Goal: Entertainment & Leisure: Browse casually

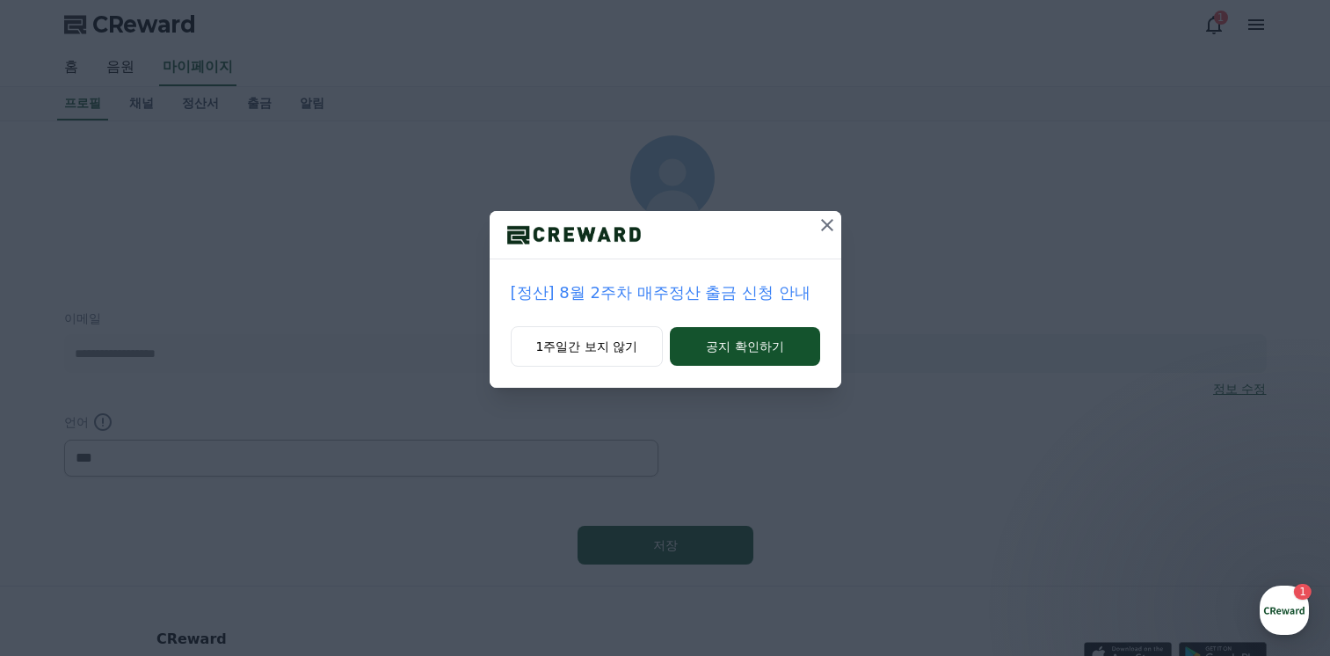
select select "**********"
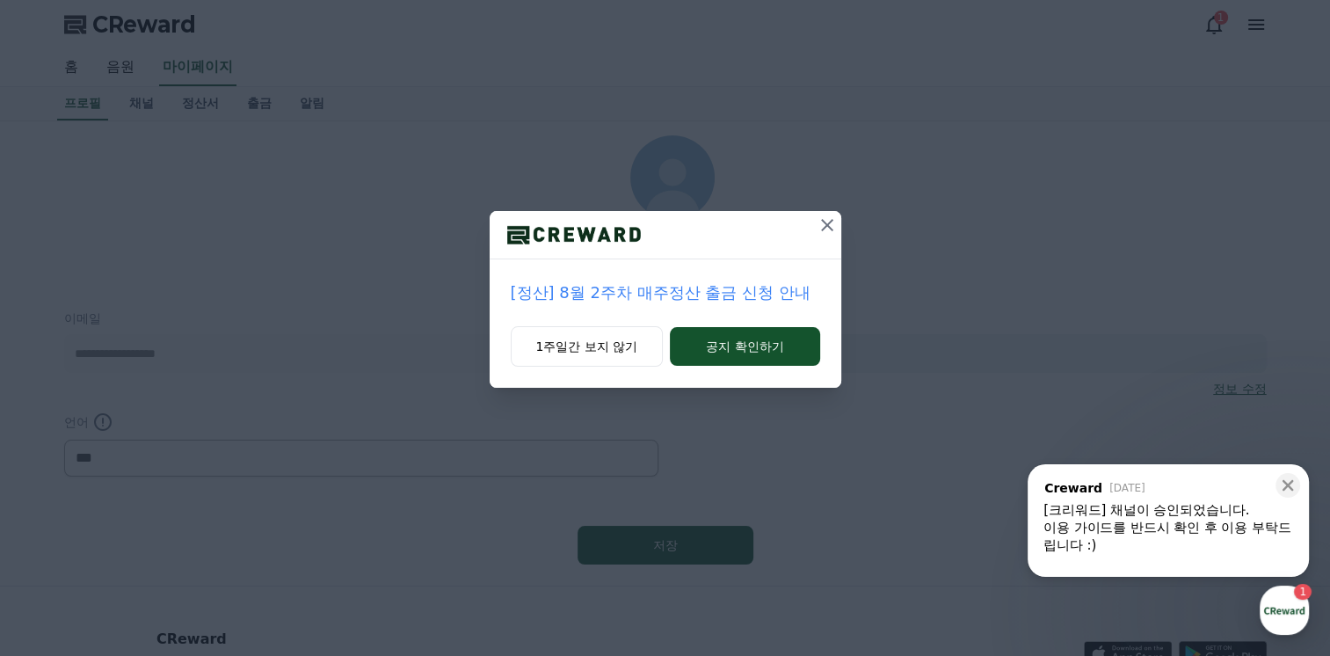
click at [826, 223] on icon at bounding box center [827, 225] width 12 height 12
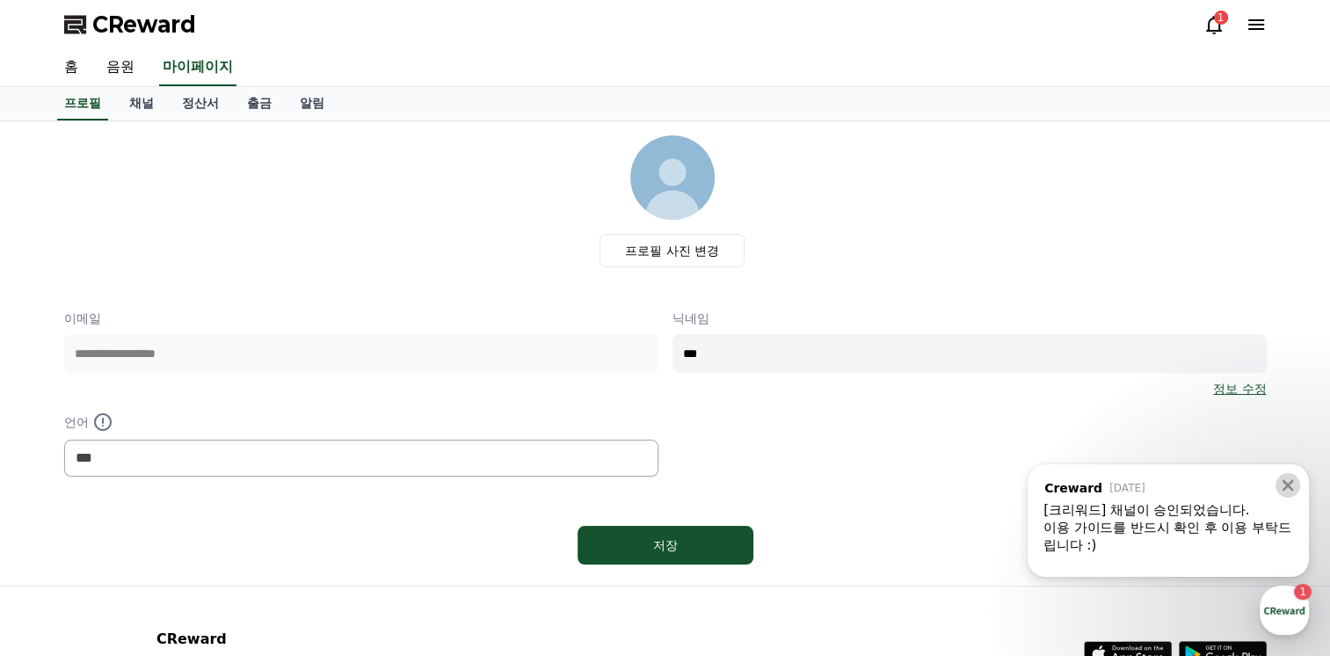
click at [1287, 487] on icon at bounding box center [1288, 485] width 11 height 11
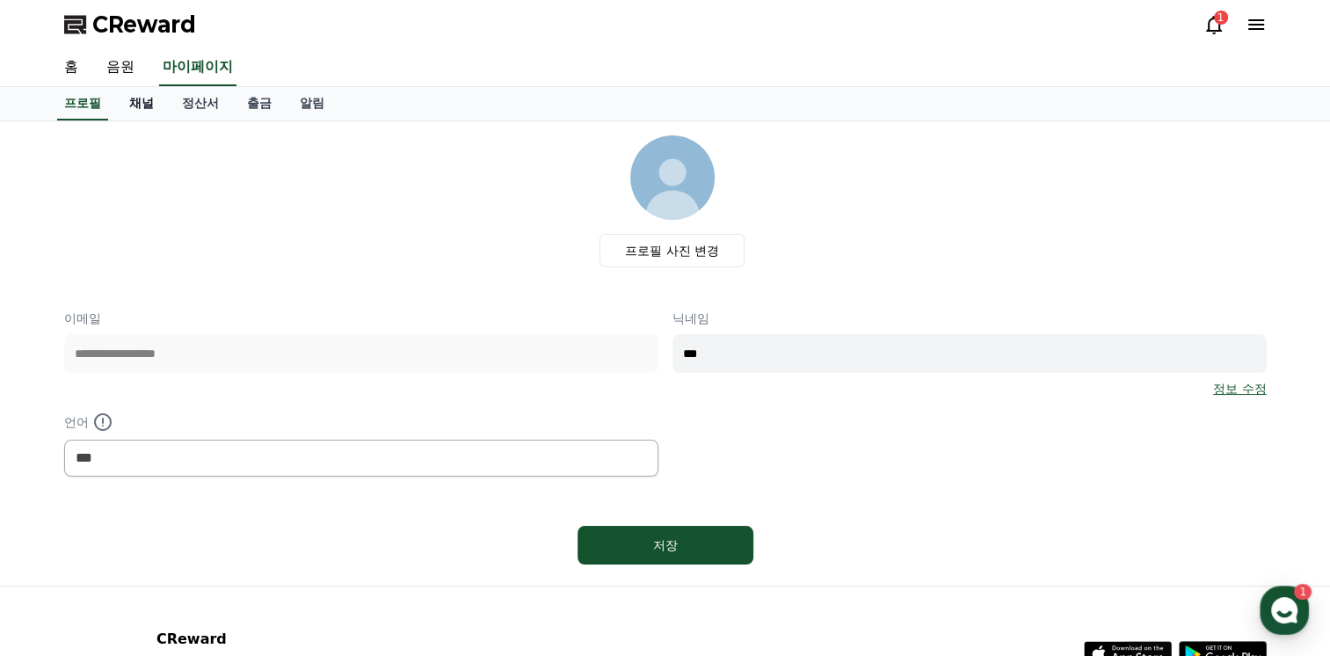
click at [147, 105] on link "채널" at bounding box center [141, 103] width 53 height 33
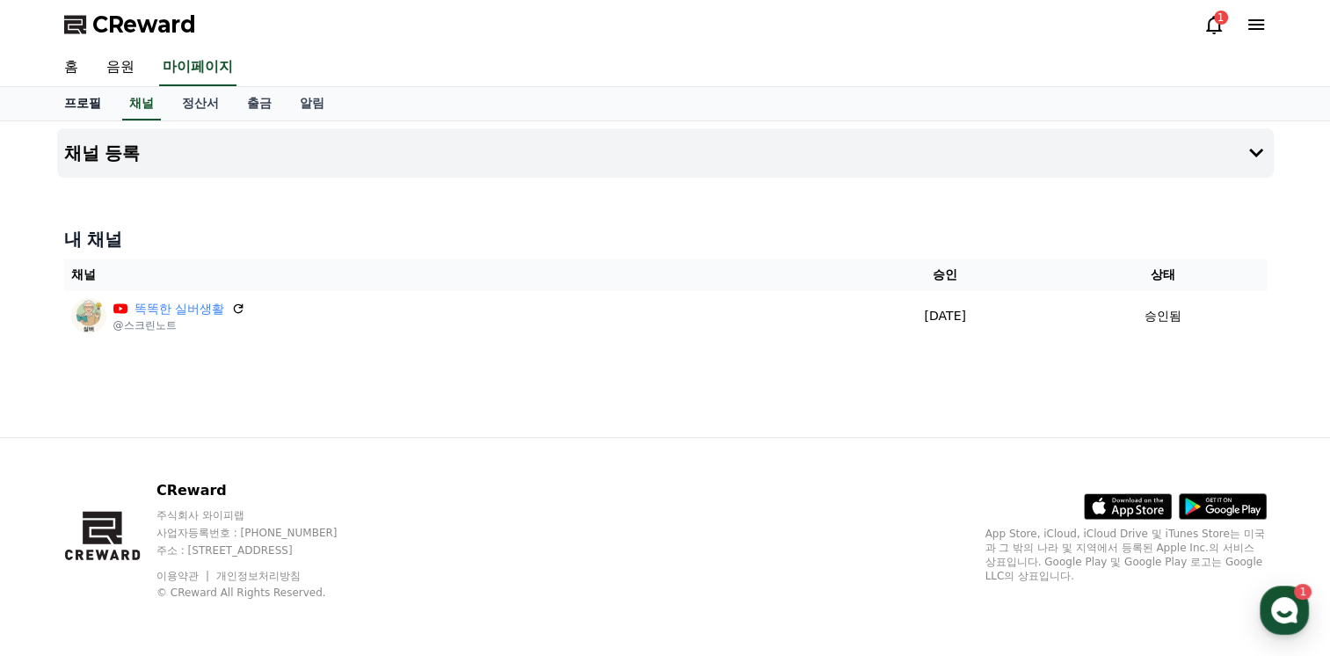
click at [70, 105] on link "프로필" at bounding box center [82, 103] width 65 height 33
select select "**********"
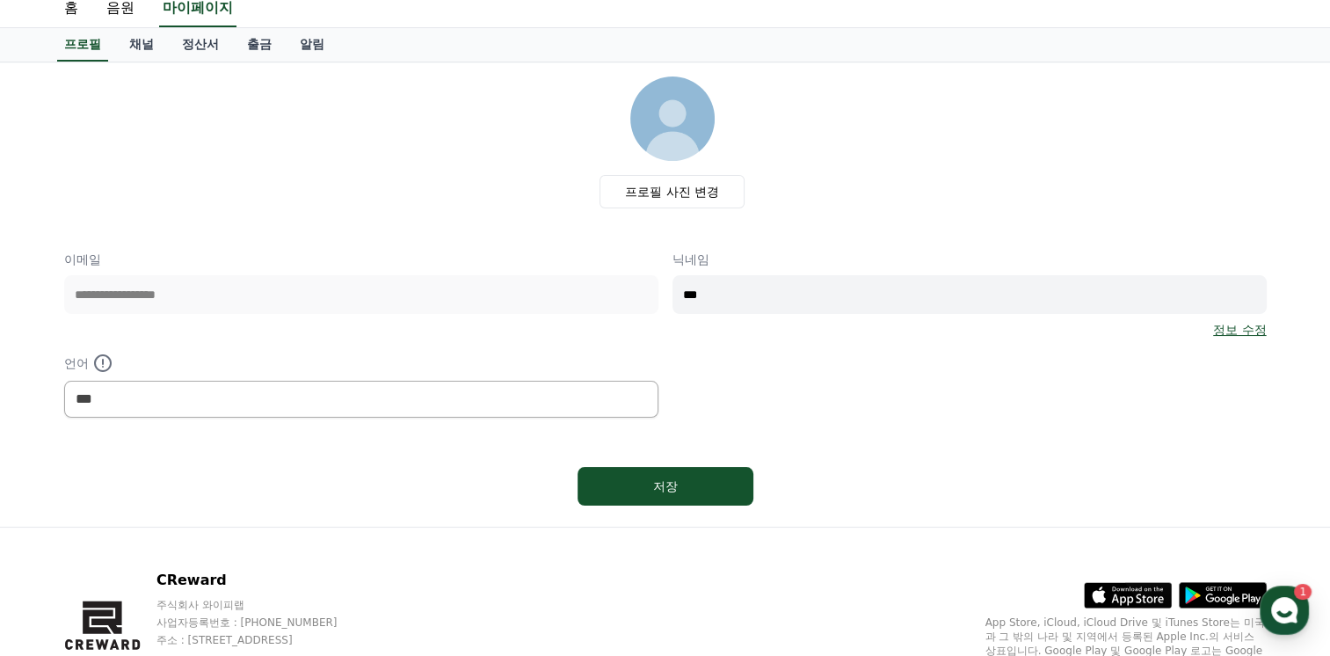
scroll to position [88, 0]
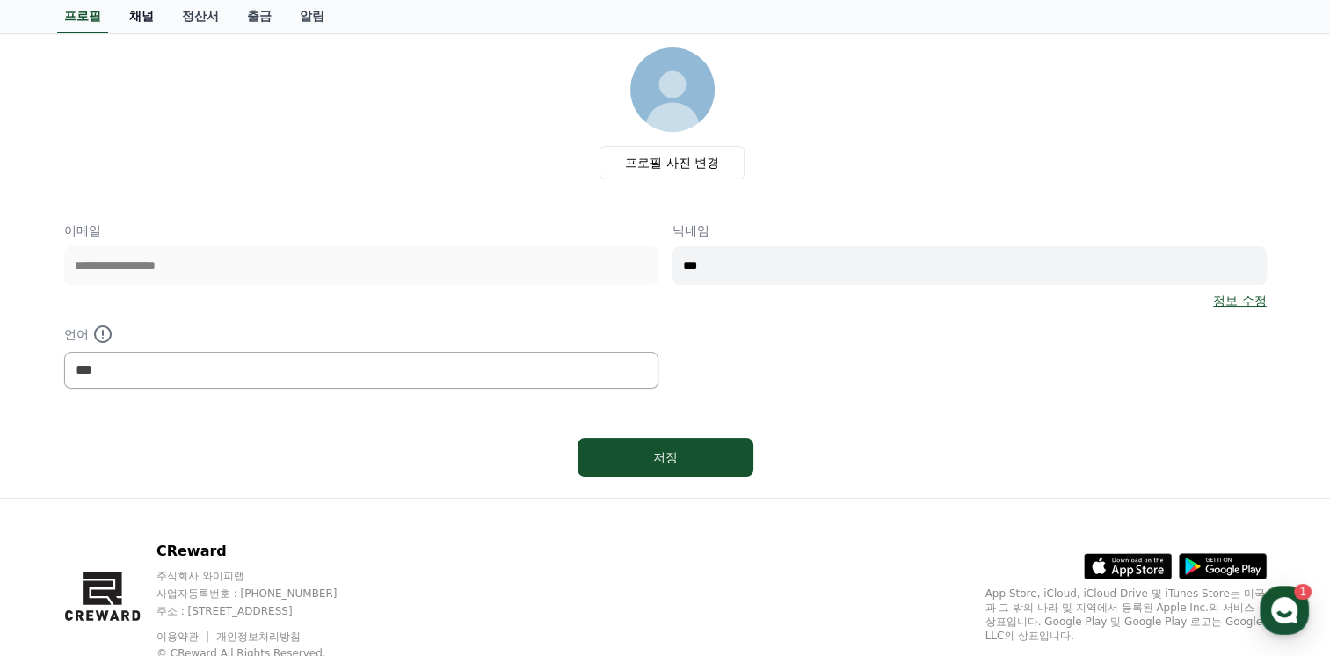
click at [151, 11] on link "채널" at bounding box center [141, 16] width 53 height 33
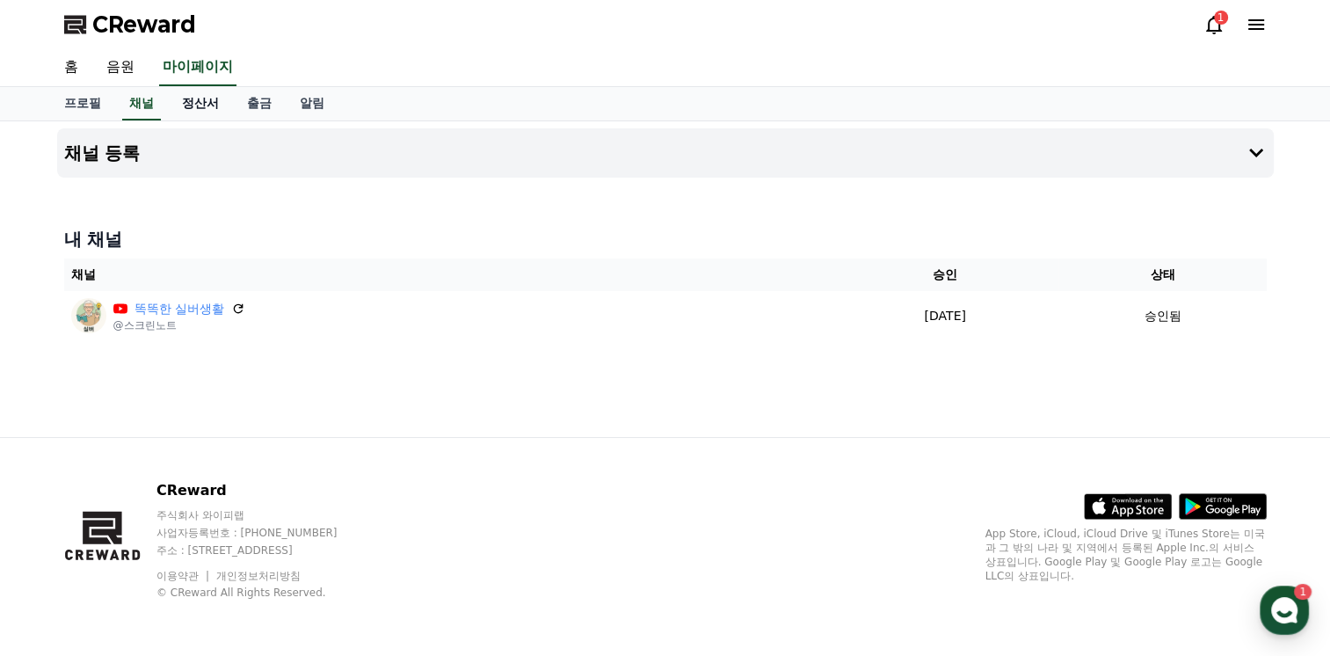
click at [206, 100] on link "정산서" at bounding box center [200, 103] width 65 height 33
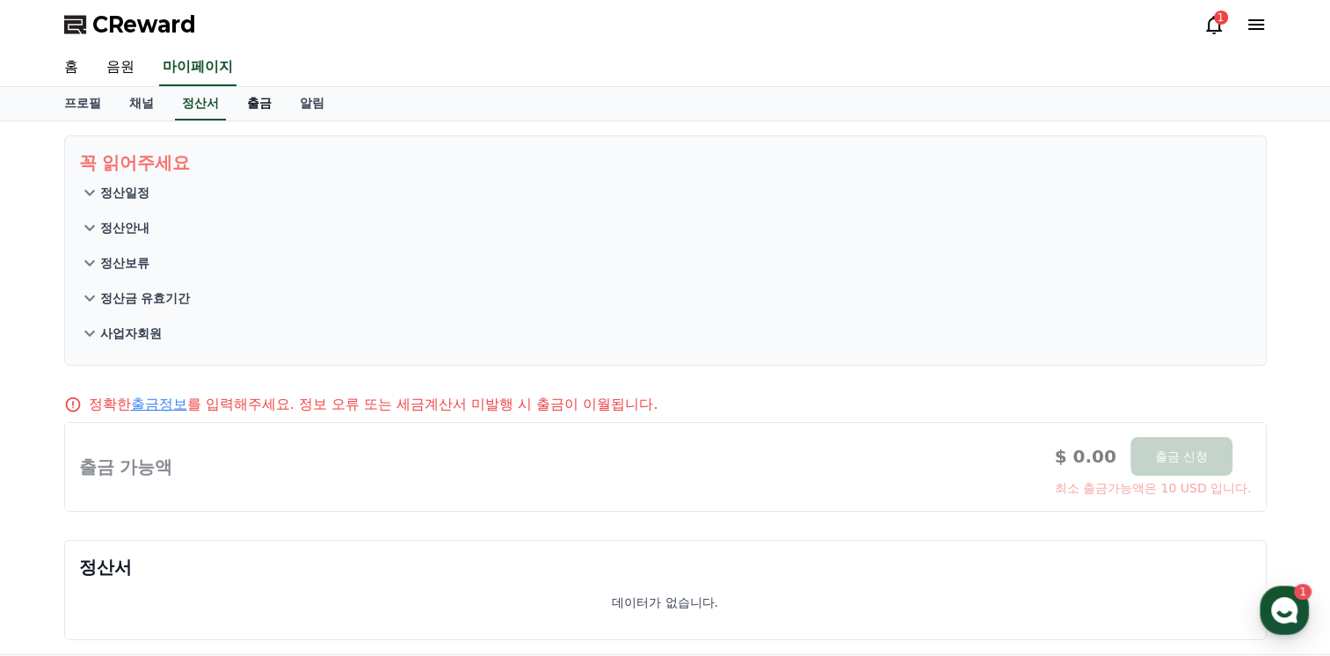
click at [255, 98] on link "출금" at bounding box center [259, 103] width 53 height 33
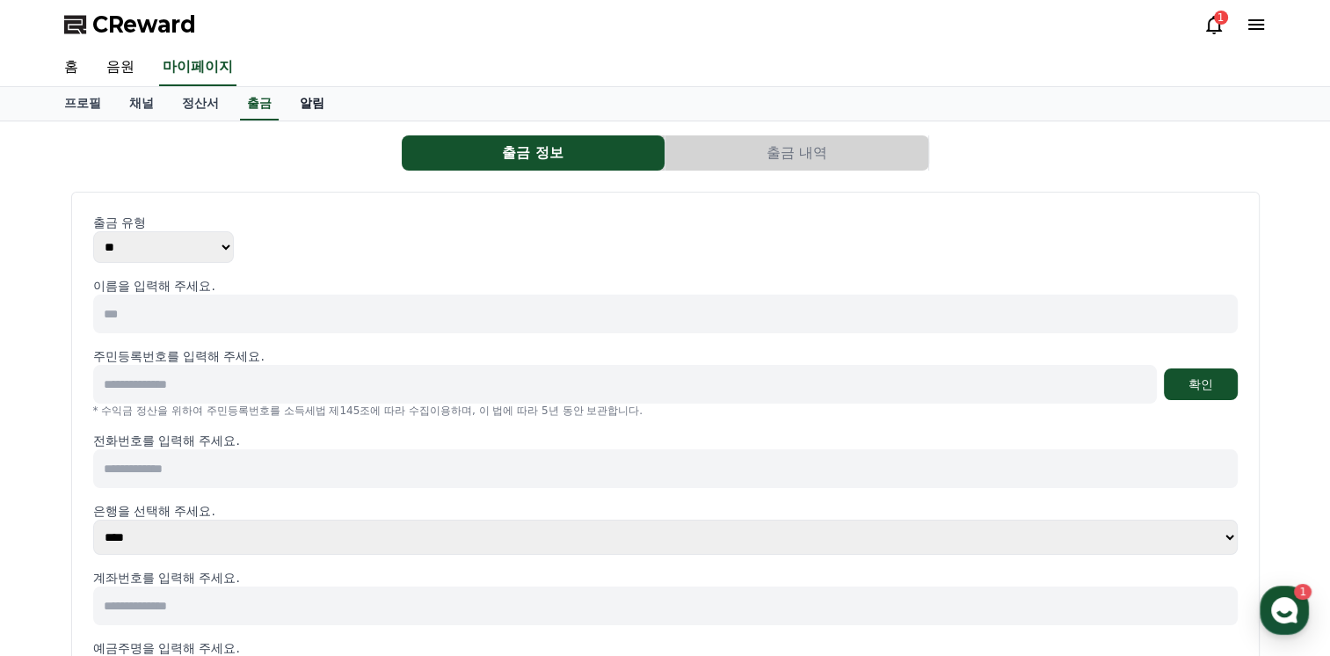
click at [302, 100] on link "알림" at bounding box center [312, 103] width 53 height 33
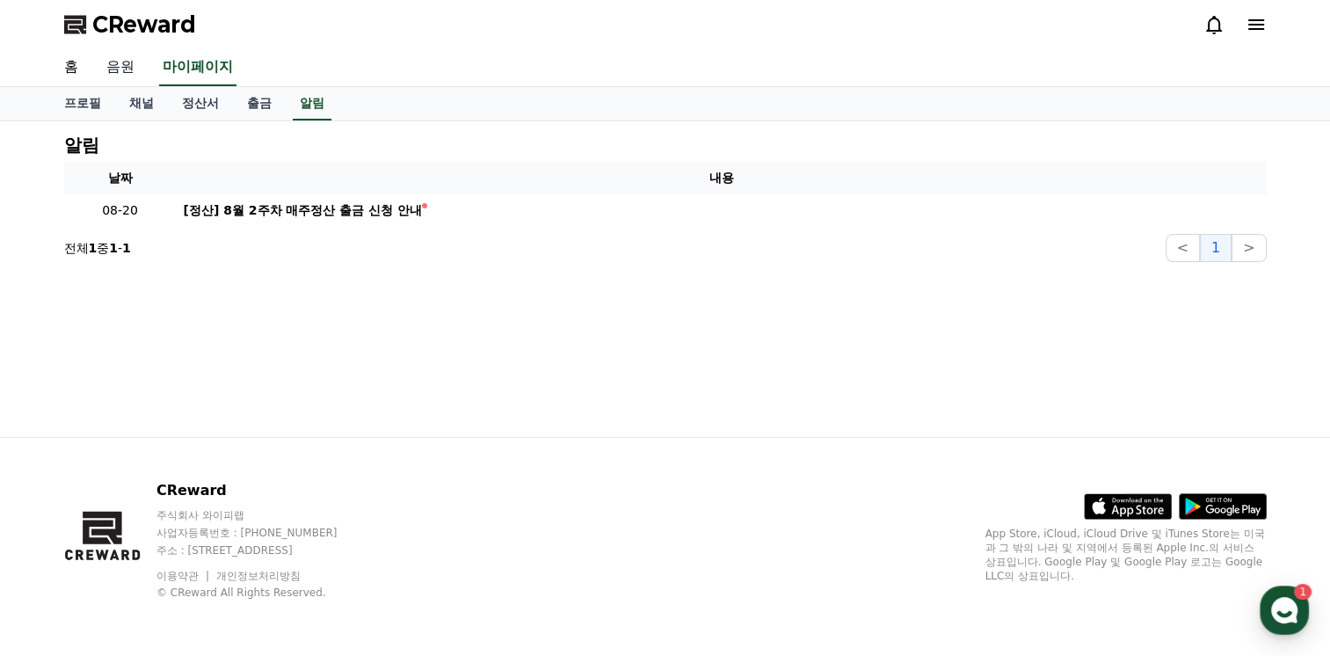
click at [127, 64] on link "음원" at bounding box center [120, 67] width 56 height 37
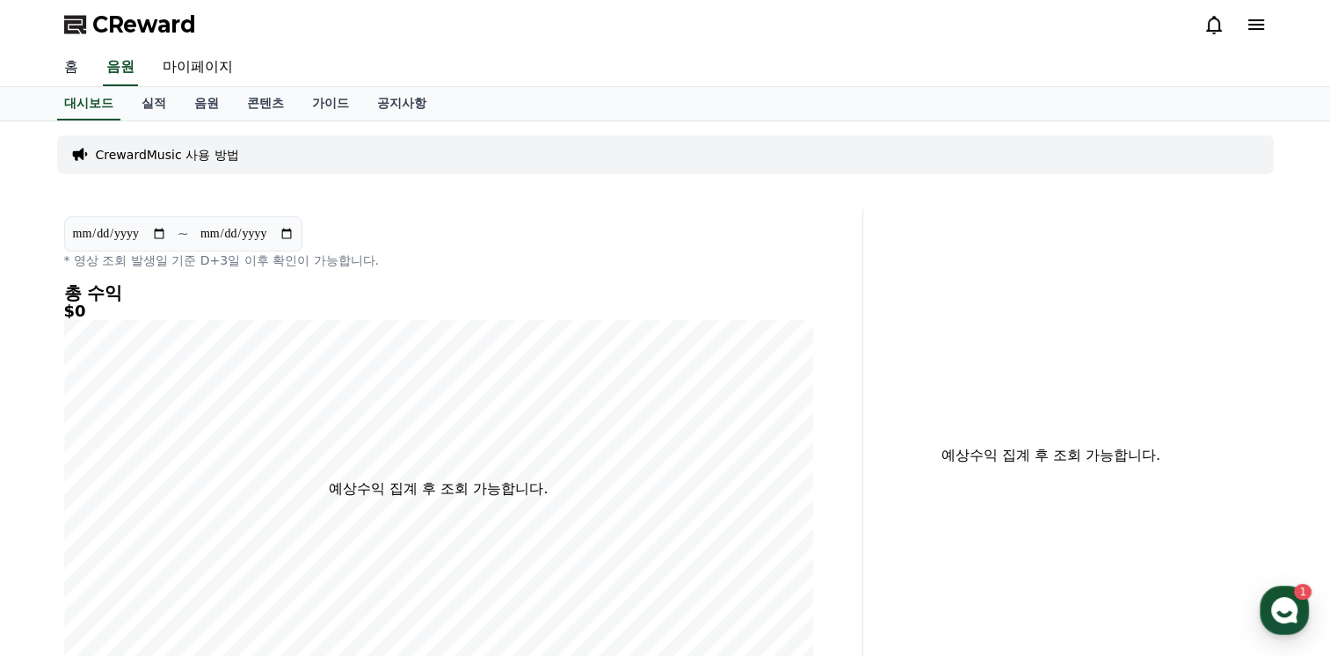
click at [70, 65] on link "홈" at bounding box center [71, 67] width 42 height 37
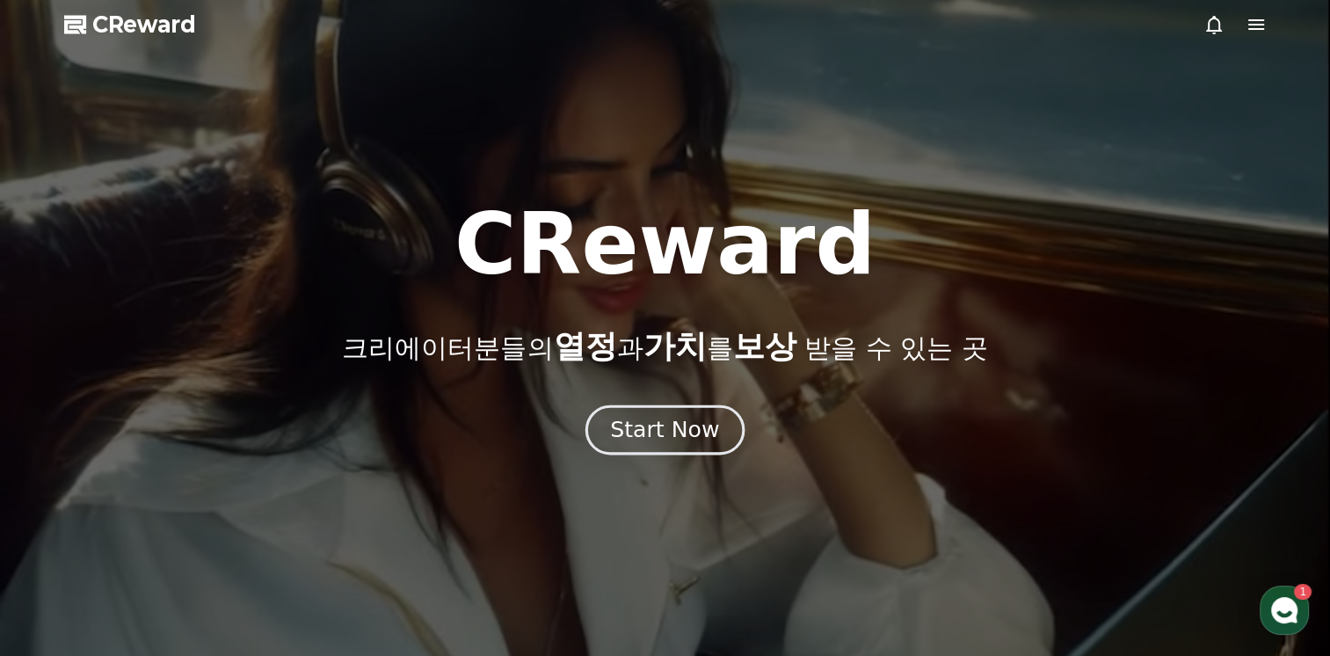
click at [693, 442] on div "Start Now" at bounding box center [664, 430] width 109 height 30
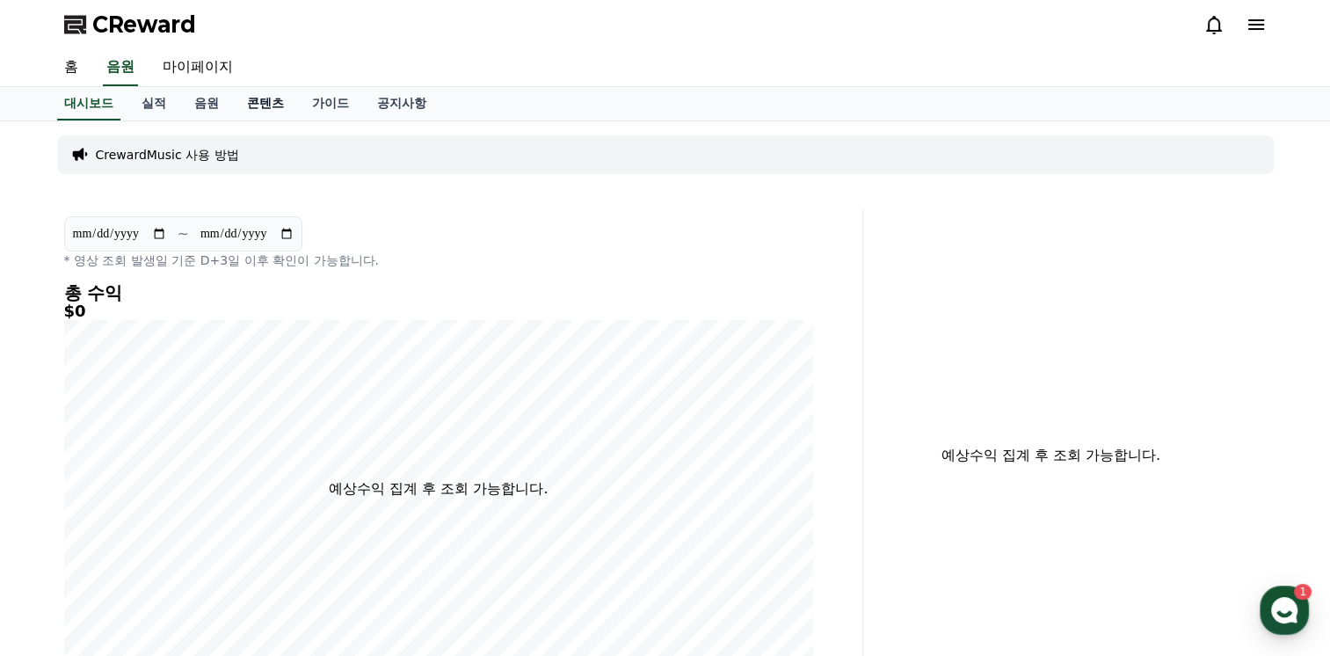
click at [269, 100] on link "콘텐츠" at bounding box center [265, 103] width 65 height 33
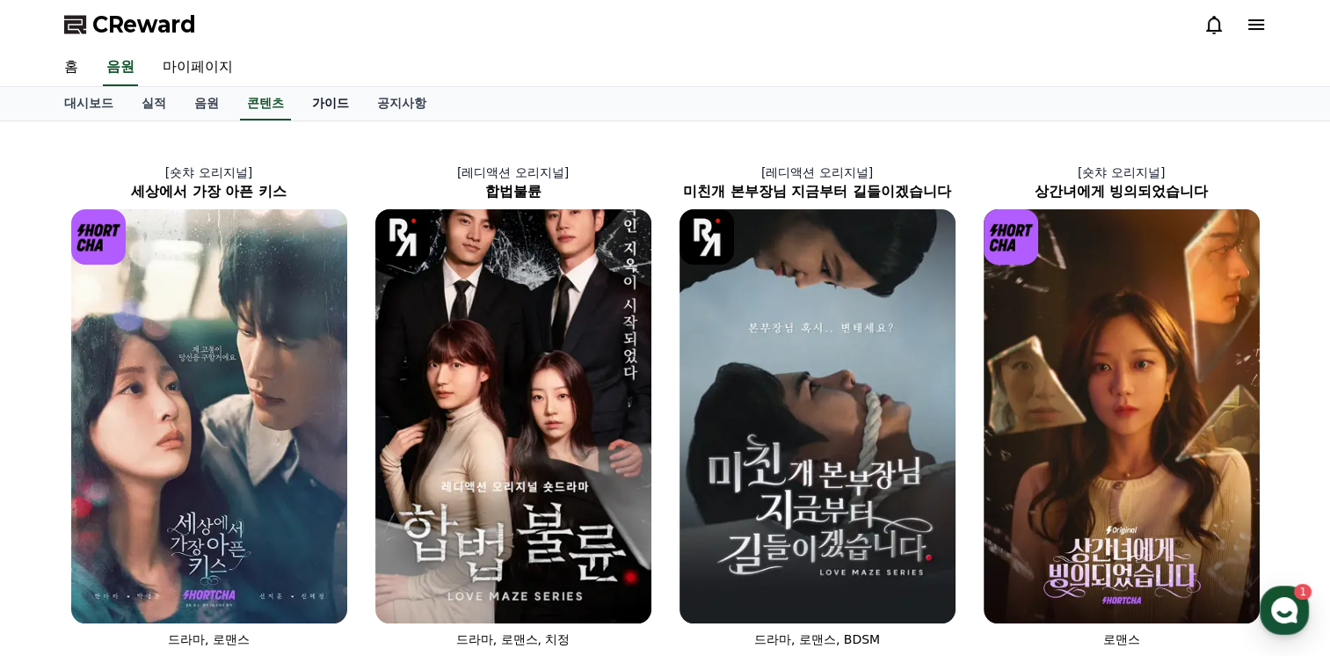
click at [331, 103] on link "가이드" at bounding box center [330, 103] width 65 height 33
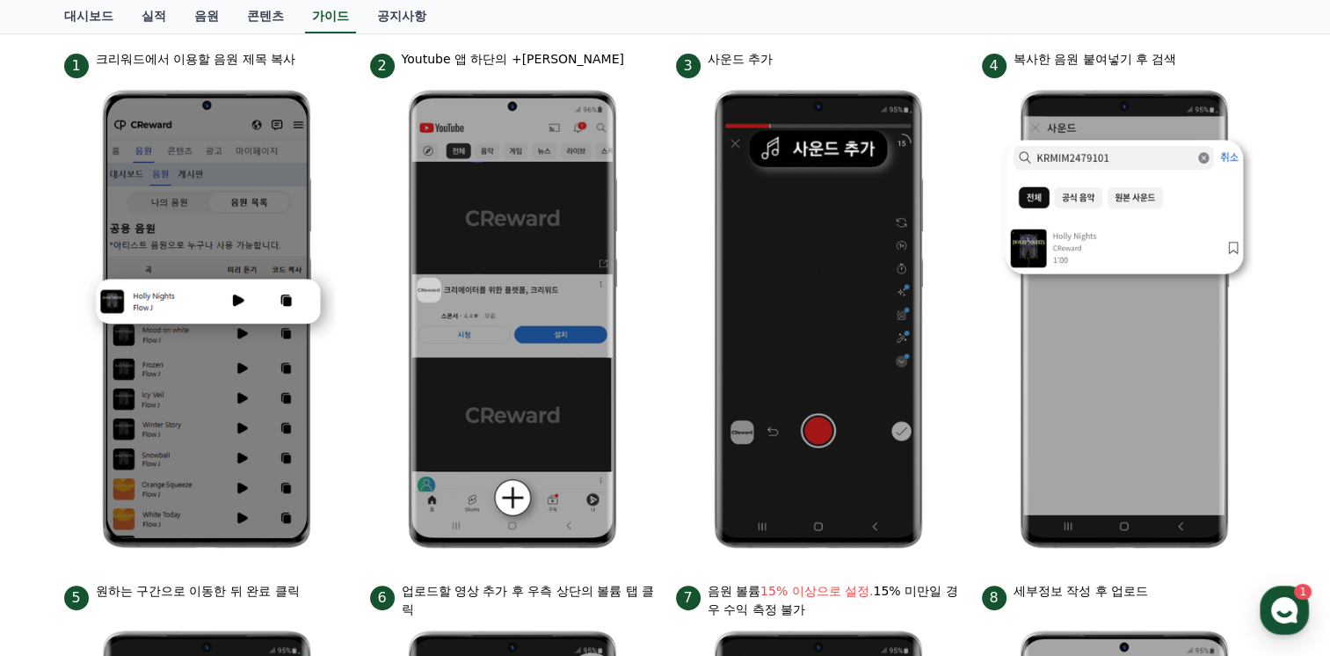
scroll to position [89, 0]
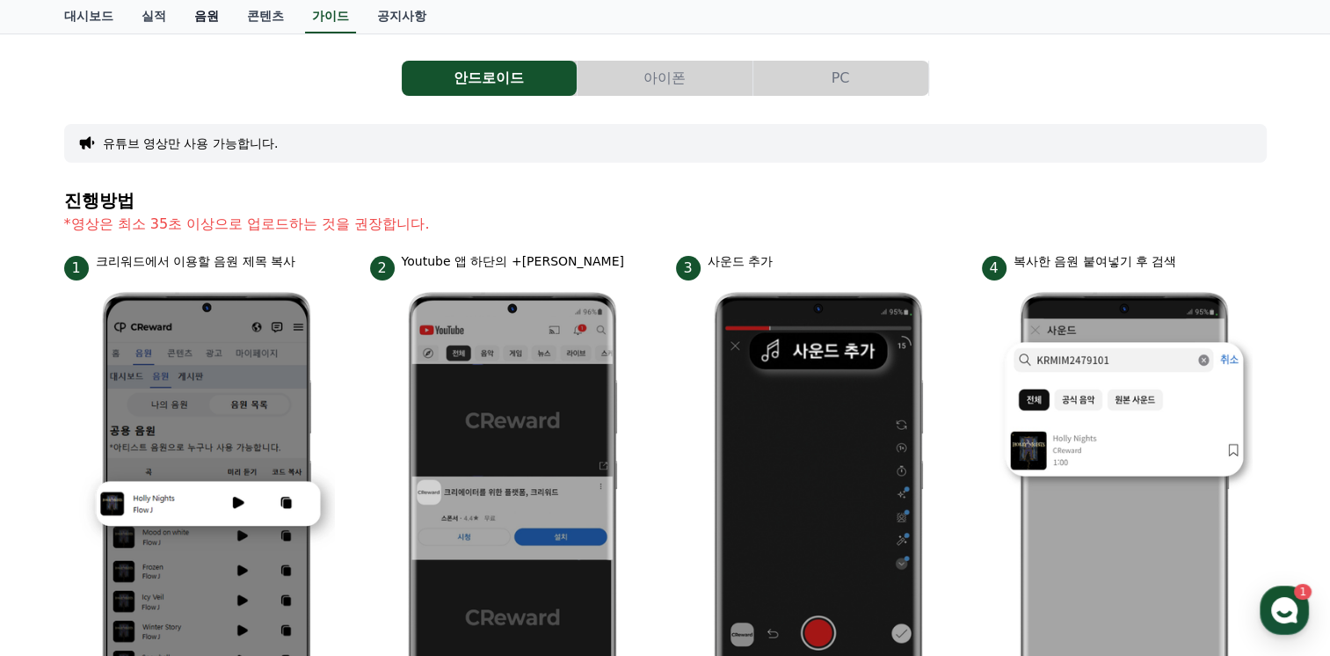
click at [203, 14] on link "음원" at bounding box center [206, 16] width 53 height 33
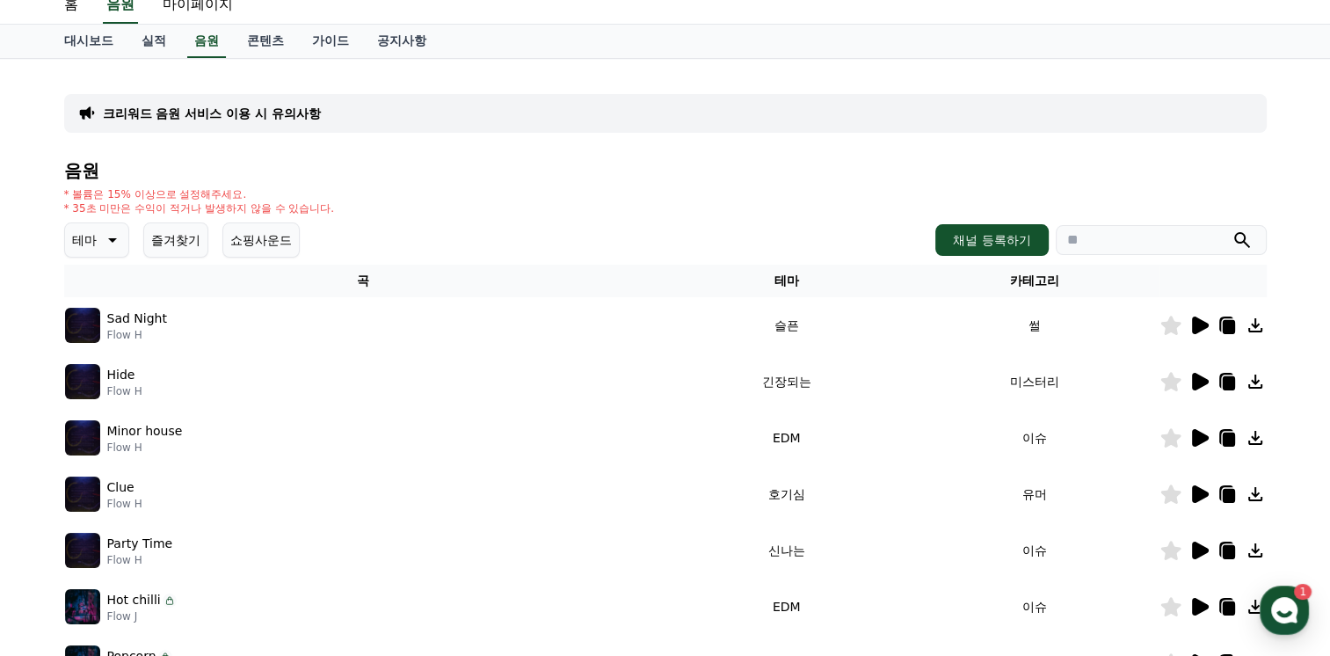
scroll to position [88, 0]
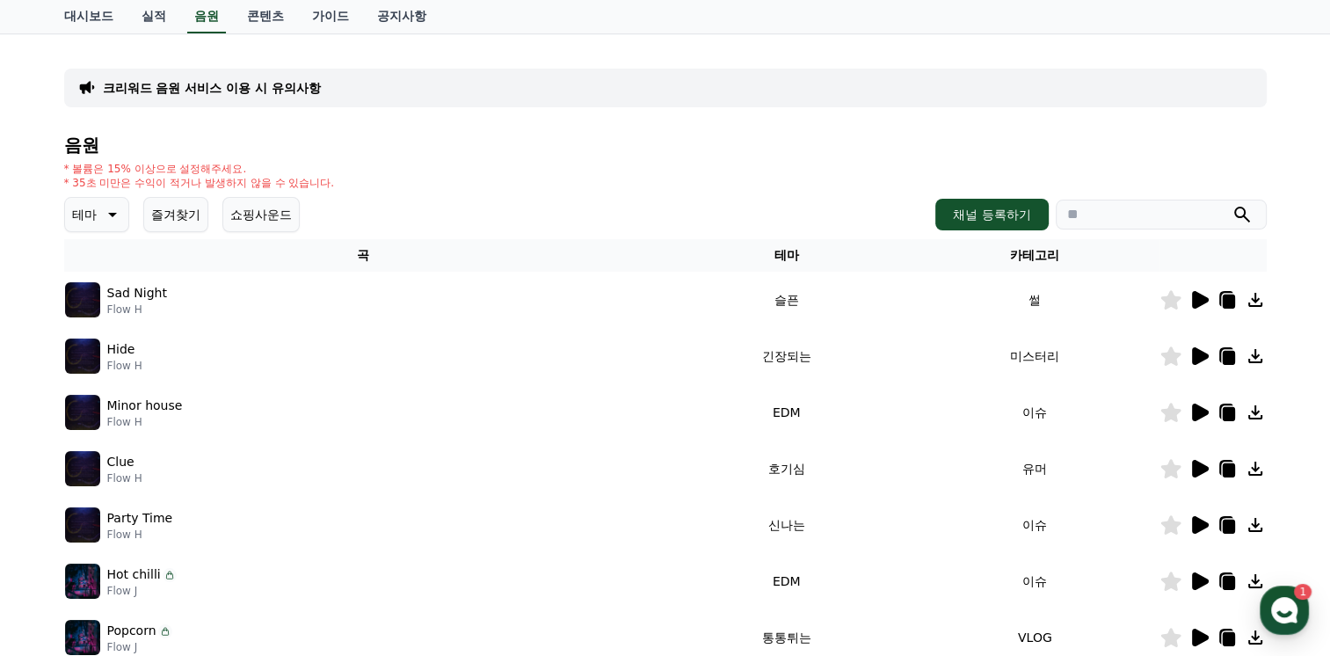
click at [239, 86] on p "크리워드 음원 서비스 이용 시 유의사항" at bounding box center [212, 88] width 218 height 18
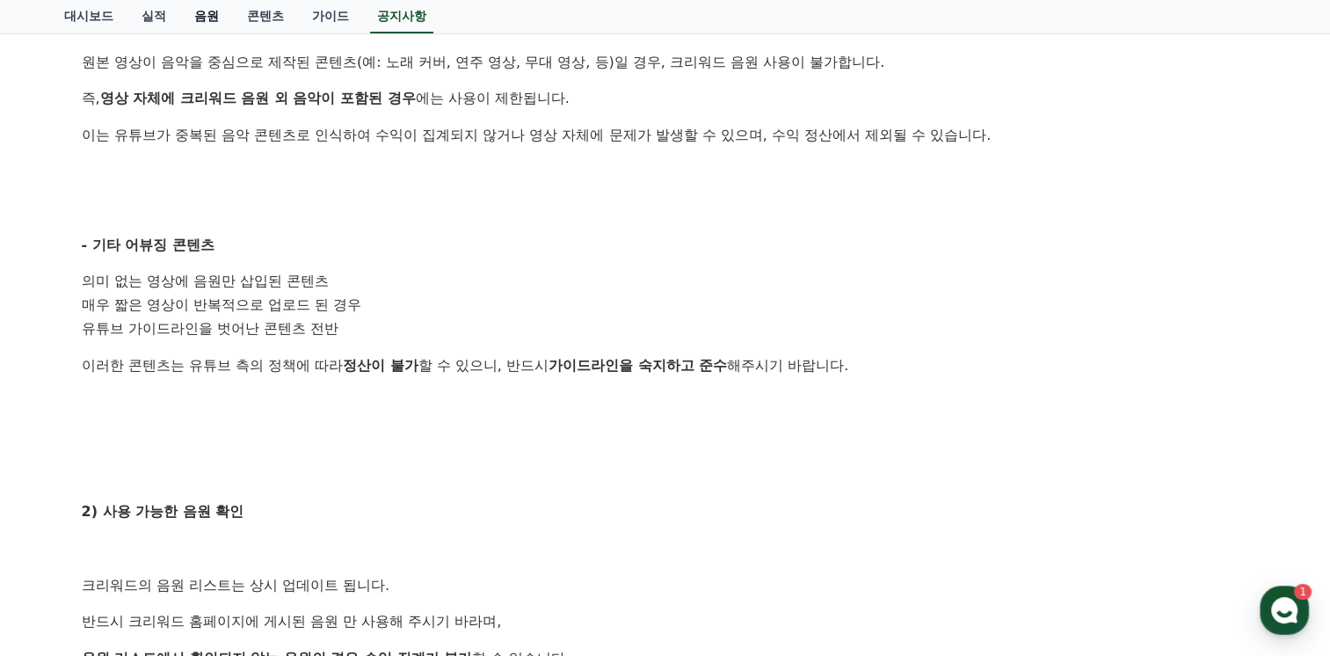
scroll to position [359, 0]
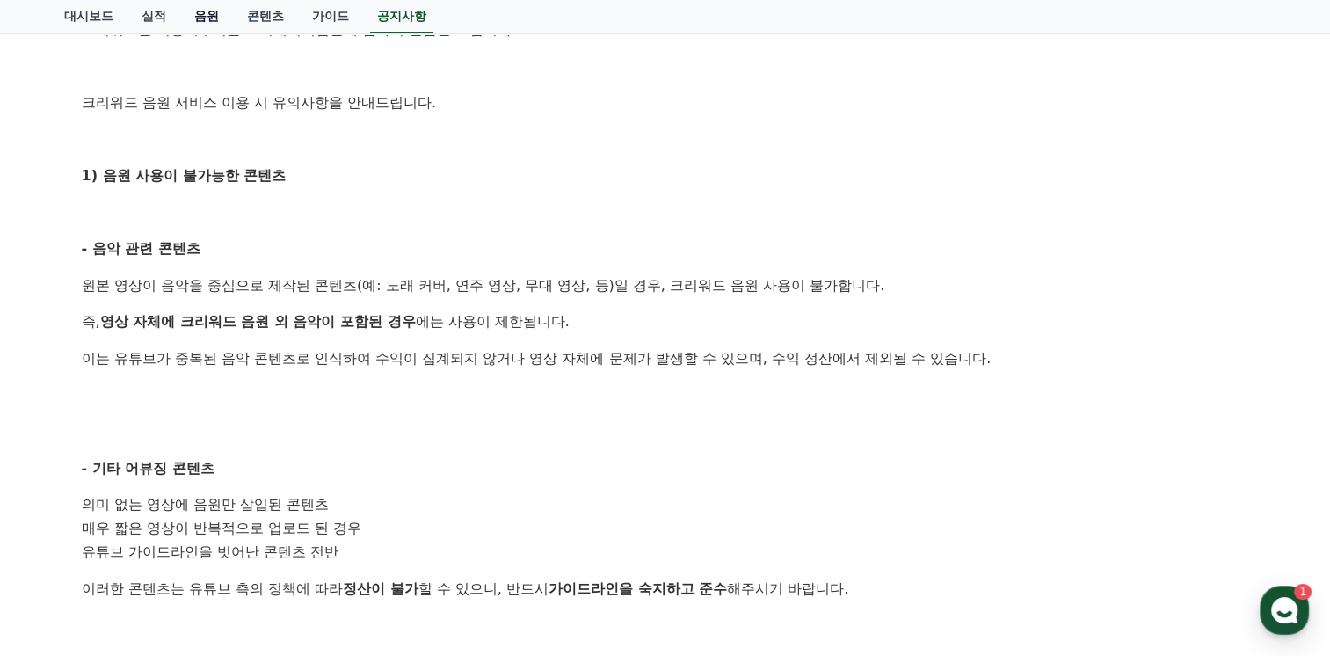
click at [197, 19] on link "음원" at bounding box center [206, 16] width 53 height 33
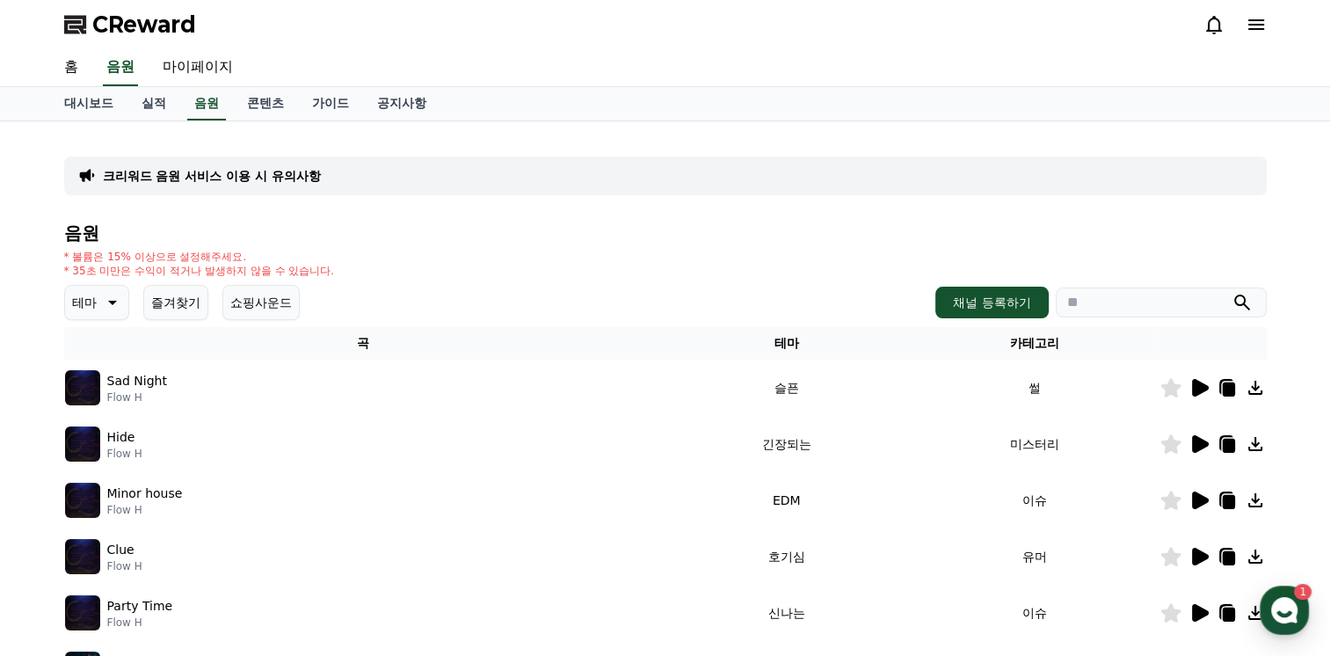
click at [1193, 388] on icon at bounding box center [1200, 388] width 17 height 18
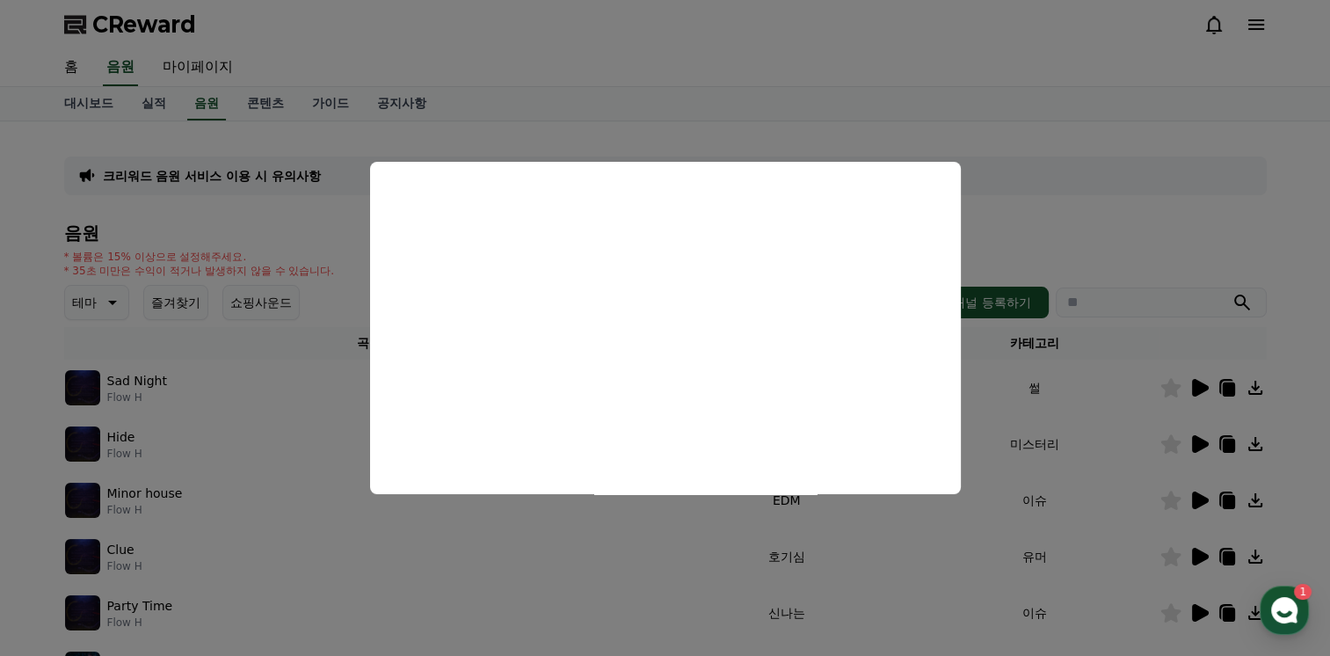
click at [1080, 143] on button "close modal" at bounding box center [665, 328] width 1330 height 656
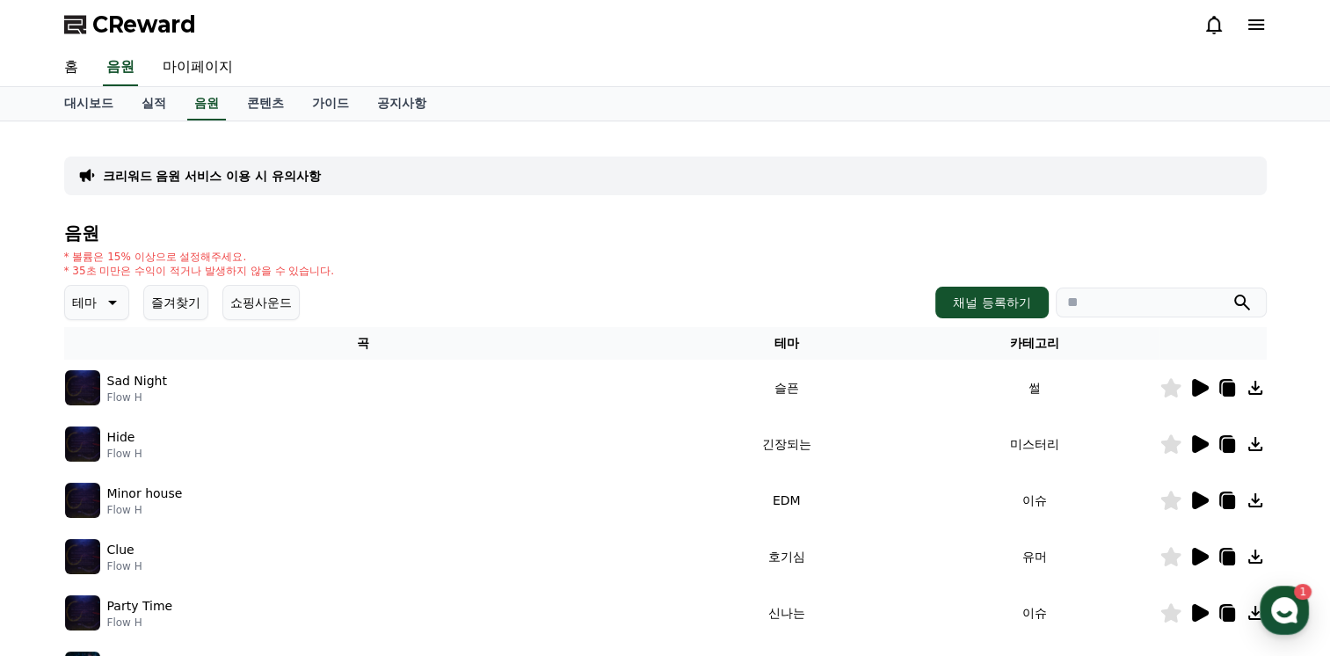
click at [1252, 389] on icon at bounding box center [1255, 387] width 21 height 21
click at [1196, 441] on icon at bounding box center [1200, 444] width 17 height 18
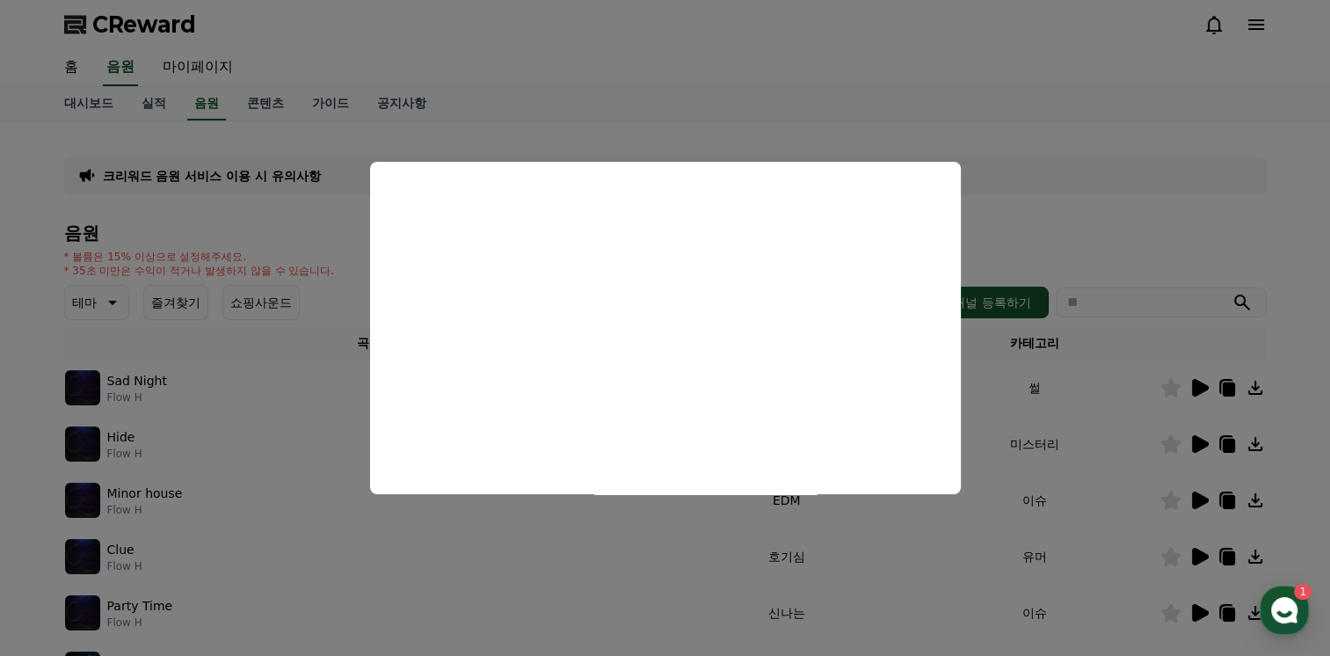
click at [1129, 215] on button "close modal" at bounding box center [665, 328] width 1330 height 656
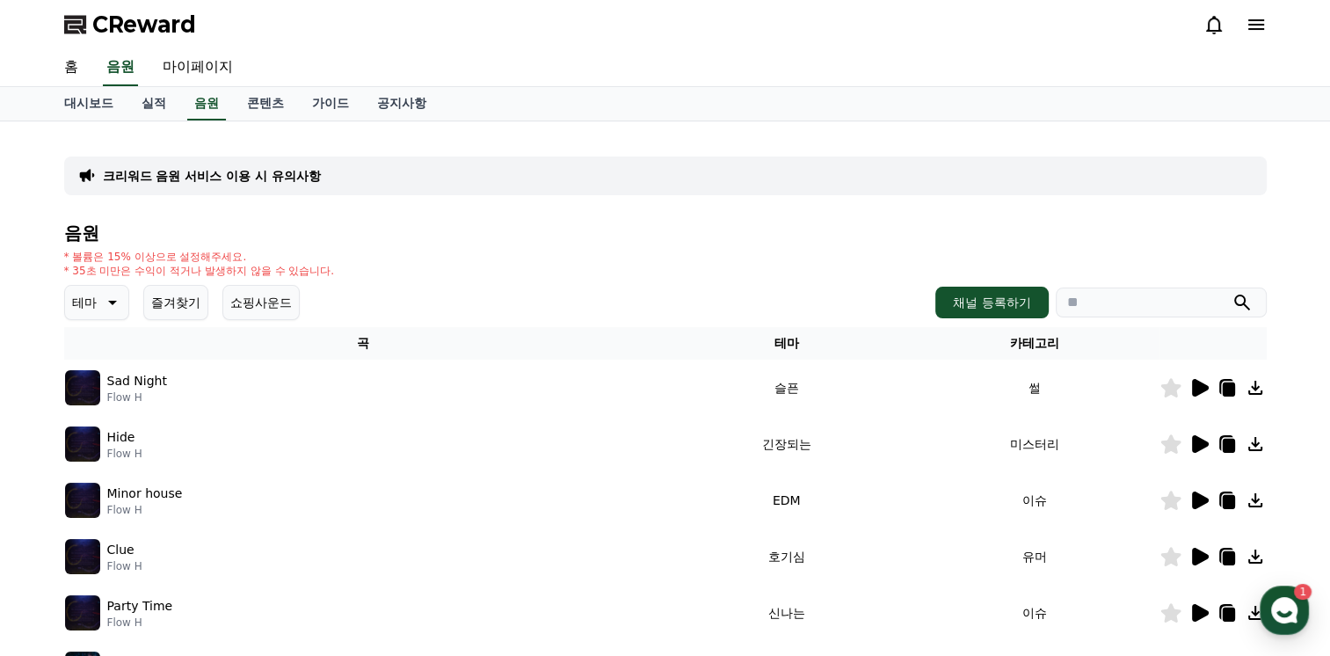
click at [1201, 501] on icon at bounding box center [1200, 500] width 17 height 18
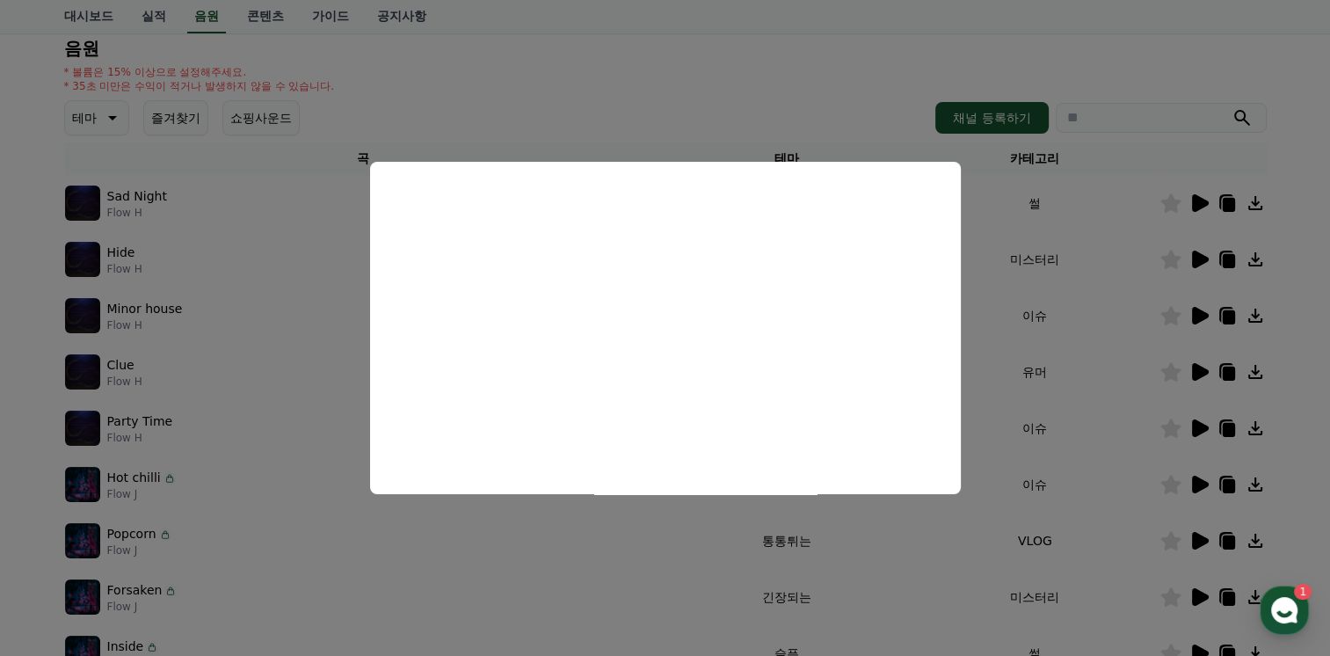
scroll to position [181, 0]
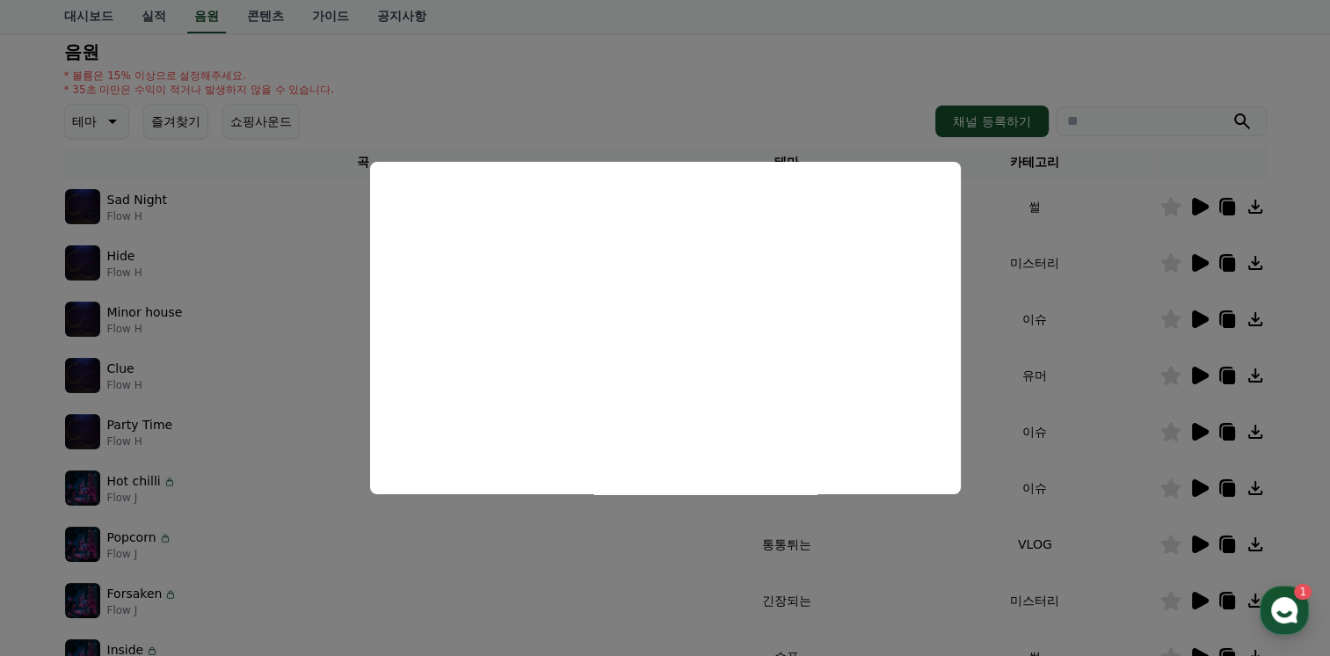
click at [1000, 51] on button "close modal" at bounding box center [665, 328] width 1330 height 656
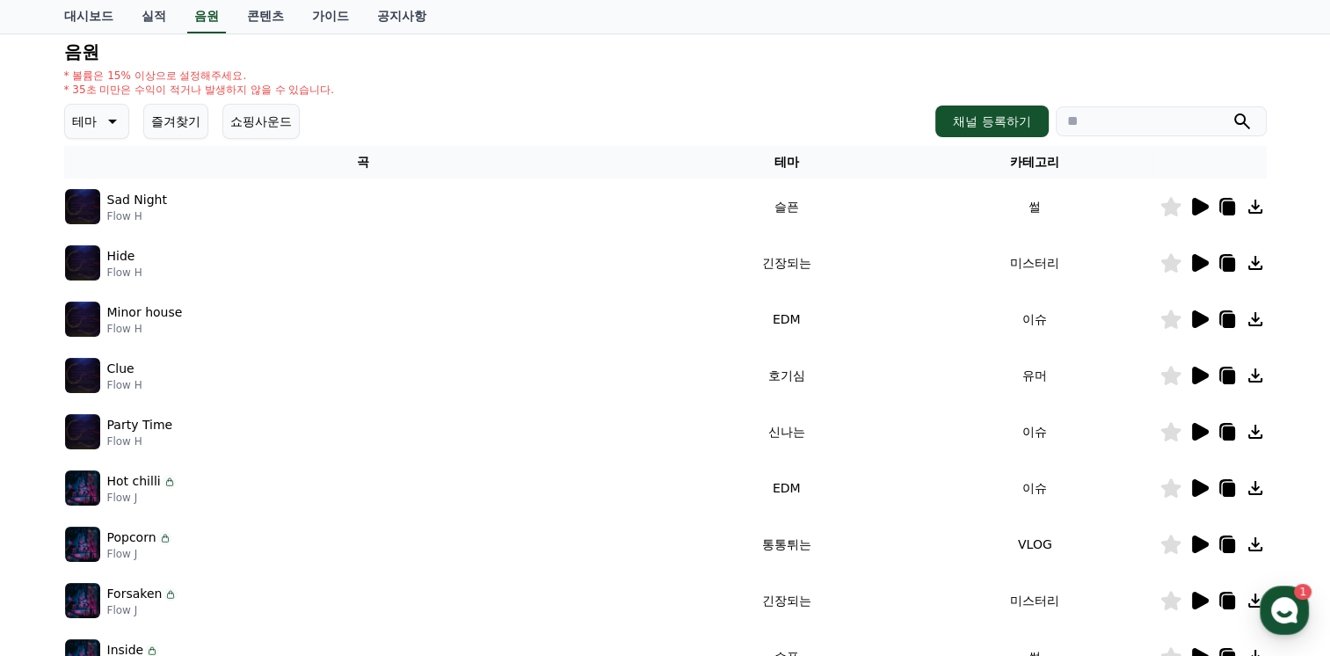
click at [1189, 321] on icon at bounding box center [1199, 319] width 21 height 21
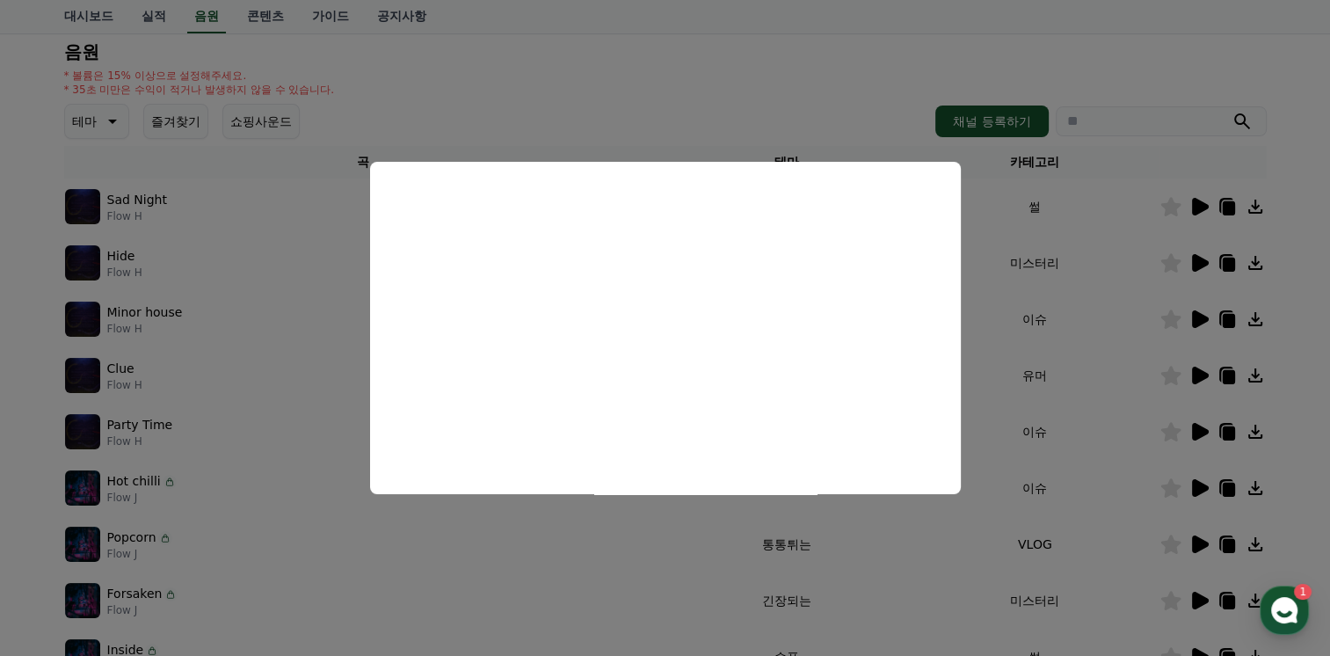
click at [1152, 65] on button "close modal" at bounding box center [665, 328] width 1330 height 656
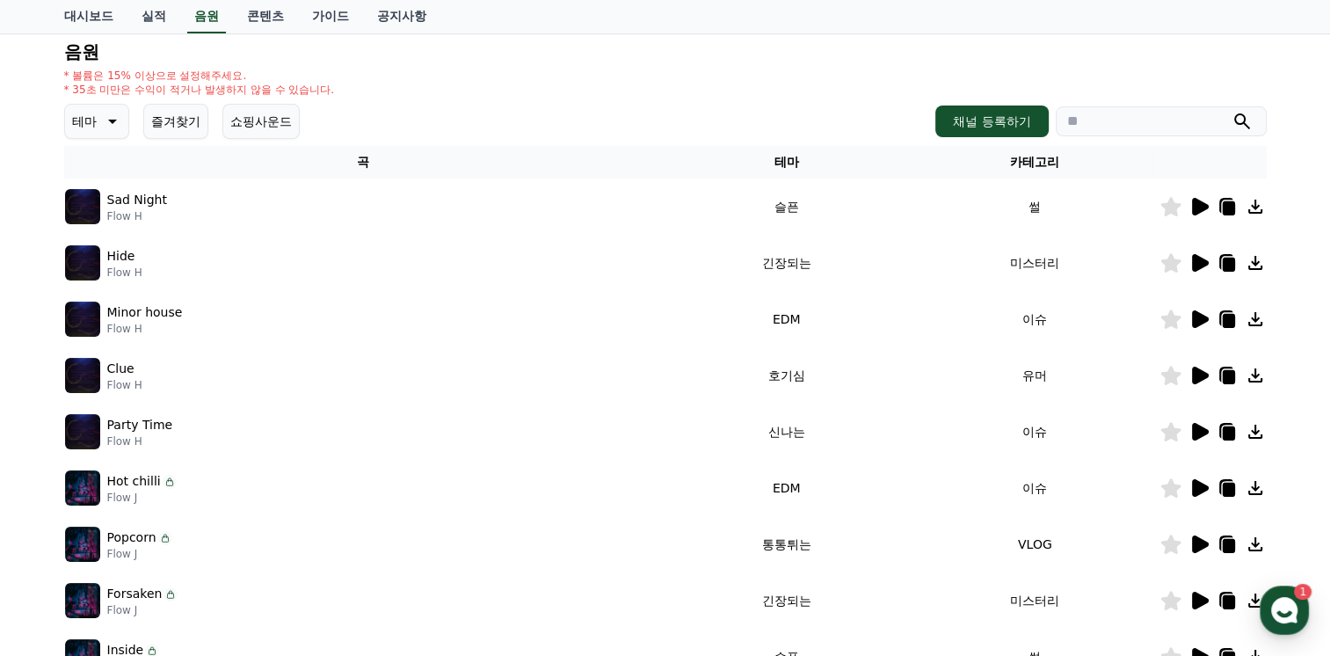
click at [1193, 381] on icon at bounding box center [1200, 376] width 17 height 18
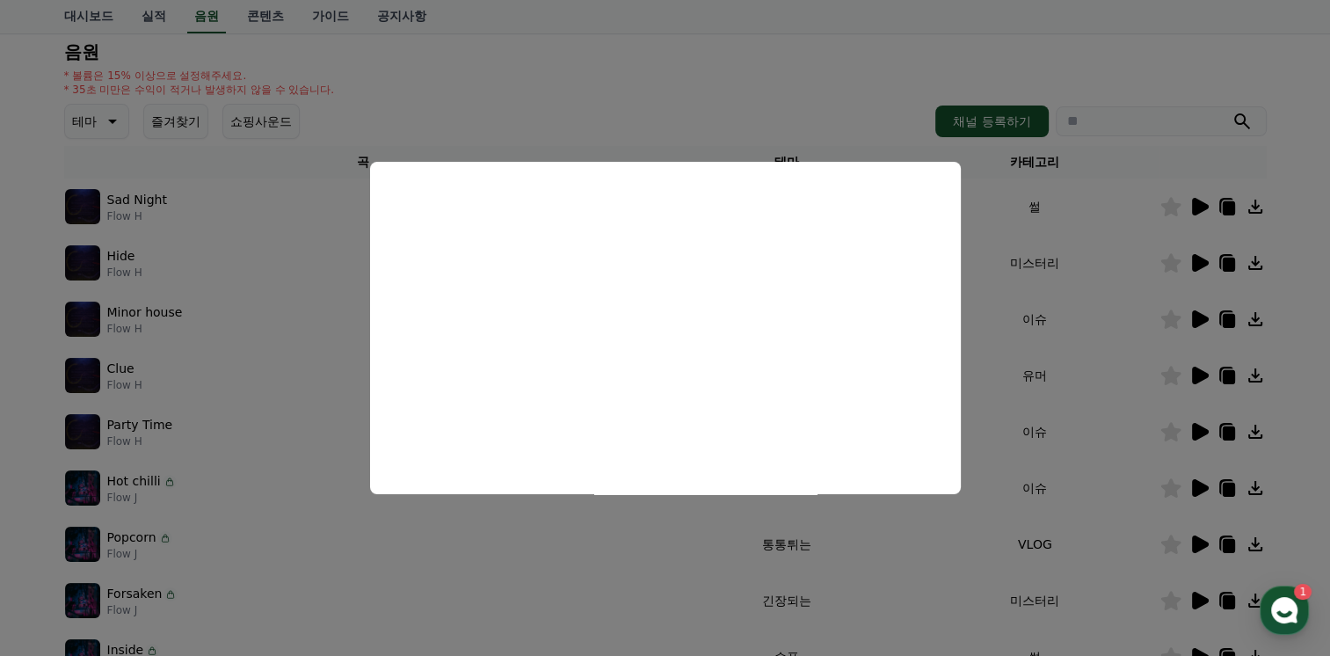
click at [1198, 30] on button "close modal" at bounding box center [665, 328] width 1330 height 656
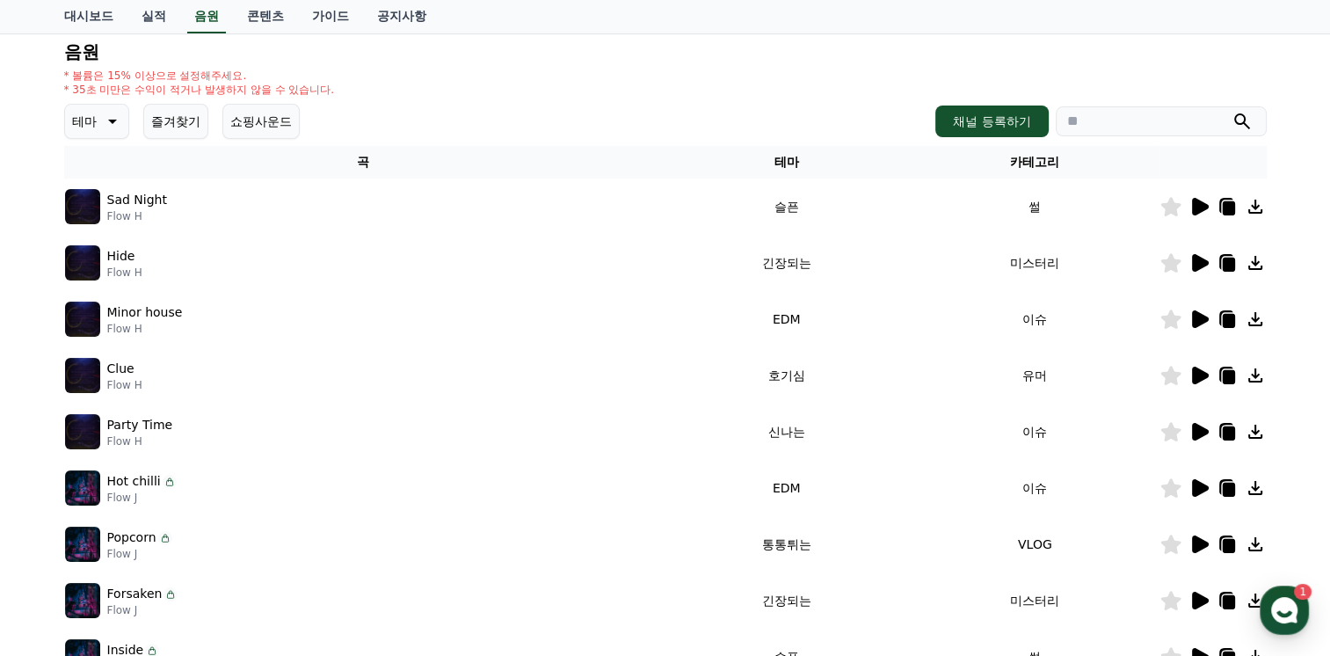
click at [1198, 425] on icon at bounding box center [1200, 432] width 17 height 18
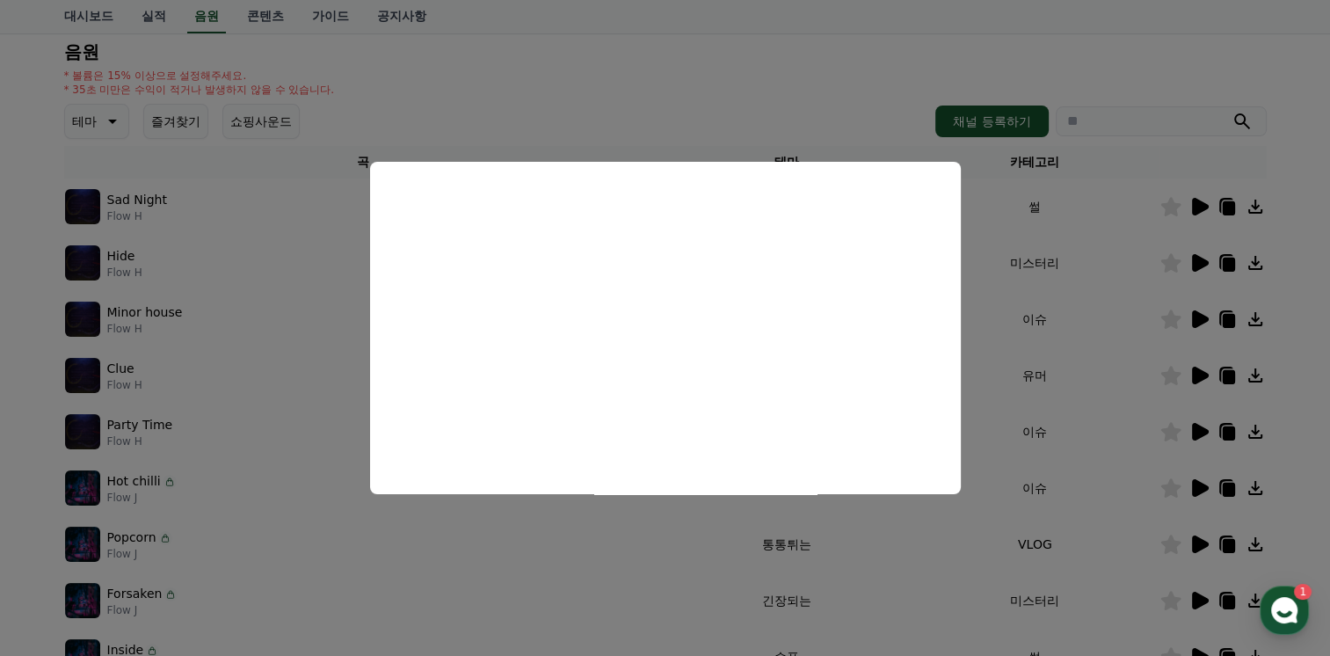
click at [1128, 43] on button "close modal" at bounding box center [665, 328] width 1330 height 656
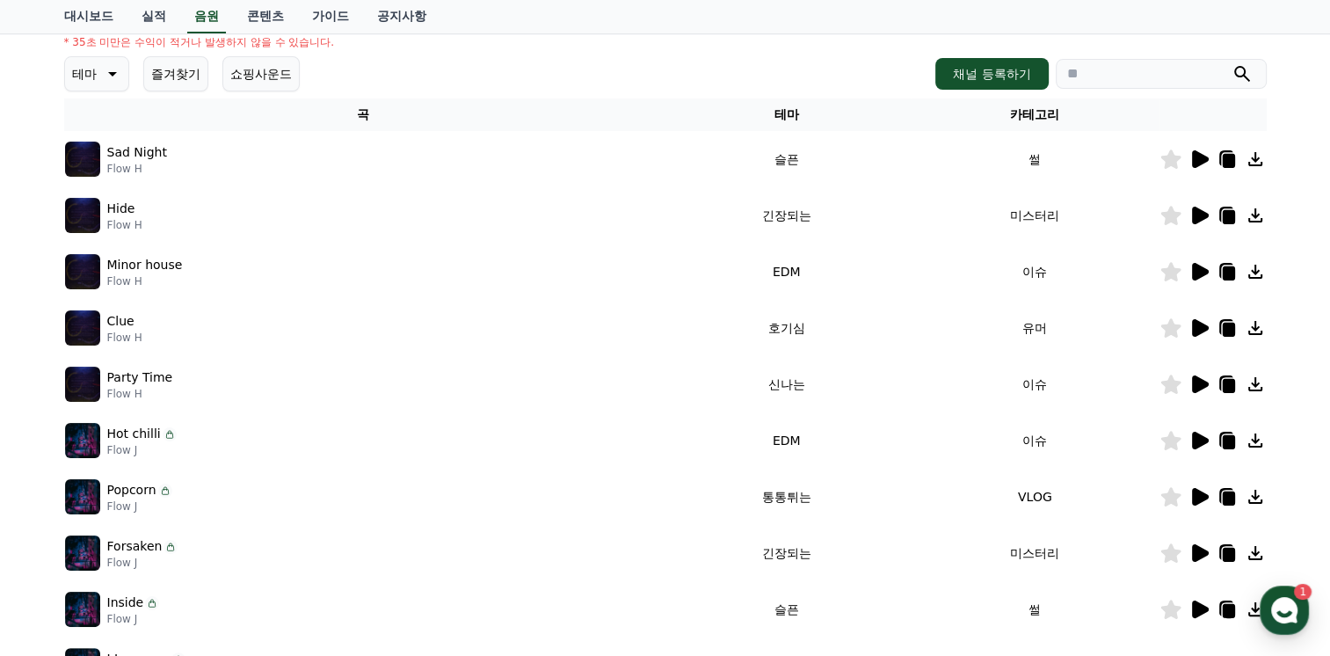
scroll to position [269, 0]
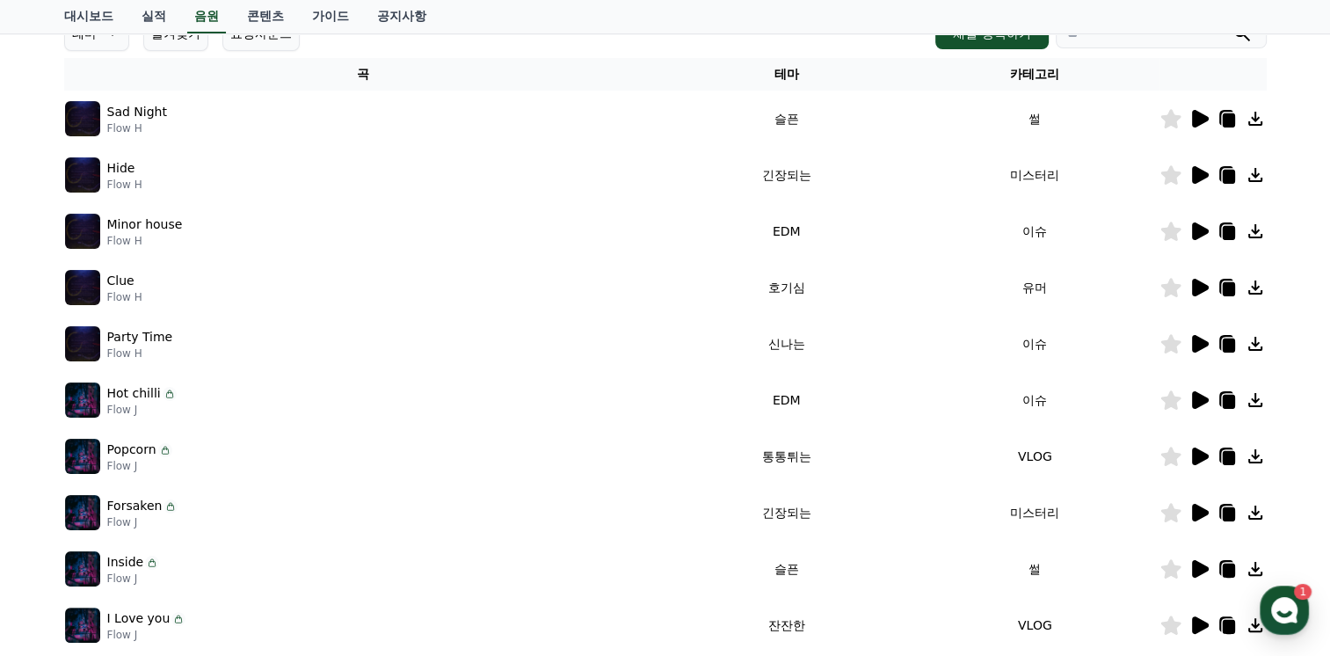
click at [1201, 404] on icon at bounding box center [1199, 399] width 21 height 21
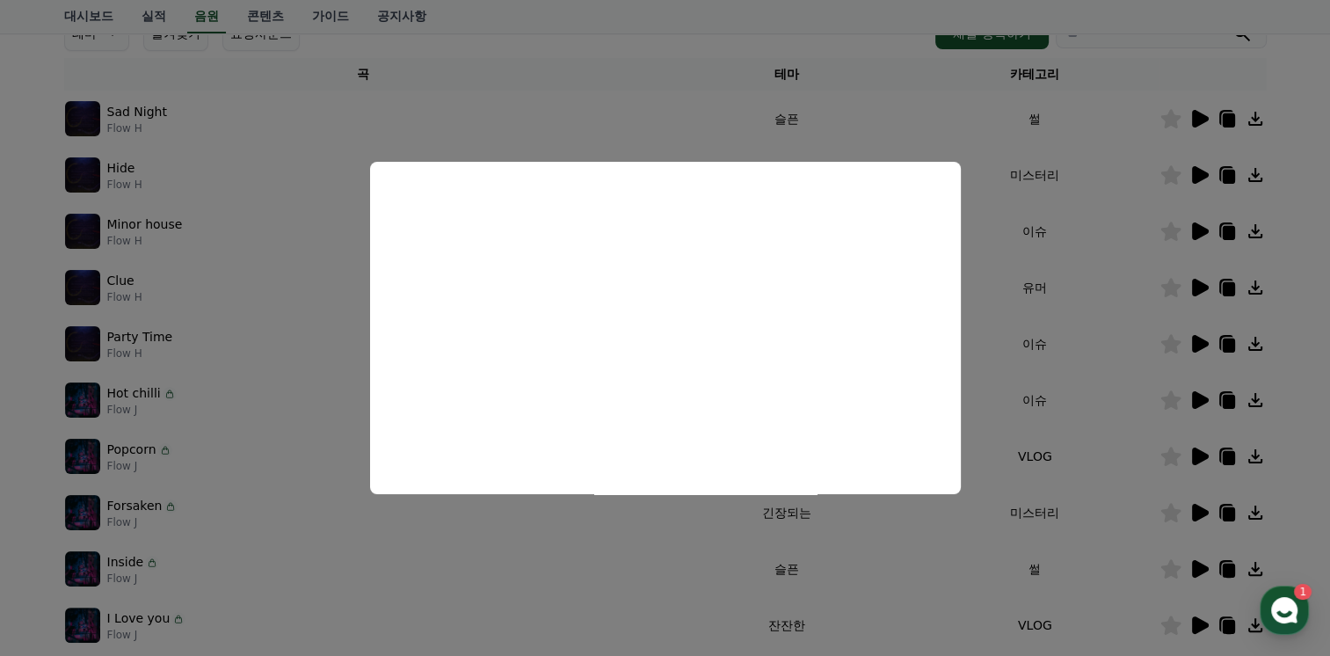
click at [355, 552] on button "close modal" at bounding box center [665, 328] width 1330 height 656
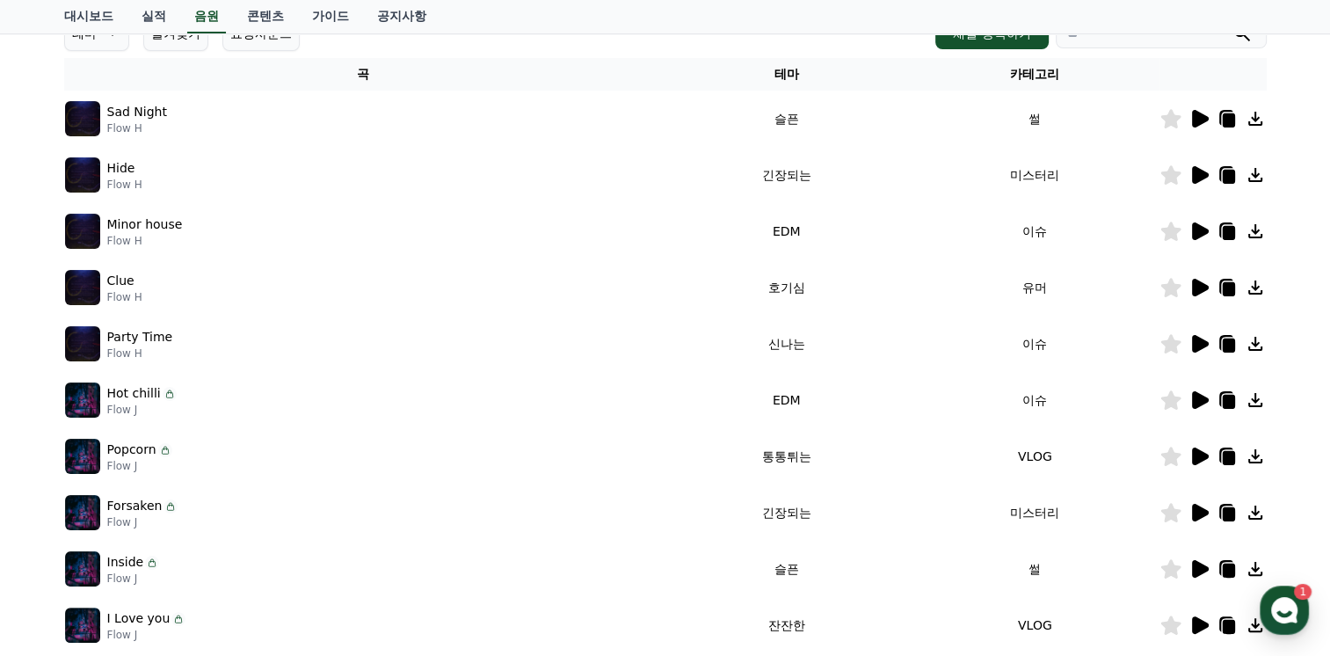
scroll to position [357, 0]
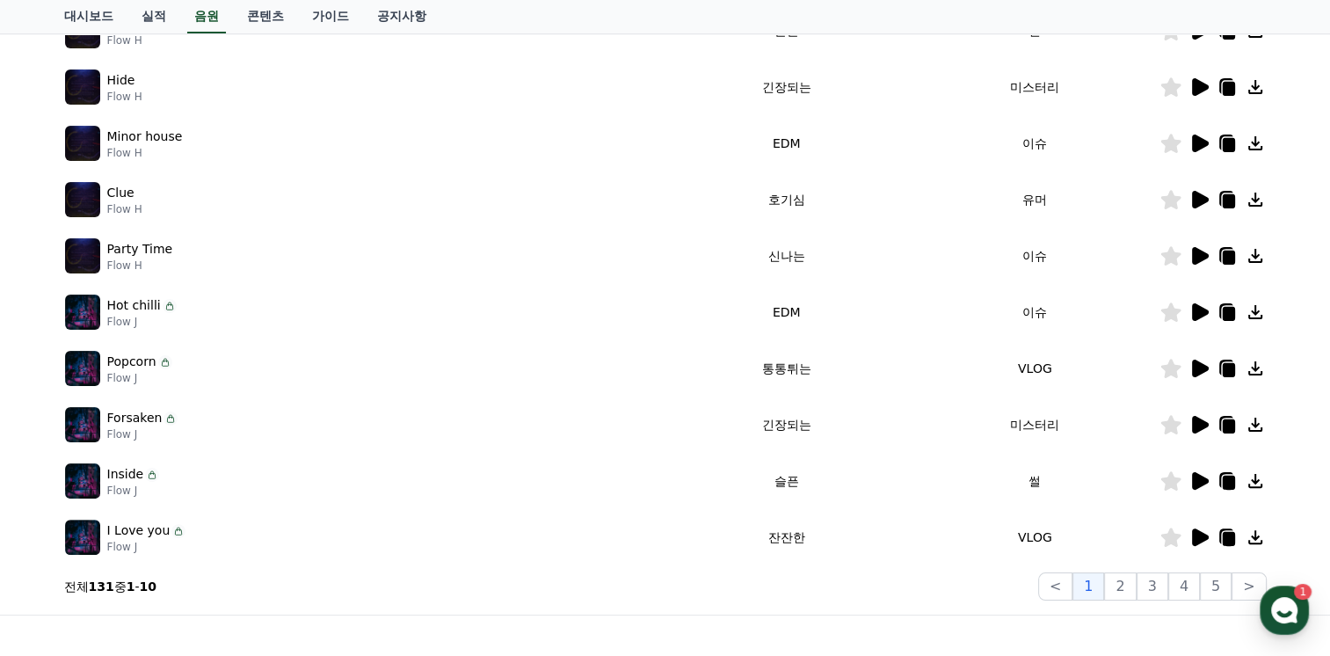
click at [1192, 367] on icon at bounding box center [1200, 369] width 17 height 18
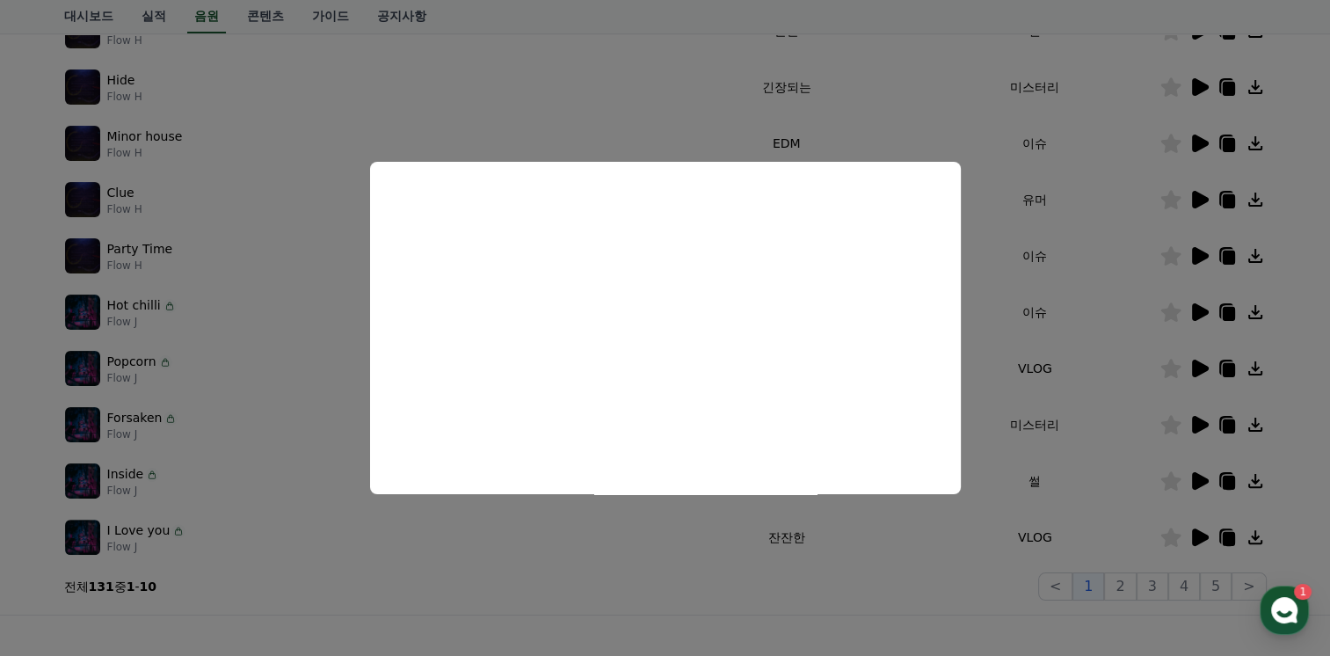
click at [637, 605] on button "close modal" at bounding box center [665, 328] width 1330 height 656
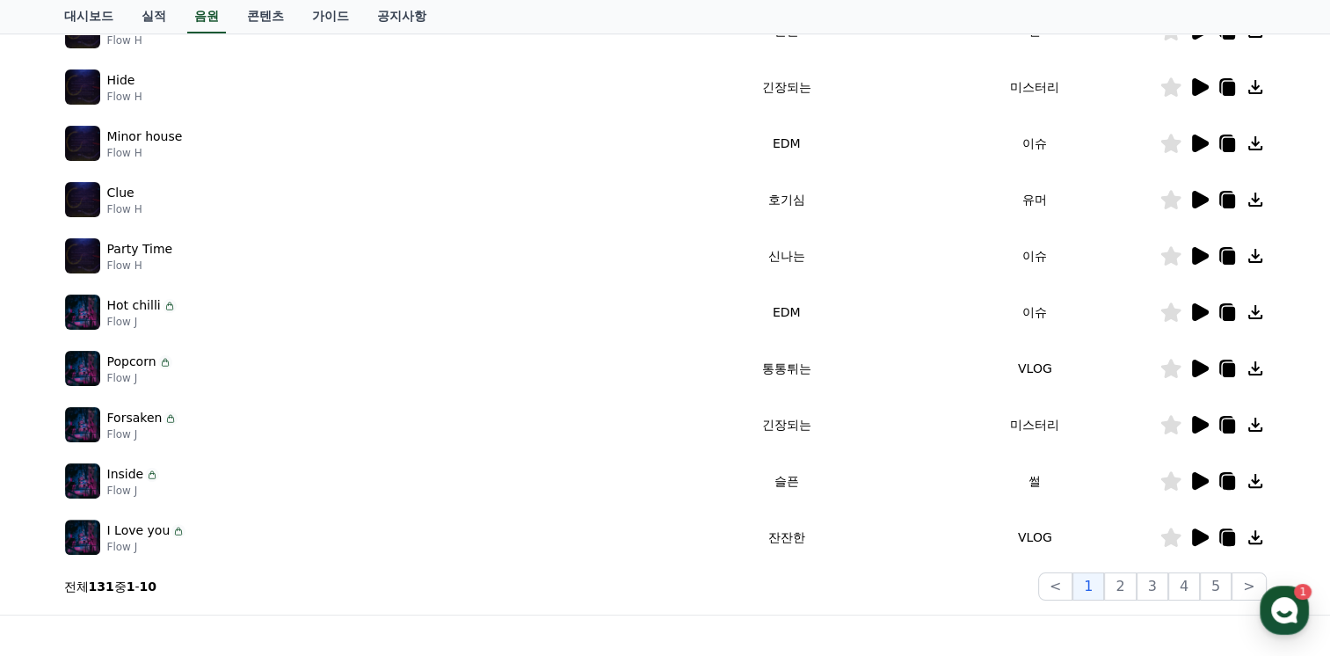
click at [1191, 424] on icon at bounding box center [1199, 424] width 21 height 21
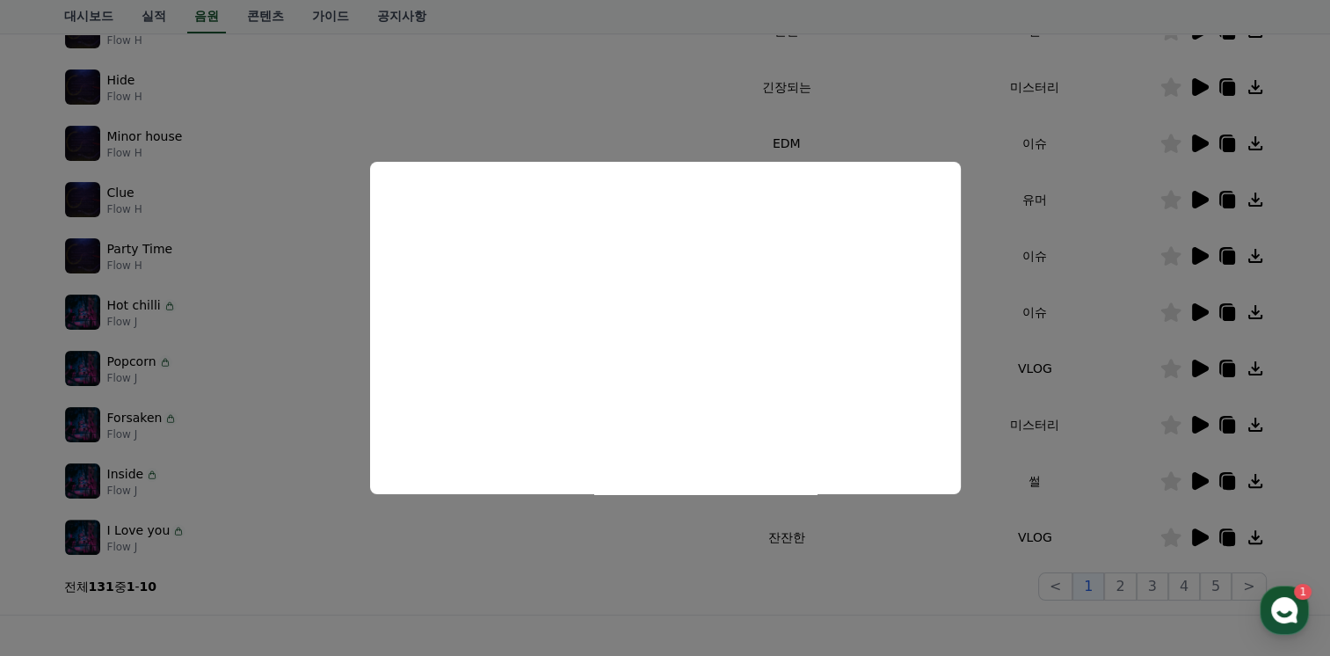
click at [647, 607] on button "close modal" at bounding box center [665, 328] width 1330 height 656
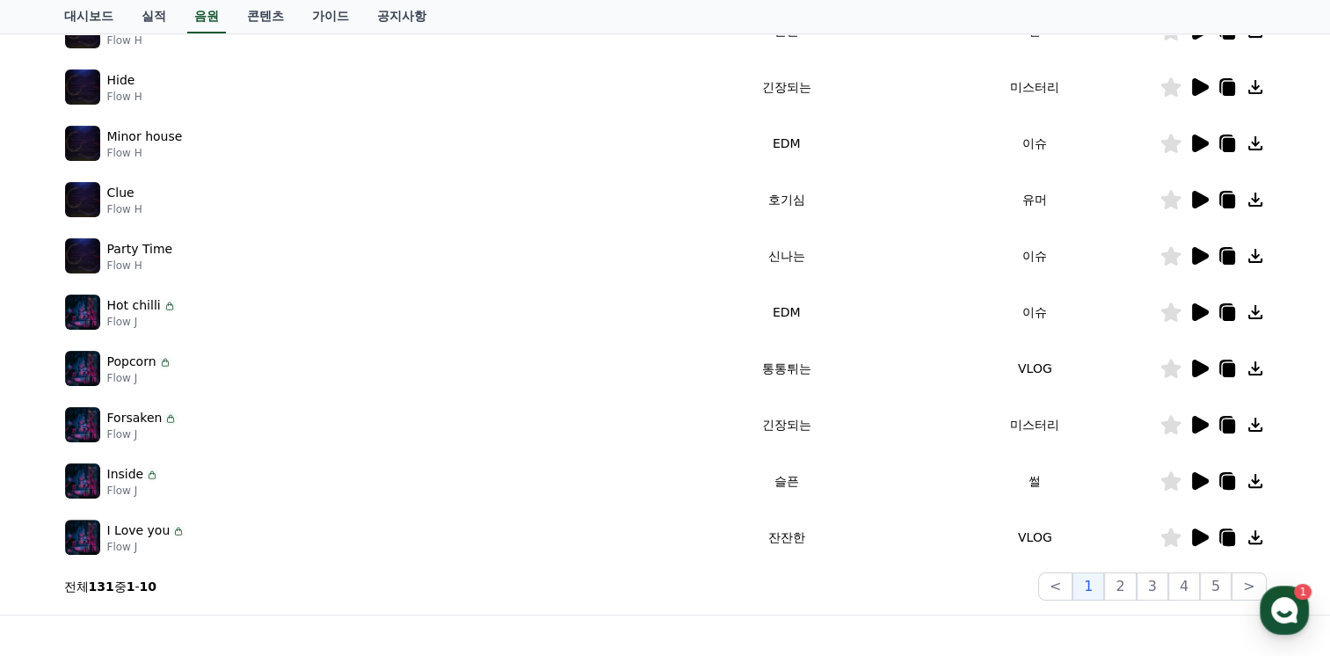
click at [1203, 485] on icon at bounding box center [1199, 480] width 21 height 21
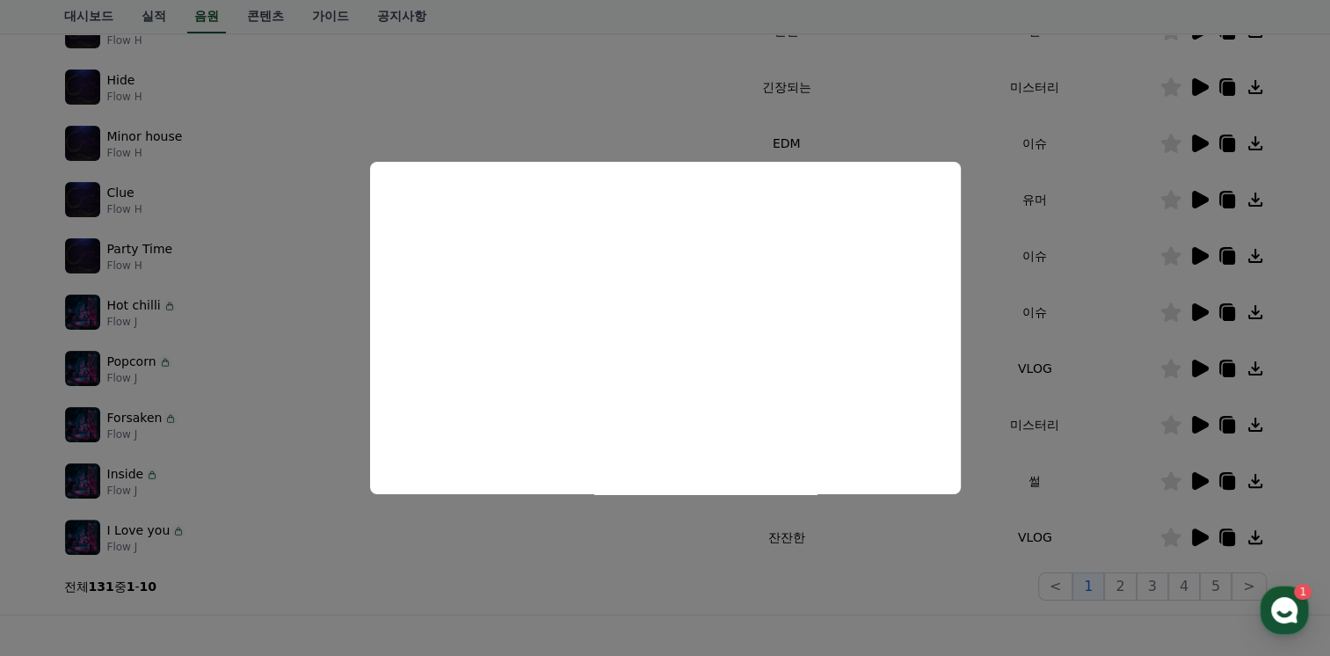
click at [742, 607] on button "close modal" at bounding box center [665, 328] width 1330 height 656
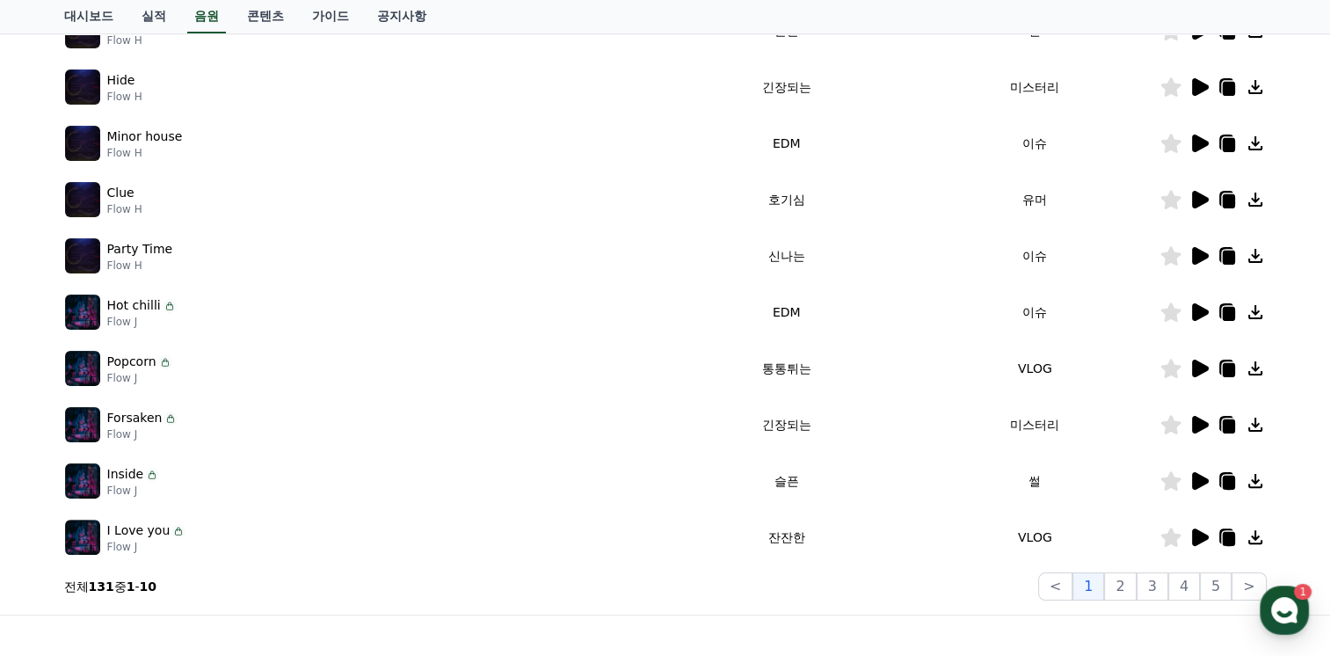
click at [1253, 478] on icon at bounding box center [1255, 480] width 21 height 21
click at [1192, 540] on icon at bounding box center [1200, 537] width 17 height 18
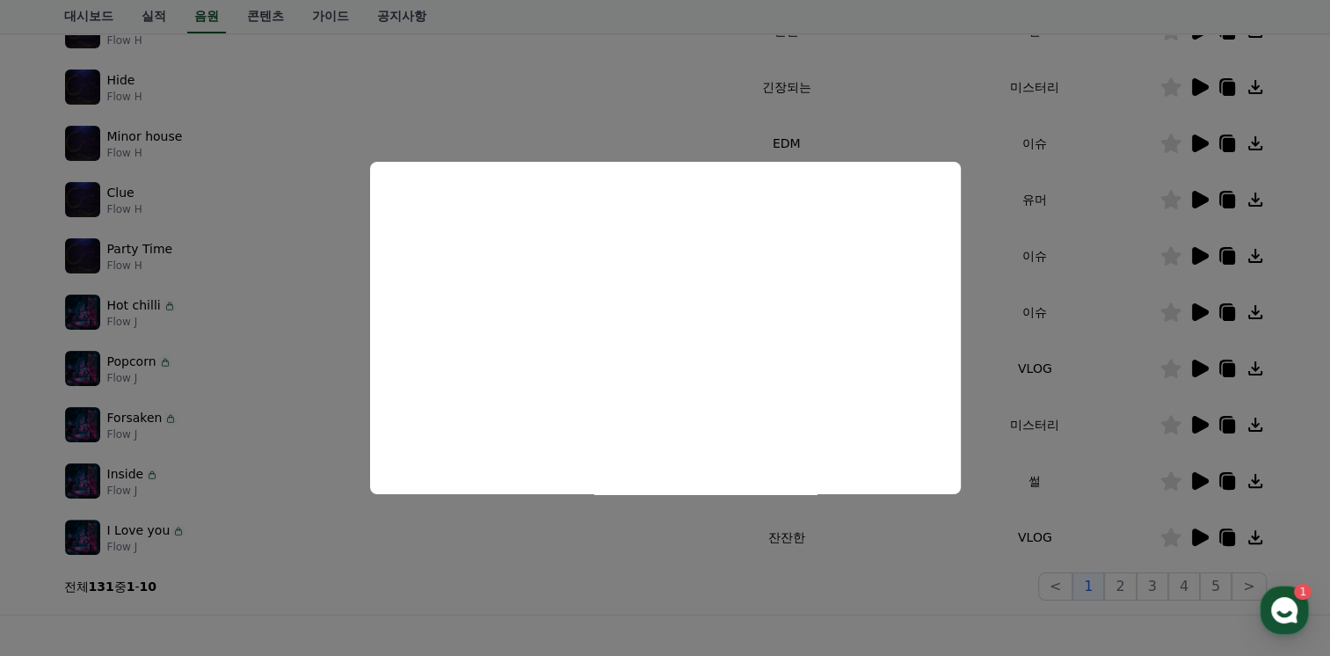
click at [1255, 540] on button "close modal" at bounding box center [665, 328] width 1330 height 656
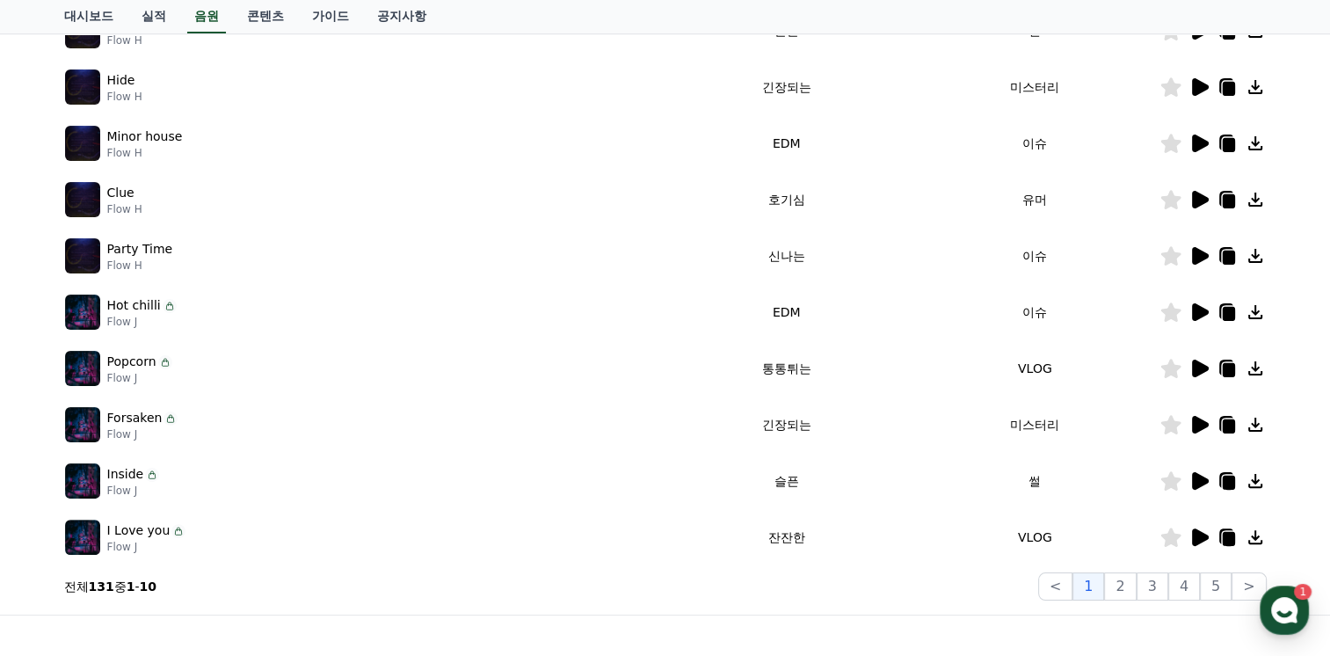
click at [1257, 536] on icon at bounding box center [1255, 537] width 21 height 21
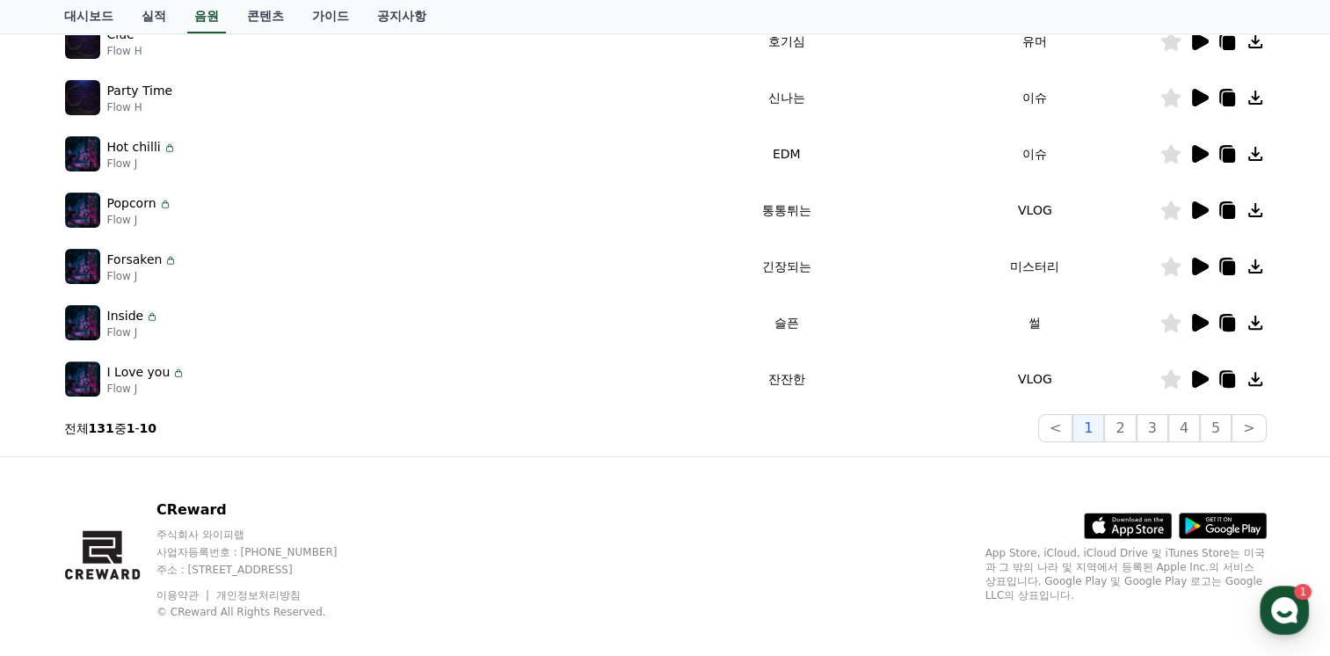
scroll to position [533, 0]
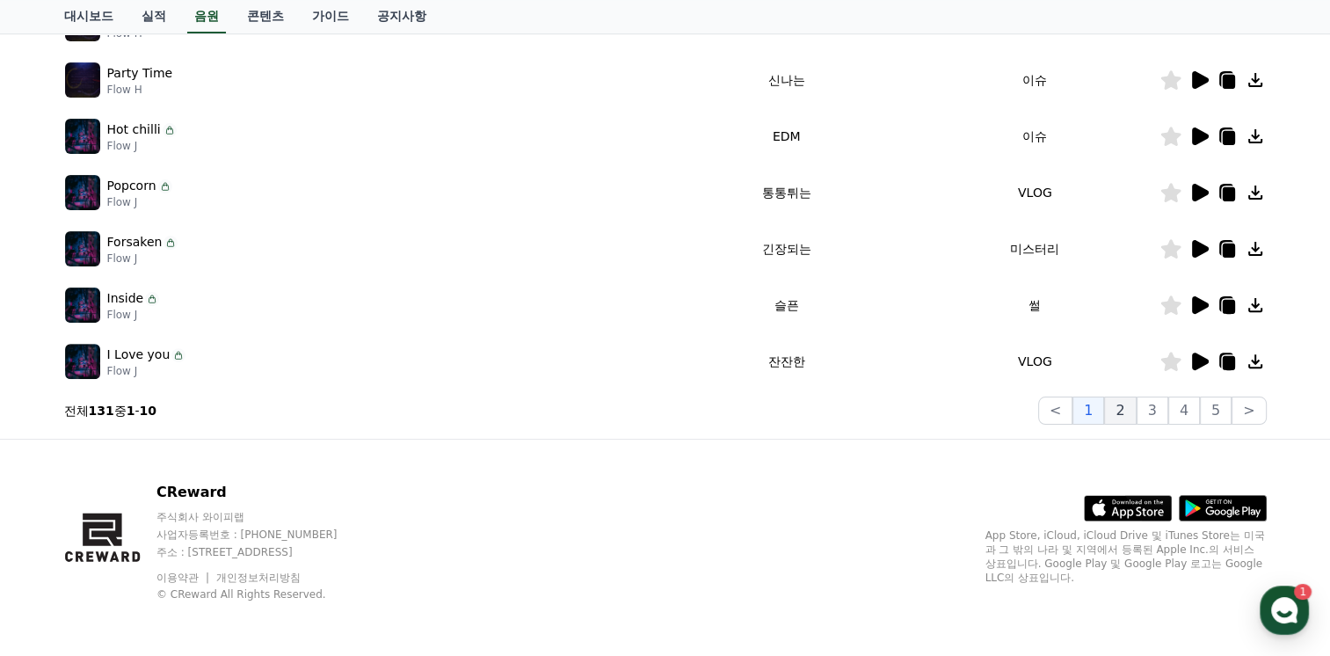
click at [1137, 417] on button "2" at bounding box center [1153, 410] width 32 height 28
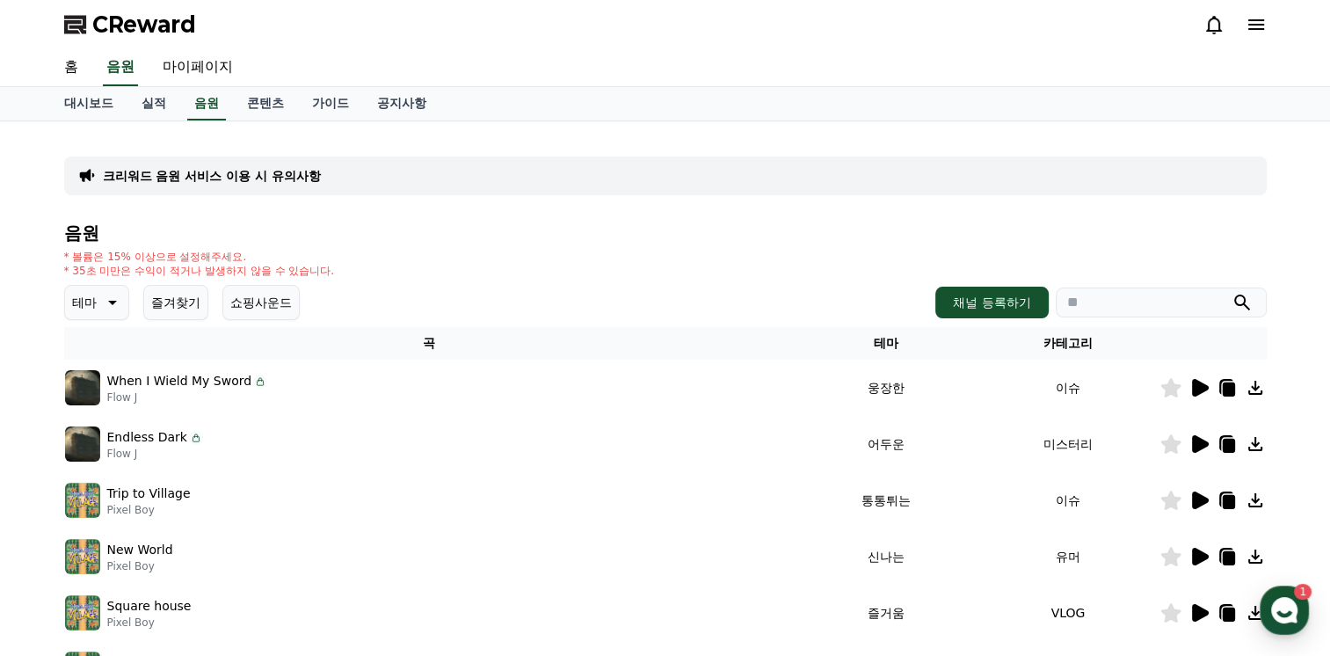
click at [1206, 385] on icon at bounding box center [1200, 388] width 17 height 18
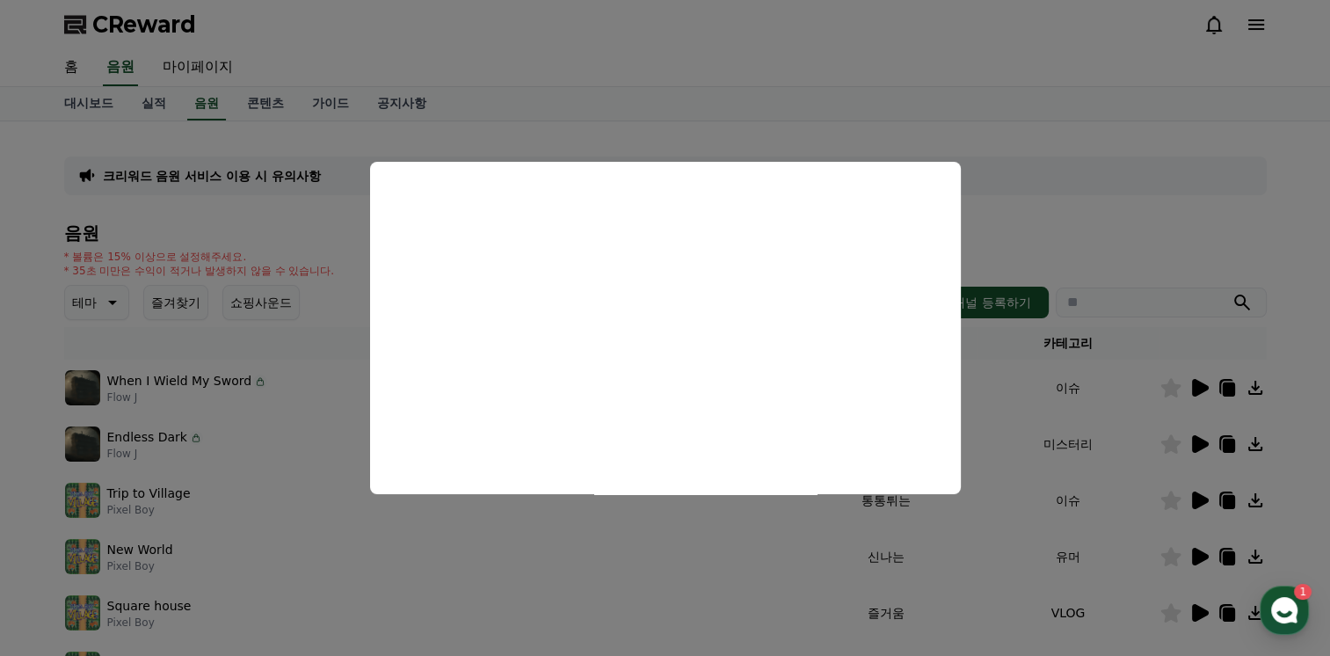
click at [1048, 112] on button "close modal" at bounding box center [665, 328] width 1330 height 656
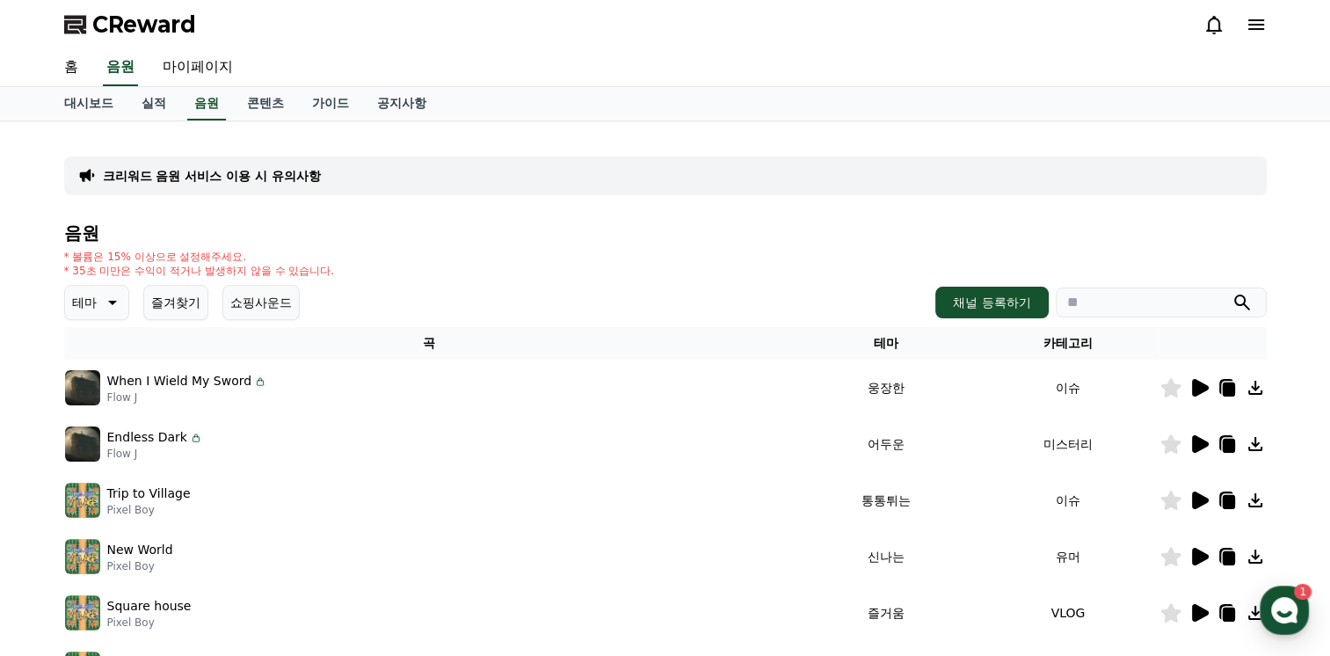
click at [1203, 388] on icon at bounding box center [1200, 388] width 17 height 18
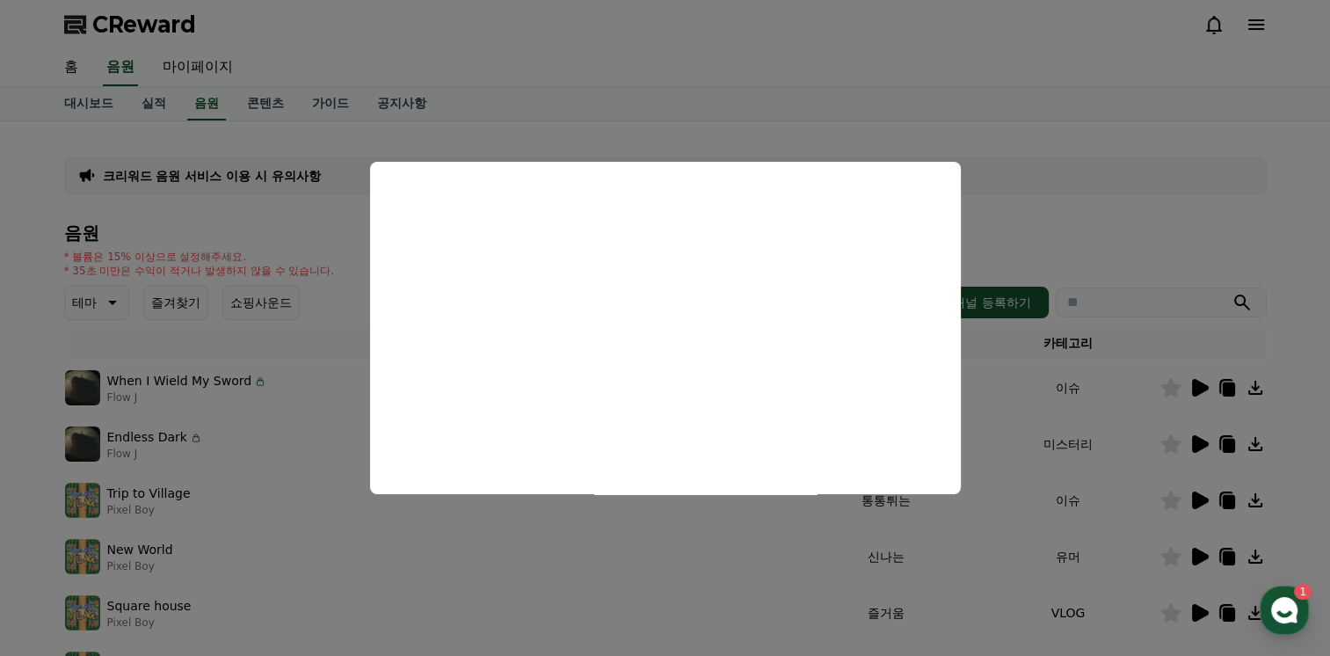
click at [1039, 74] on button "close modal" at bounding box center [665, 328] width 1330 height 656
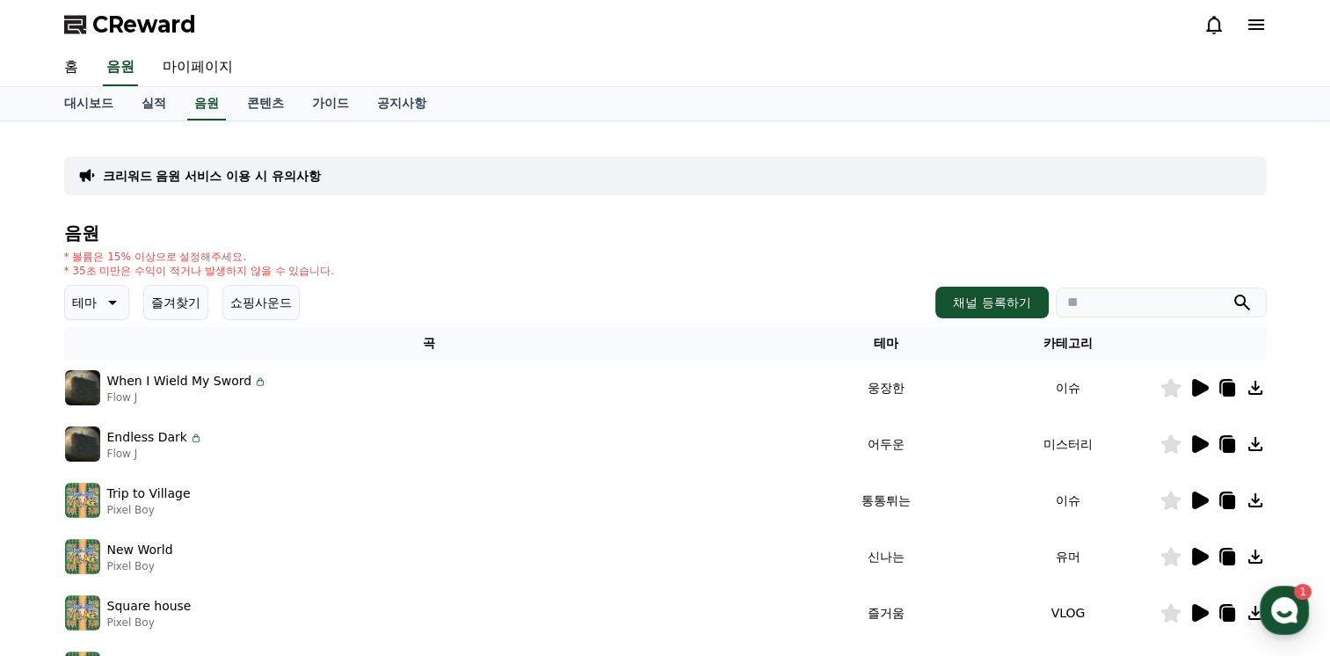
click at [1193, 444] on icon at bounding box center [1200, 444] width 17 height 18
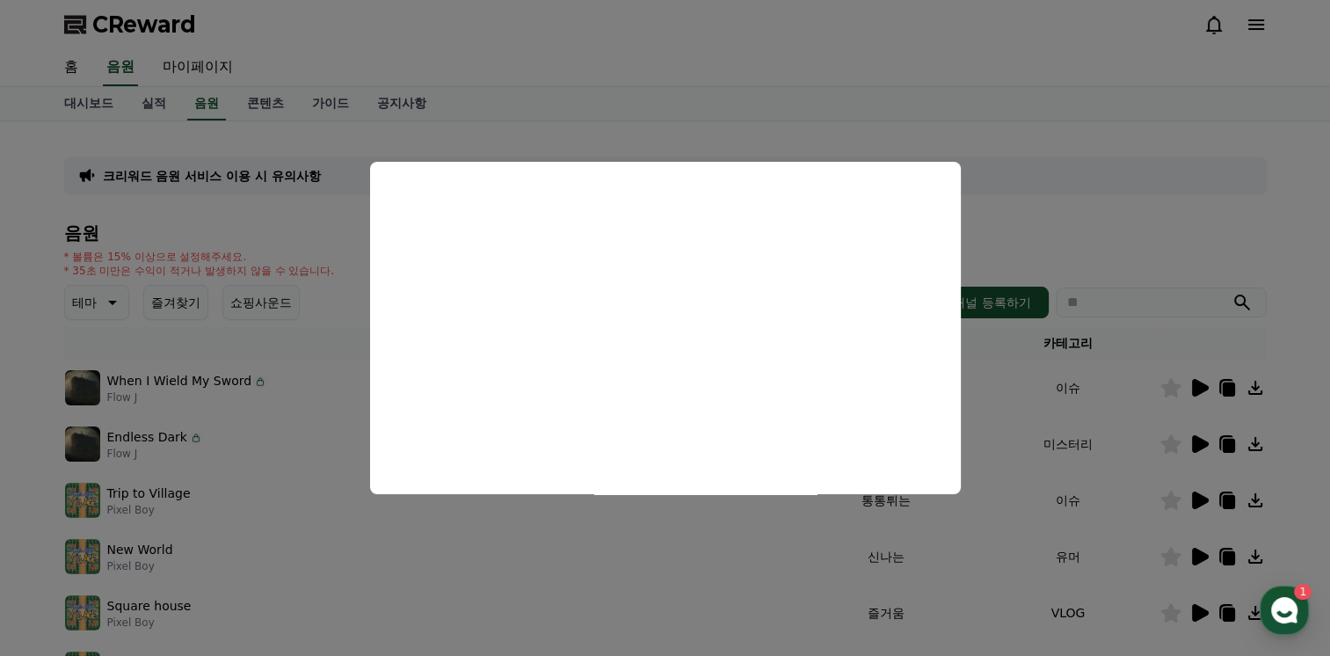
click at [875, 35] on button "close modal" at bounding box center [665, 328] width 1330 height 656
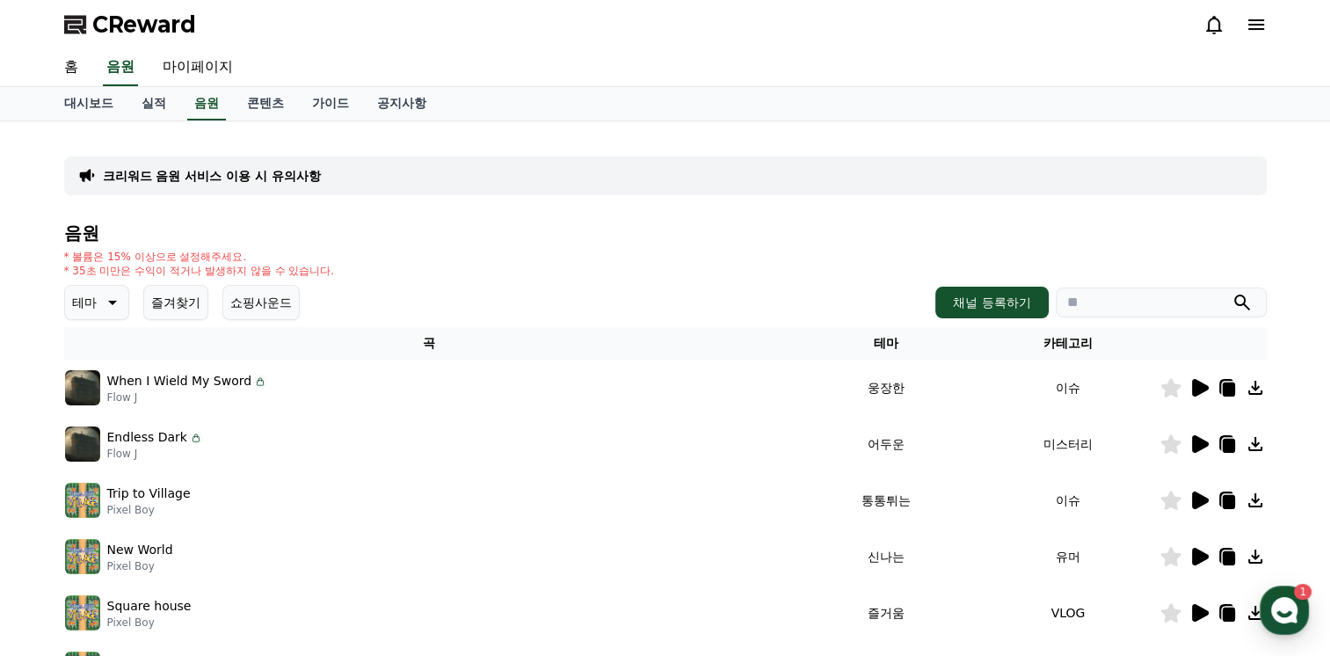
click at [106, 300] on icon at bounding box center [110, 302] width 21 height 21
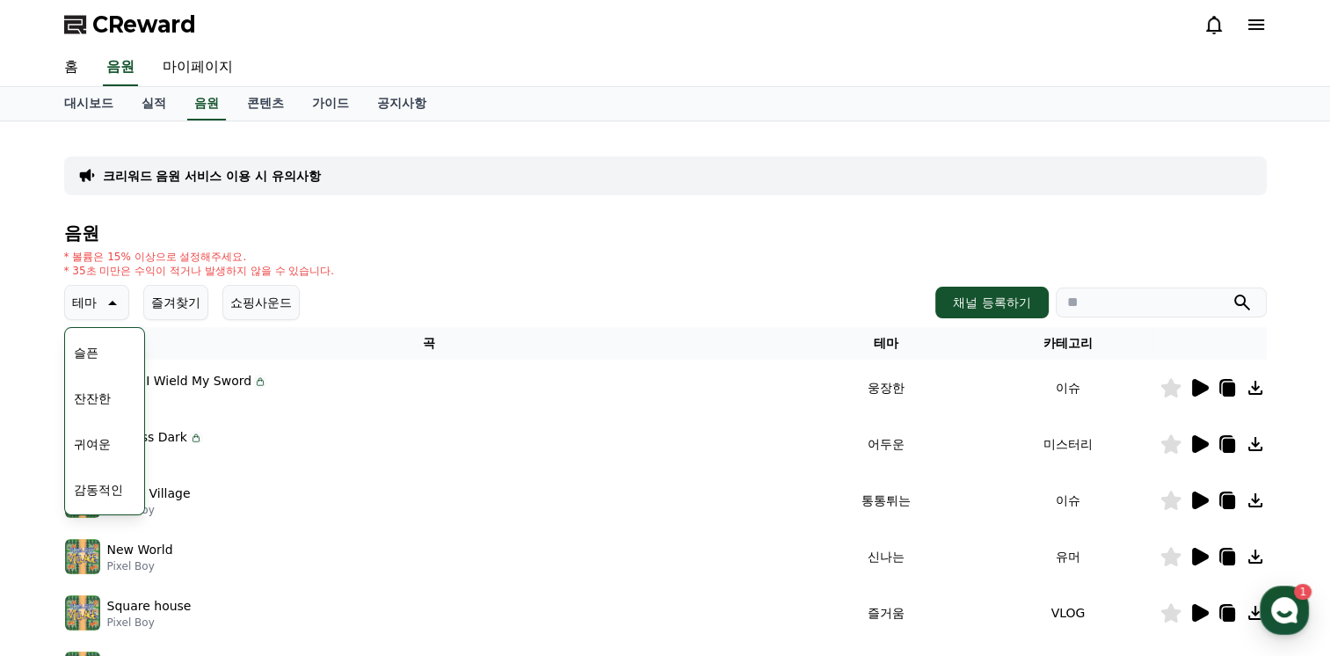
scroll to position [724, 0]
click at [91, 404] on button "감동적인" at bounding box center [98, 401] width 63 height 39
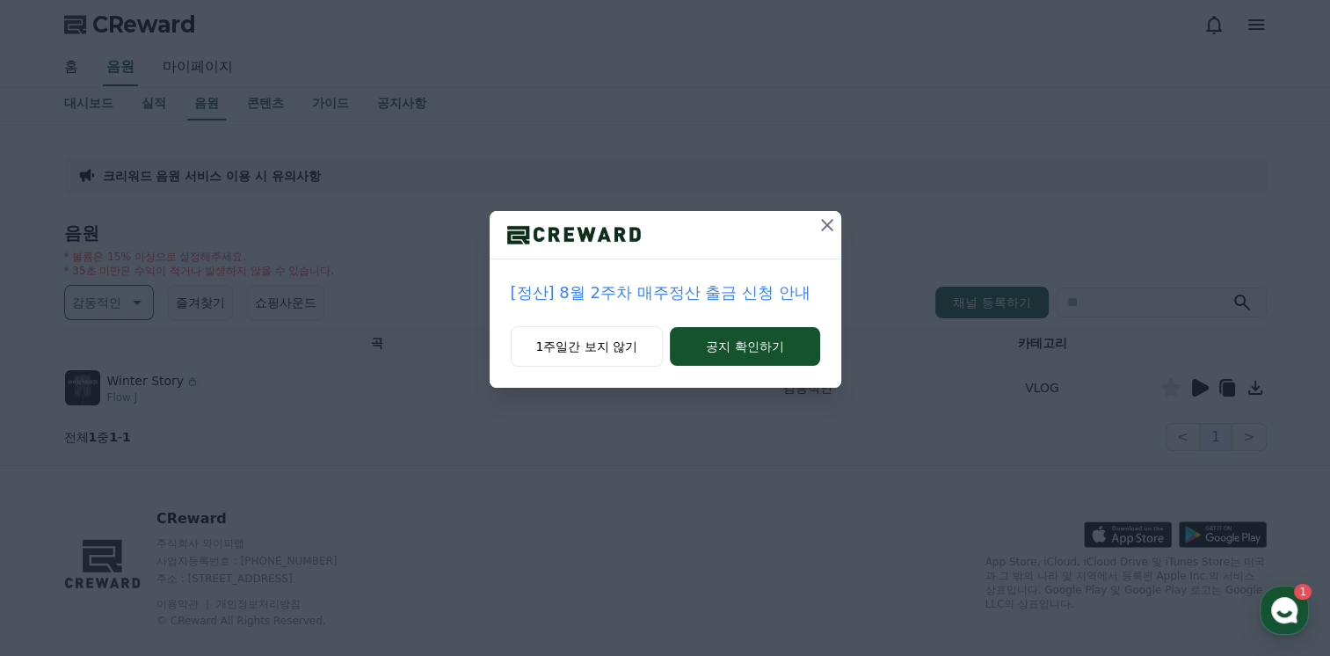
click at [826, 223] on icon at bounding box center [827, 225] width 12 height 12
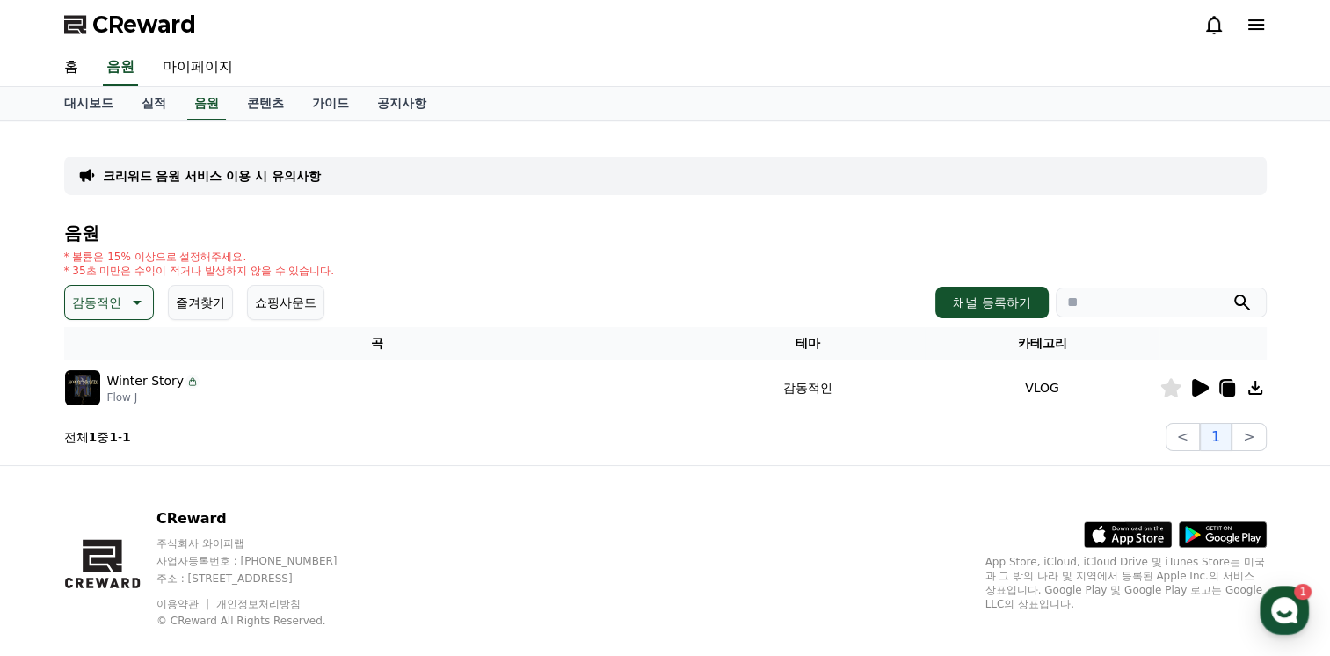
click at [1189, 389] on icon at bounding box center [1199, 387] width 21 height 21
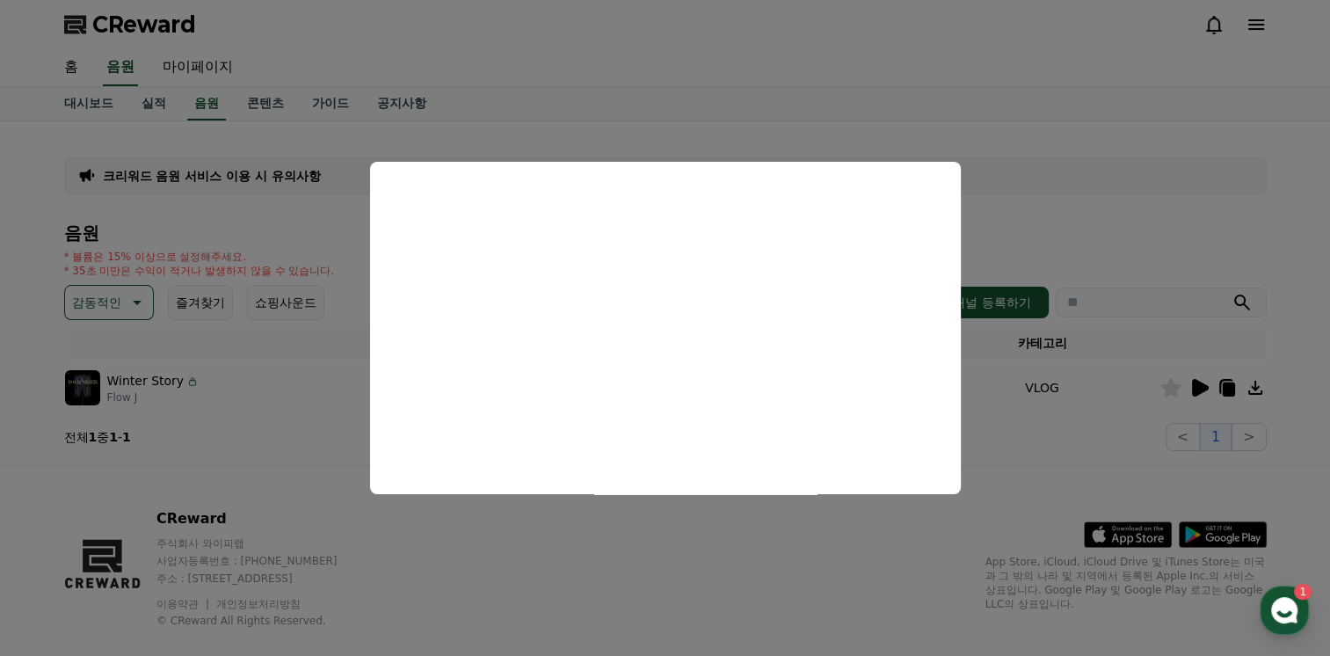
click at [137, 304] on button "close modal" at bounding box center [665, 328] width 1330 height 656
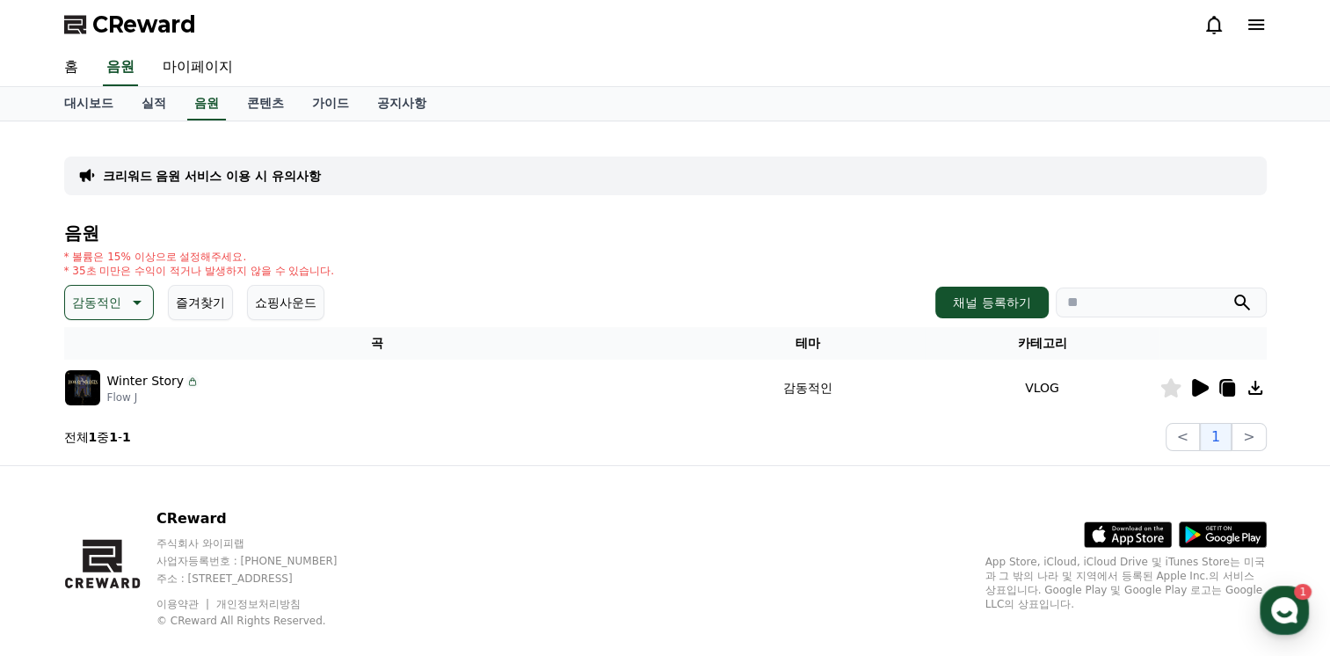
click at [137, 304] on icon at bounding box center [135, 302] width 21 height 21
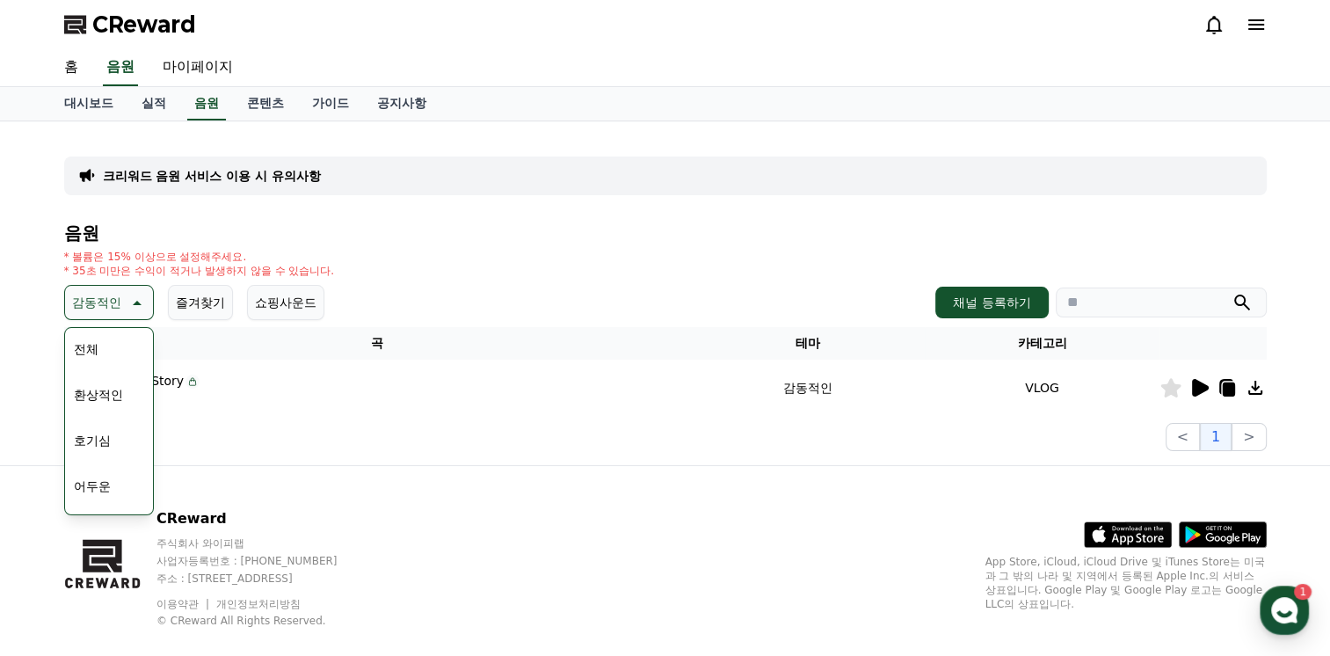
click at [186, 299] on button "즐겨찾기" at bounding box center [200, 302] width 65 height 35
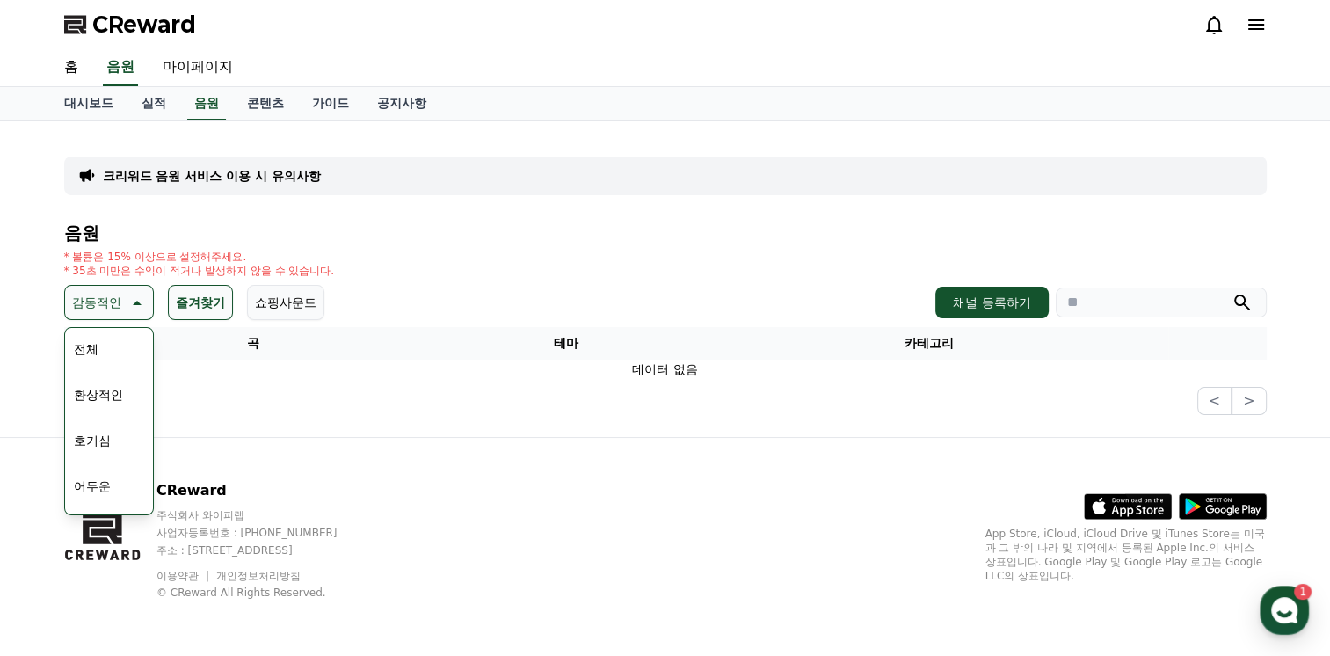
click at [109, 306] on p "감동적인" at bounding box center [96, 302] width 49 height 25
click at [129, 302] on icon at bounding box center [135, 302] width 21 height 21
click at [107, 389] on button "환상적인" at bounding box center [98, 394] width 63 height 39
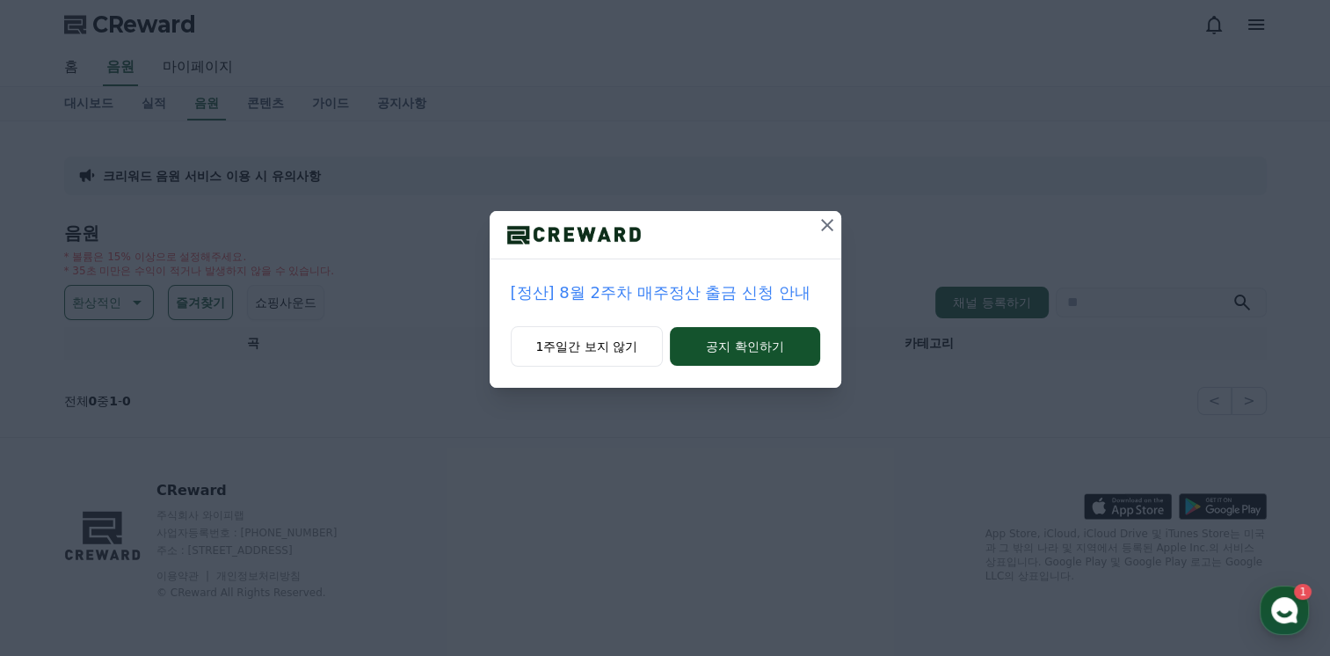
click at [828, 223] on icon at bounding box center [827, 225] width 12 height 12
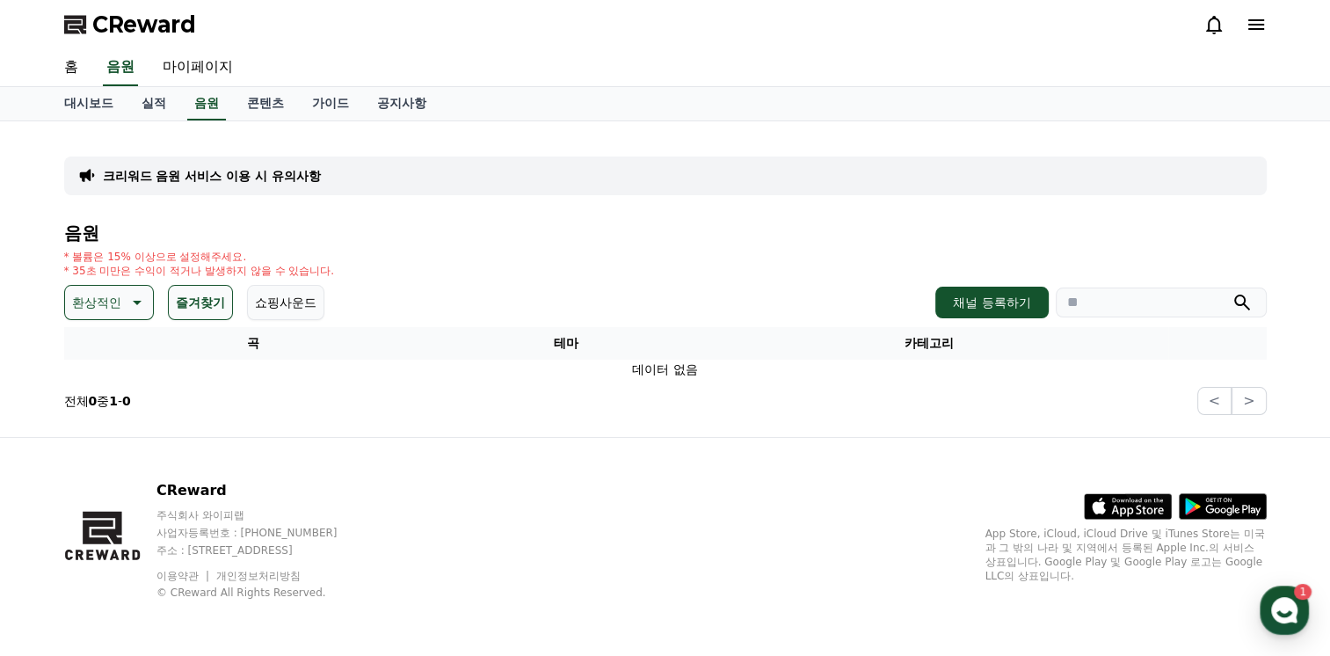
click at [200, 305] on button "즐겨찾기" at bounding box center [200, 302] width 65 height 35
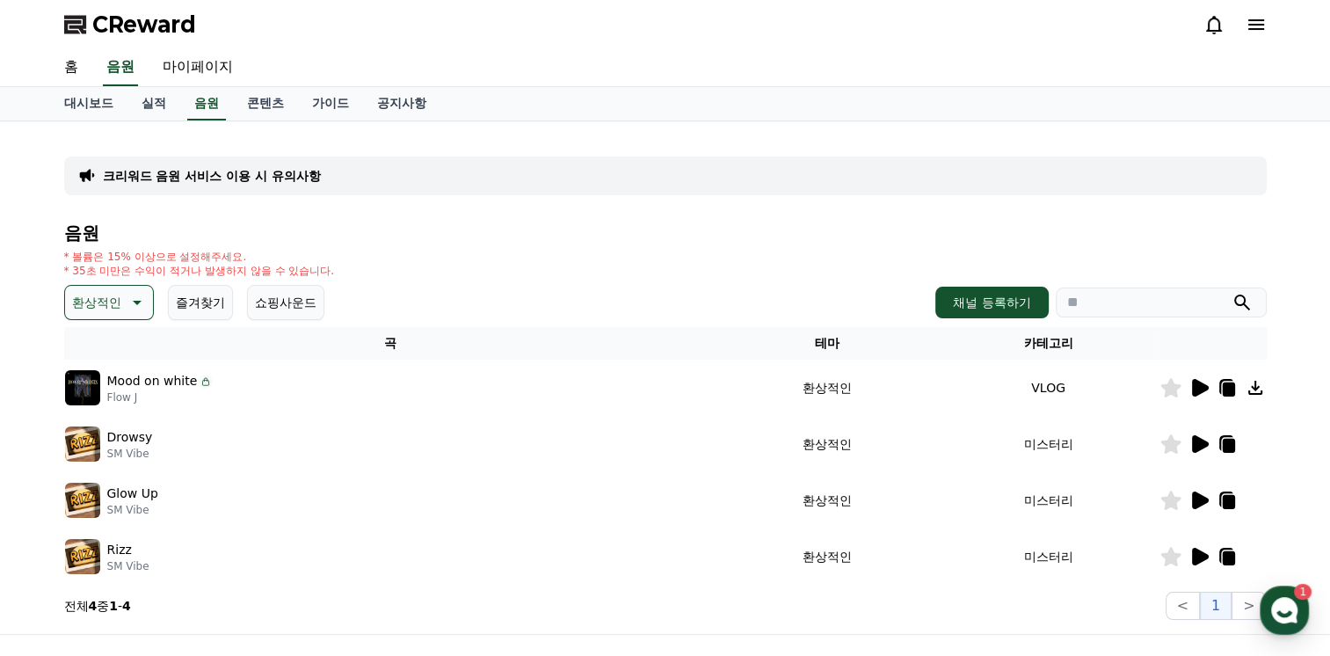
click at [1196, 382] on icon at bounding box center [1200, 388] width 17 height 18
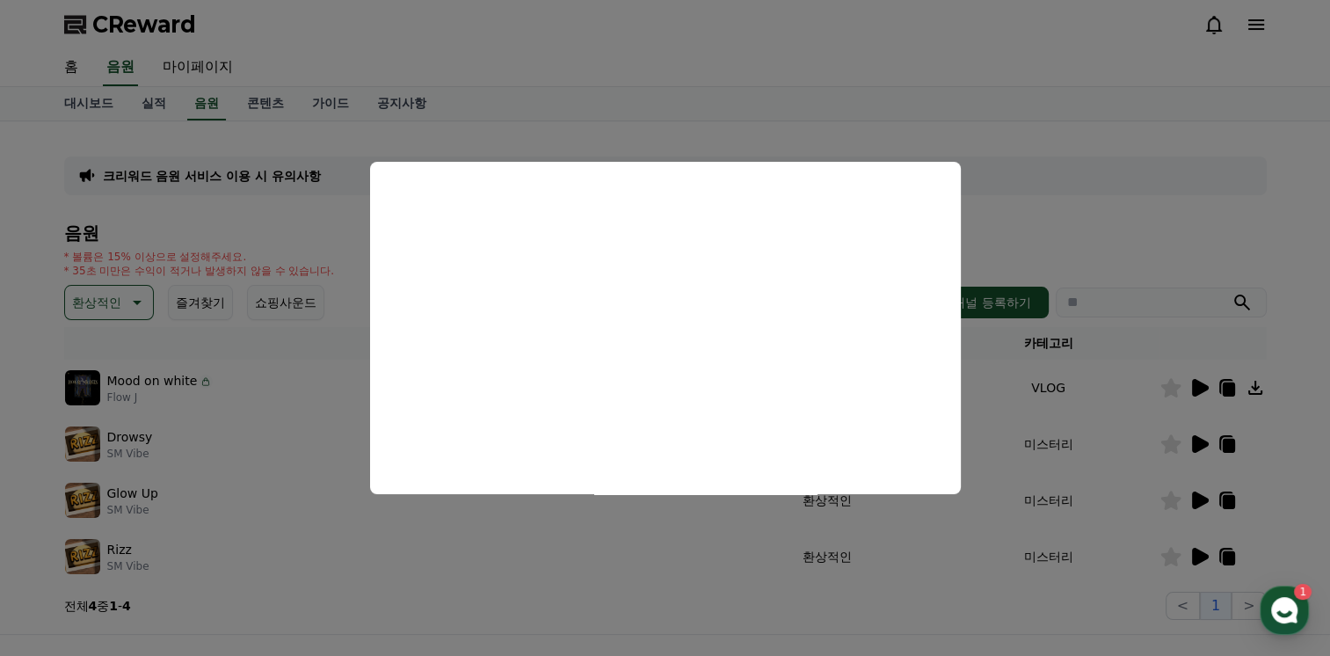
click at [1250, 383] on button "close modal" at bounding box center [665, 328] width 1330 height 656
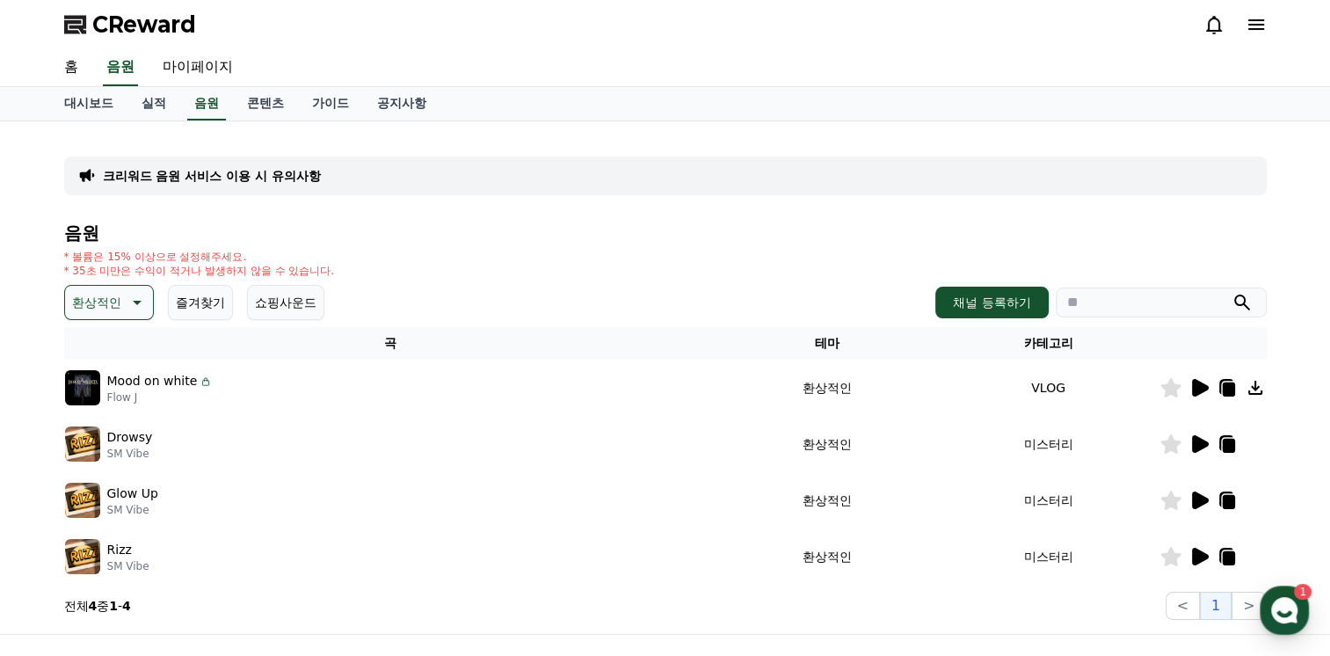
click at [1257, 387] on icon at bounding box center [1255, 388] width 14 height 14
click at [1199, 441] on icon at bounding box center [1200, 444] width 17 height 18
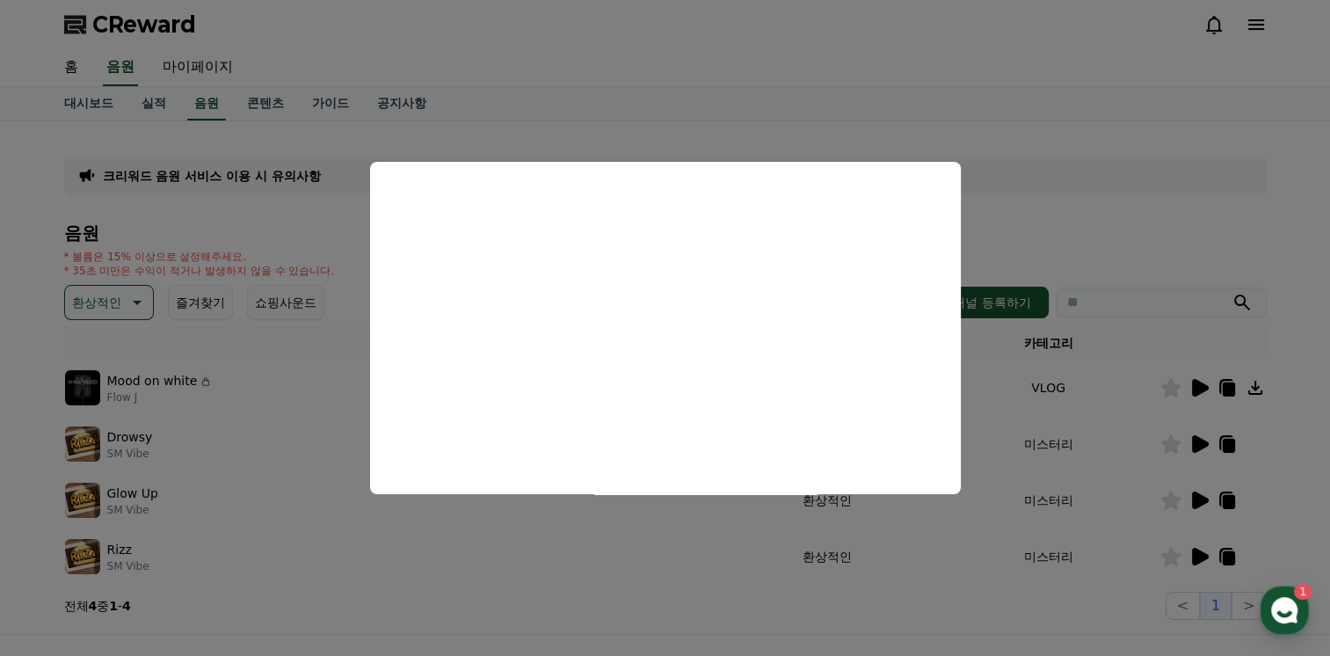
click at [1150, 172] on button "close modal" at bounding box center [665, 328] width 1330 height 656
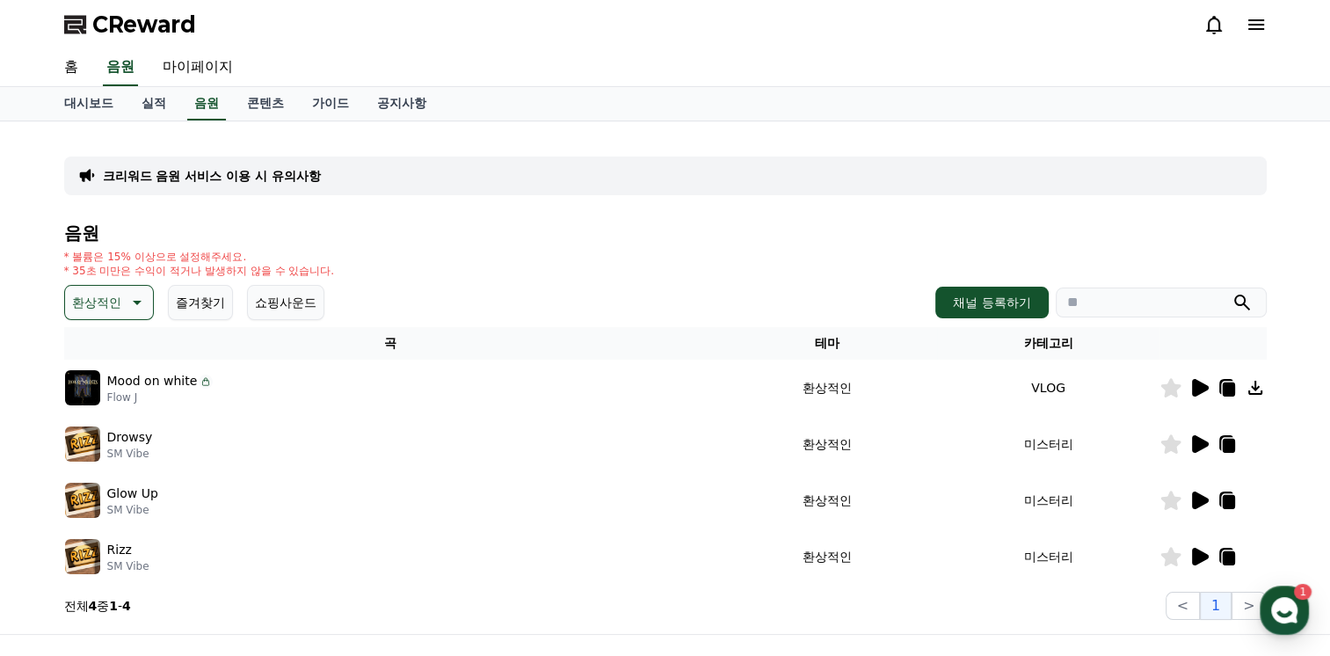
click at [1202, 504] on icon at bounding box center [1200, 500] width 17 height 18
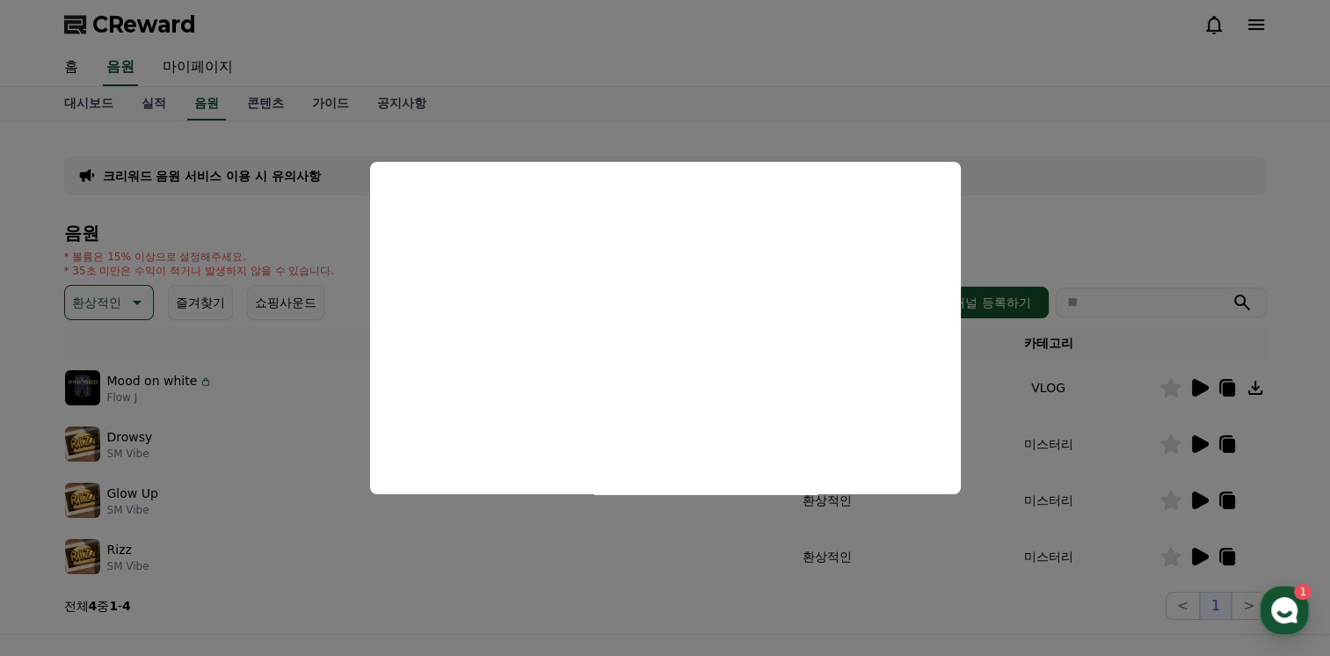
click at [1069, 121] on button "close modal" at bounding box center [665, 328] width 1330 height 656
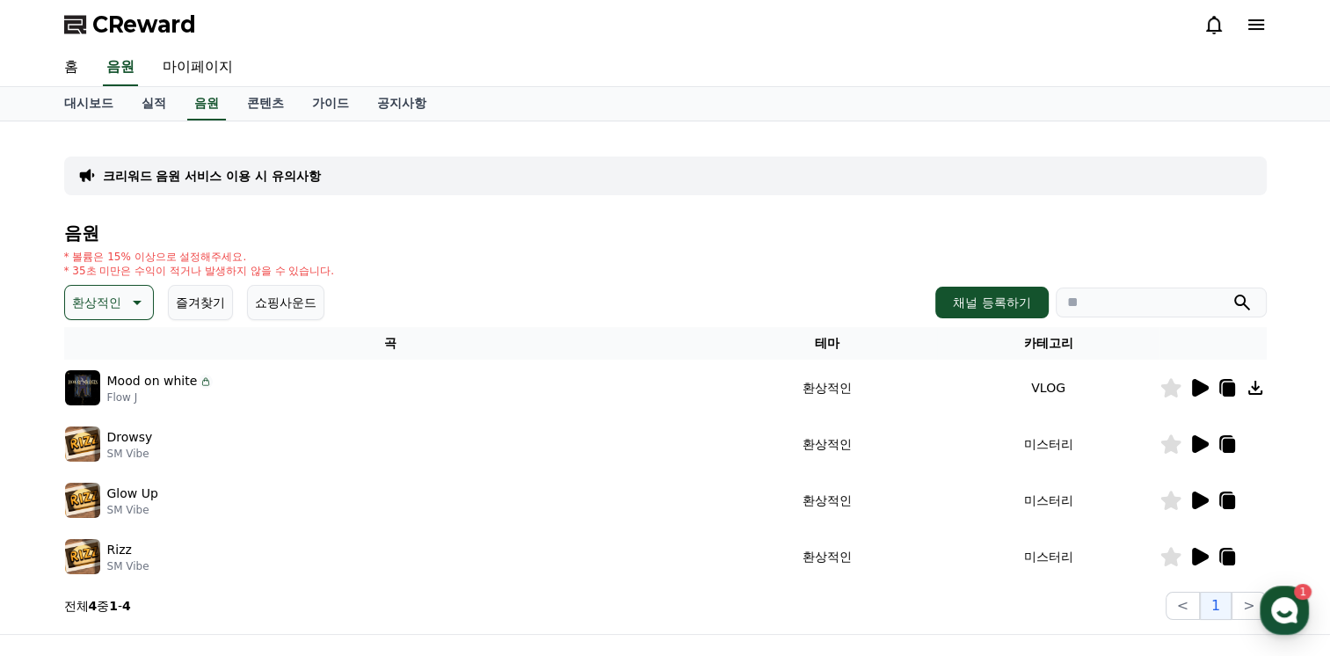
click at [1197, 562] on icon at bounding box center [1200, 557] width 17 height 18
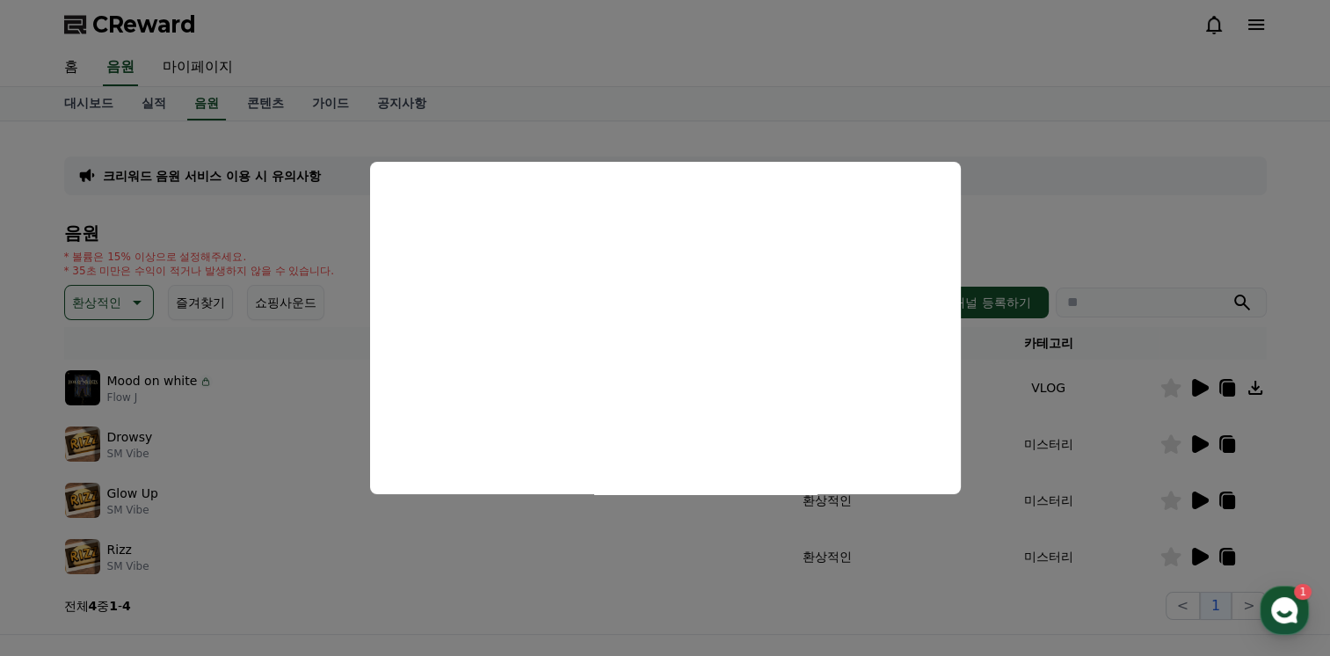
click at [1171, 213] on button "close modal" at bounding box center [665, 328] width 1330 height 656
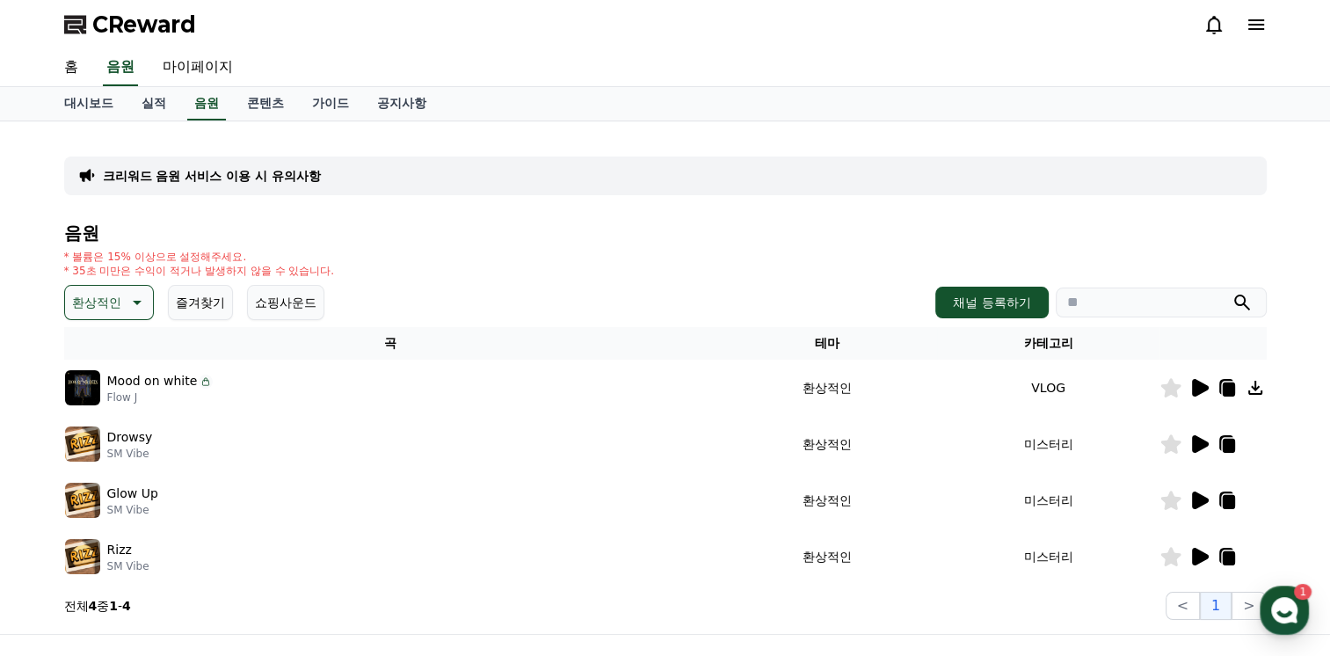
click at [136, 302] on icon at bounding box center [137, 303] width 9 height 4
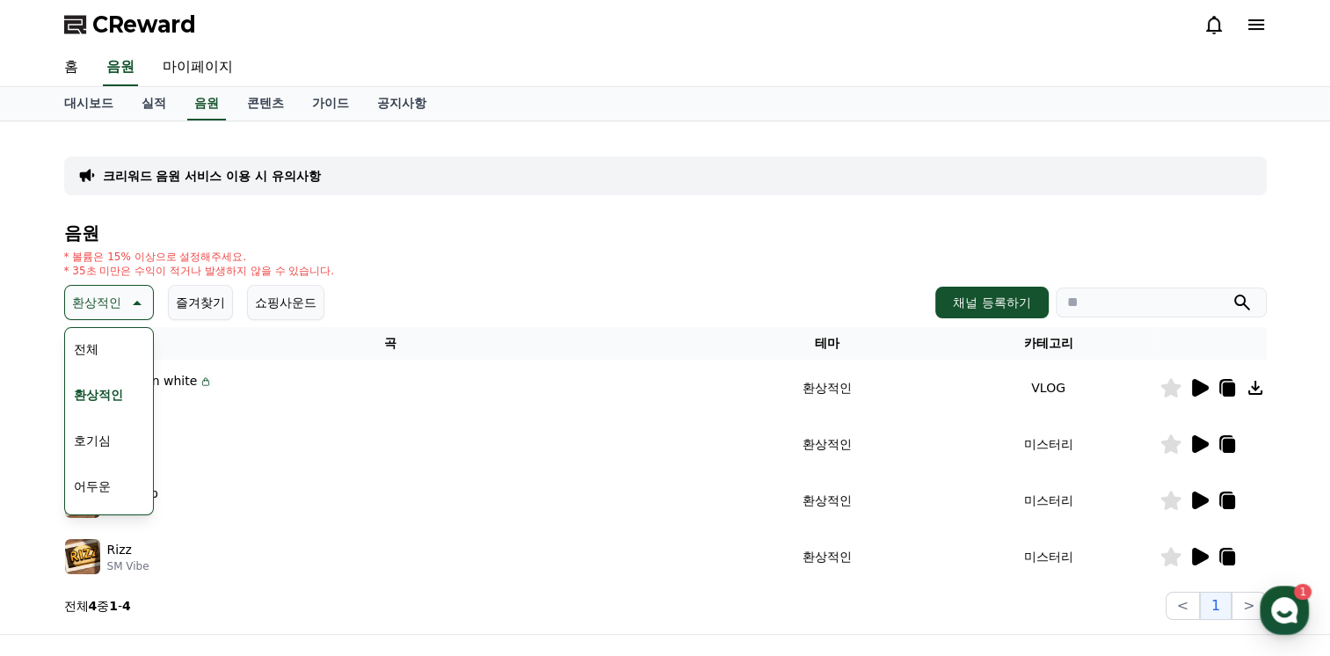
click at [102, 435] on button "호기심" at bounding box center [92, 440] width 51 height 39
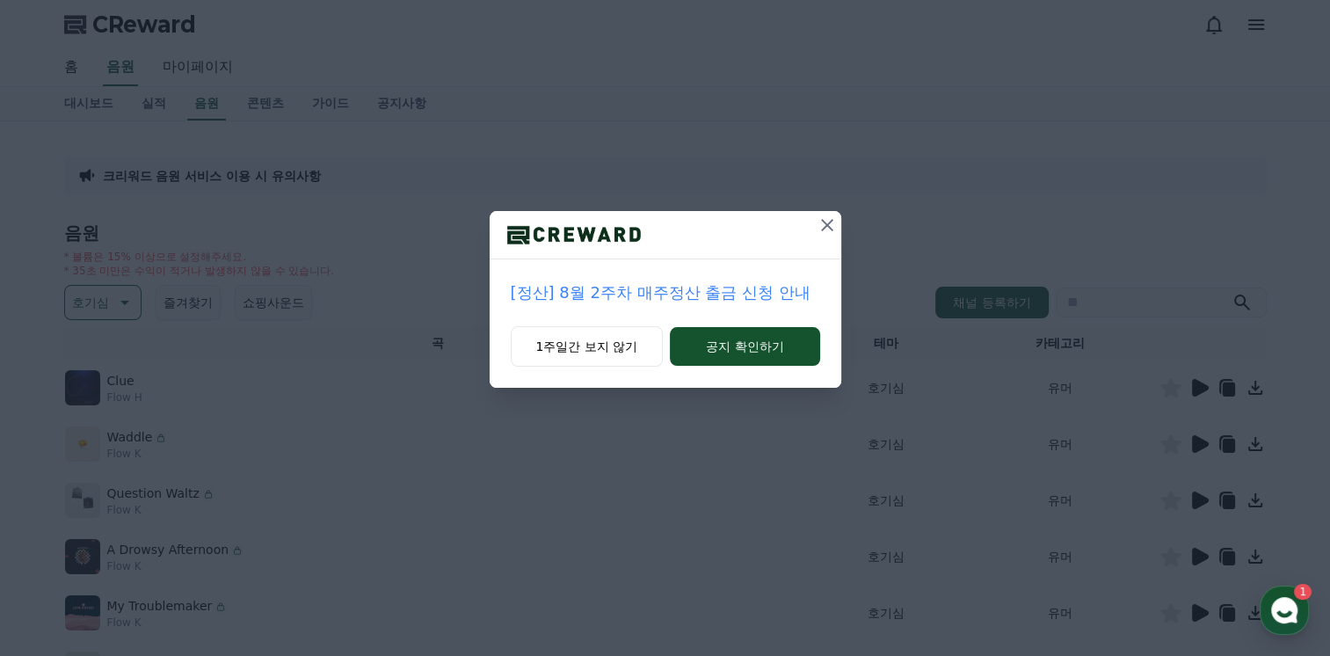
click at [826, 223] on icon at bounding box center [827, 225] width 21 height 21
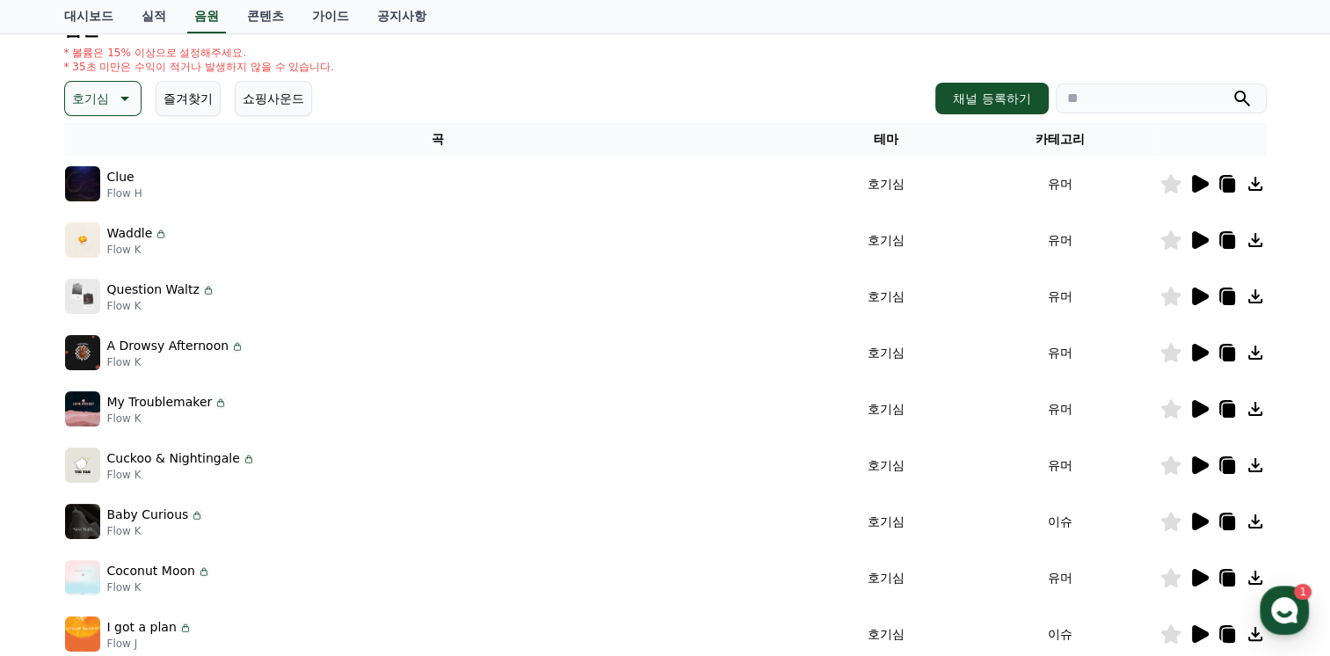
scroll to position [88, 0]
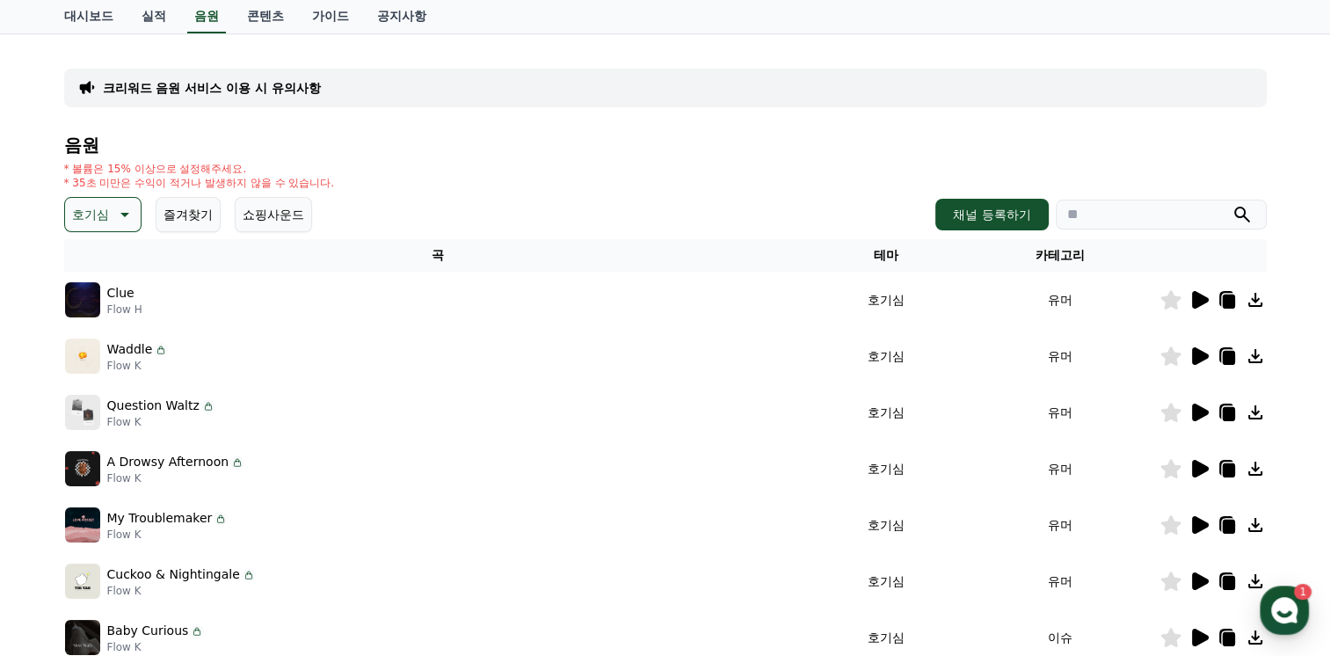
click at [1194, 298] on icon at bounding box center [1200, 300] width 17 height 18
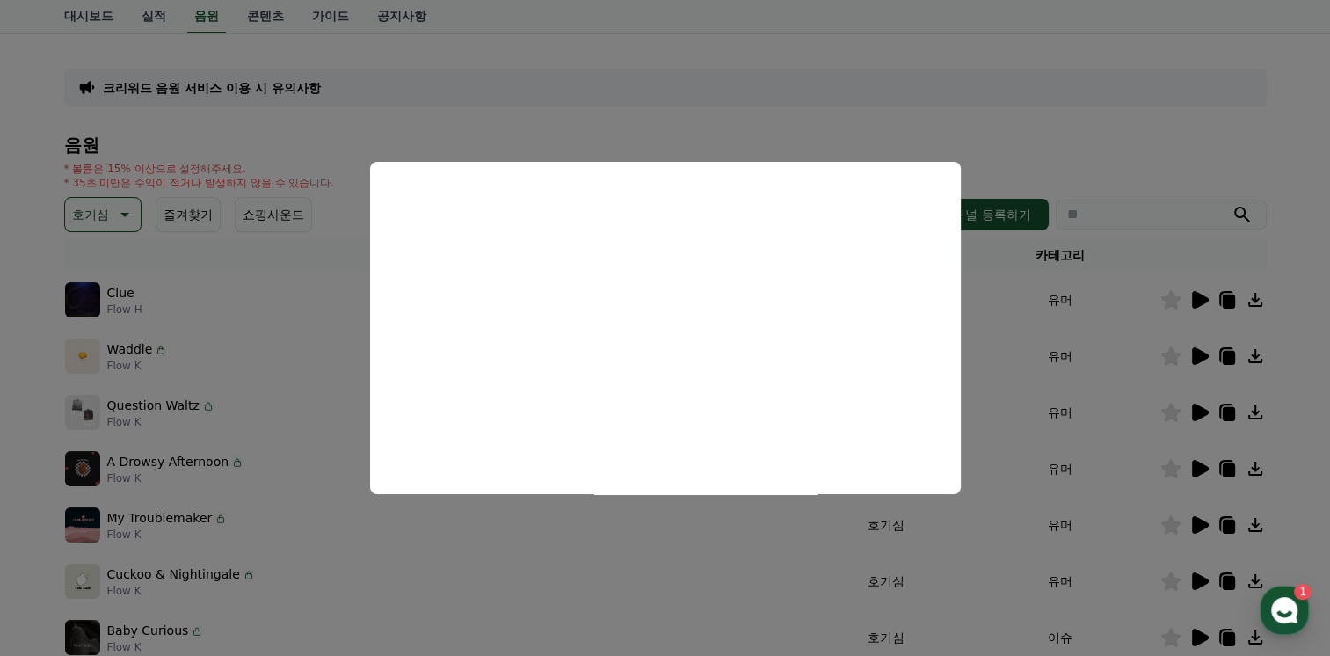
click at [1013, 153] on button "close modal" at bounding box center [665, 328] width 1330 height 656
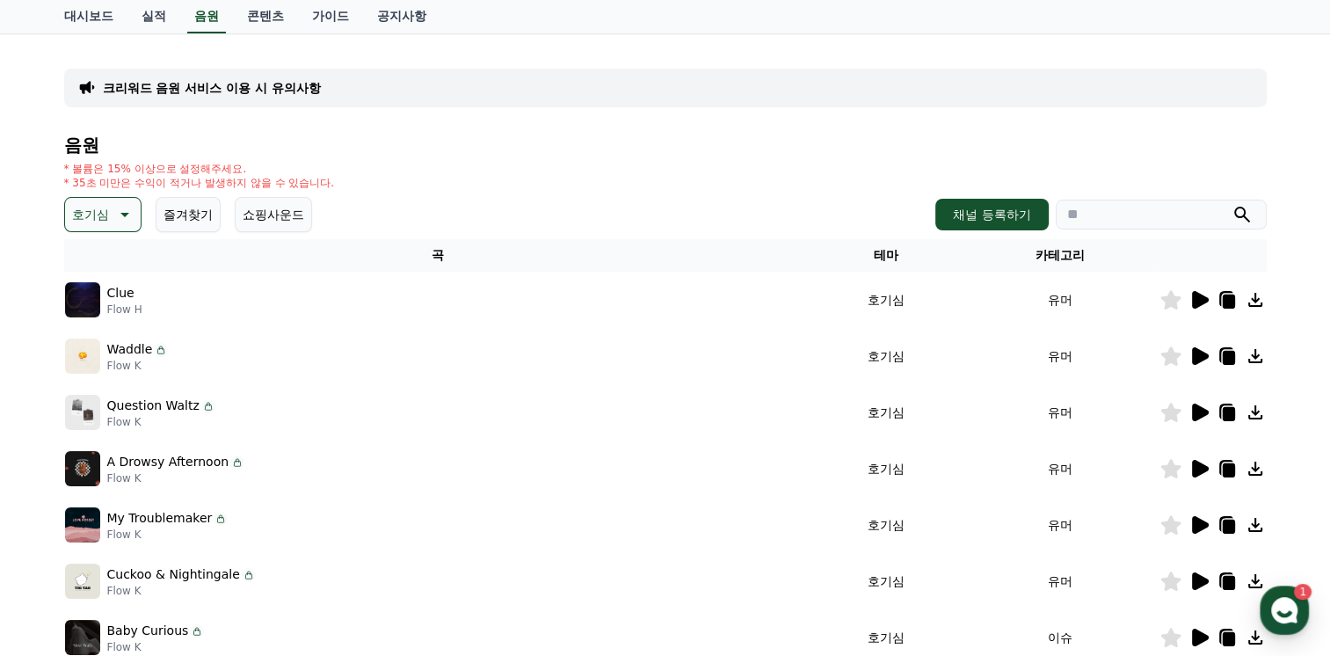
click at [1201, 354] on icon at bounding box center [1200, 356] width 17 height 18
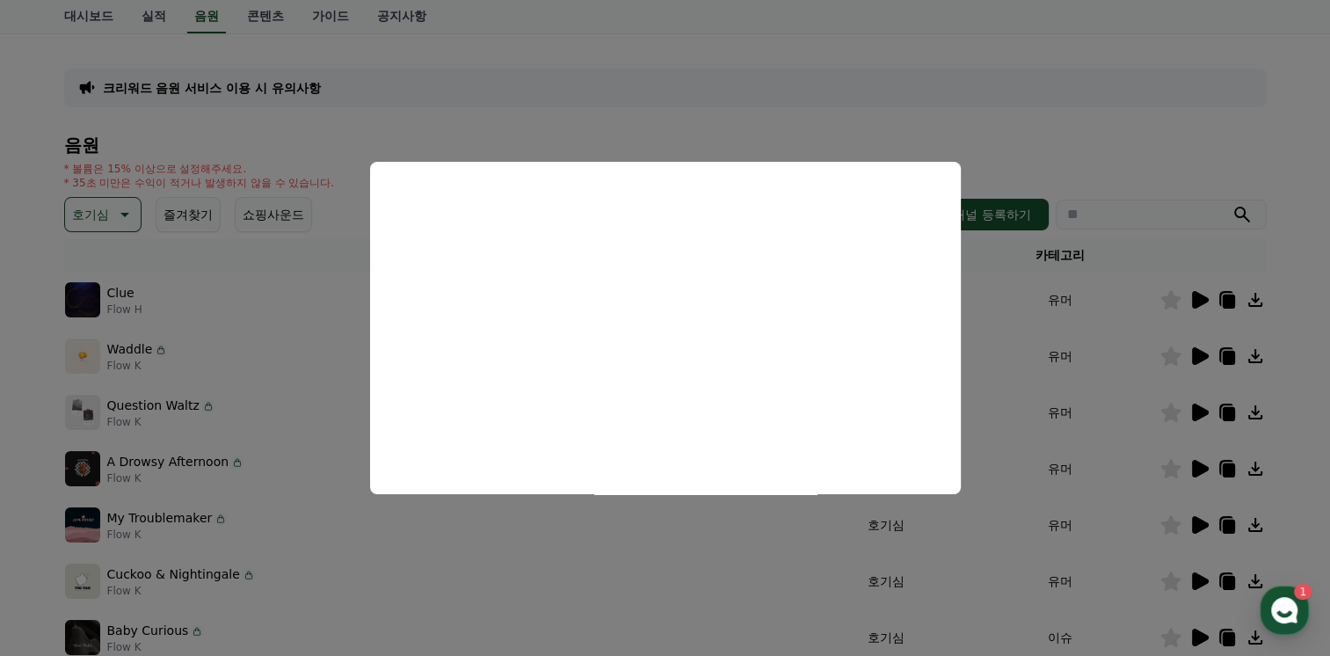
click at [837, 72] on button "close modal" at bounding box center [665, 328] width 1330 height 656
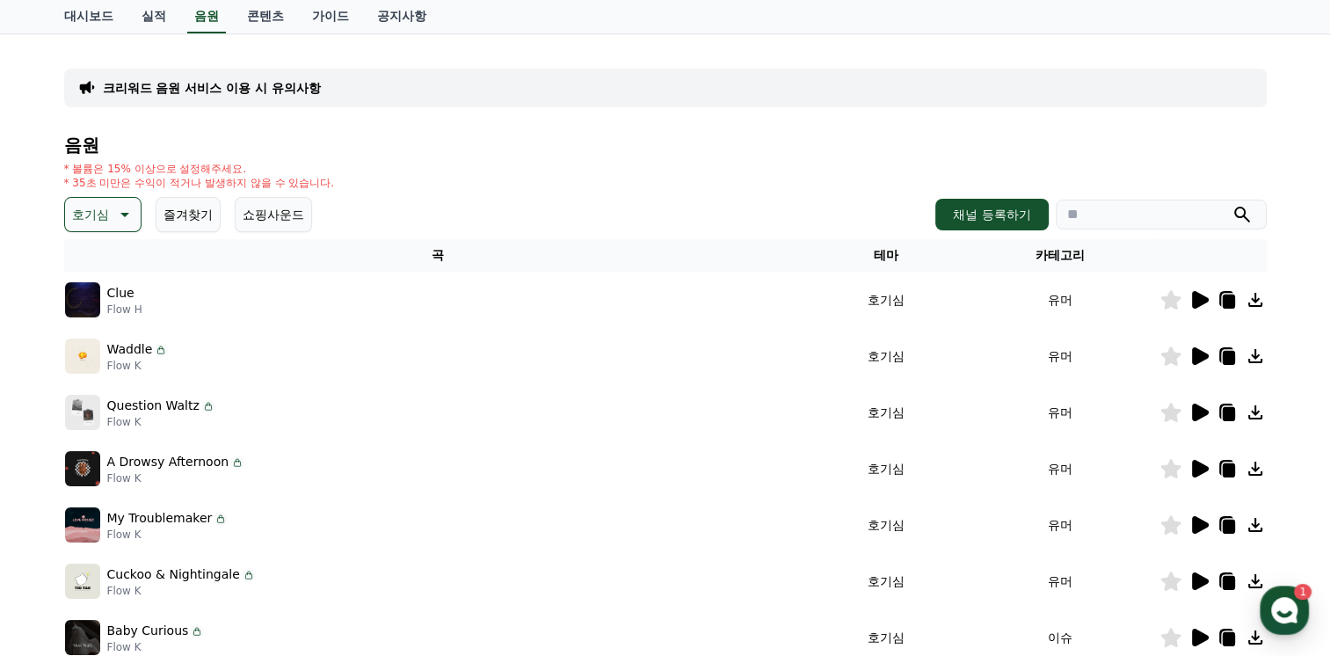
click at [1200, 414] on icon at bounding box center [1200, 413] width 17 height 18
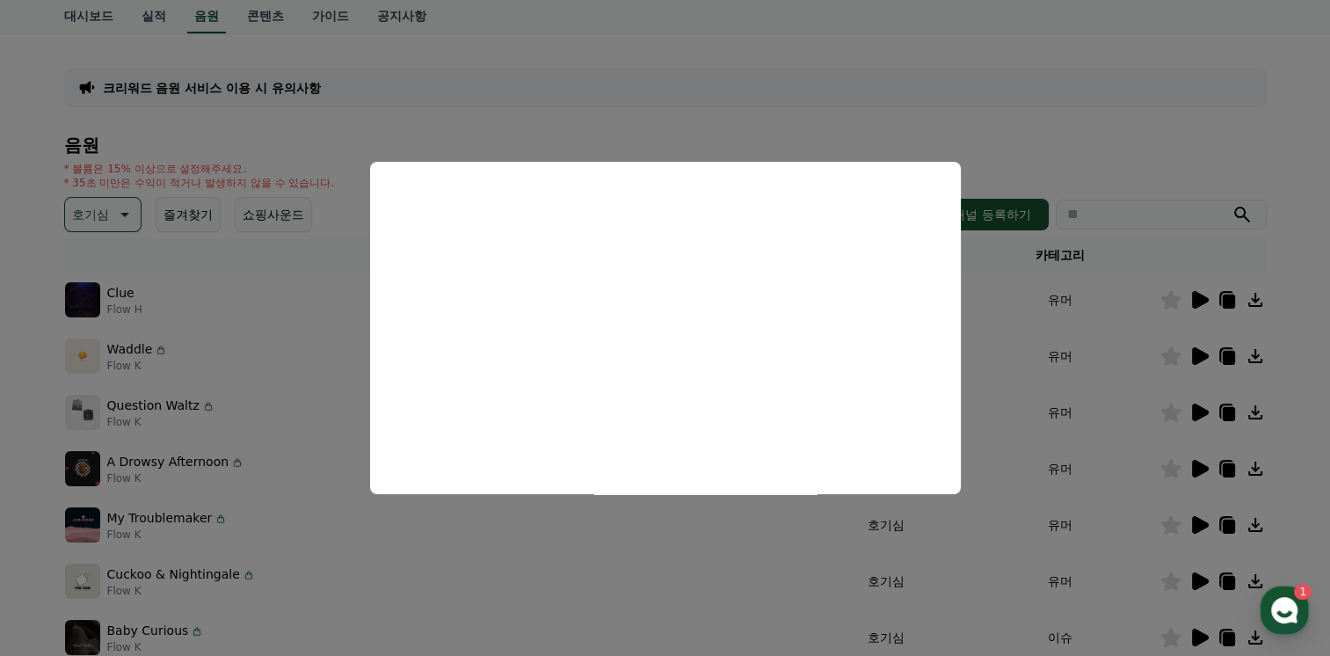
click at [923, 111] on button "close modal" at bounding box center [665, 328] width 1330 height 656
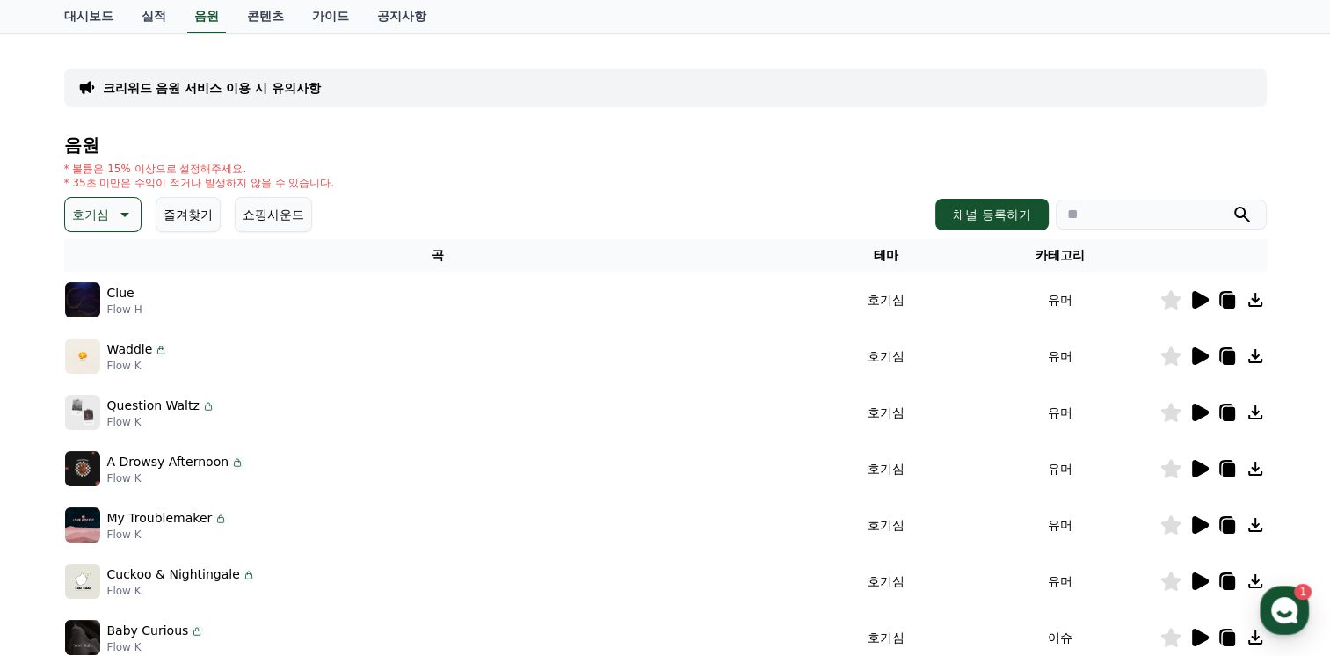
click at [1189, 470] on icon at bounding box center [1199, 468] width 21 height 21
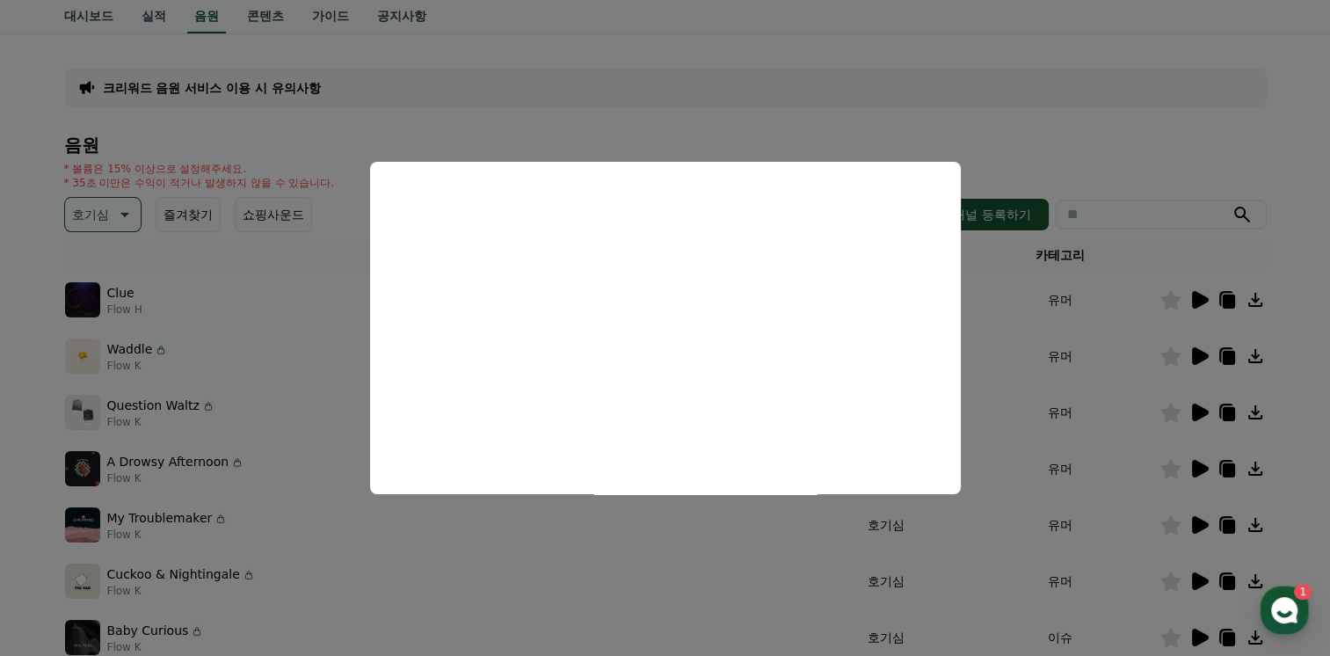
click at [868, 93] on button "close modal" at bounding box center [665, 328] width 1330 height 656
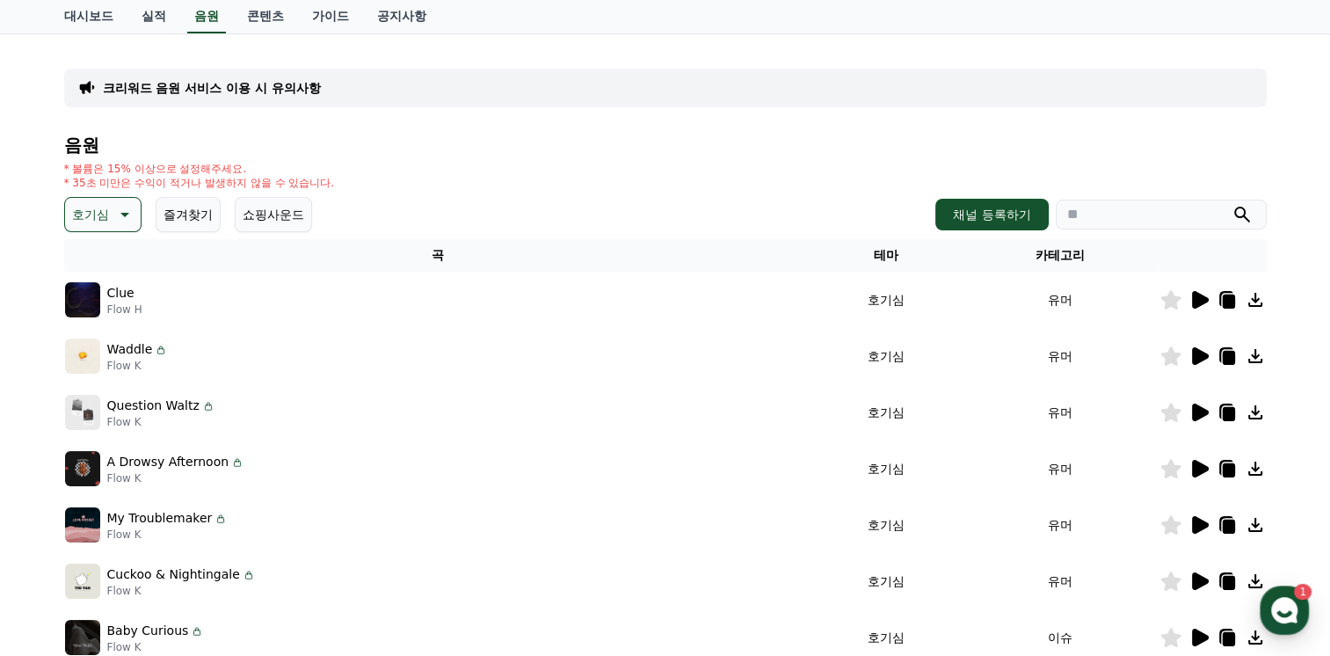
click at [1192, 529] on icon at bounding box center [1200, 525] width 17 height 18
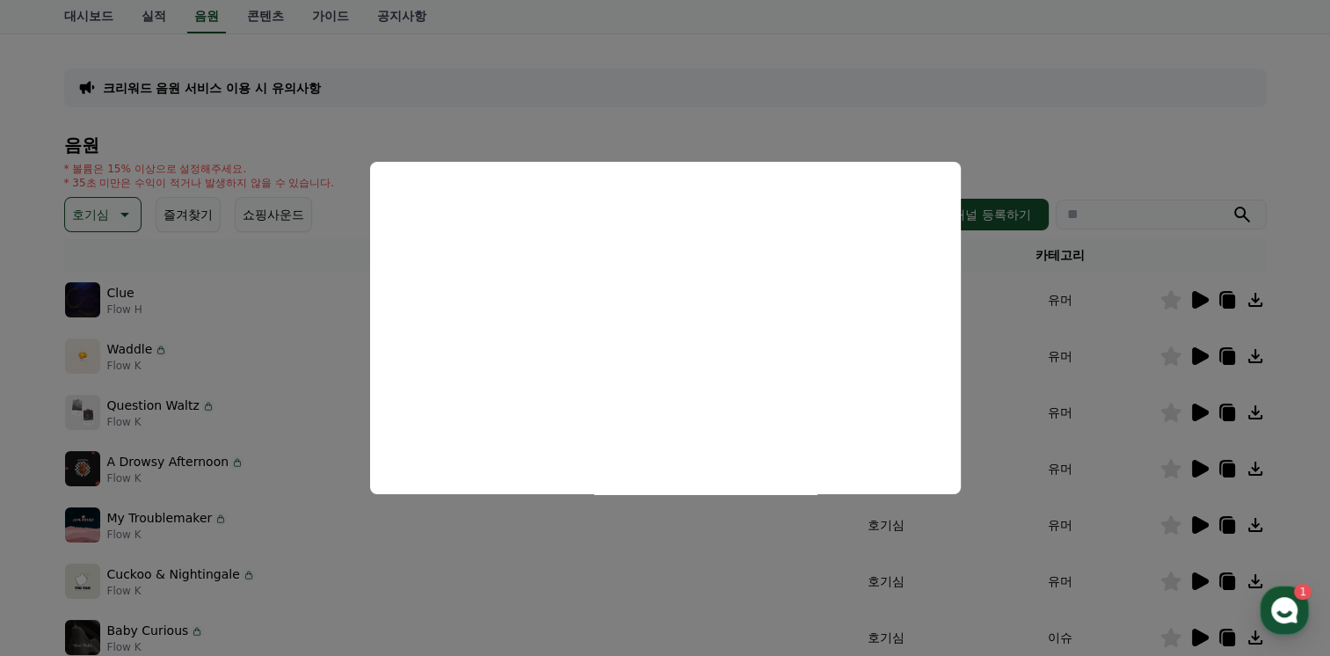
click at [1016, 78] on button "close modal" at bounding box center [665, 328] width 1330 height 656
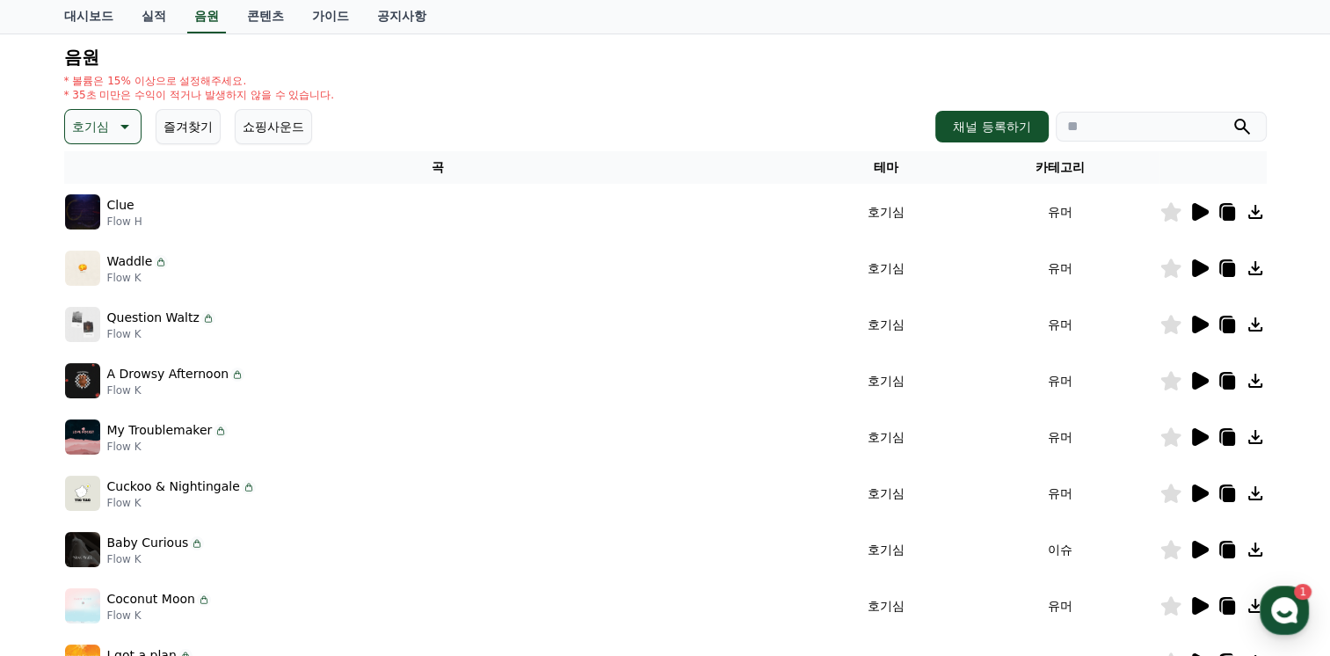
scroll to position [264, 0]
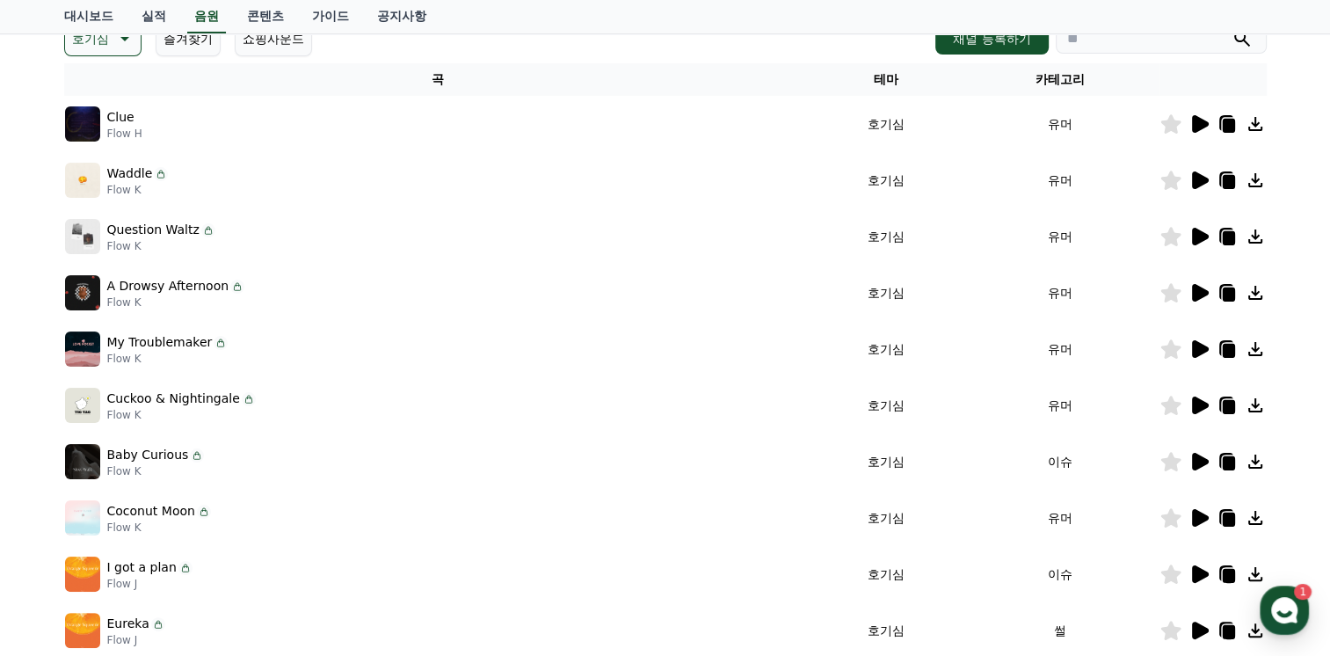
click at [1192, 404] on icon at bounding box center [1200, 405] width 17 height 18
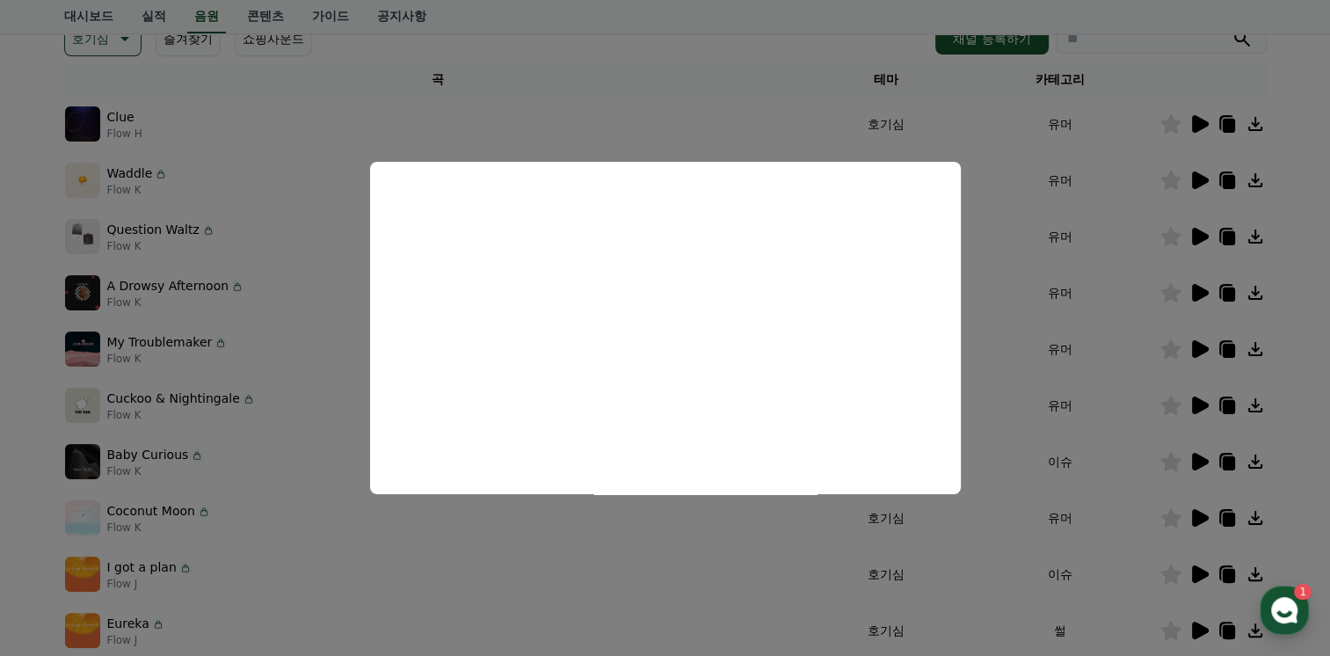
click at [740, 566] on button "close modal" at bounding box center [665, 328] width 1330 height 656
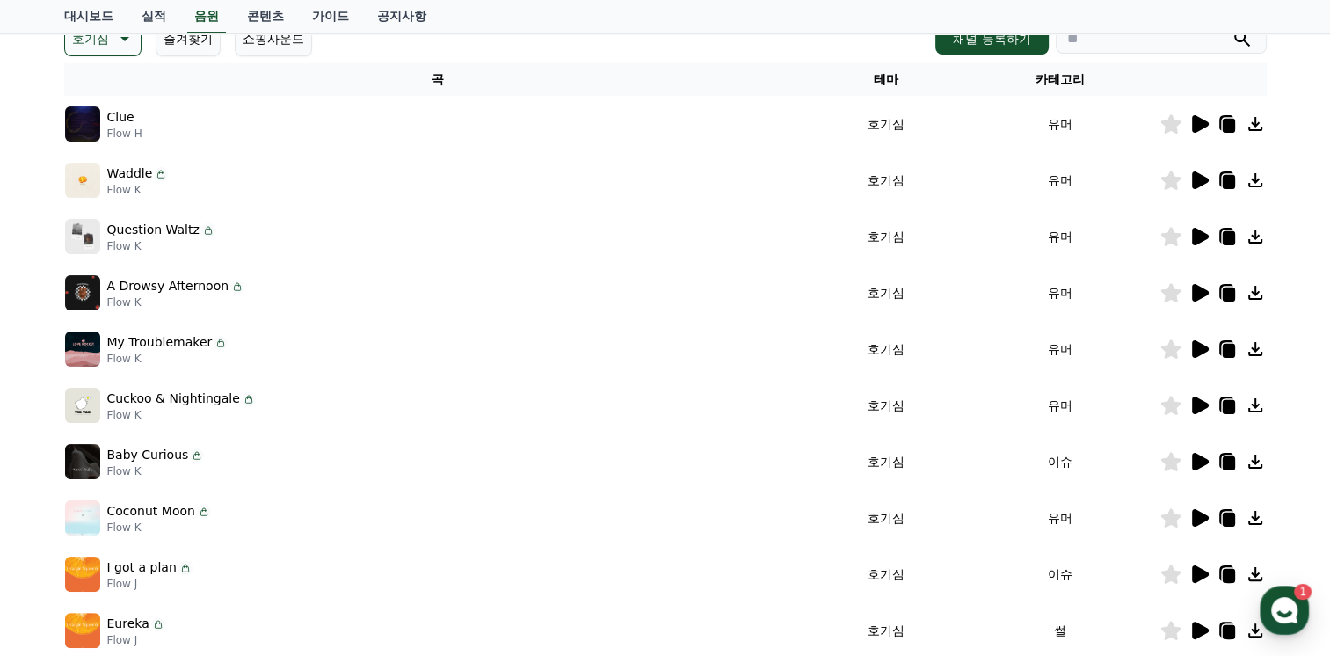
click at [1199, 463] on icon at bounding box center [1200, 462] width 17 height 18
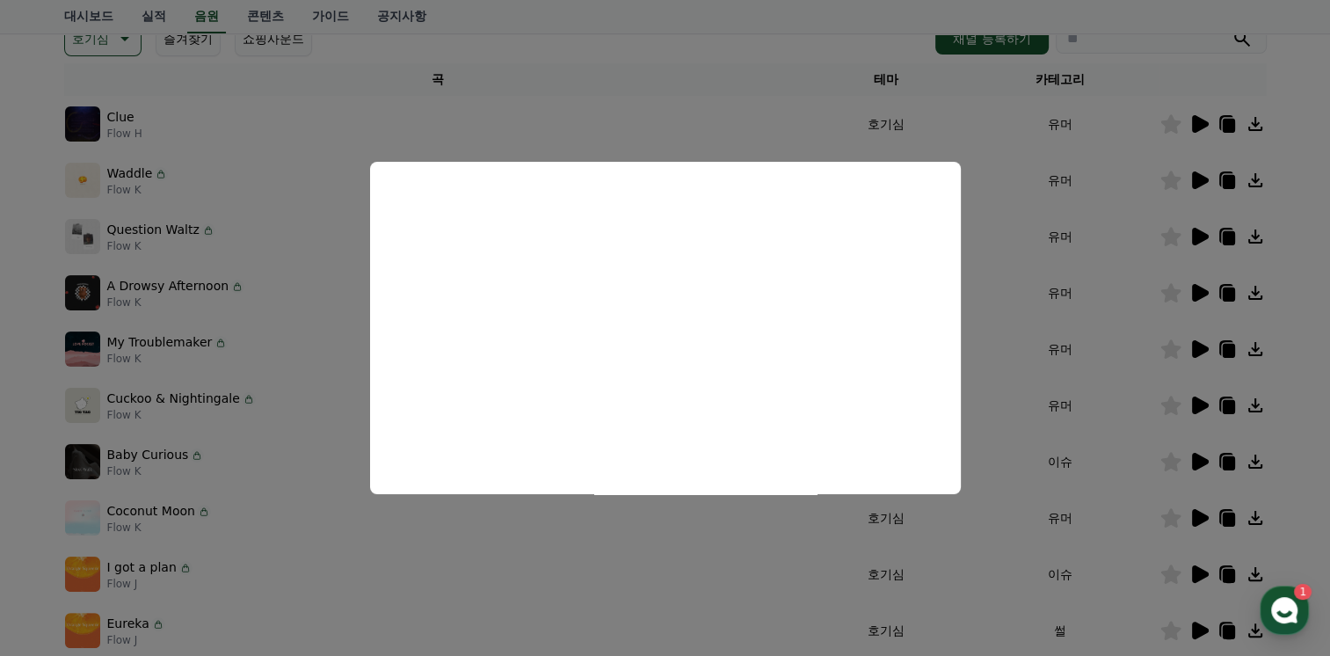
click at [652, 569] on button "close modal" at bounding box center [665, 328] width 1330 height 656
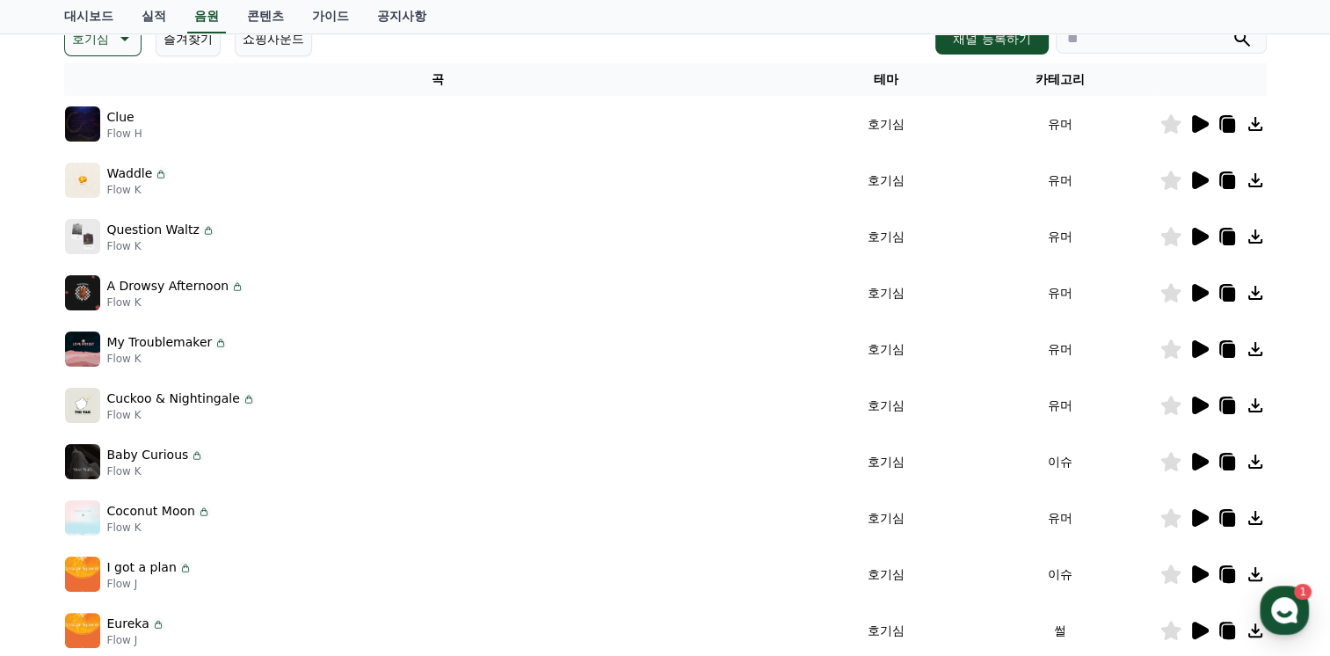
click at [1204, 514] on icon at bounding box center [1200, 518] width 17 height 18
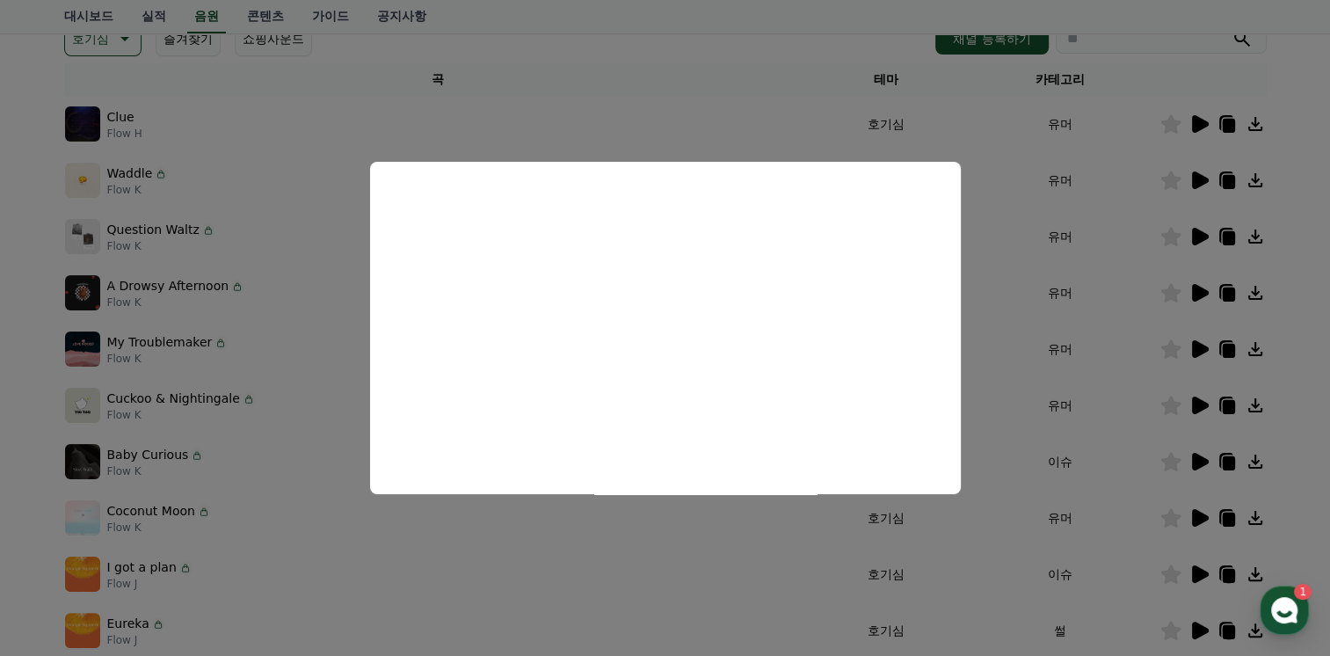
click at [606, 567] on button "close modal" at bounding box center [665, 328] width 1330 height 656
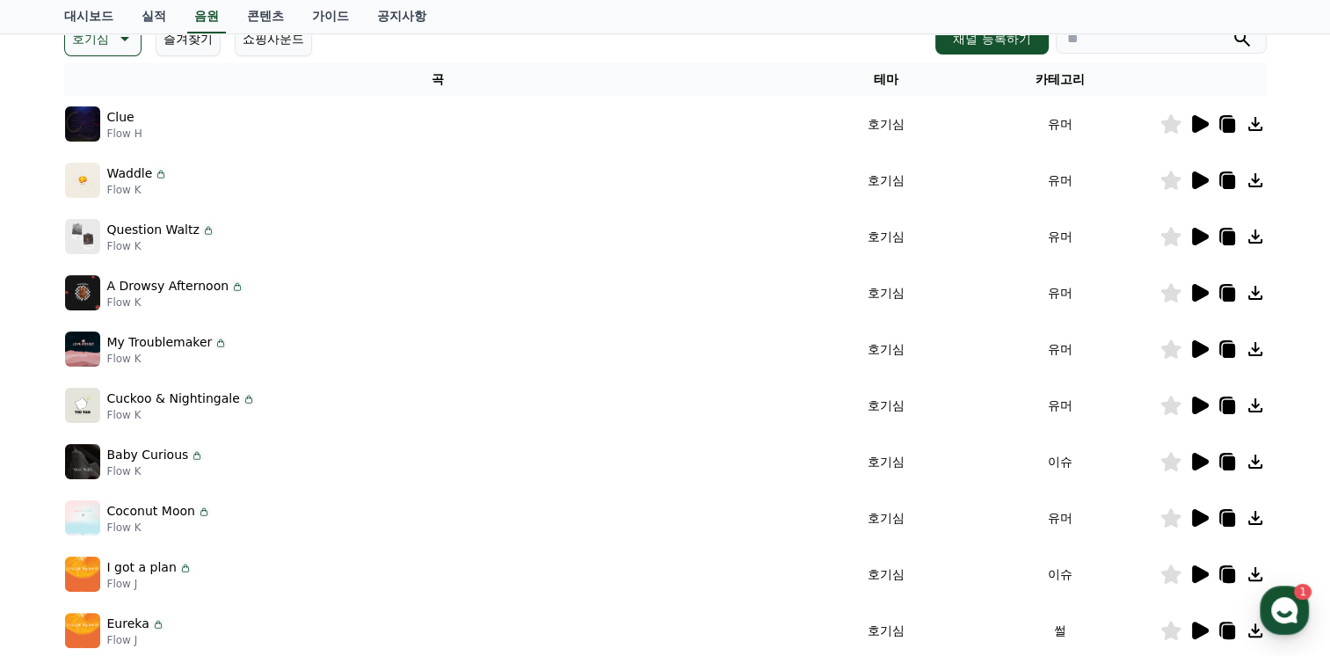
click at [1192, 568] on icon at bounding box center [1200, 574] width 17 height 18
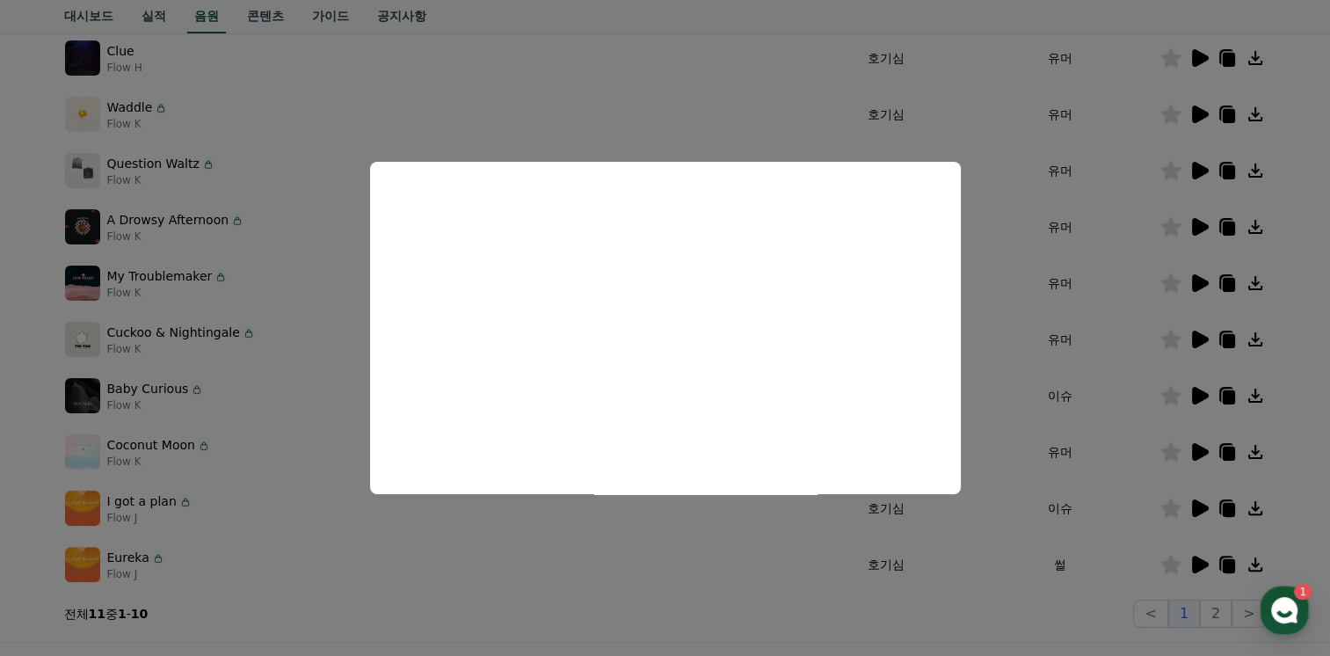
scroll to position [440, 0]
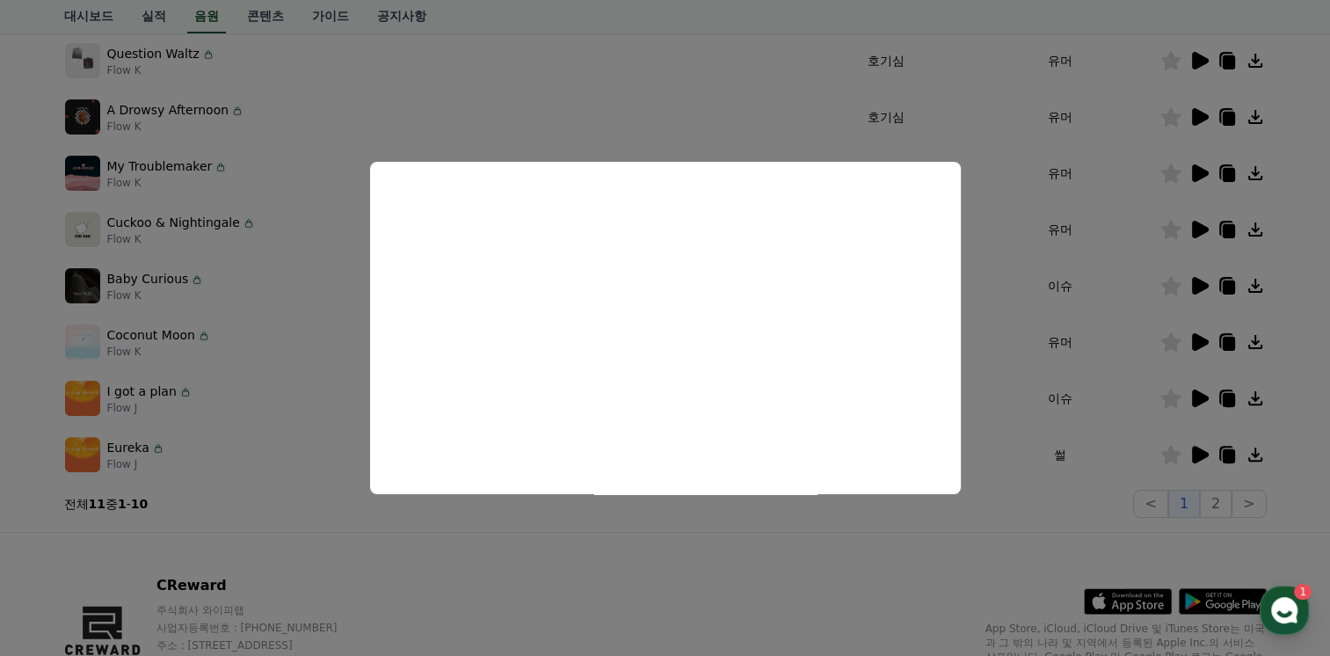
click at [718, 585] on button "close modal" at bounding box center [665, 328] width 1330 height 656
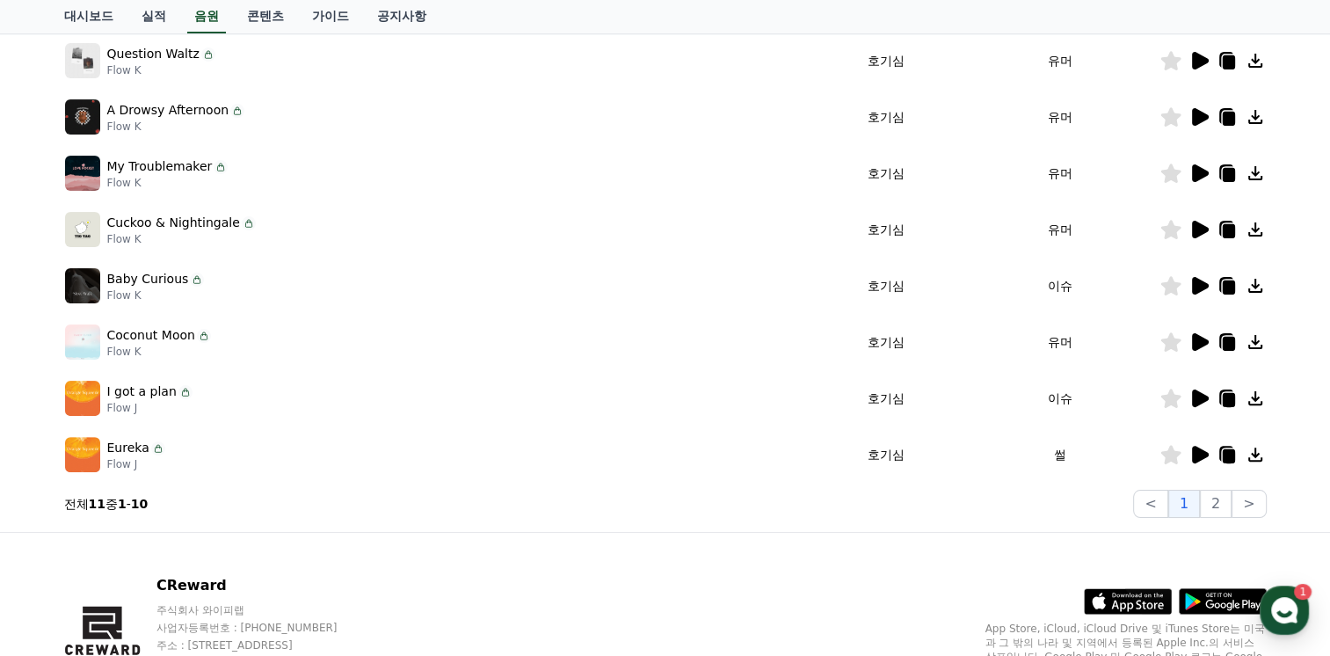
click at [1203, 455] on icon at bounding box center [1200, 455] width 17 height 18
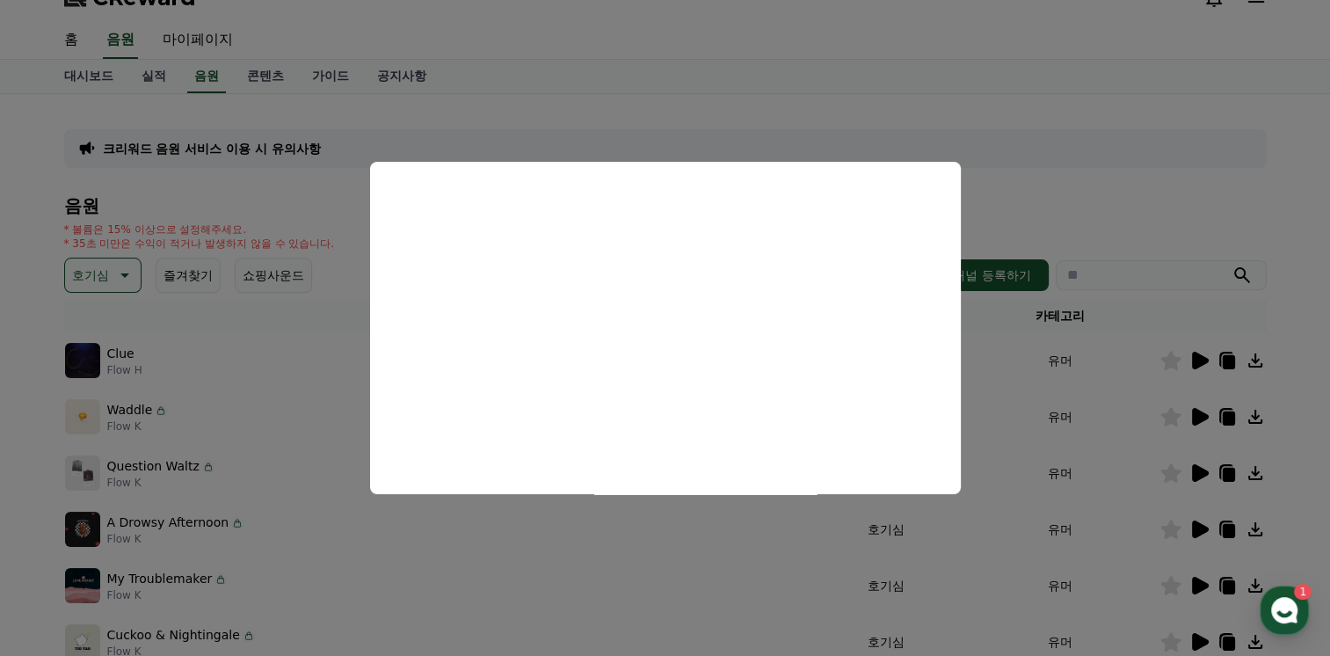
scroll to position [0, 0]
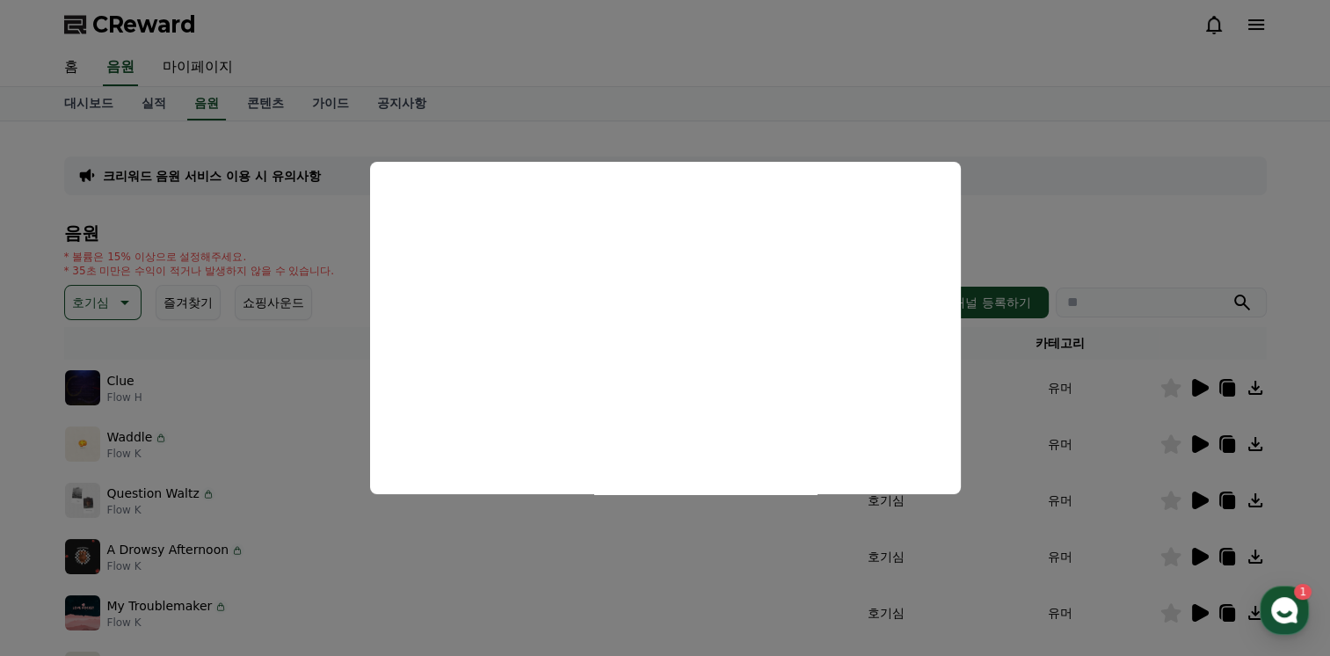
click at [756, 126] on button "close modal" at bounding box center [665, 328] width 1330 height 656
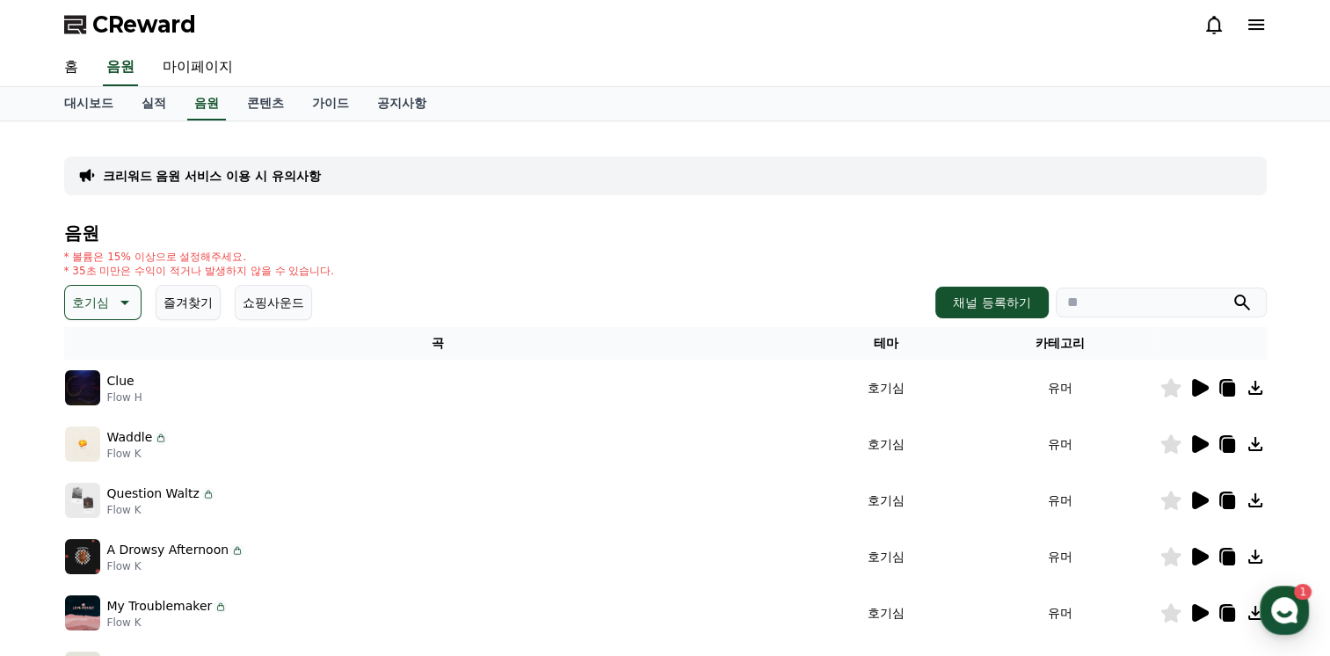
click at [125, 302] on icon at bounding box center [124, 303] width 9 height 4
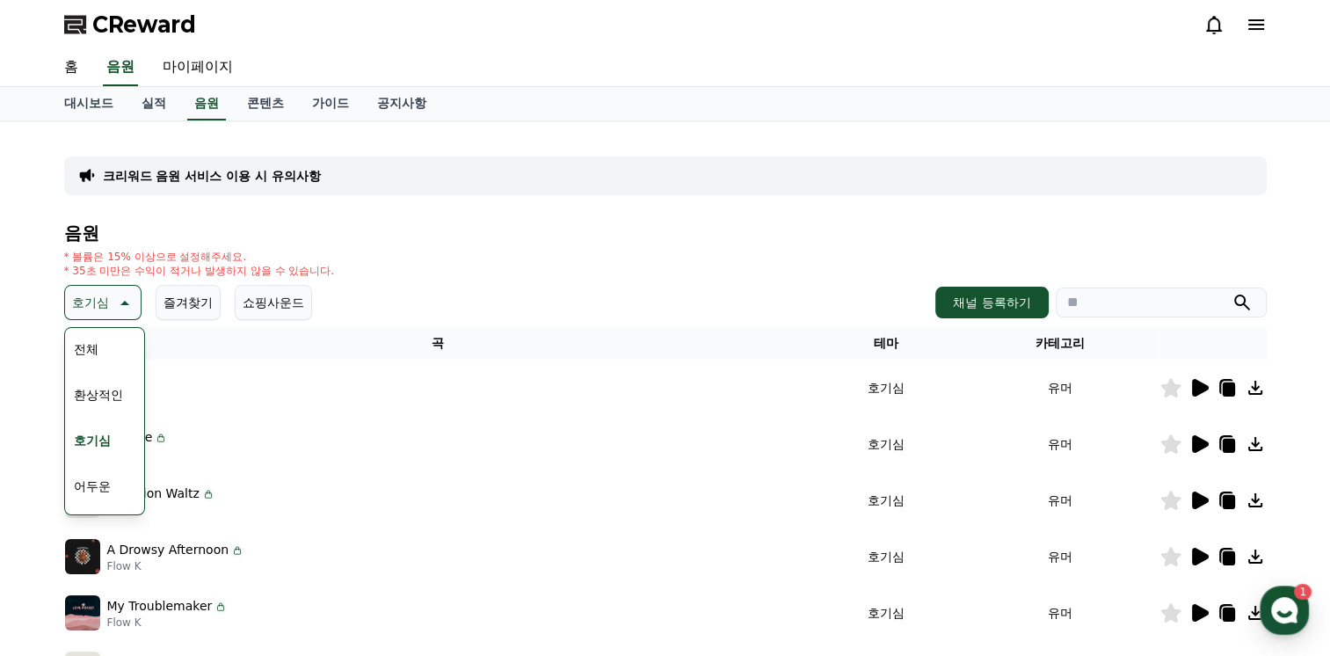
click at [87, 487] on button "어두운" at bounding box center [92, 486] width 51 height 39
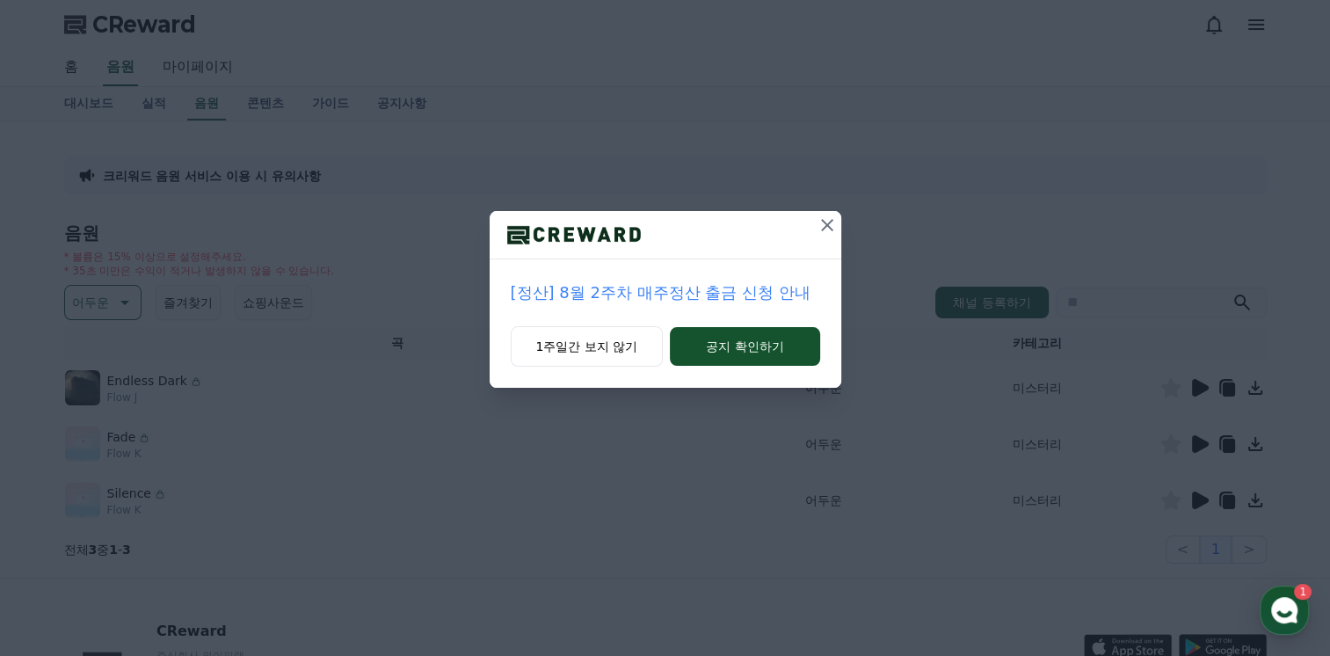
click at [826, 229] on icon at bounding box center [827, 225] width 21 height 21
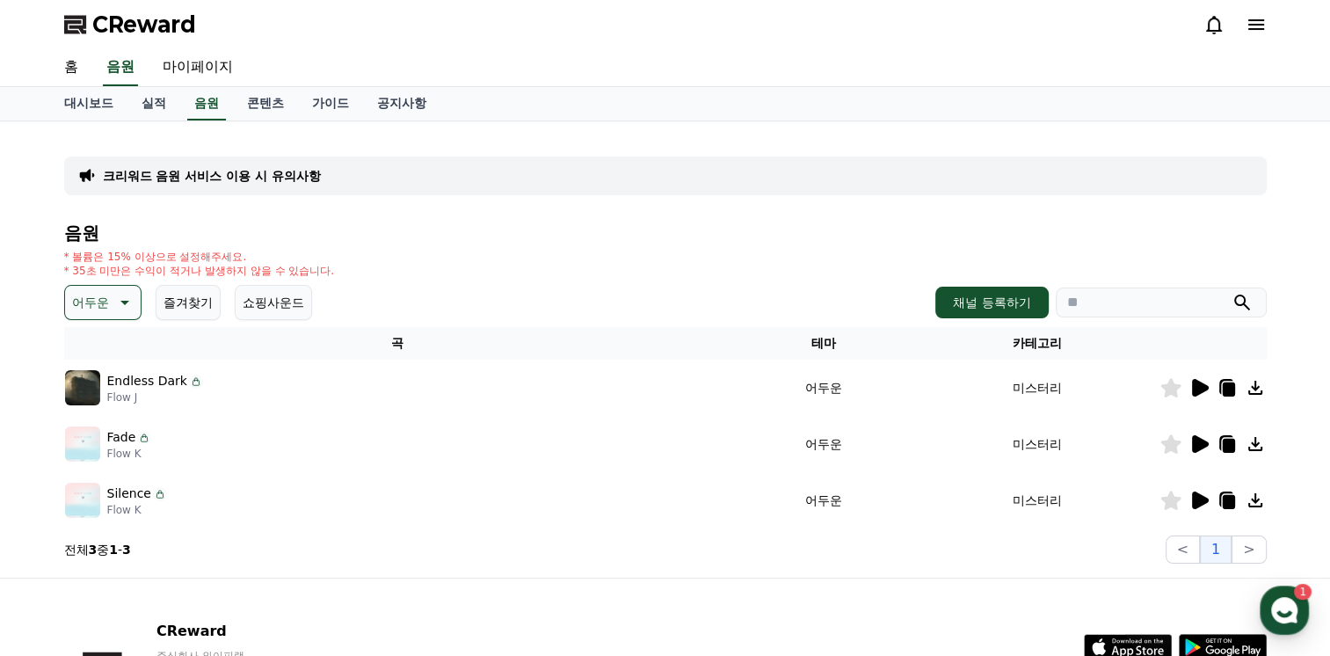
click at [596, 226] on h4 "음원" at bounding box center [665, 232] width 1203 height 19
click at [1205, 391] on icon at bounding box center [1199, 387] width 21 height 21
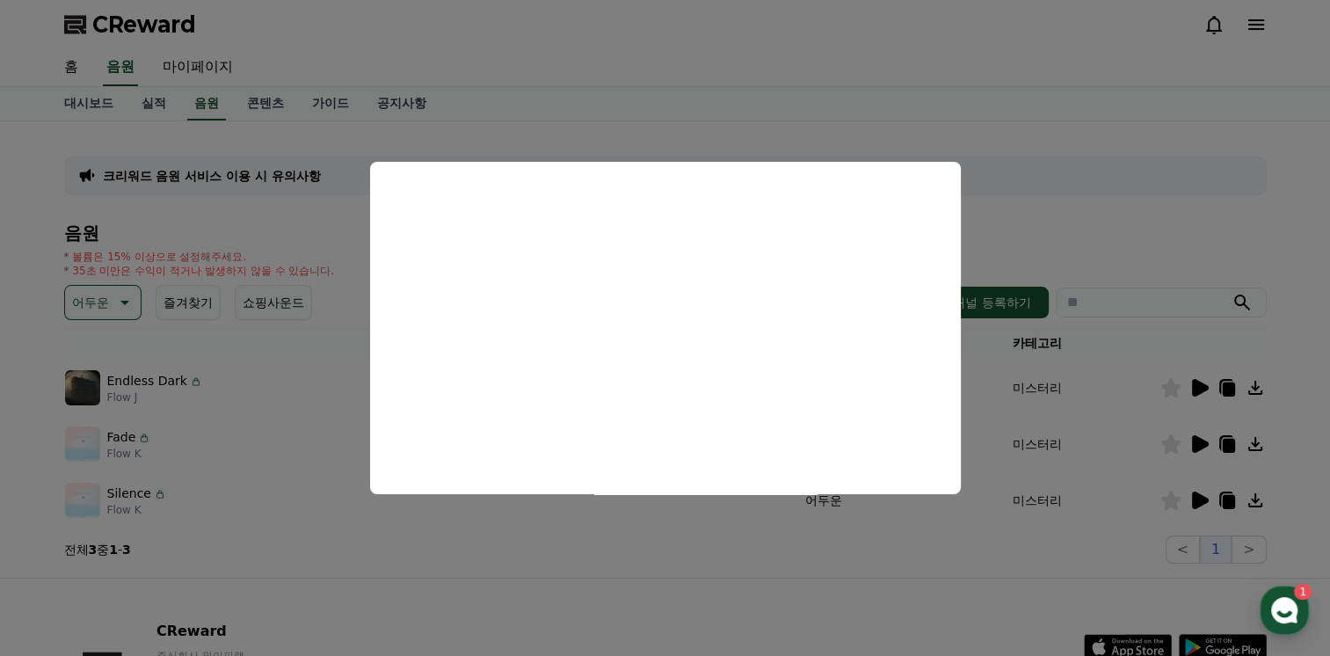
click at [1082, 140] on button "close modal" at bounding box center [665, 328] width 1330 height 656
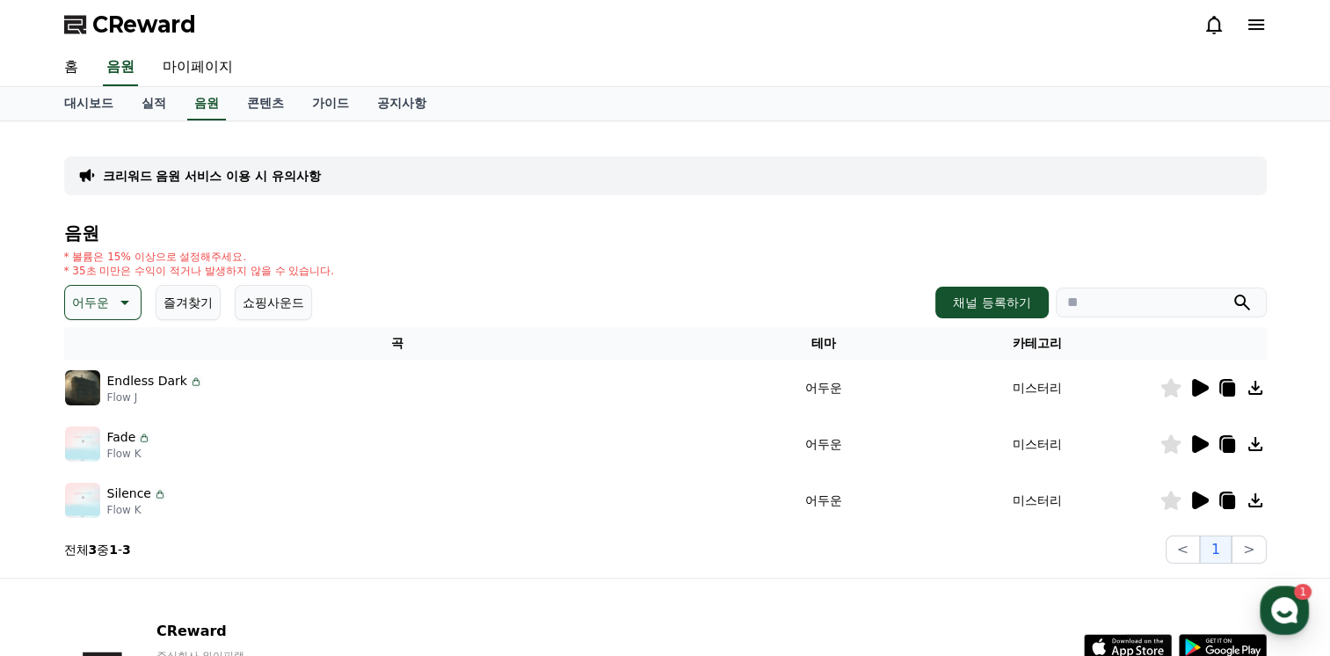
click at [1198, 435] on icon at bounding box center [1199, 443] width 21 height 21
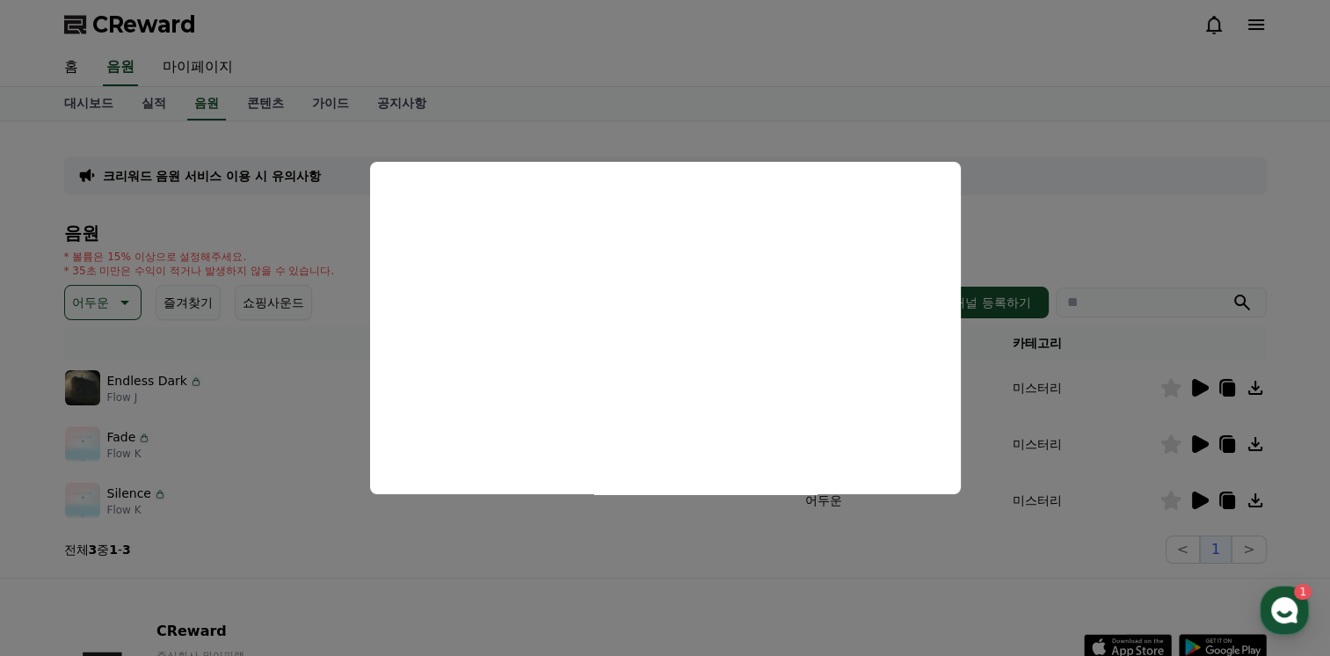
click at [1138, 160] on button "close modal" at bounding box center [665, 328] width 1330 height 656
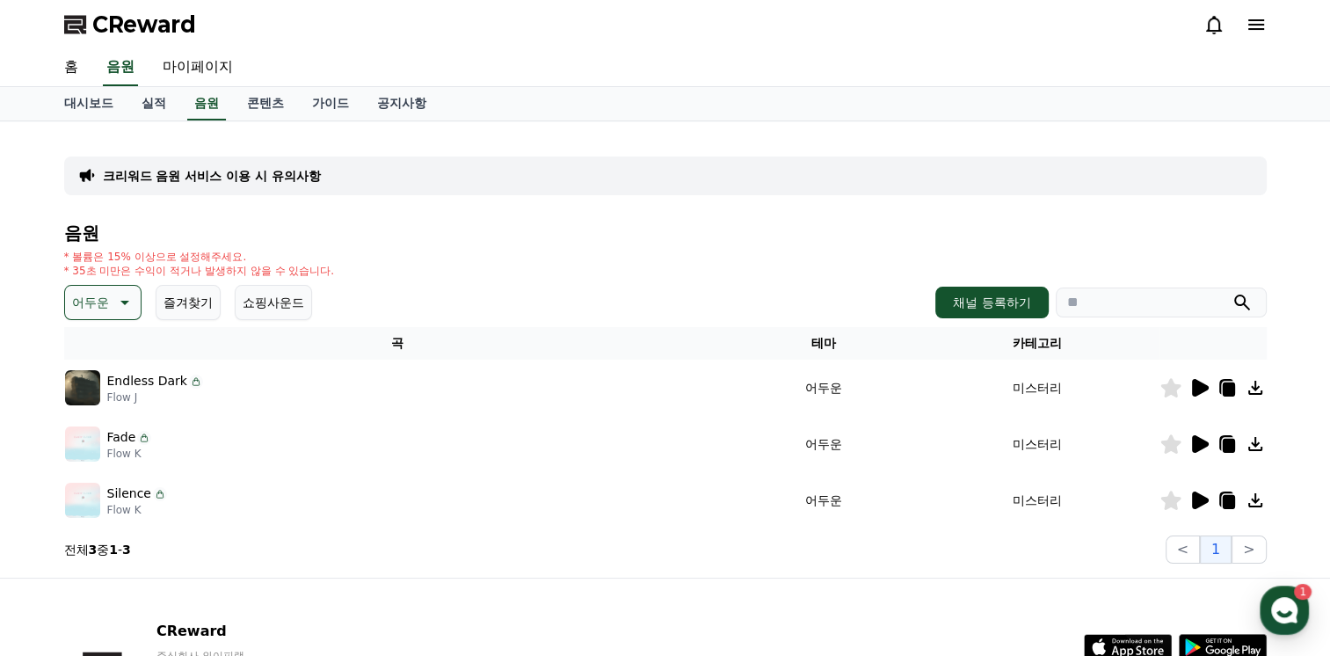
click at [1203, 496] on icon at bounding box center [1200, 500] width 17 height 18
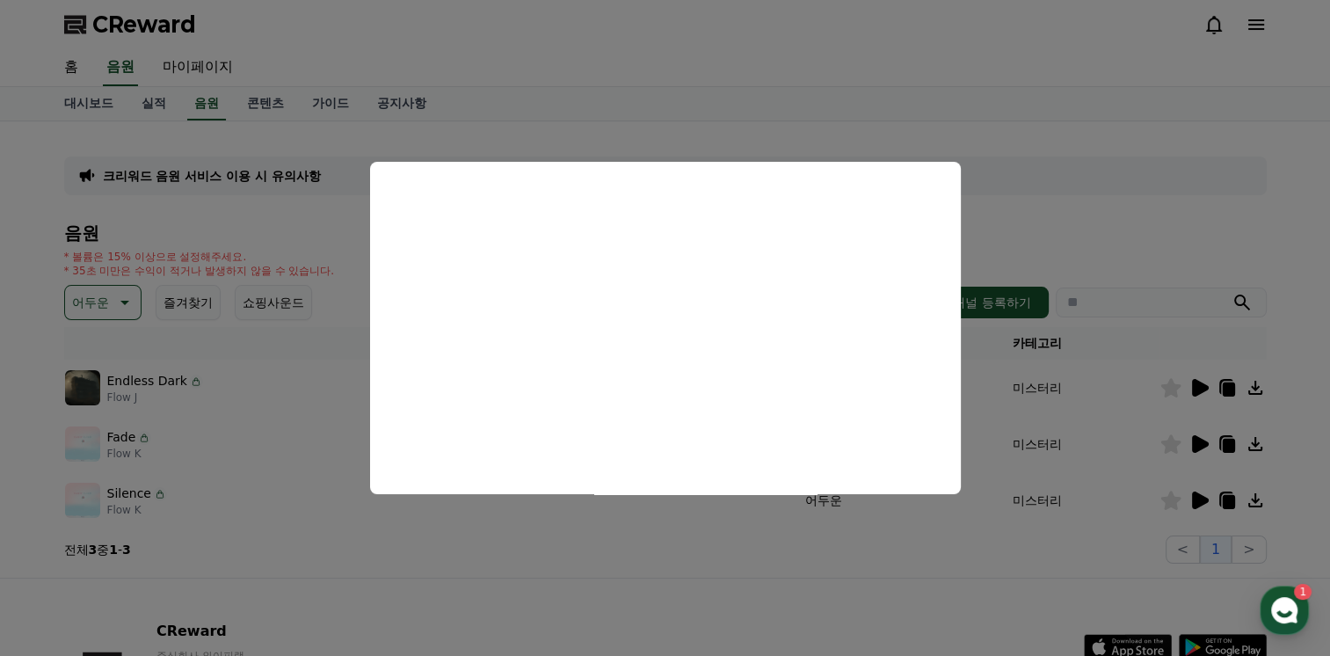
click at [1257, 494] on button "close modal" at bounding box center [665, 328] width 1330 height 656
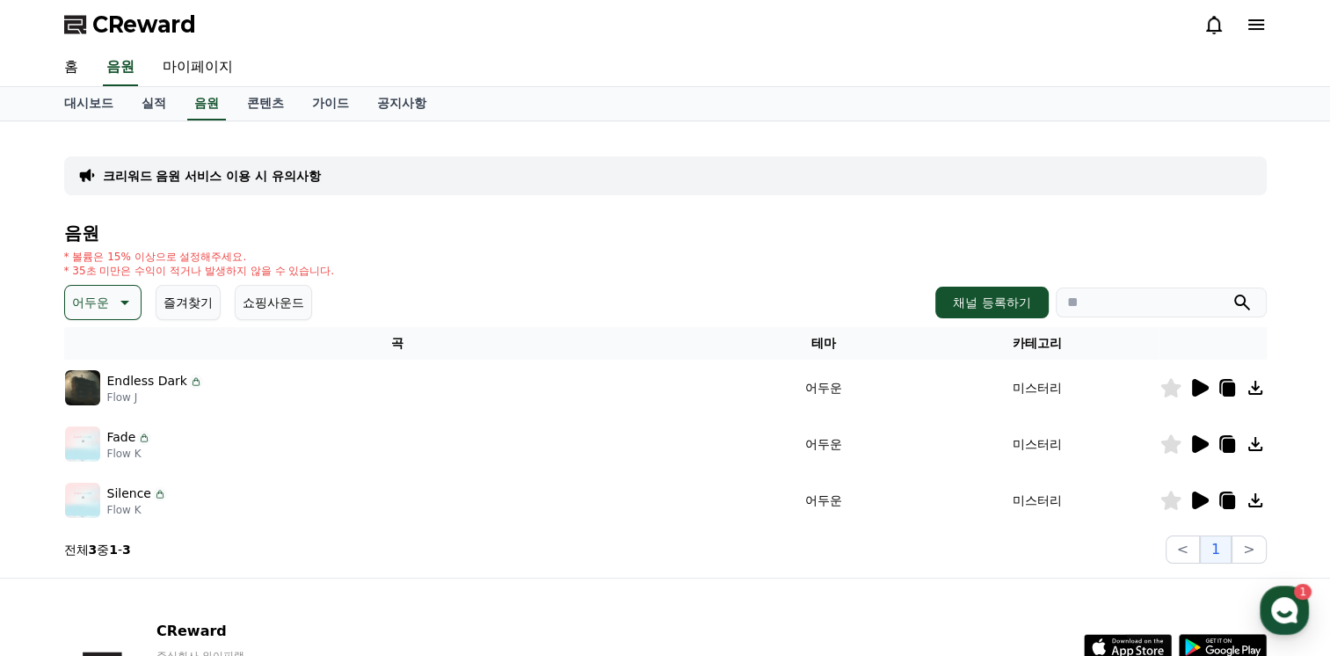
click at [1256, 500] on icon at bounding box center [1255, 500] width 14 height 14
click at [124, 305] on icon at bounding box center [123, 302] width 21 height 21
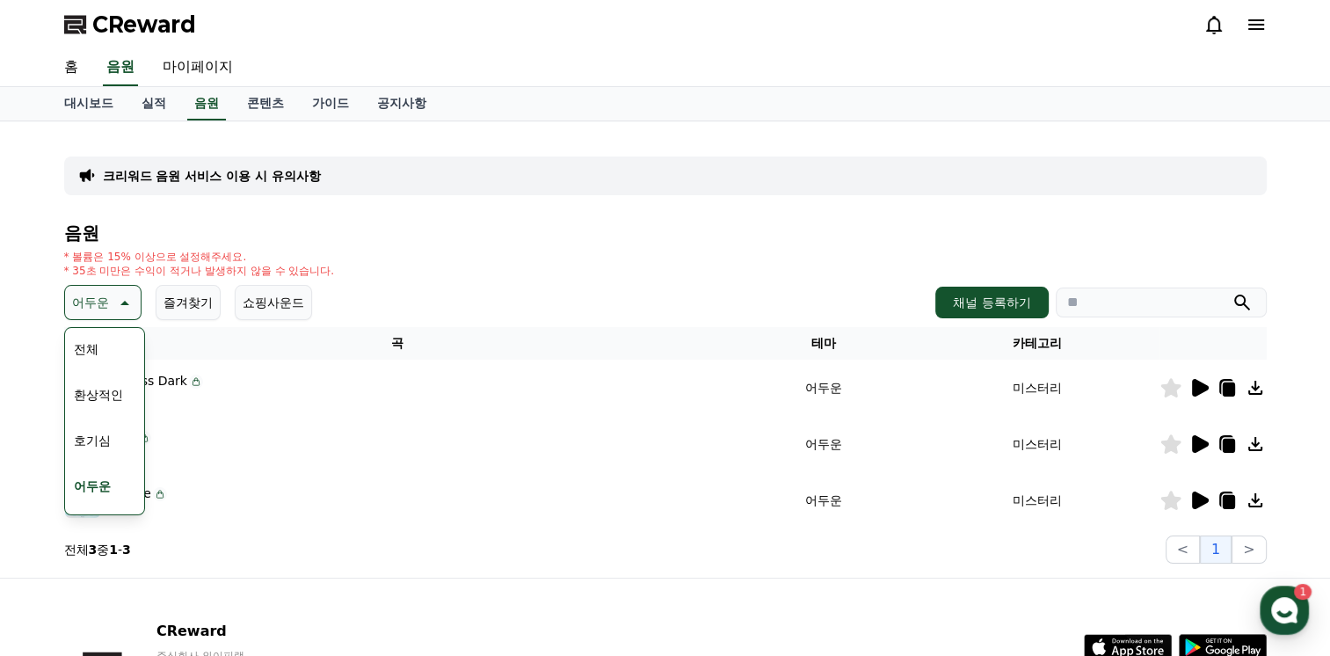
scroll to position [88, 0]
click at [84, 448] on button "밝은" at bounding box center [86, 444] width 39 height 39
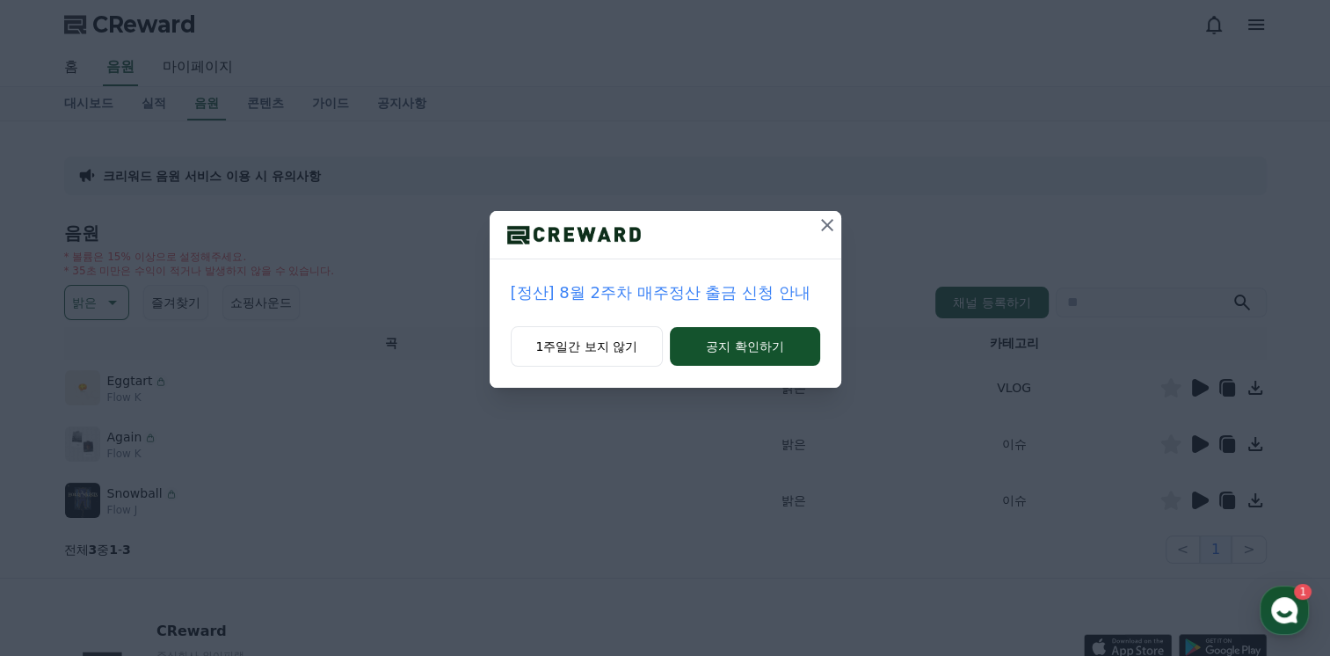
drag, startPoint x: 825, startPoint y: 226, endPoint x: 833, endPoint y: 227, distance: 8.8
click at [825, 226] on icon at bounding box center [827, 225] width 12 height 12
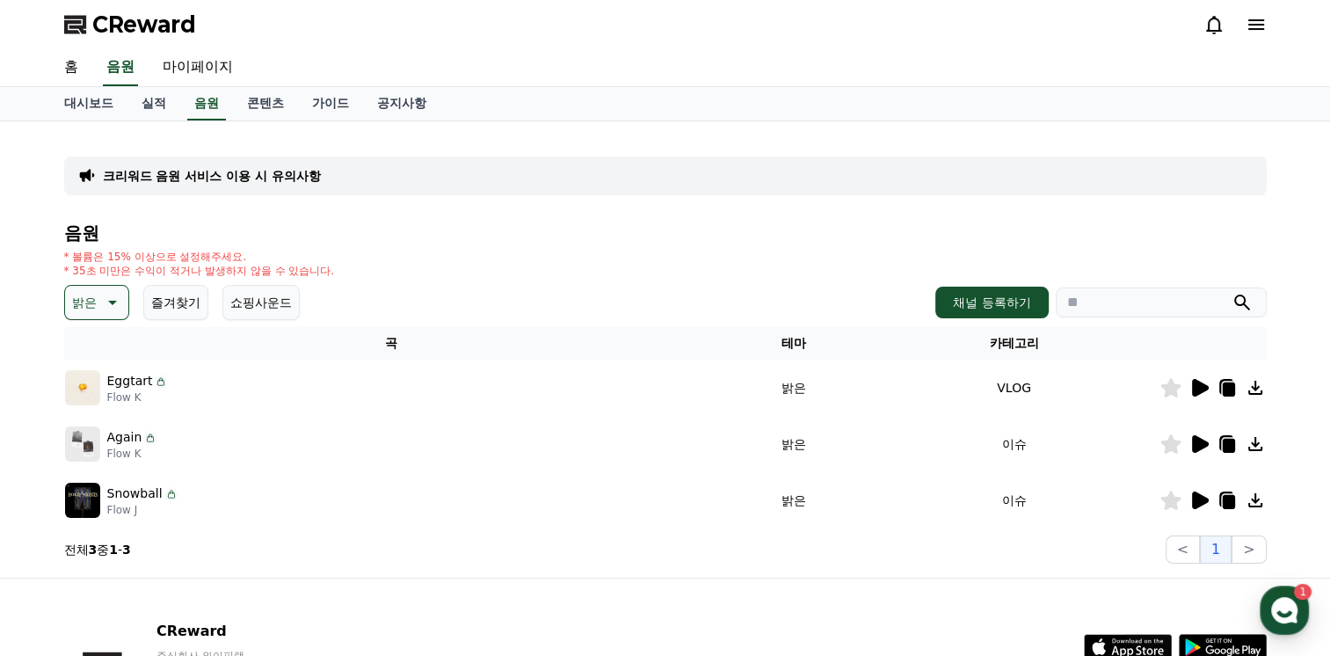
click at [1201, 389] on icon at bounding box center [1200, 388] width 17 height 18
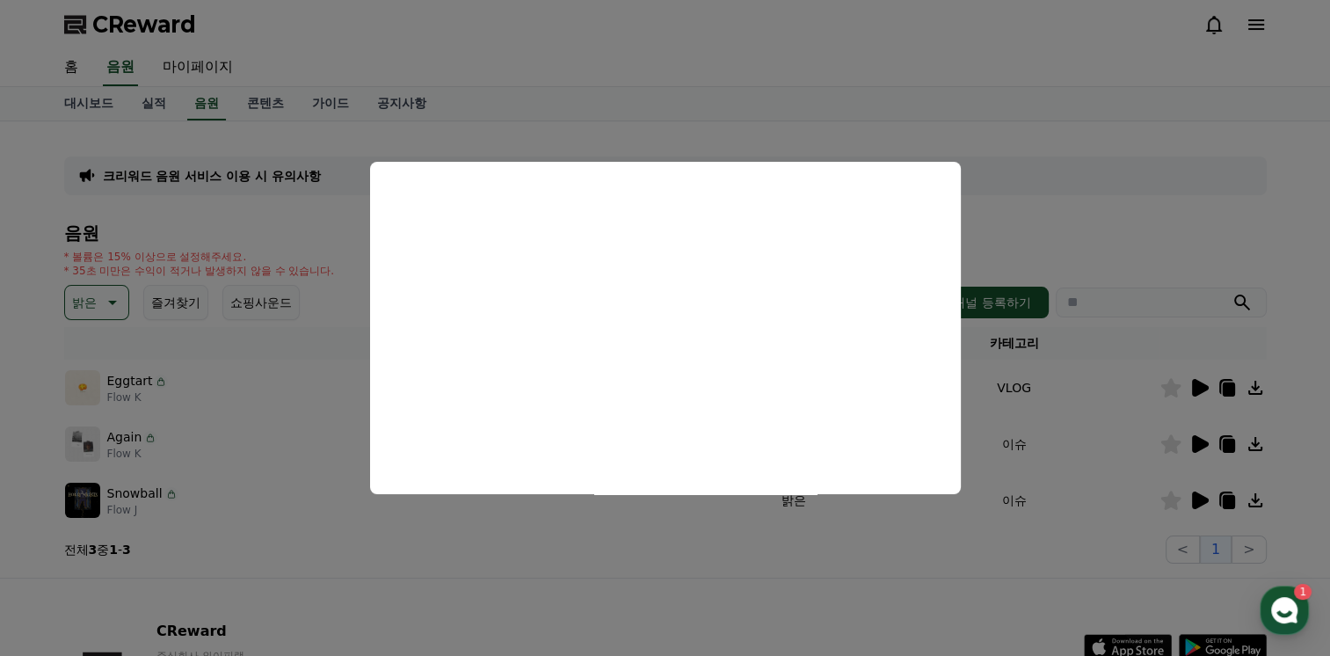
click at [1090, 204] on button "close modal" at bounding box center [665, 328] width 1330 height 656
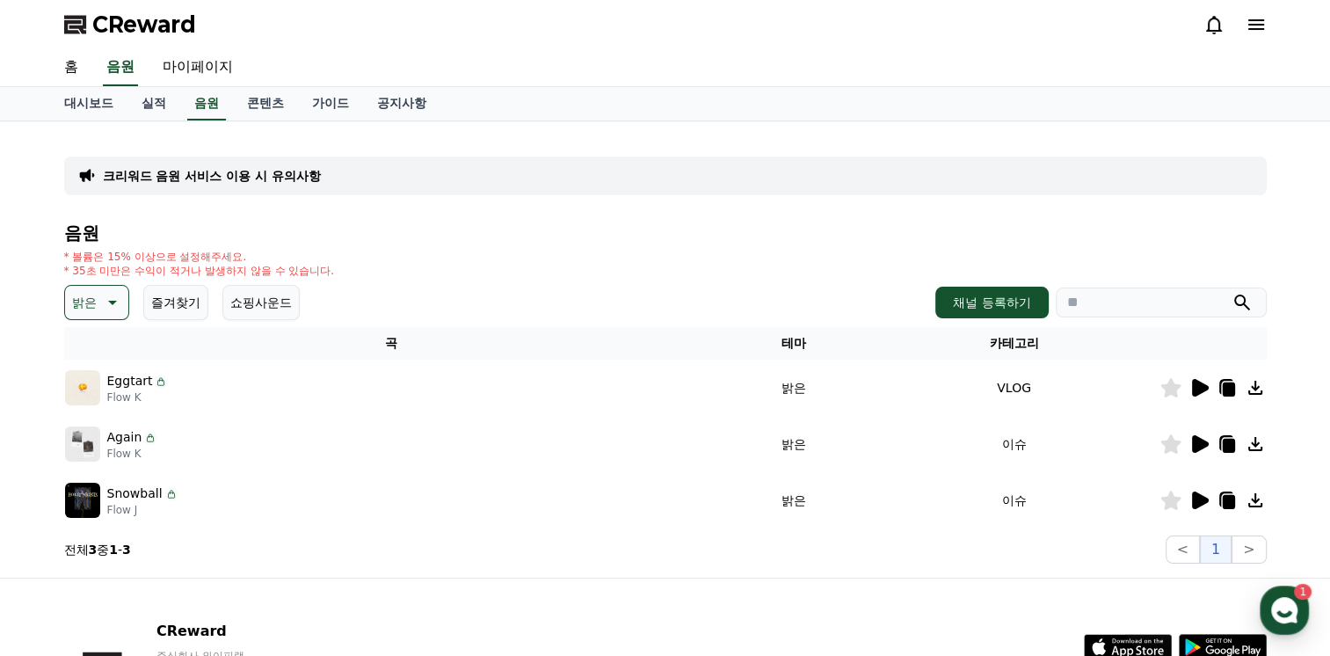
click at [1251, 387] on icon at bounding box center [1255, 387] width 21 height 21
click at [1192, 445] on icon at bounding box center [1200, 444] width 17 height 18
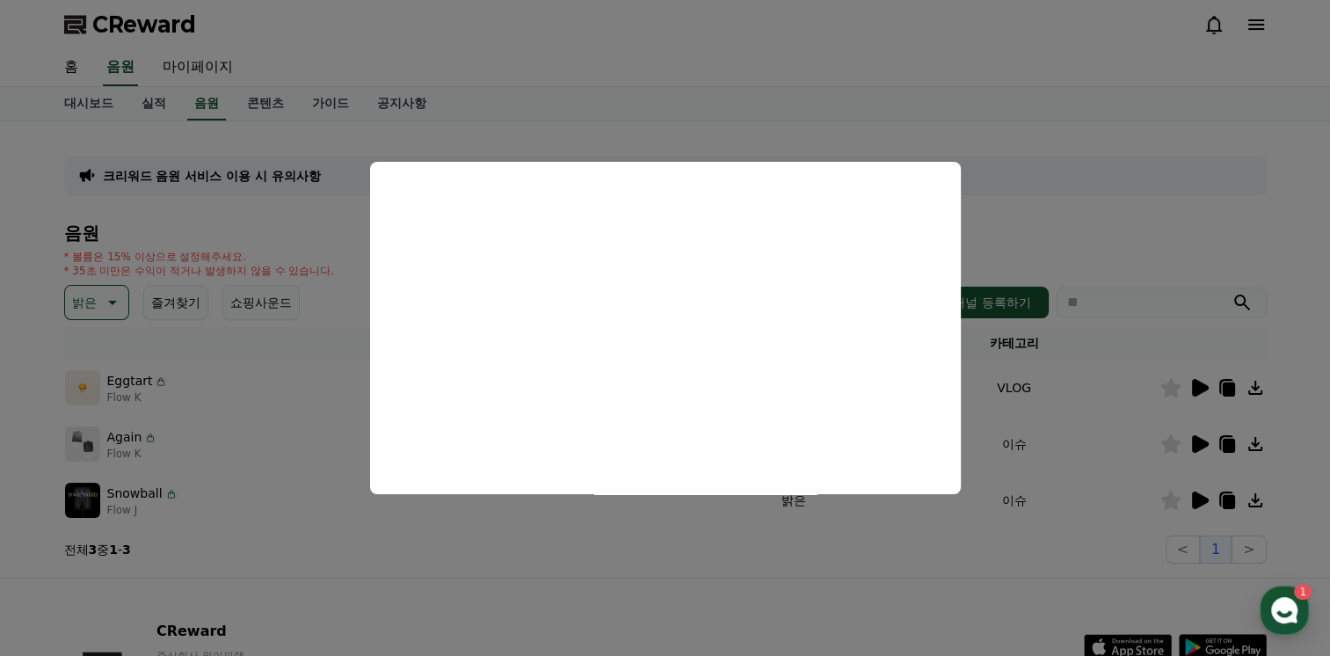
click at [989, 567] on button "close modal" at bounding box center [665, 328] width 1330 height 656
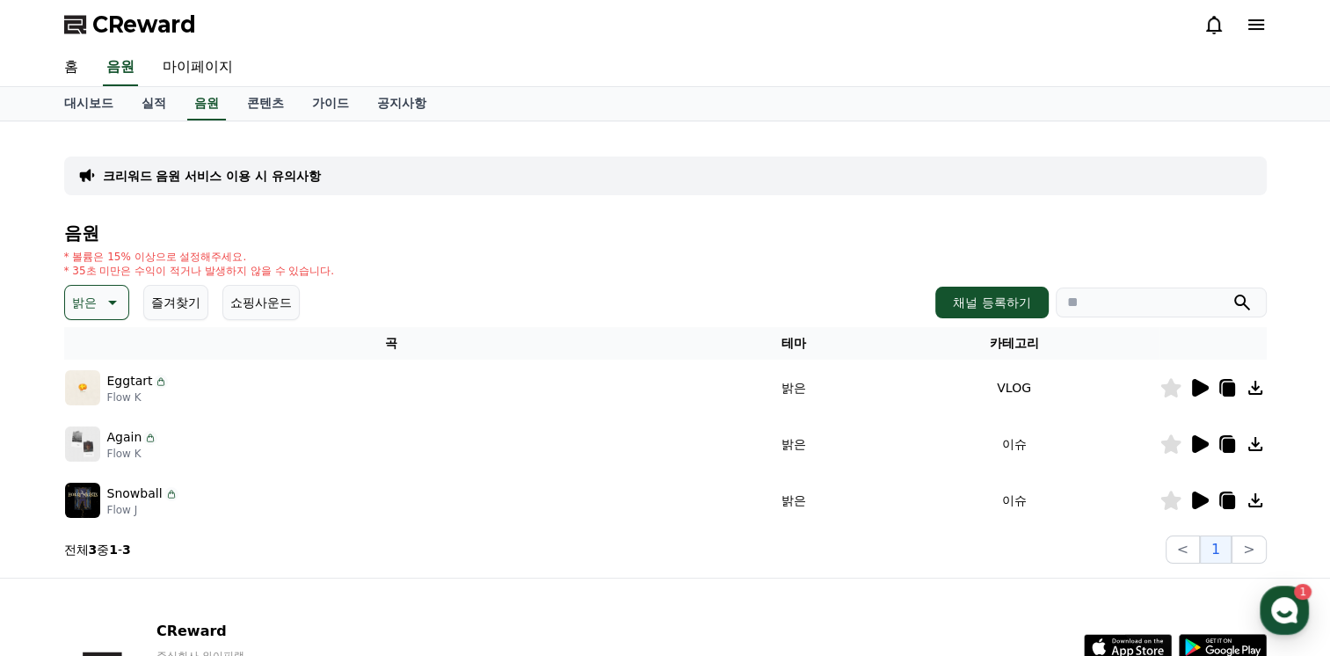
click at [1192, 508] on icon at bounding box center [1199, 500] width 21 height 21
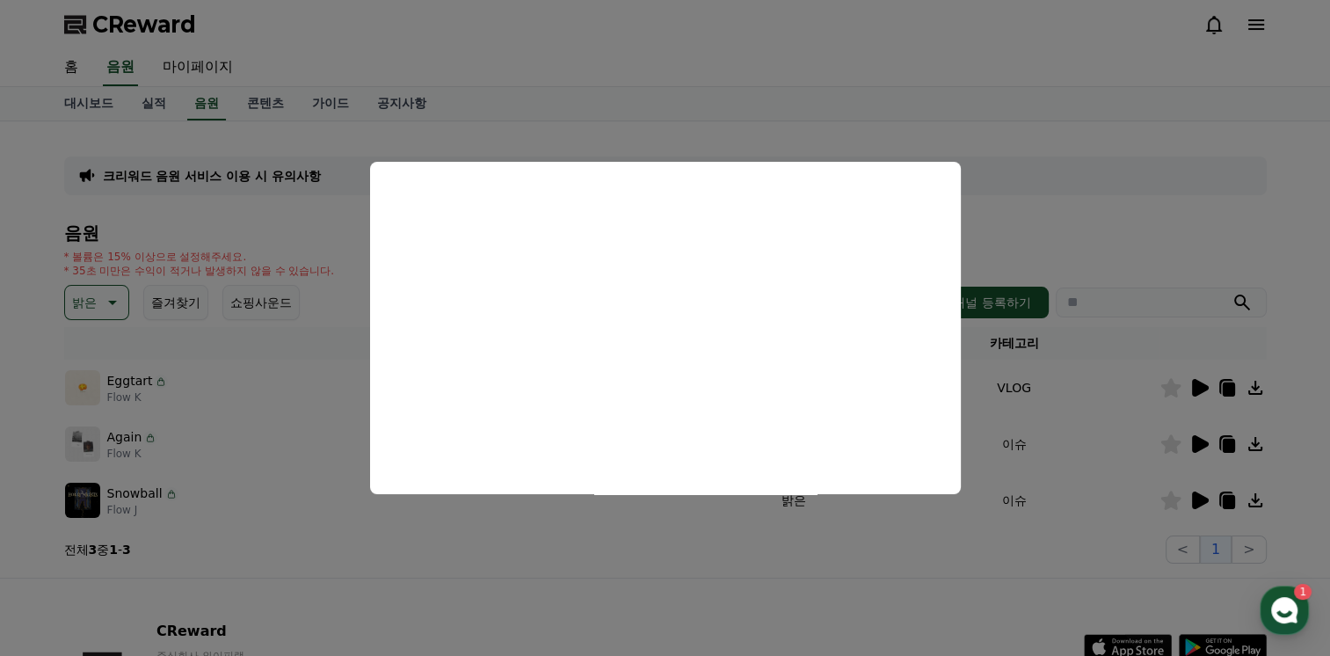
click at [1257, 501] on button "close modal" at bounding box center [665, 328] width 1330 height 656
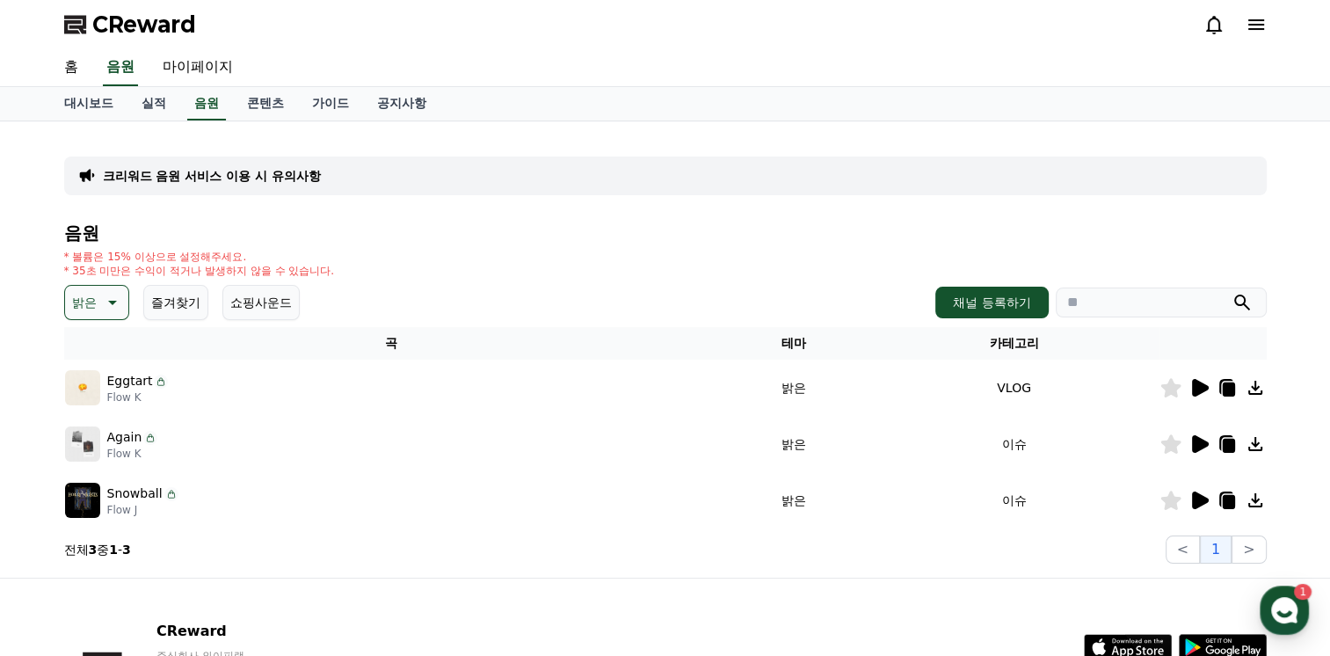
click at [1258, 501] on icon at bounding box center [1255, 500] width 21 height 21
click at [113, 303] on icon at bounding box center [110, 302] width 21 height 21
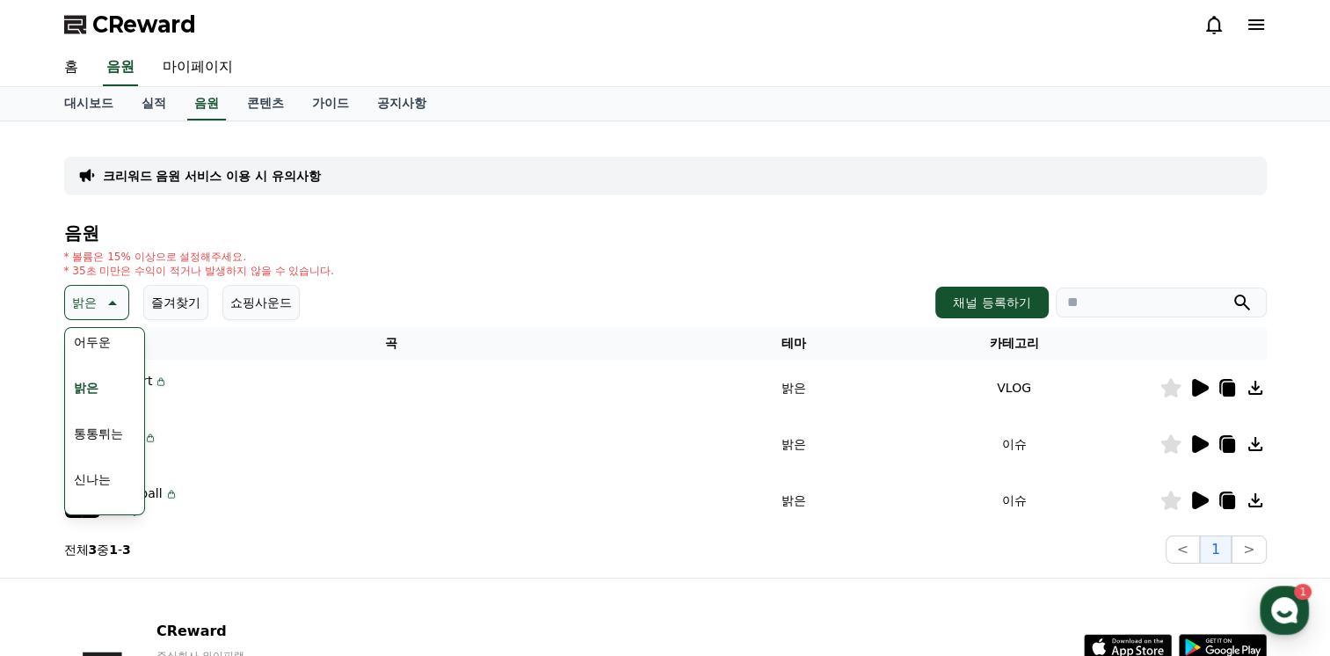
scroll to position [176, 0]
click at [84, 401] on button "통통튀는" at bounding box center [98, 401] width 63 height 39
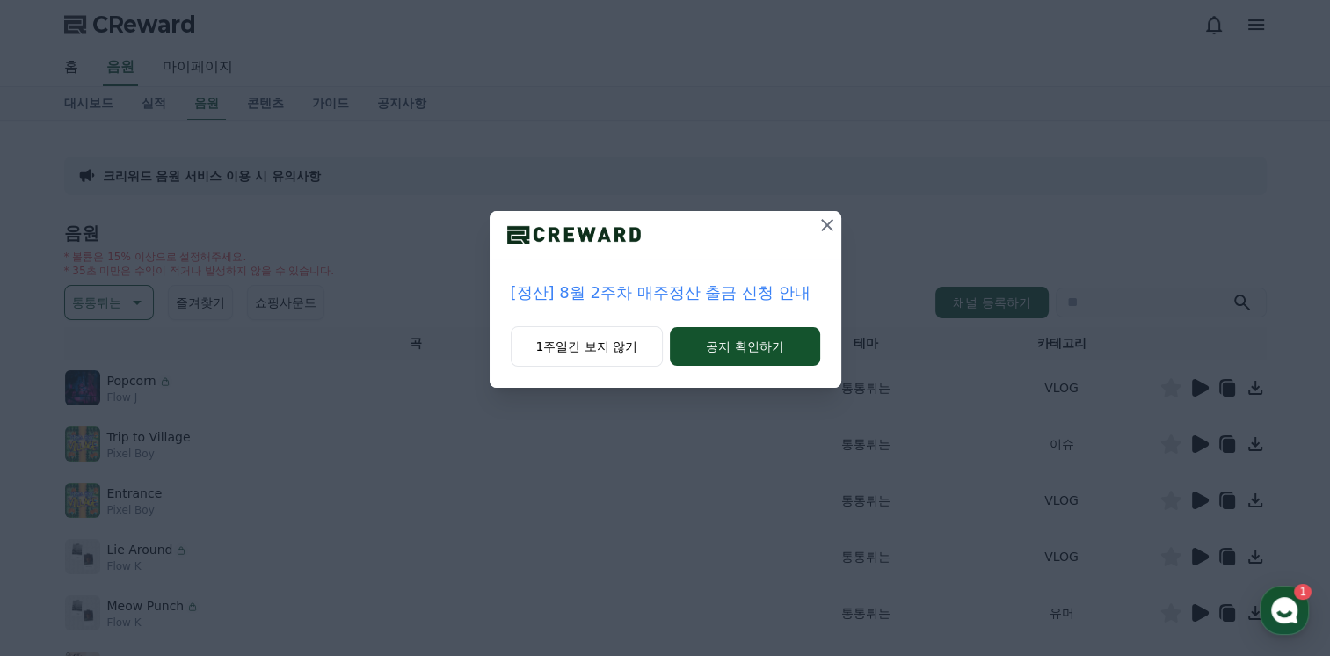
click at [830, 225] on icon at bounding box center [827, 225] width 21 height 21
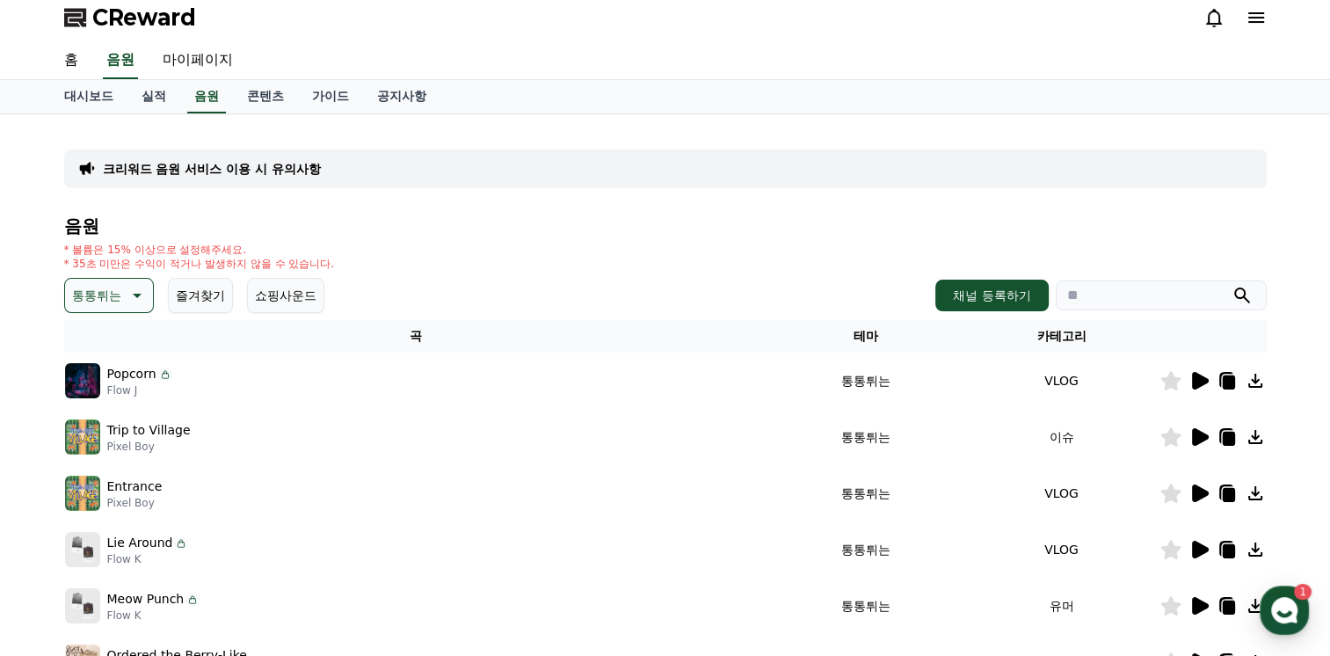
scroll to position [5, 0]
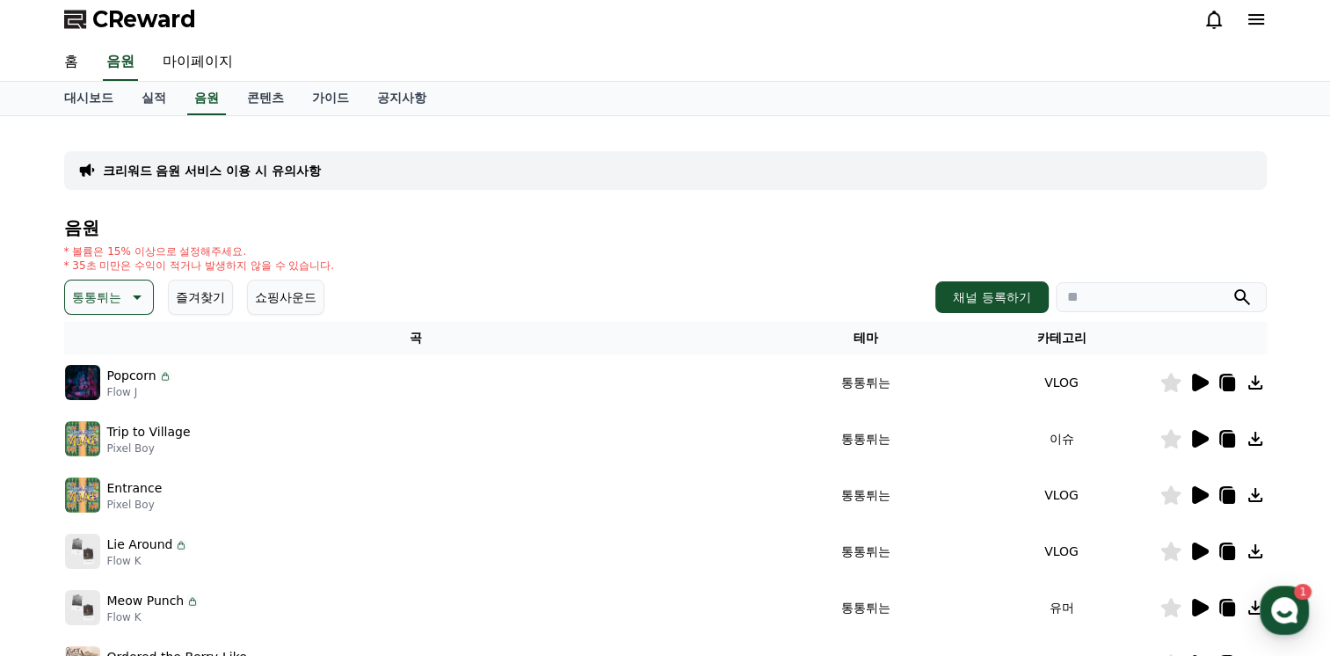
click at [1200, 384] on icon at bounding box center [1200, 383] width 17 height 18
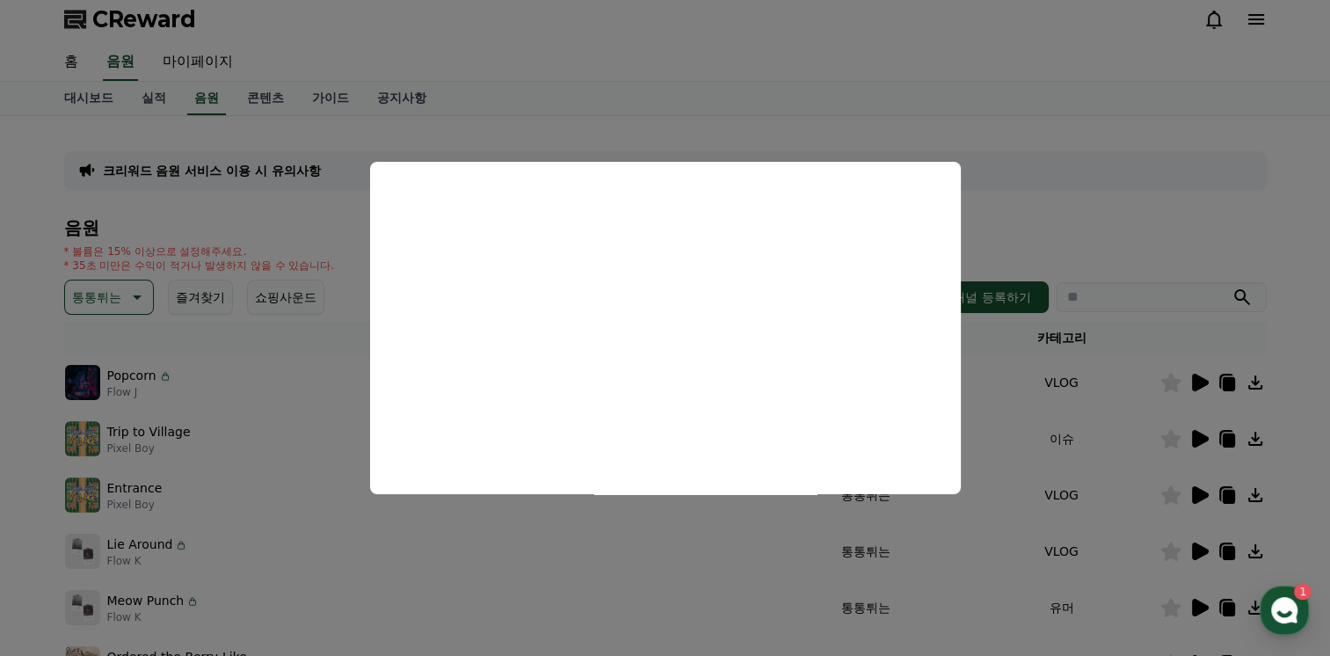
click at [1213, 193] on button "close modal" at bounding box center [665, 328] width 1330 height 656
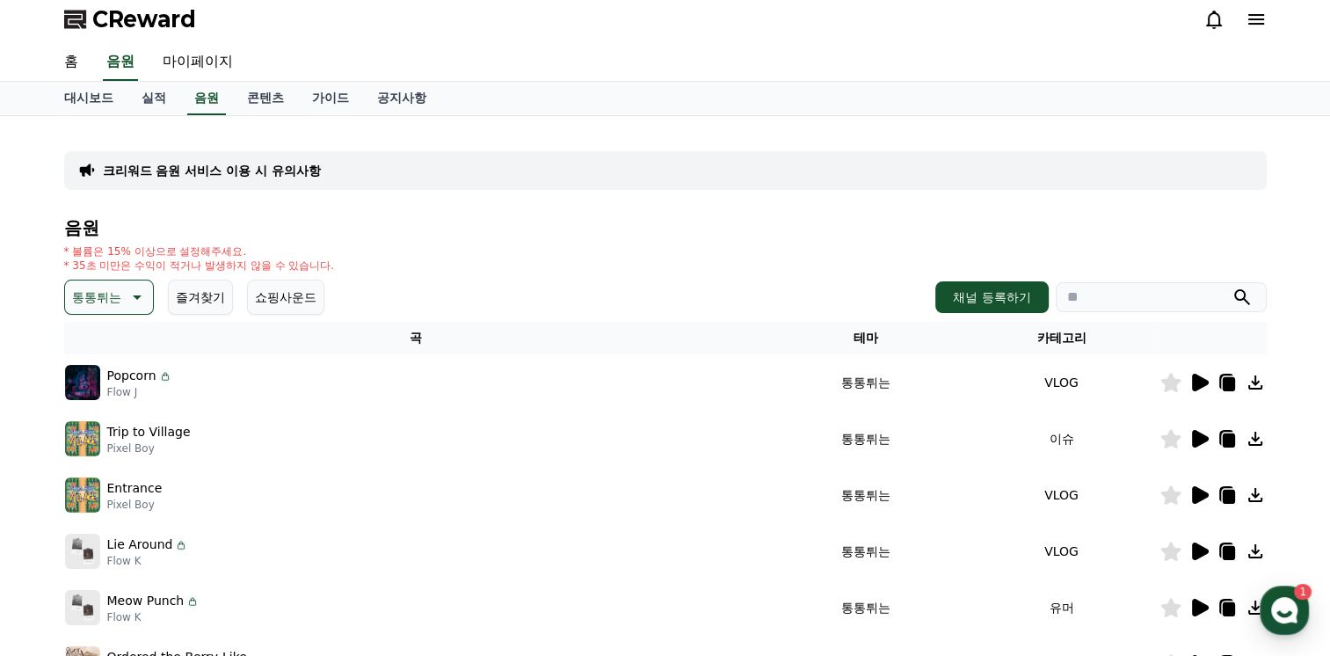
click at [1198, 438] on icon at bounding box center [1200, 439] width 17 height 18
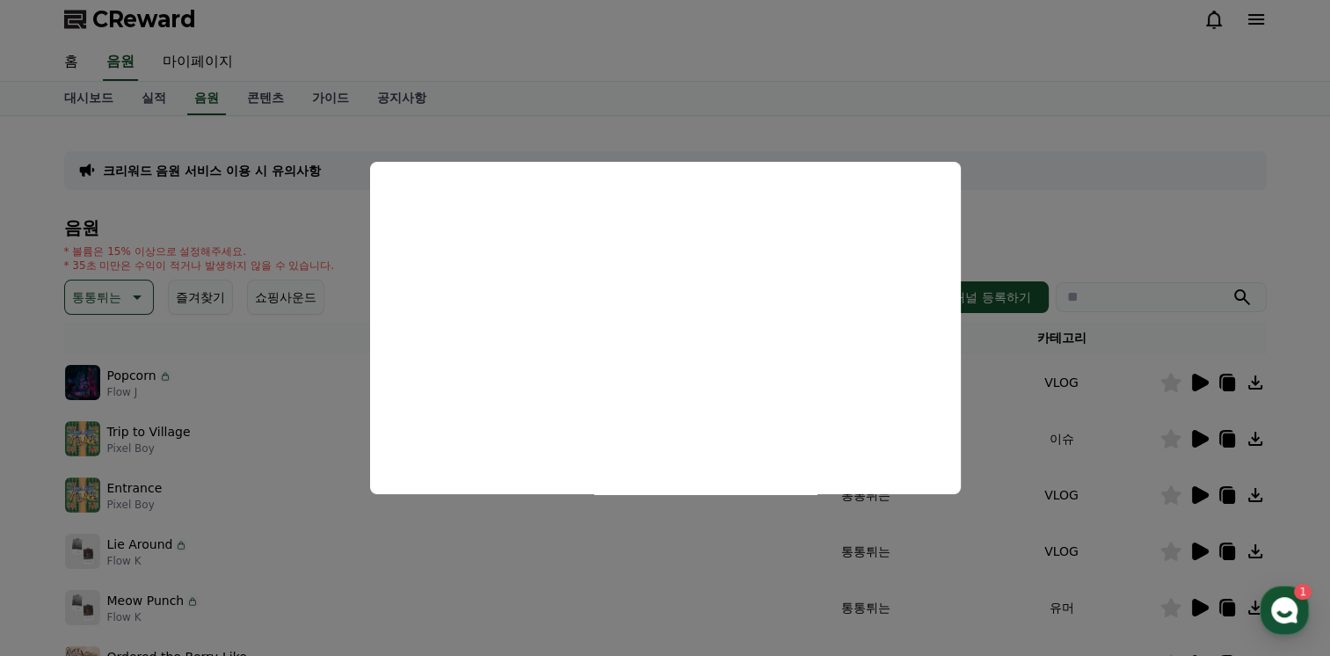
click at [1076, 136] on button "close modal" at bounding box center [665, 328] width 1330 height 656
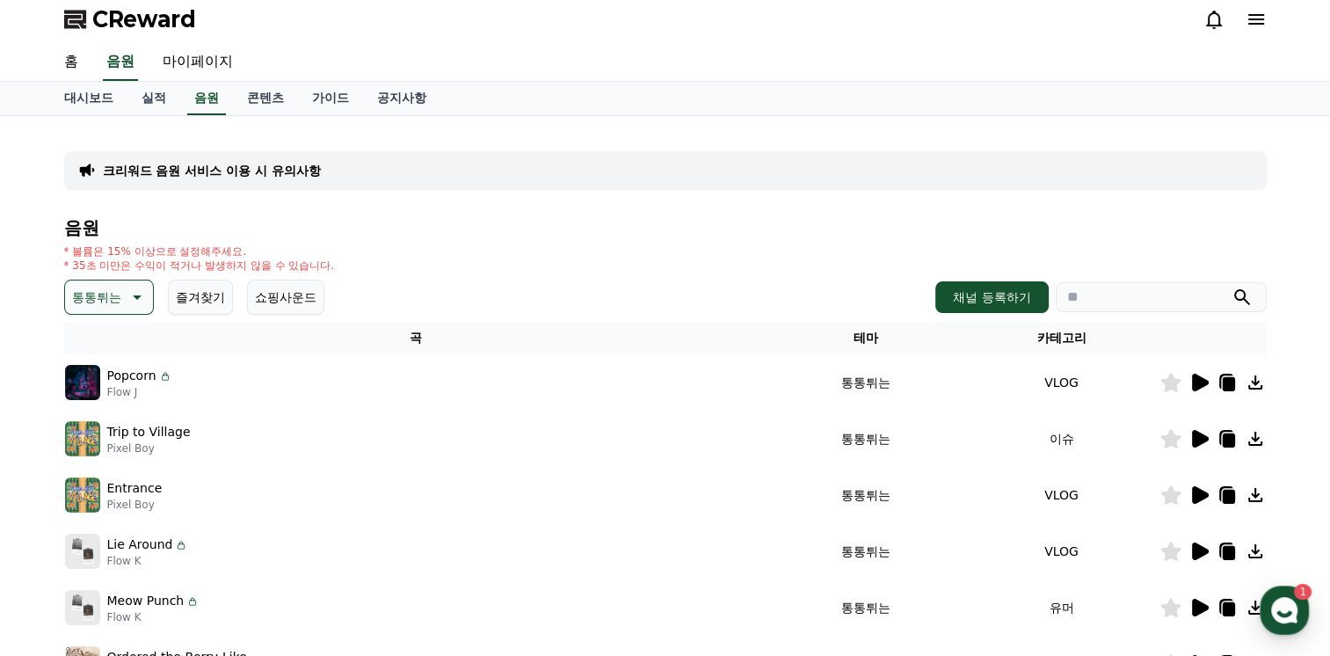
click at [1201, 495] on icon at bounding box center [1200, 495] width 17 height 18
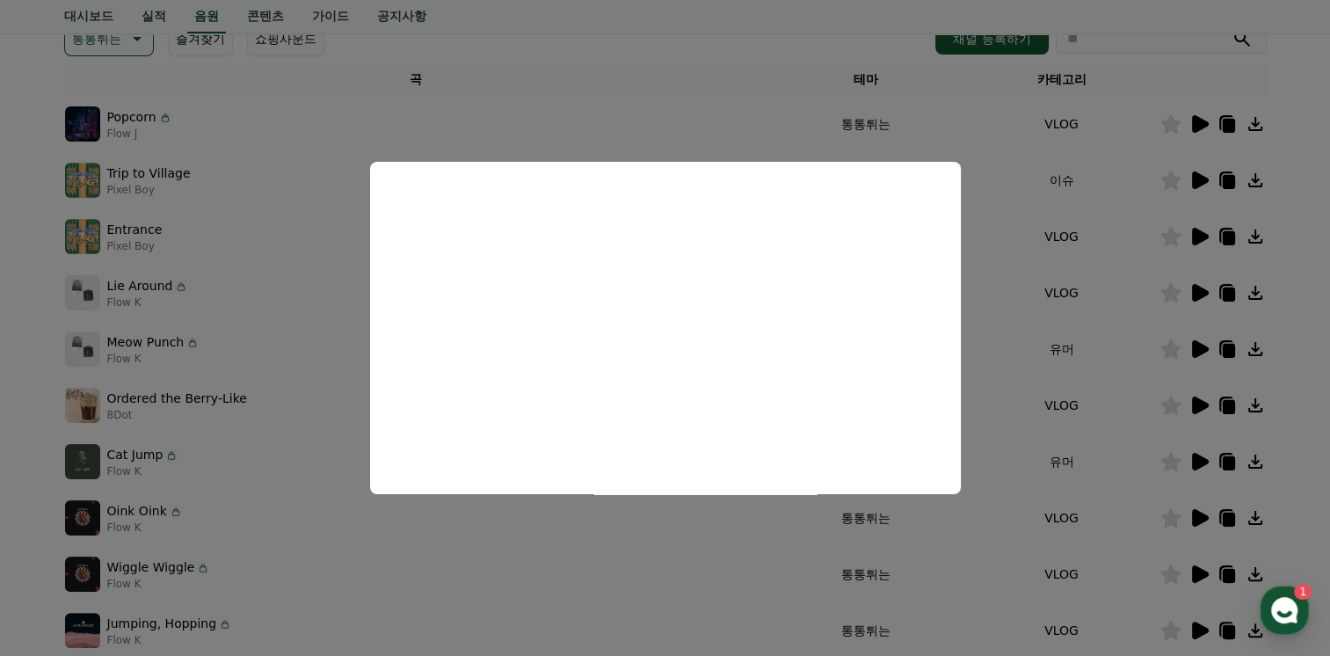
scroll to position [269, 0]
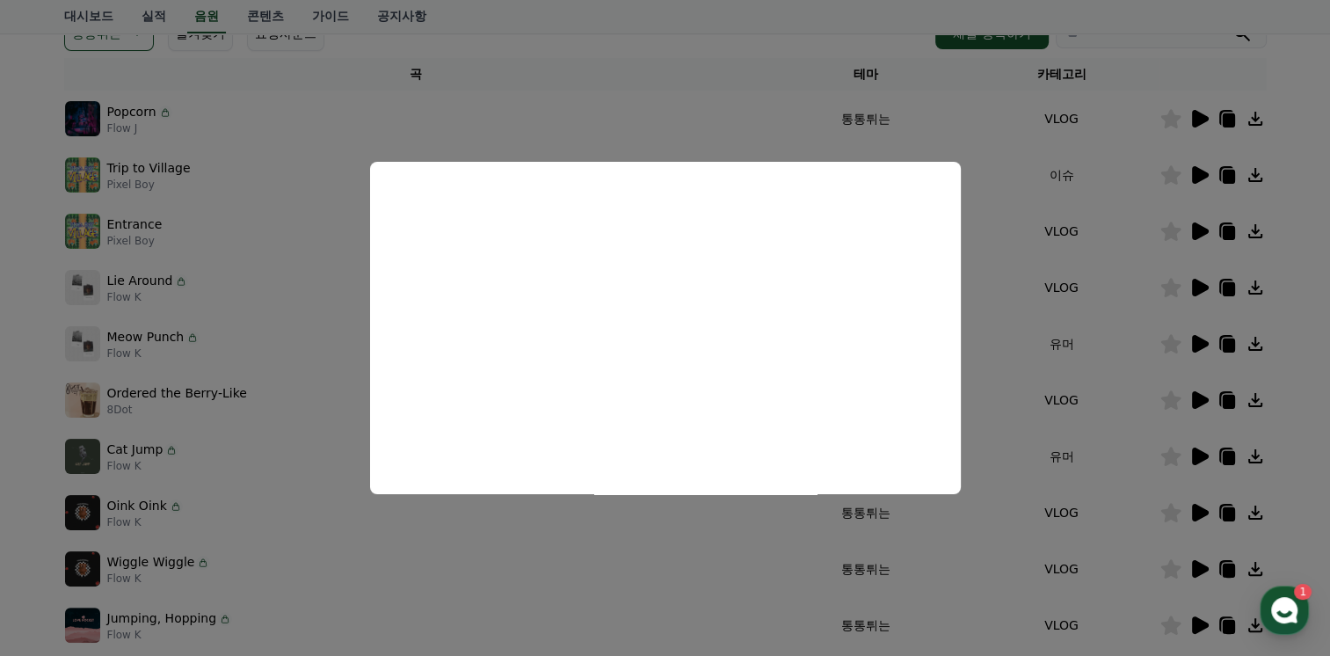
click at [925, 146] on button "close modal" at bounding box center [665, 328] width 1330 height 656
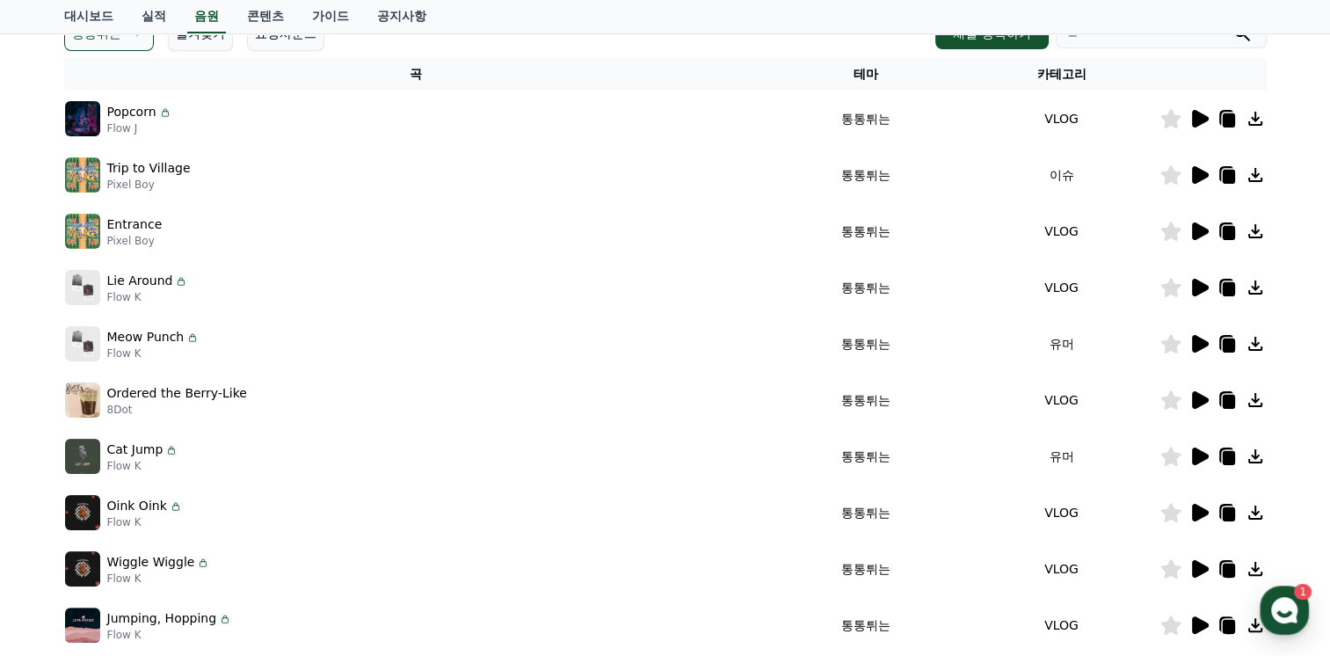
click at [1196, 287] on icon at bounding box center [1200, 288] width 17 height 18
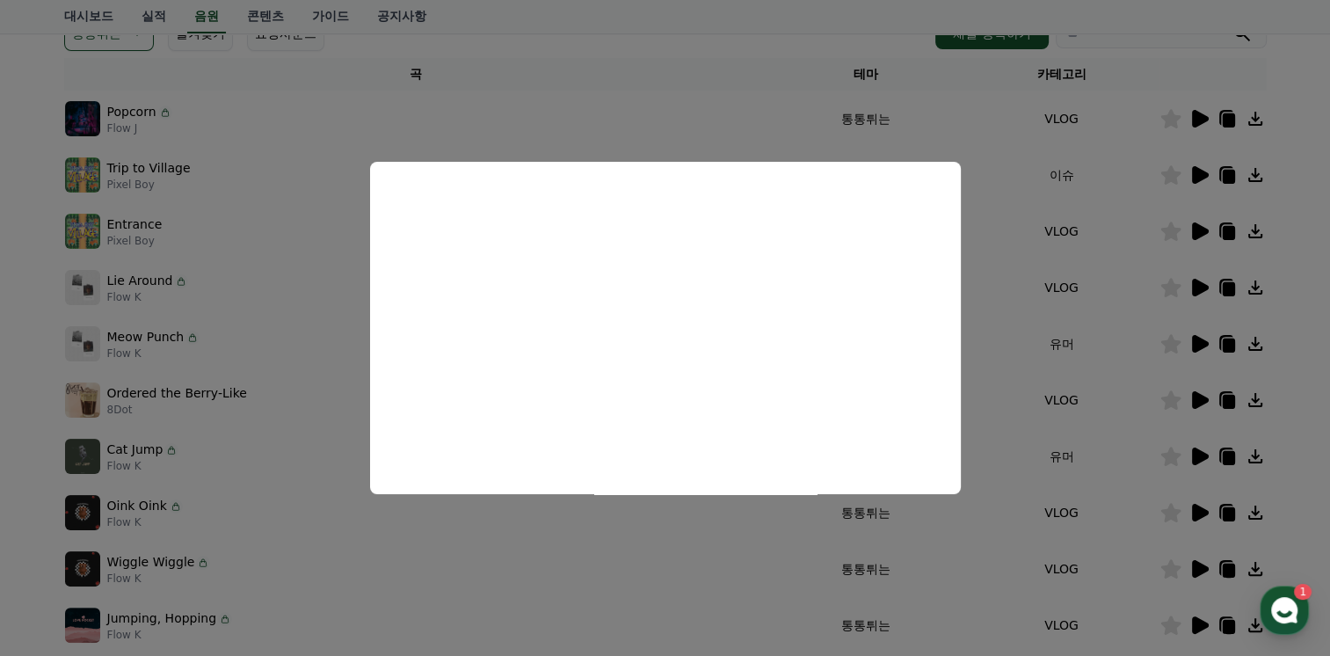
click at [690, 55] on button "close modal" at bounding box center [665, 328] width 1330 height 656
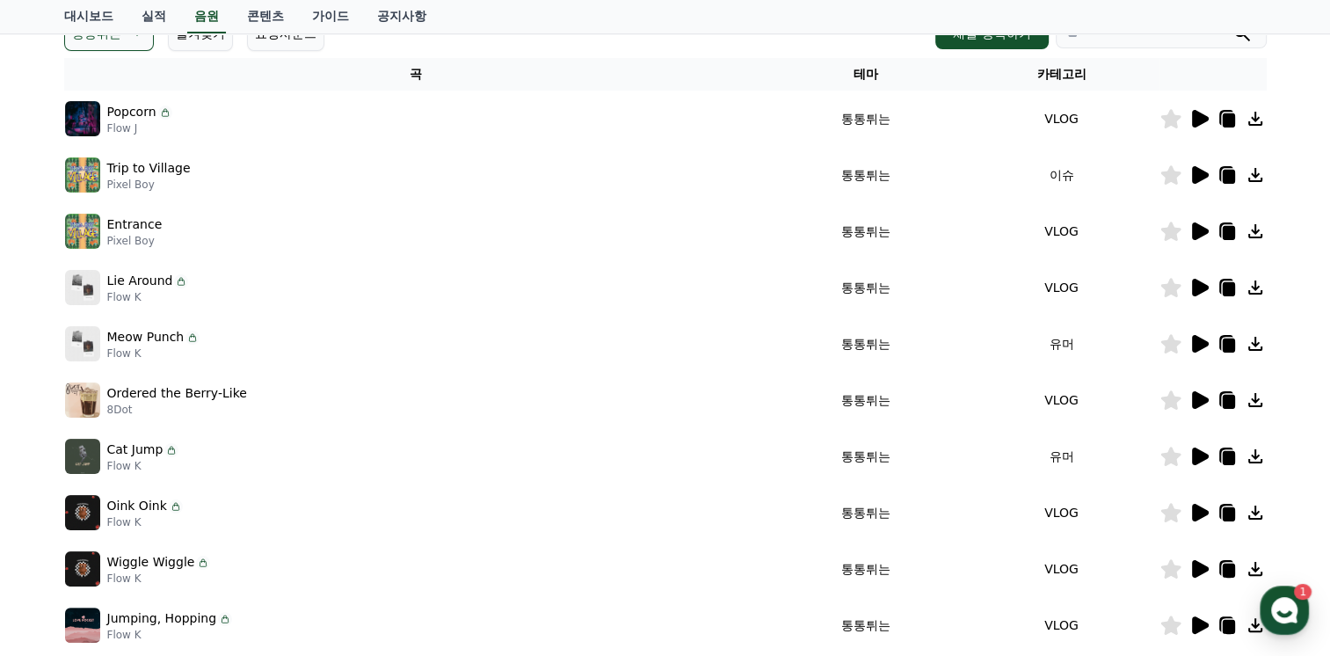
click at [1252, 278] on icon at bounding box center [1255, 287] width 21 height 21
click at [407, 328] on div "Meow Punch Flow K" at bounding box center [416, 343] width 703 height 35
click at [1195, 346] on icon at bounding box center [1200, 344] width 17 height 18
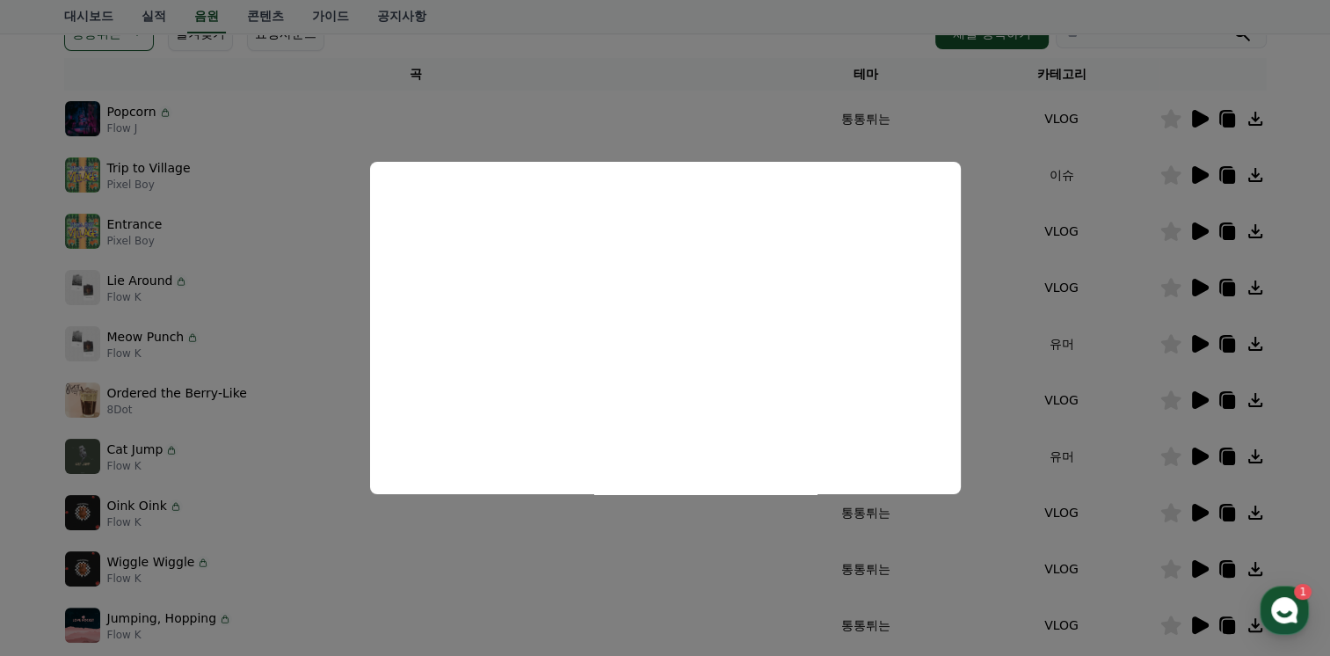
click at [629, 141] on button "close modal" at bounding box center [665, 328] width 1330 height 656
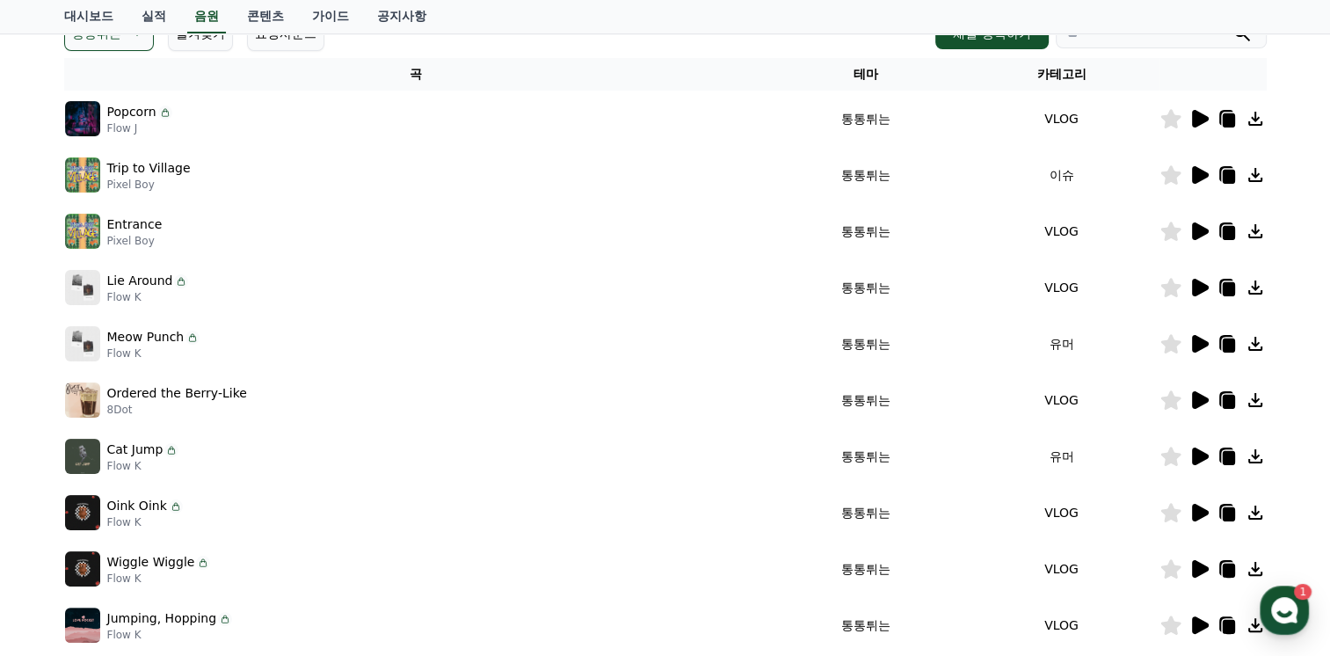
click at [1198, 406] on icon at bounding box center [1199, 399] width 21 height 21
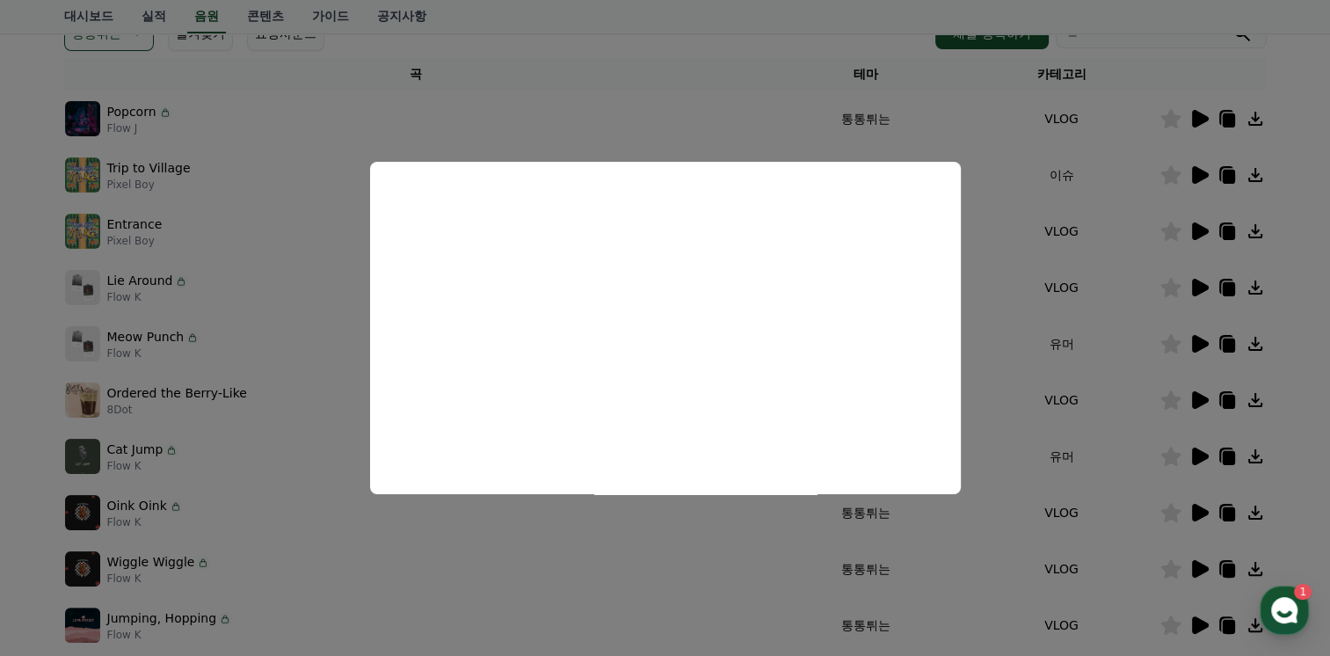
click at [697, 138] on button "close modal" at bounding box center [665, 328] width 1330 height 656
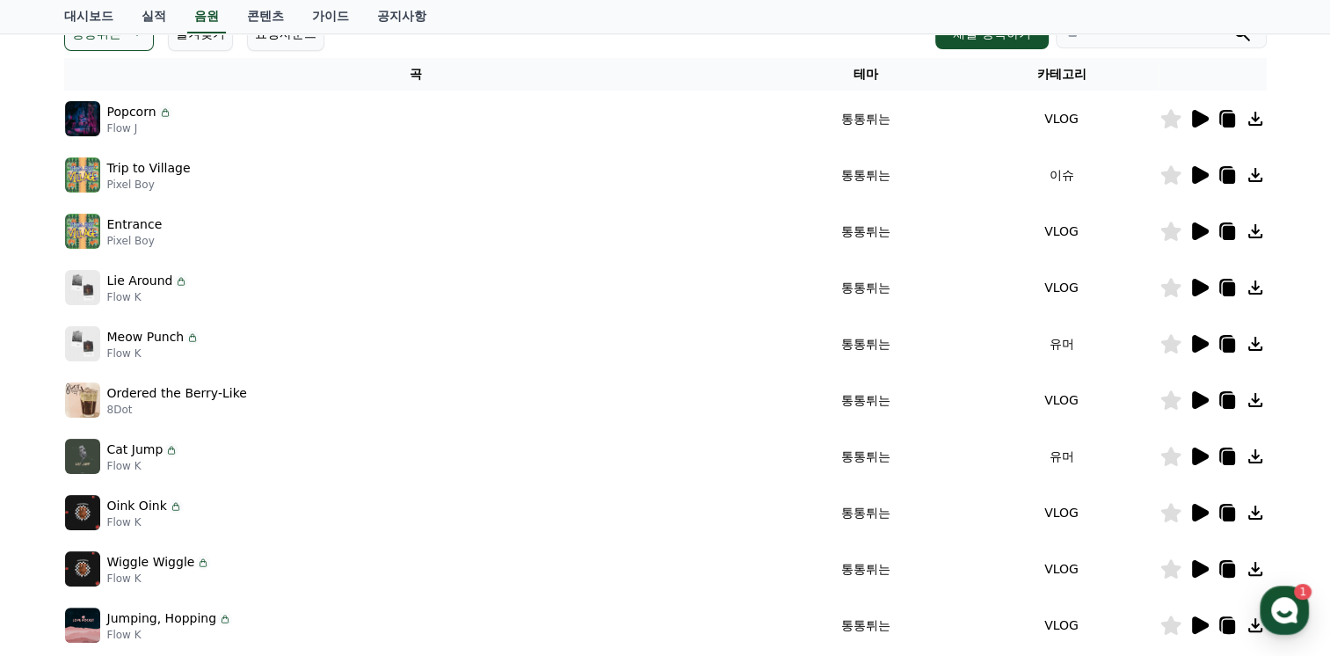
click at [1202, 458] on icon at bounding box center [1200, 456] width 17 height 18
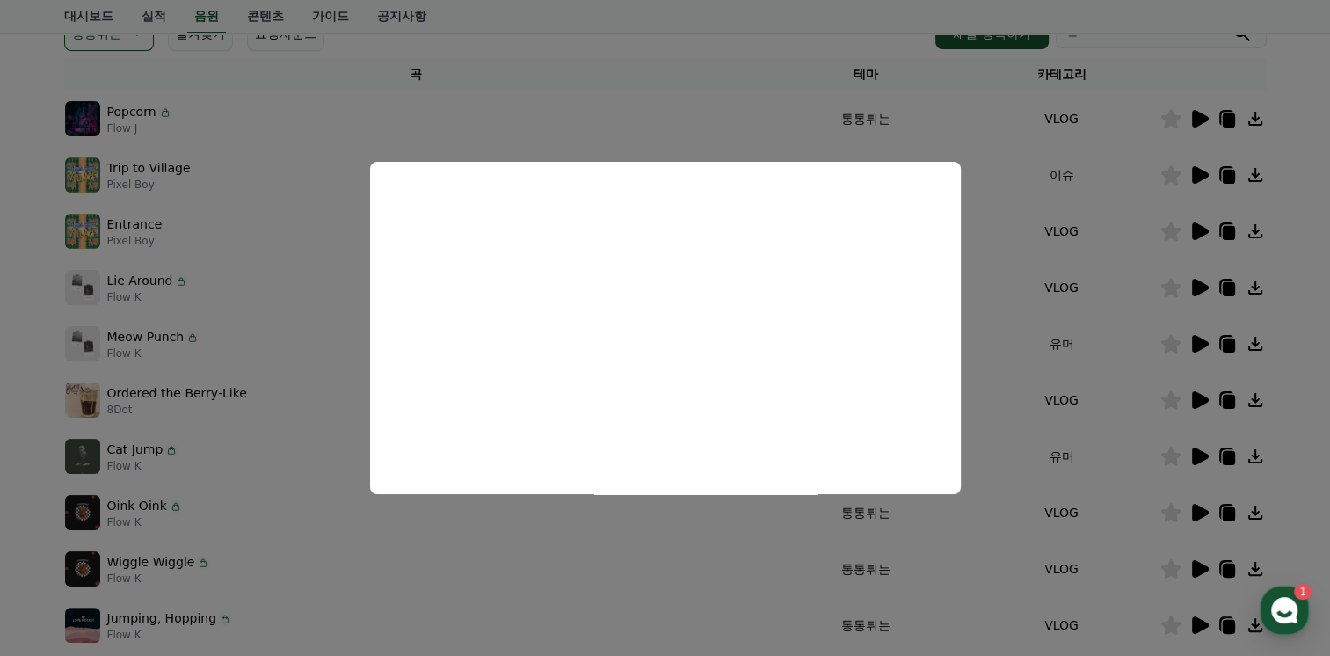
click at [670, 109] on button "close modal" at bounding box center [665, 328] width 1330 height 656
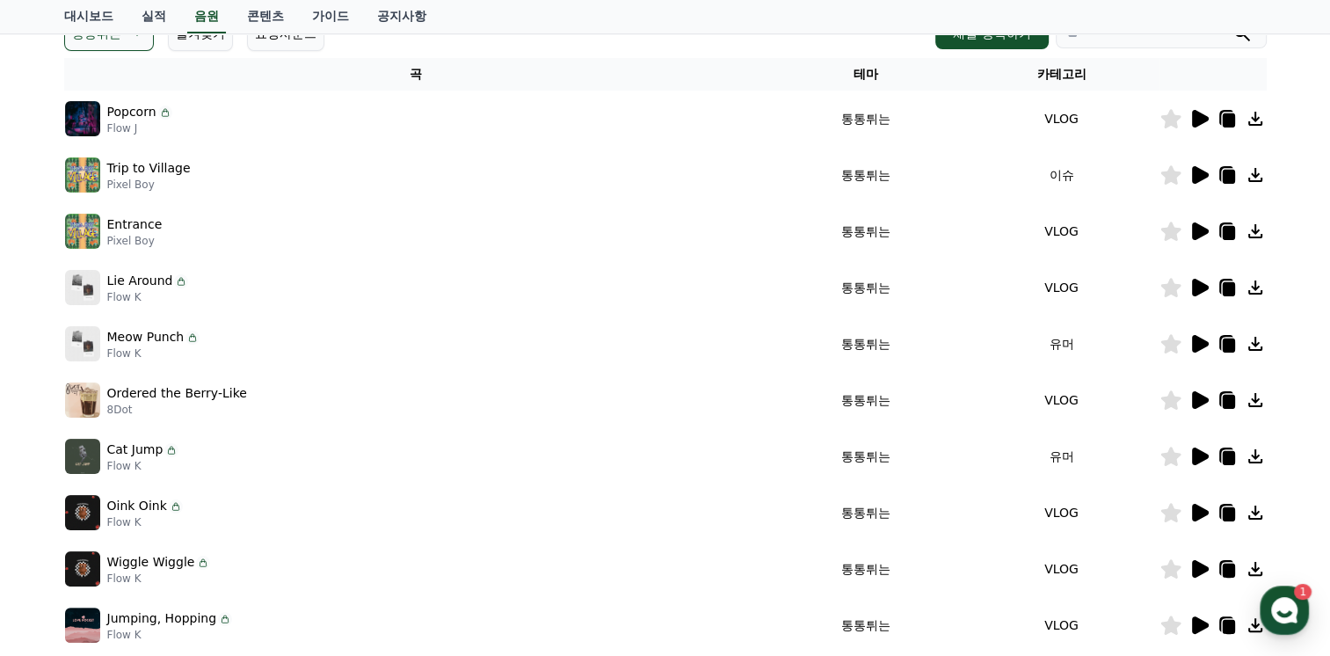
click at [1197, 515] on icon at bounding box center [1200, 513] width 17 height 18
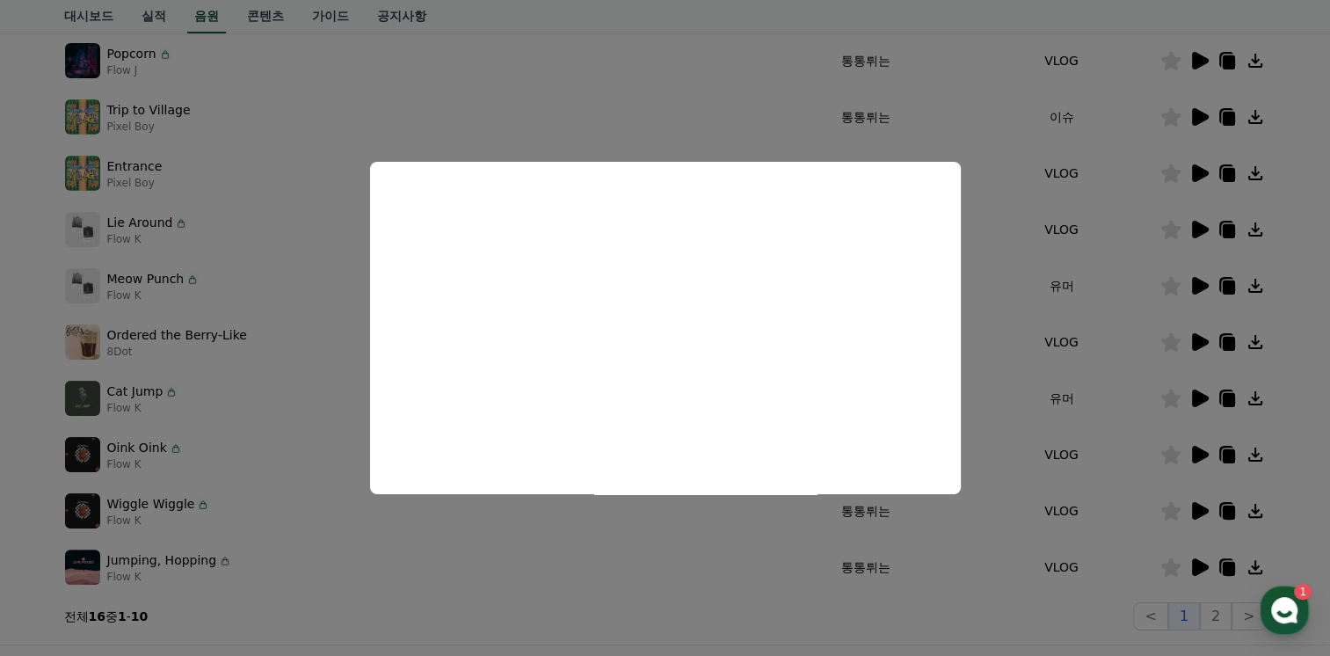
scroll to position [357, 0]
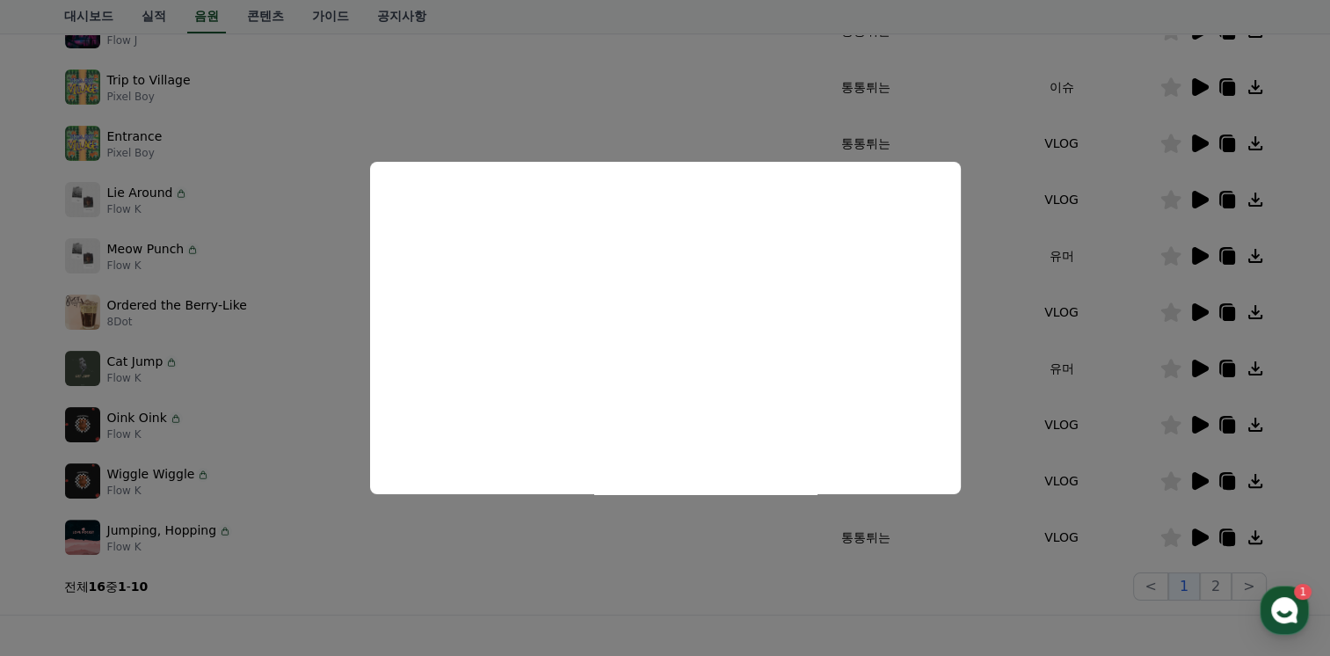
click at [1193, 482] on button "close modal" at bounding box center [665, 328] width 1330 height 656
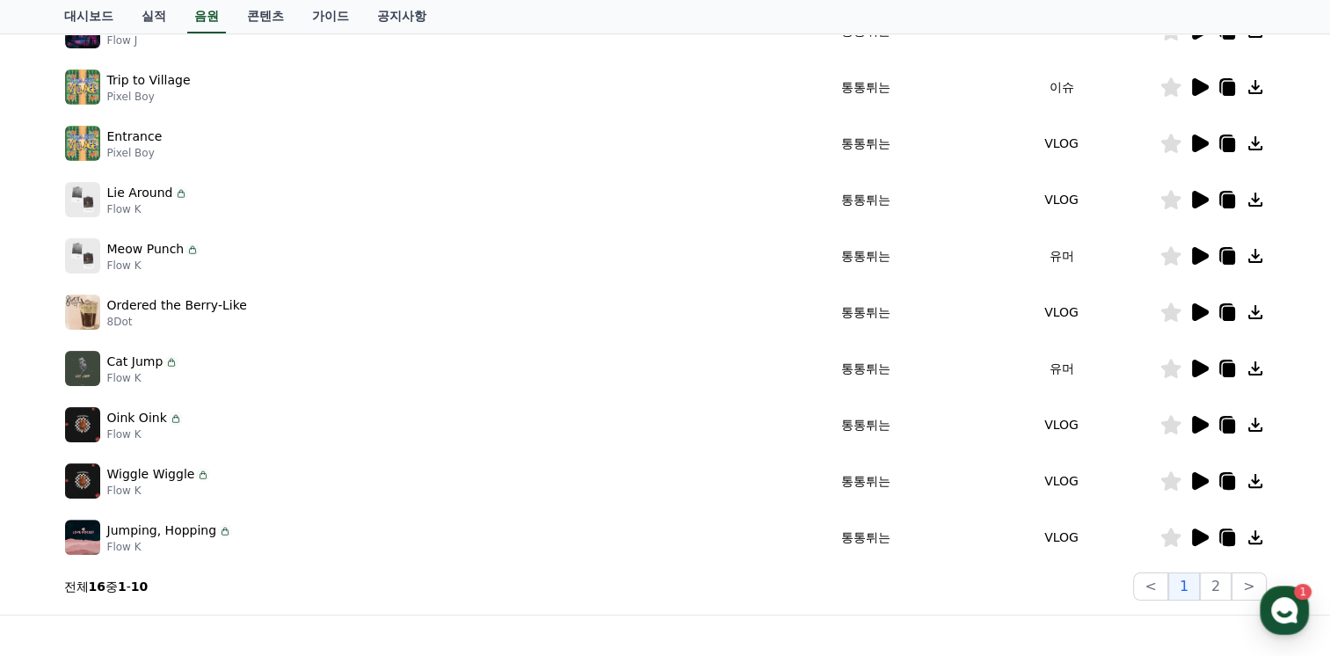
click at [1193, 483] on icon at bounding box center [1200, 481] width 17 height 18
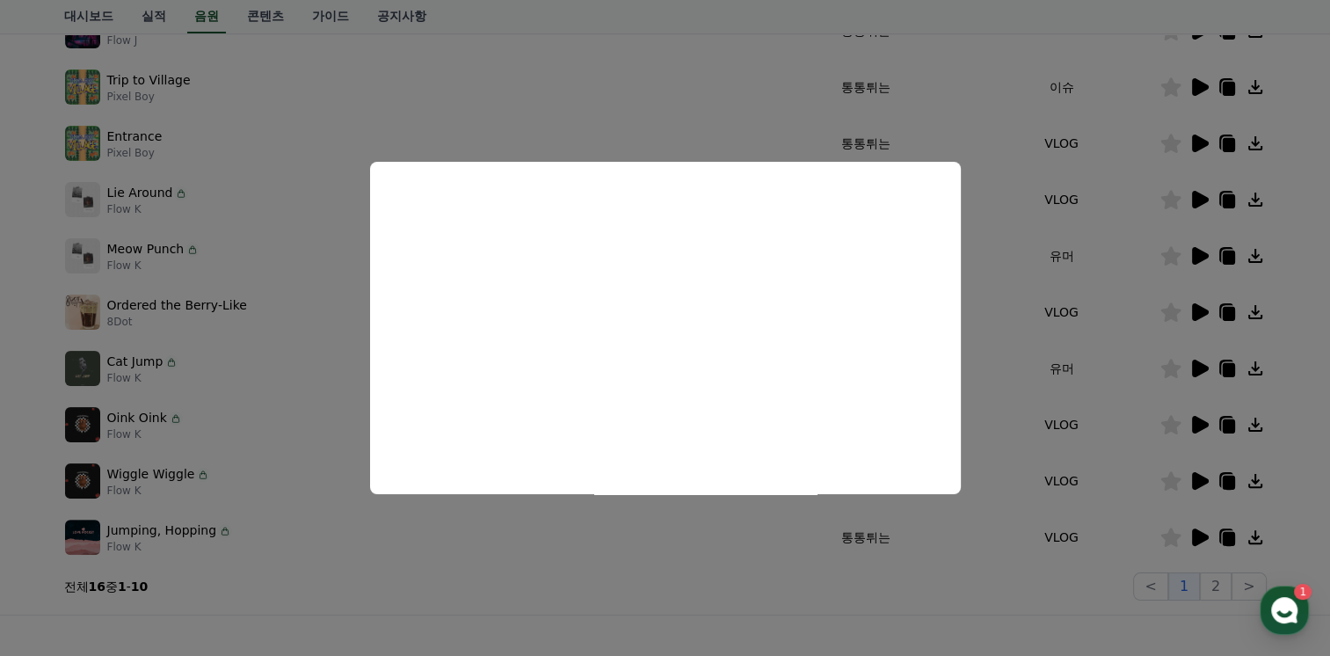
click at [821, 571] on button "close modal" at bounding box center [665, 328] width 1330 height 656
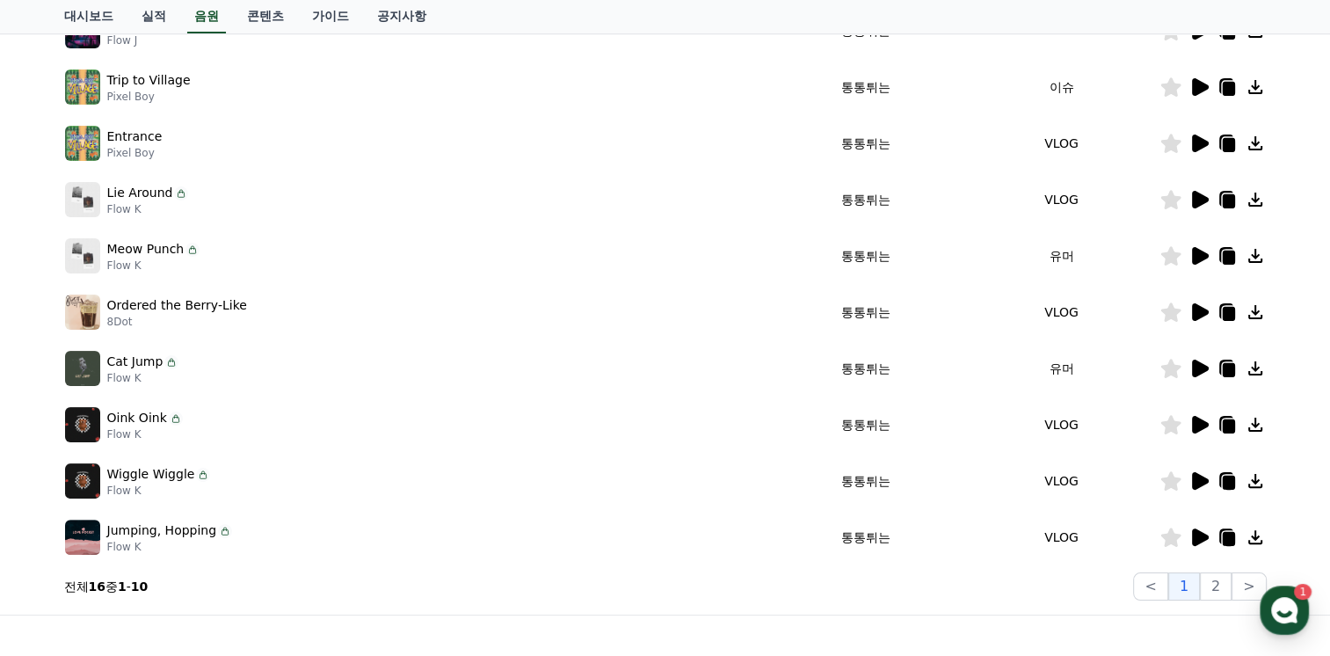
click at [1189, 540] on icon at bounding box center [1199, 537] width 21 height 21
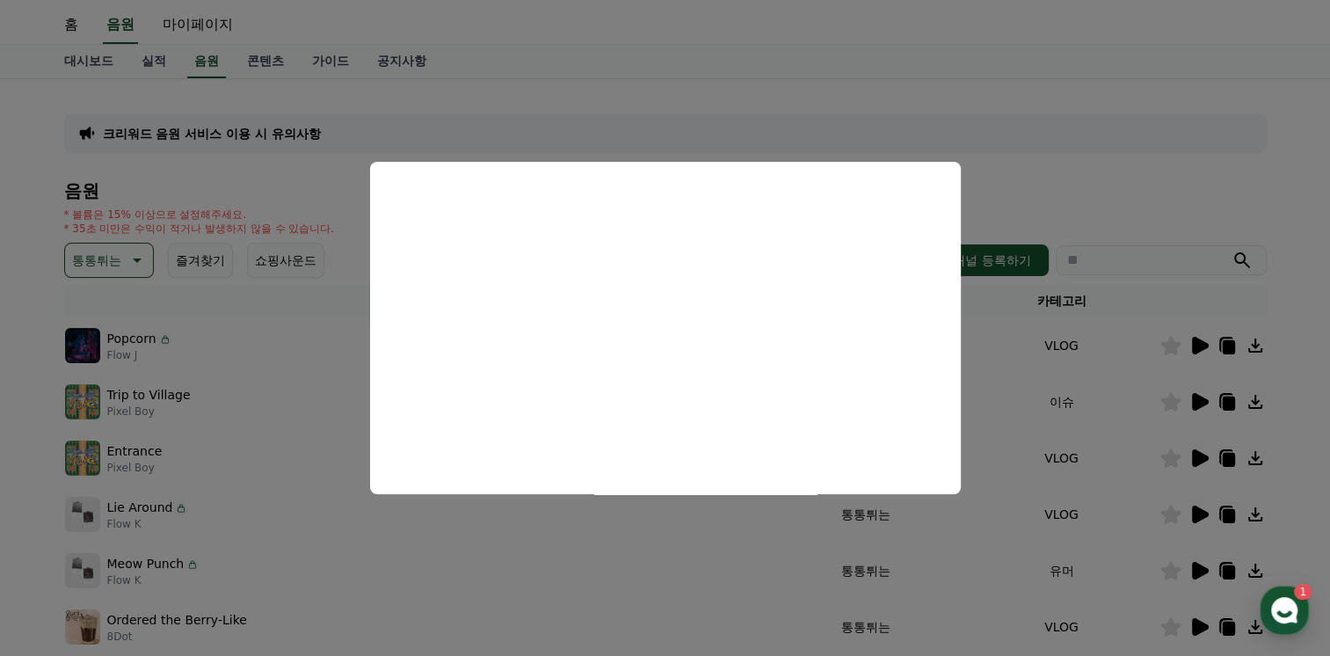
scroll to position [0, 0]
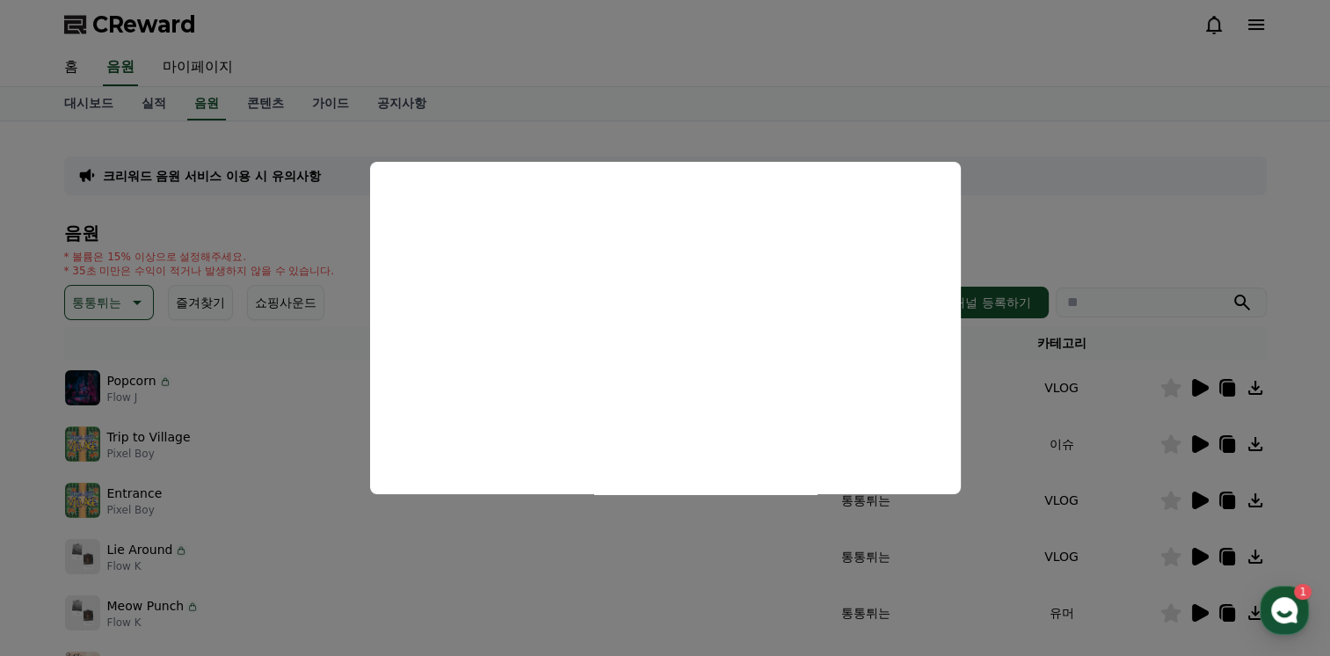
click at [781, 118] on button "close modal" at bounding box center [665, 328] width 1330 height 656
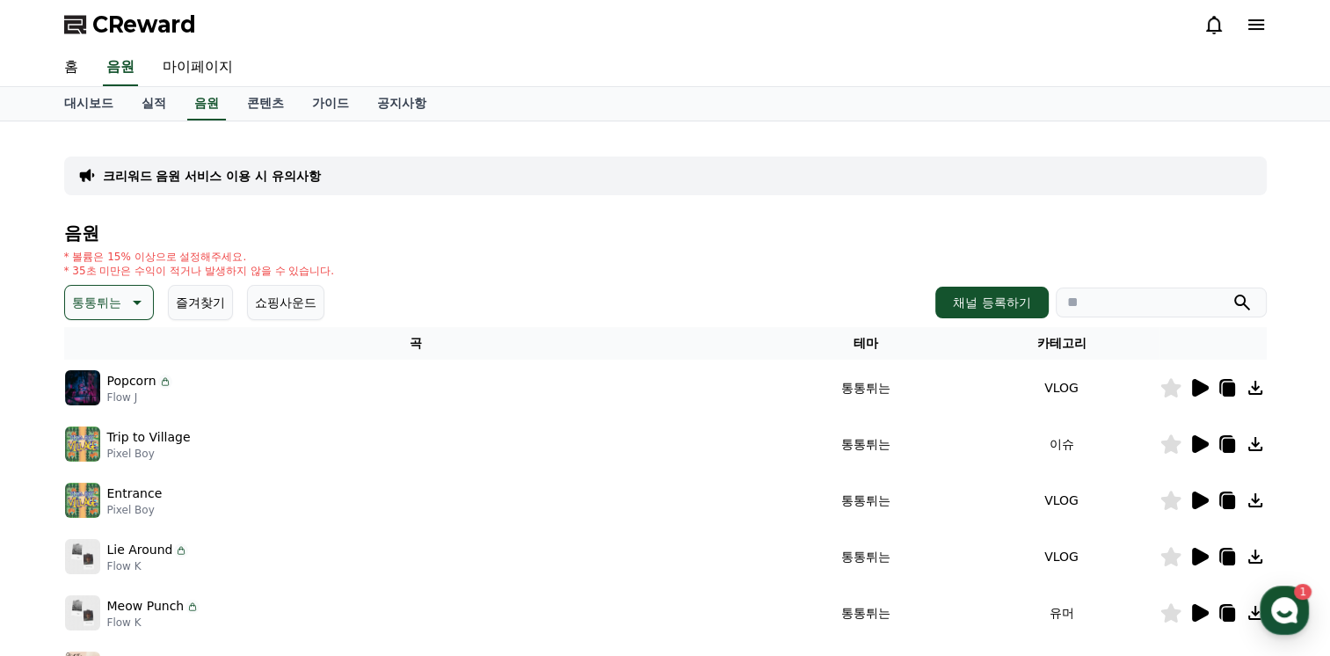
click at [127, 301] on icon at bounding box center [135, 302] width 21 height 21
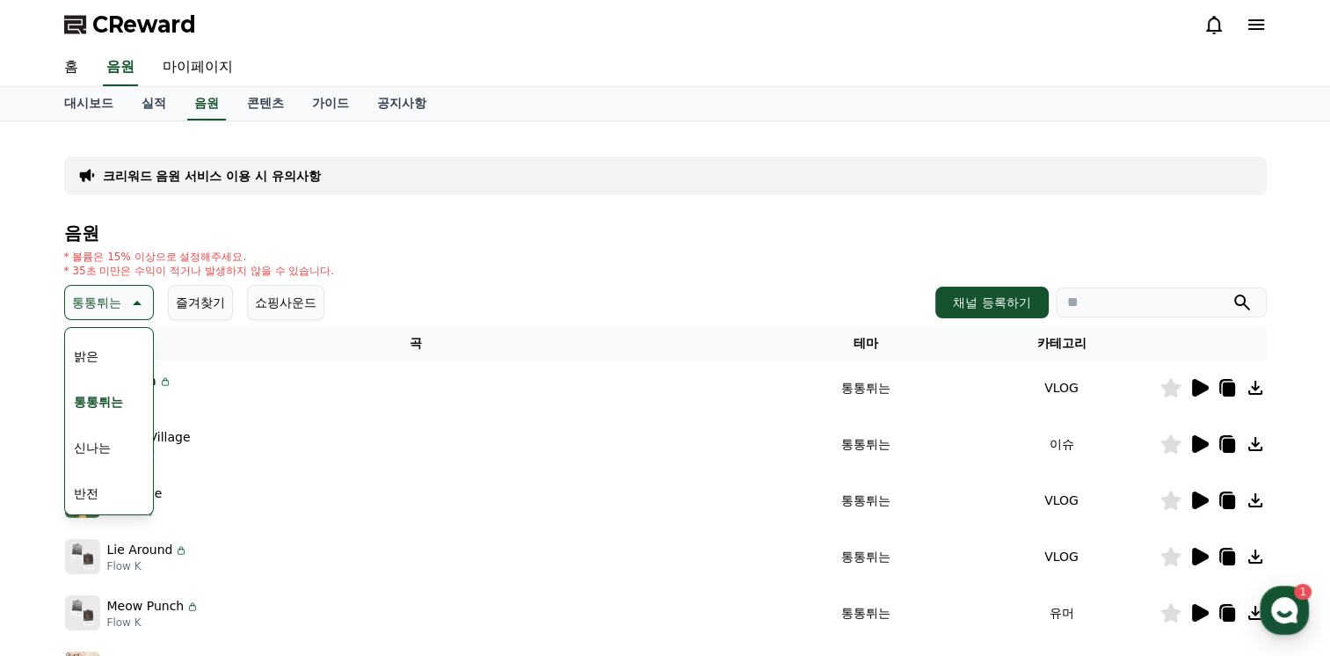
click at [81, 443] on button "신나는" at bounding box center [92, 447] width 51 height 39
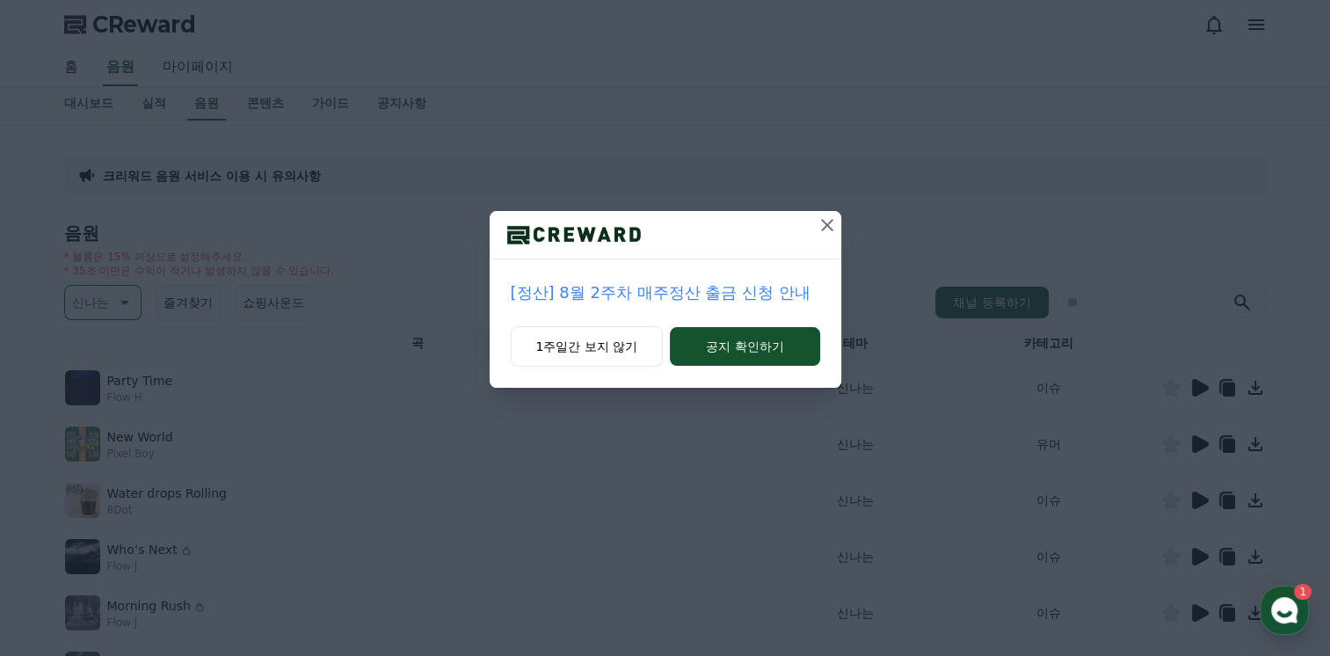
click at [825, 220] on icon at bounding box center [827, 225] width 21 height 21
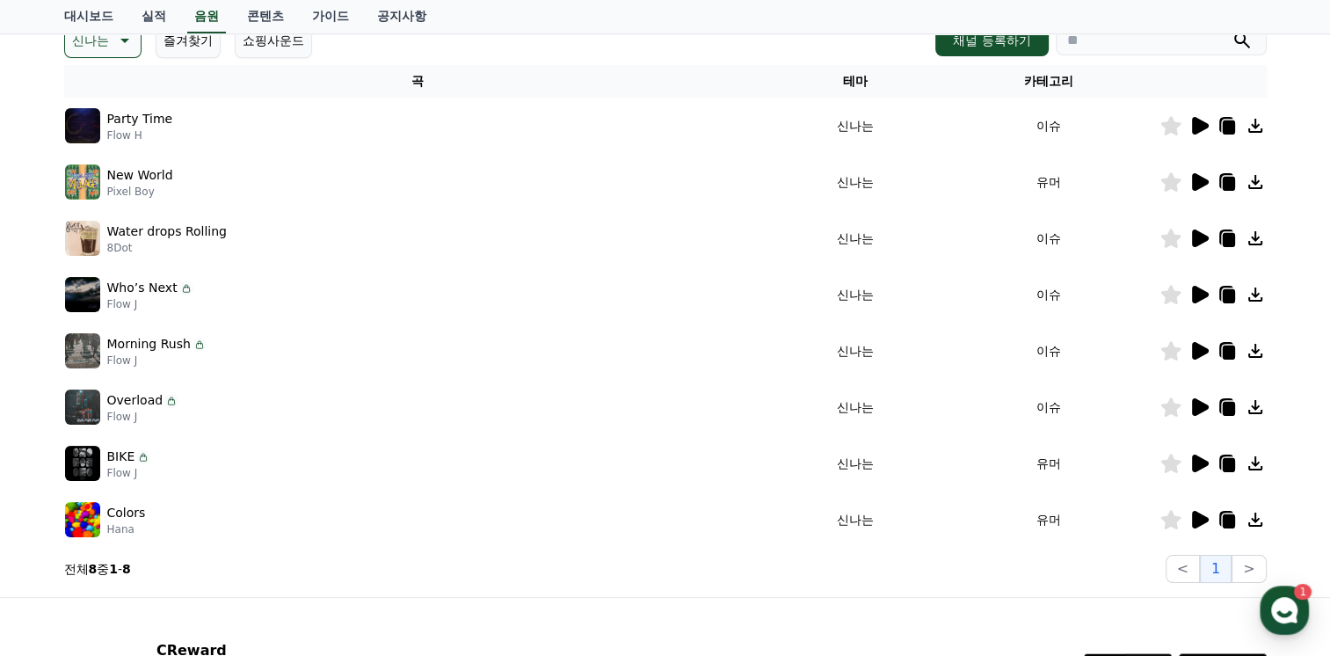
scroll to position [244, 0]
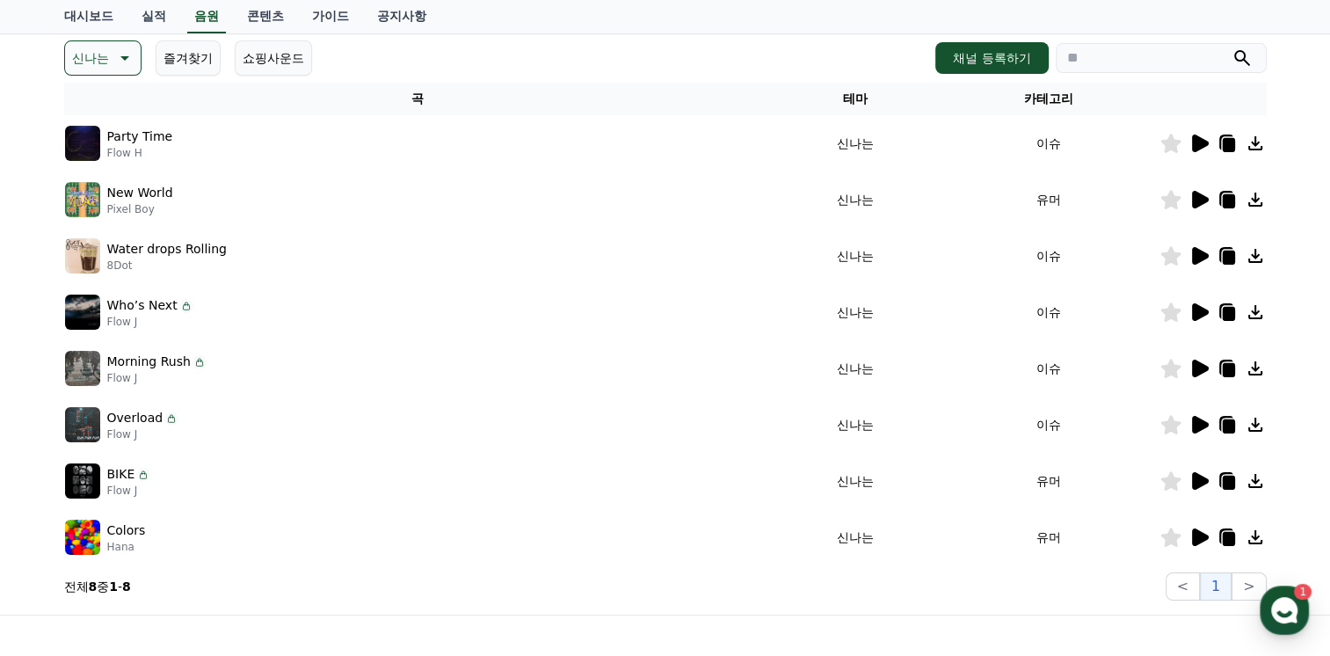
click at [1198, 534] on icon at bounding box center [1200, 537] width 17 height 18
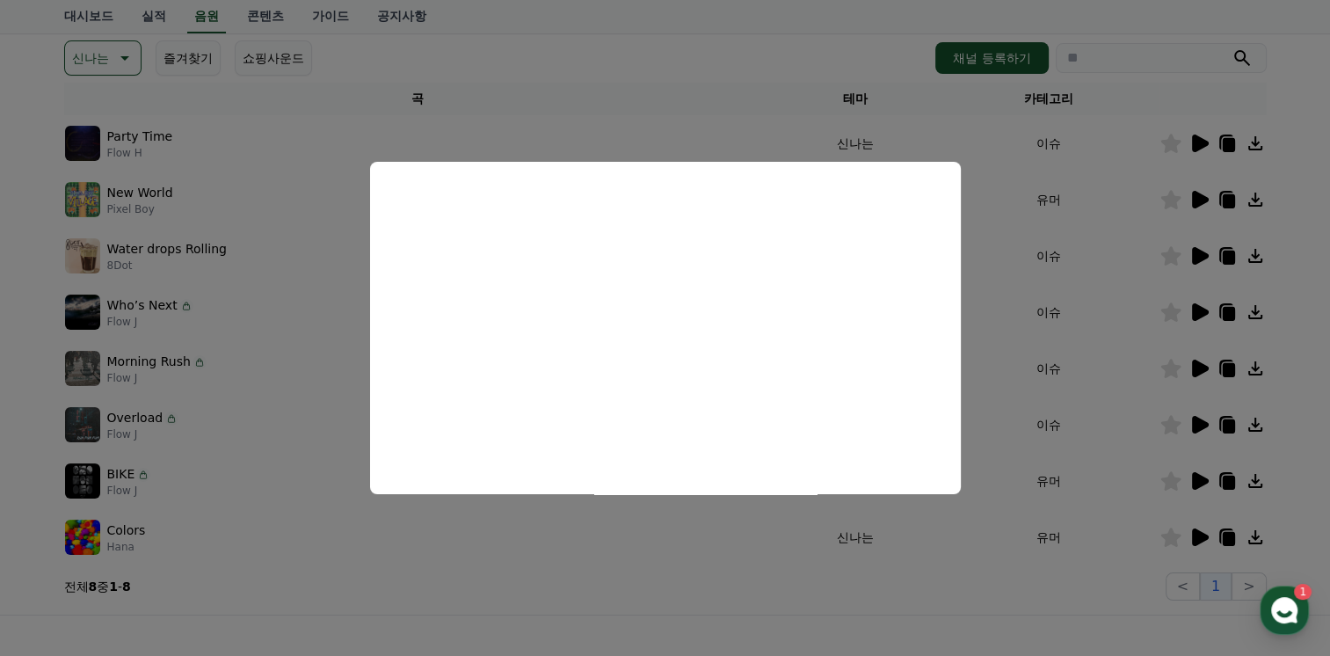
click at [674, 591] on button "close modal" at bounding box center [665, 328] width 1330 height 656
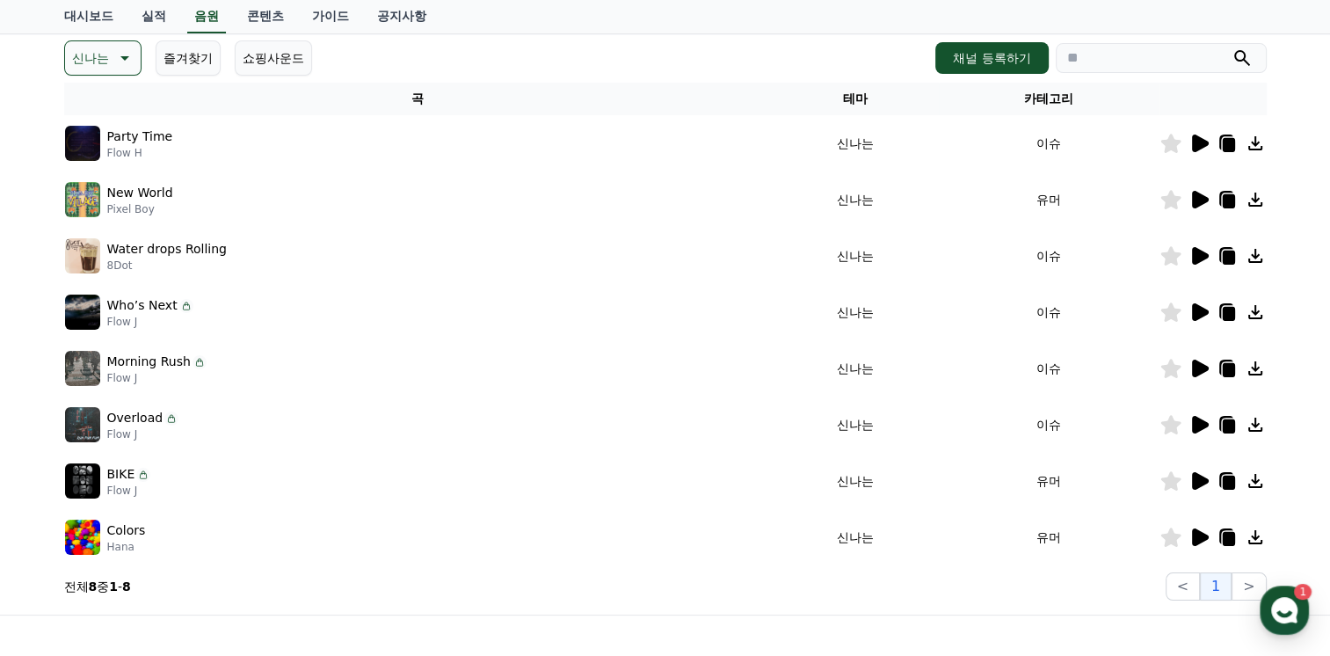
click at [1199, 484] on icon at bounding box center [1200, 481] width 17 height 18
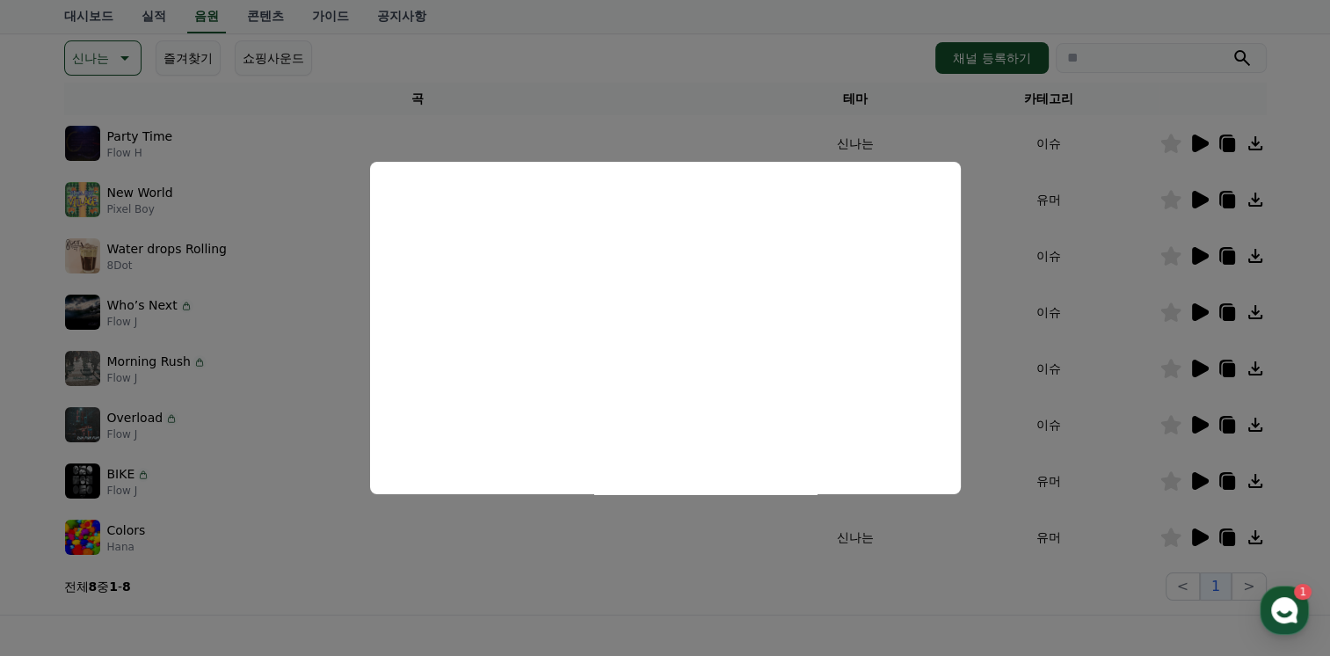
click at [627, 569] on button "close modal" at bounding box center [665, 328] width 1330 height 656
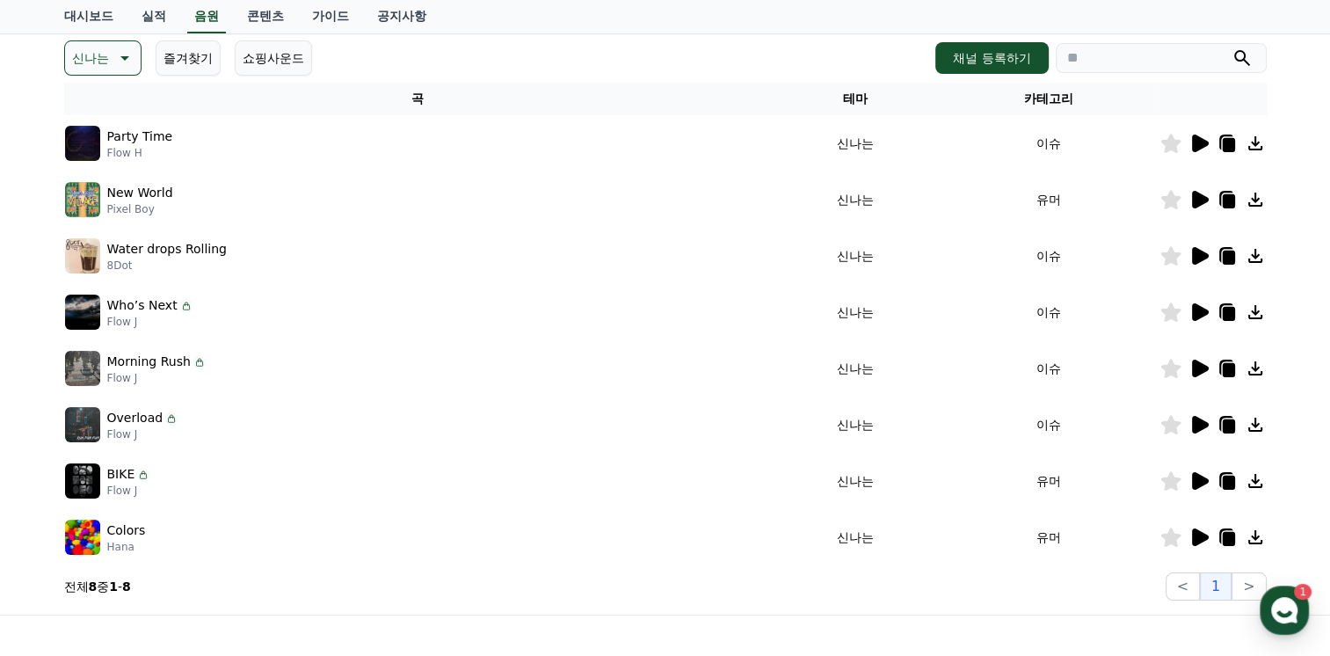
click at [1204, 420] on icon at bounding box center [1200, 425] width 17 height 18
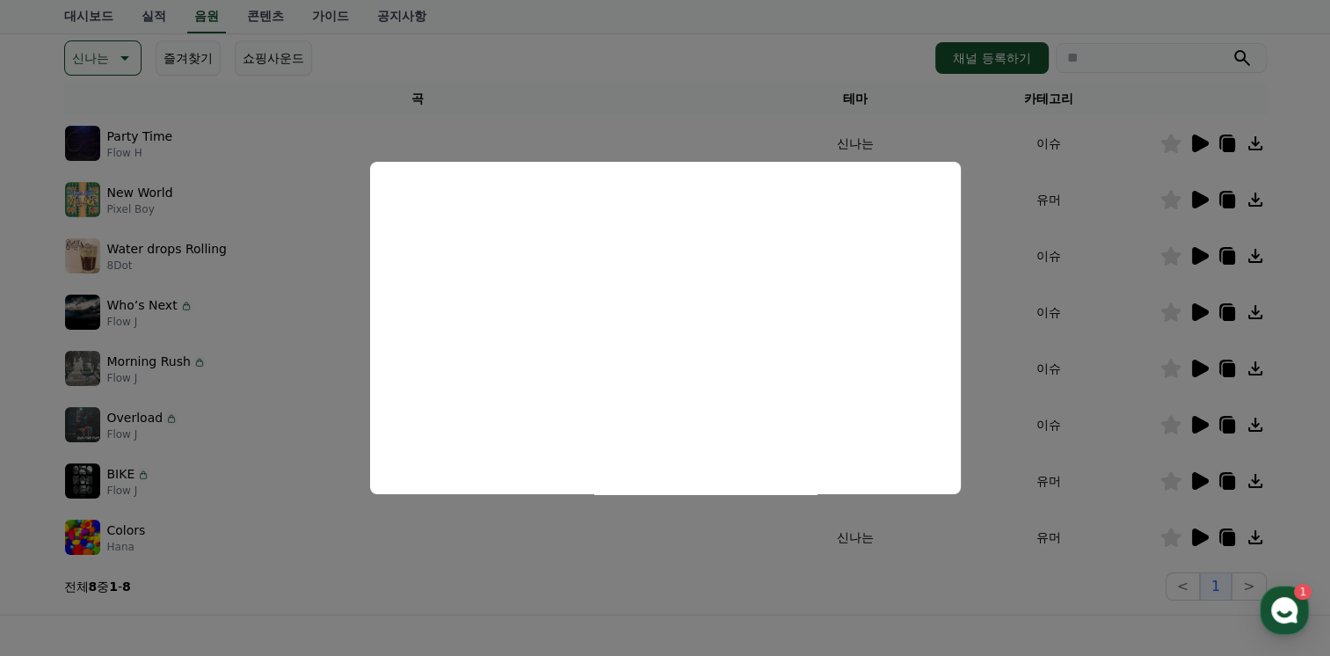
click at [644, 515] on button "close modal" at bounding box center [665, 328] width 1330 height 656
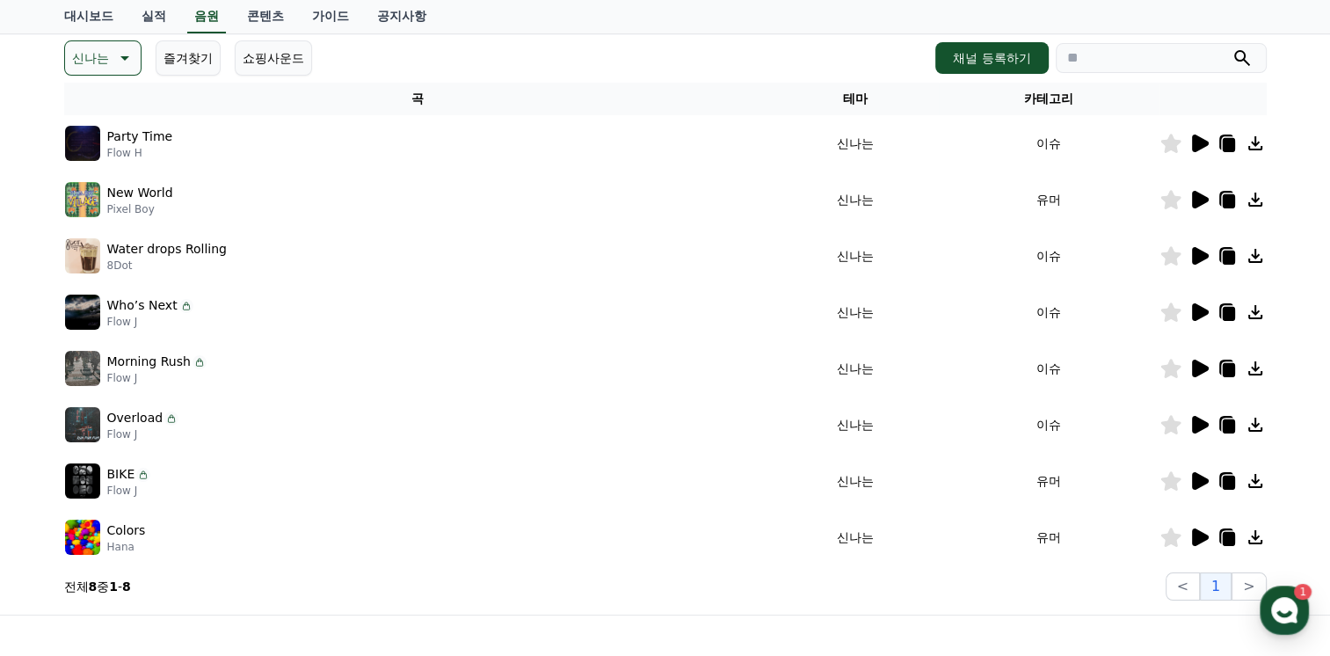
click at [1191, 366] on icon at bounding box center [1199, 368] width 21 height 21
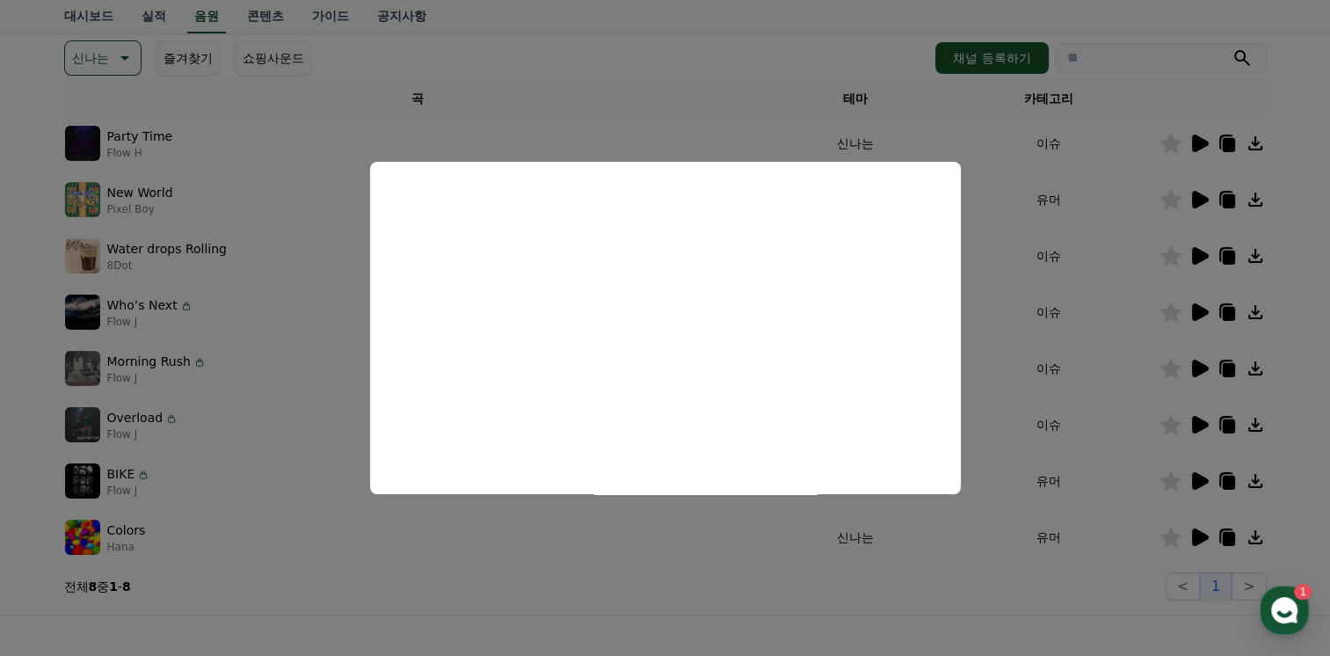
click at [582, 575] on button "close modal" at bounding box center [665, 328] width 1330 height 656
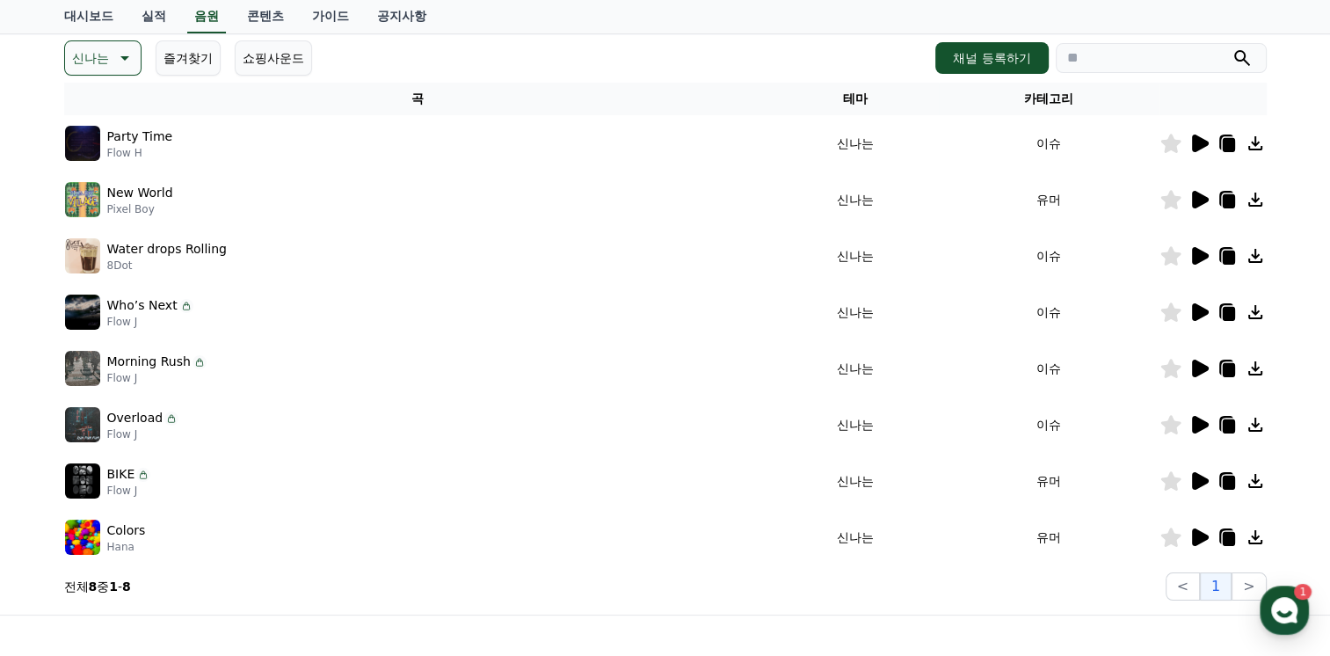
click at [1189, 308] on icon at bounding box center [1199, 312] width 21 height 21
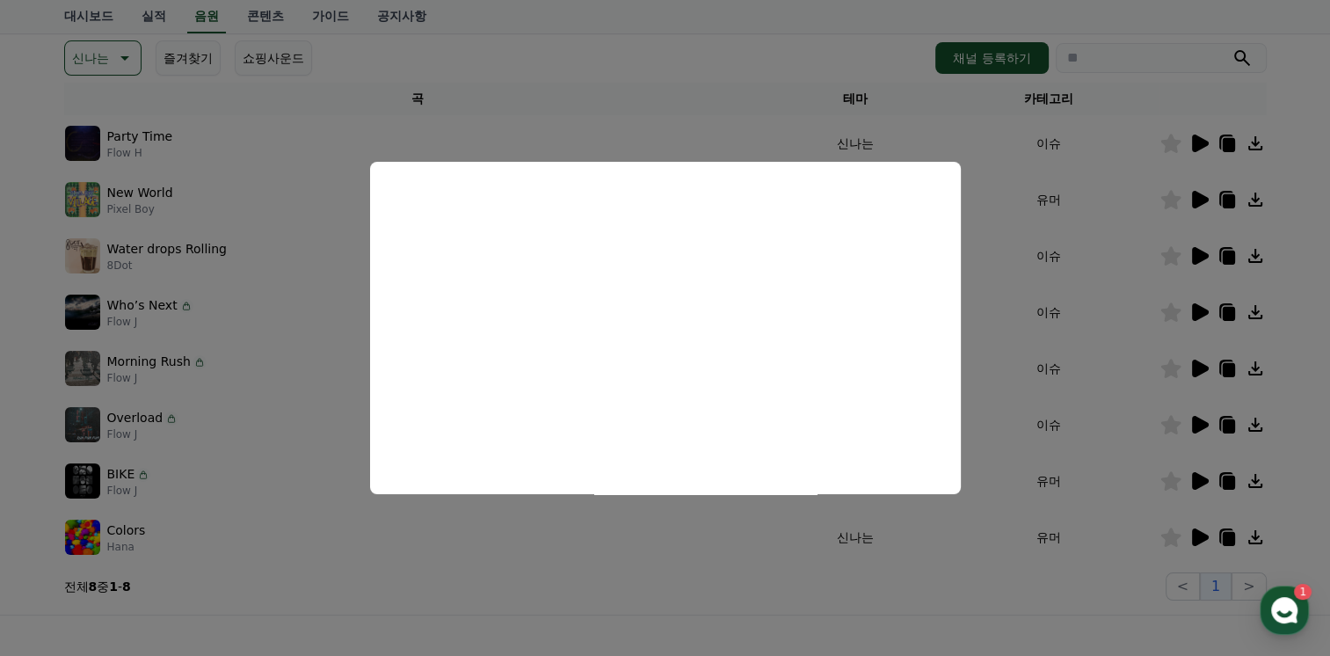
click at [568, 553] on button "close modal" at bounding box center [665, 328] width 1330 height 656
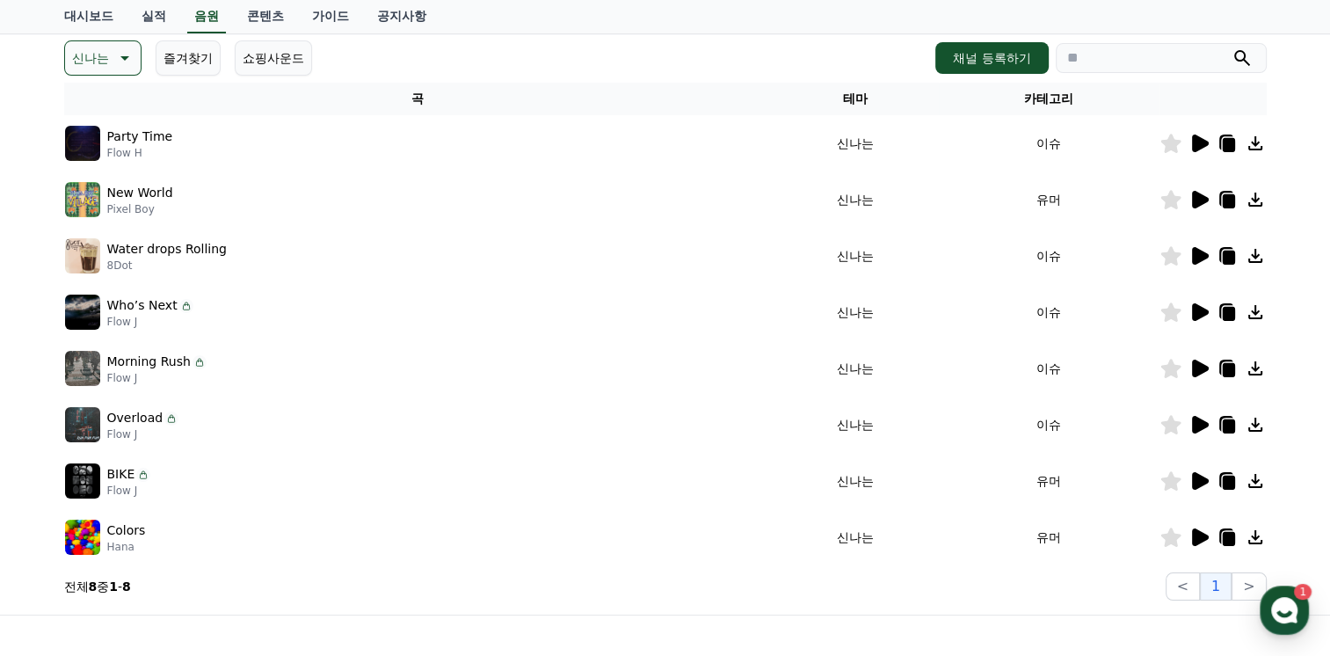
click at [1201, 254] on icon at bounding box center [1200, 256] width 17 height 18
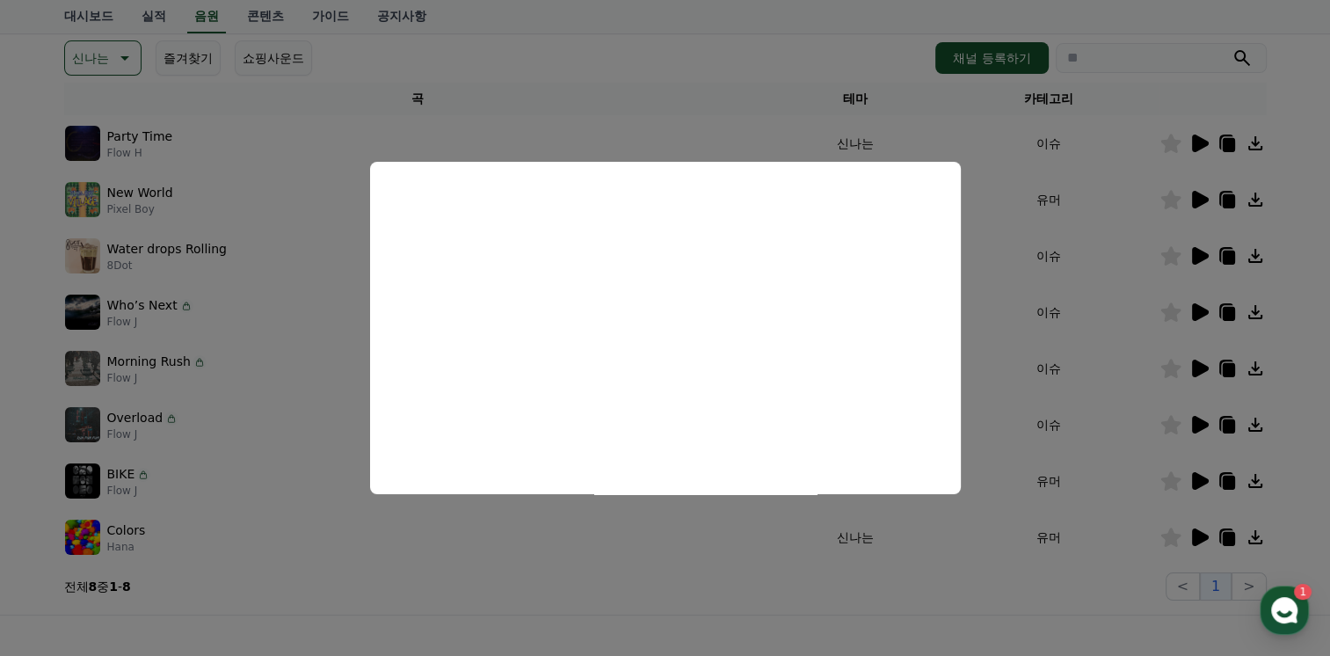
click at [559, 563] on button "close modal" at bounding box center [665, 328] width 1330 height 656
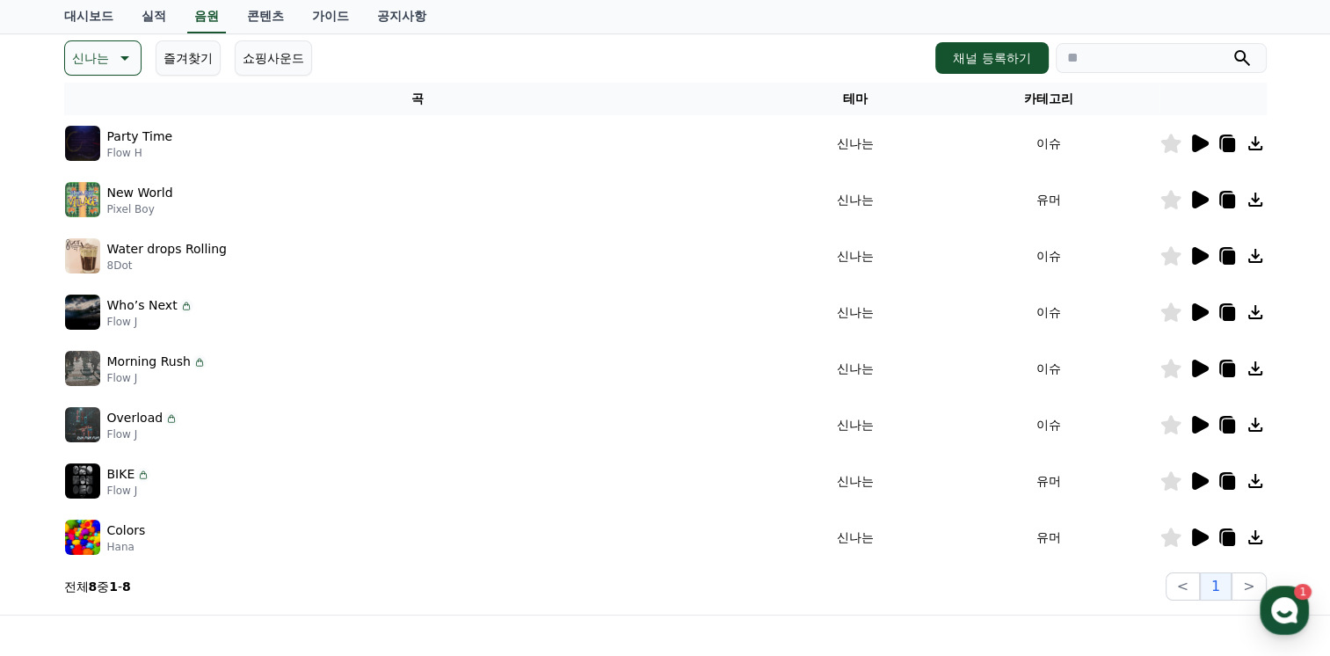
click at [1209, 195] on icon at bounding box center [1199, 199] width 21 height 21
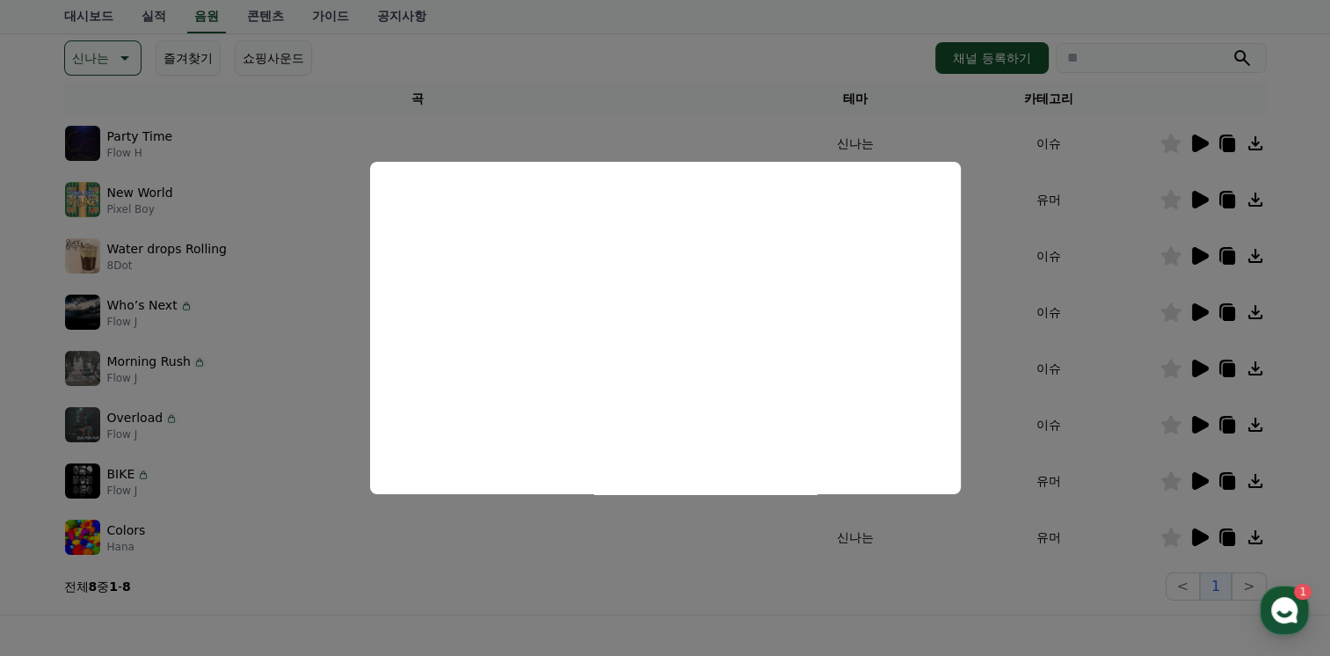
click at [578, 591] on button "close modal" at bounding box center [665, 328] width 1330 height 656
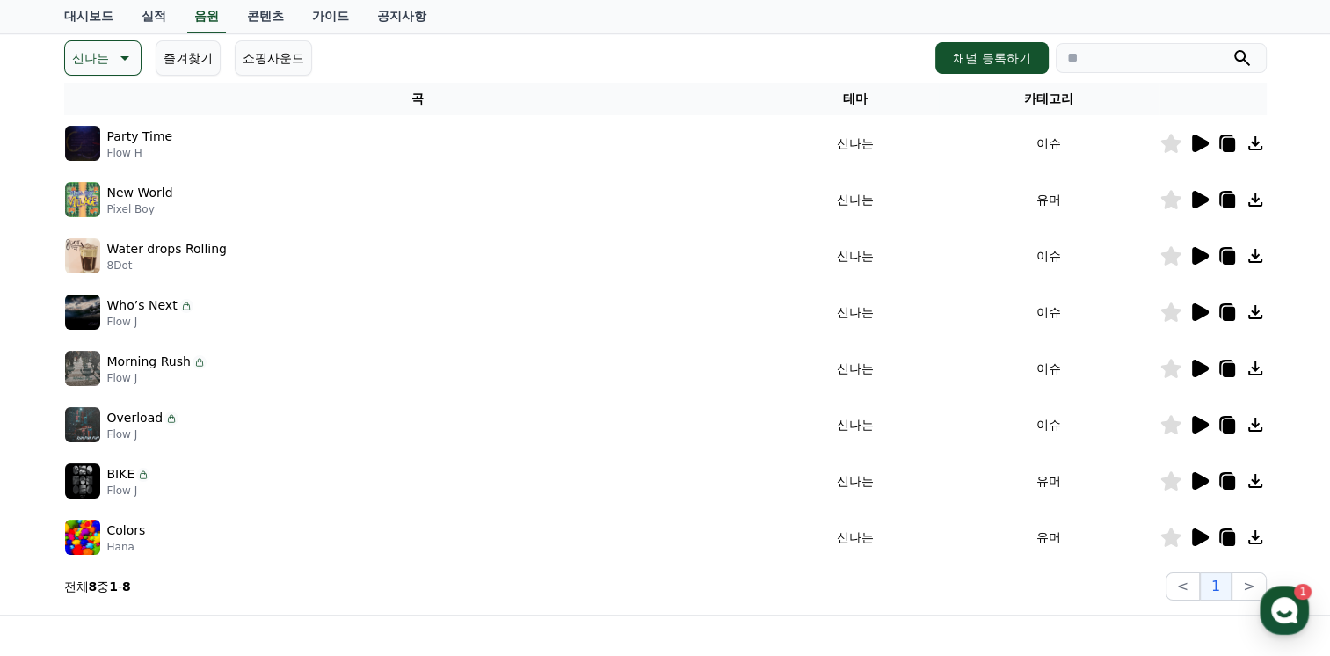
click at [123, 56] on icon at bounding box center [124, 58] width 9 height 4
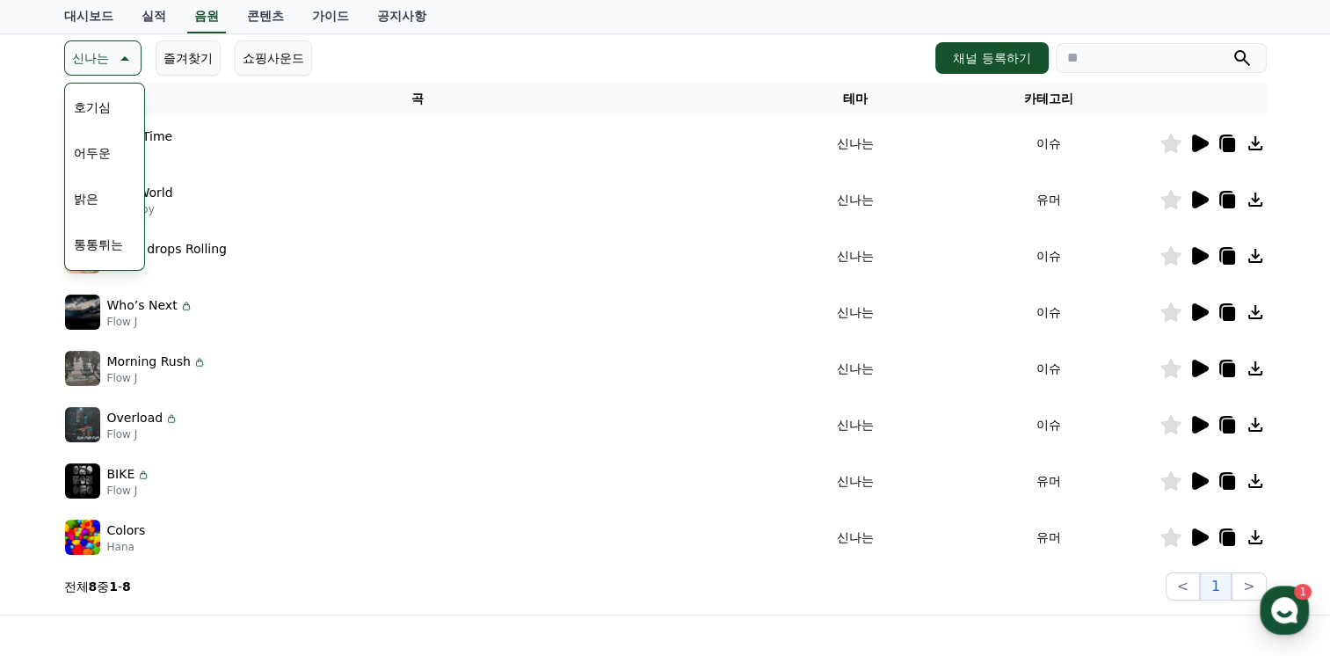
scroll to position [176, 0]
click at [79, 248] on button "반전" at bounding box center [86, 248] width 39 height 39
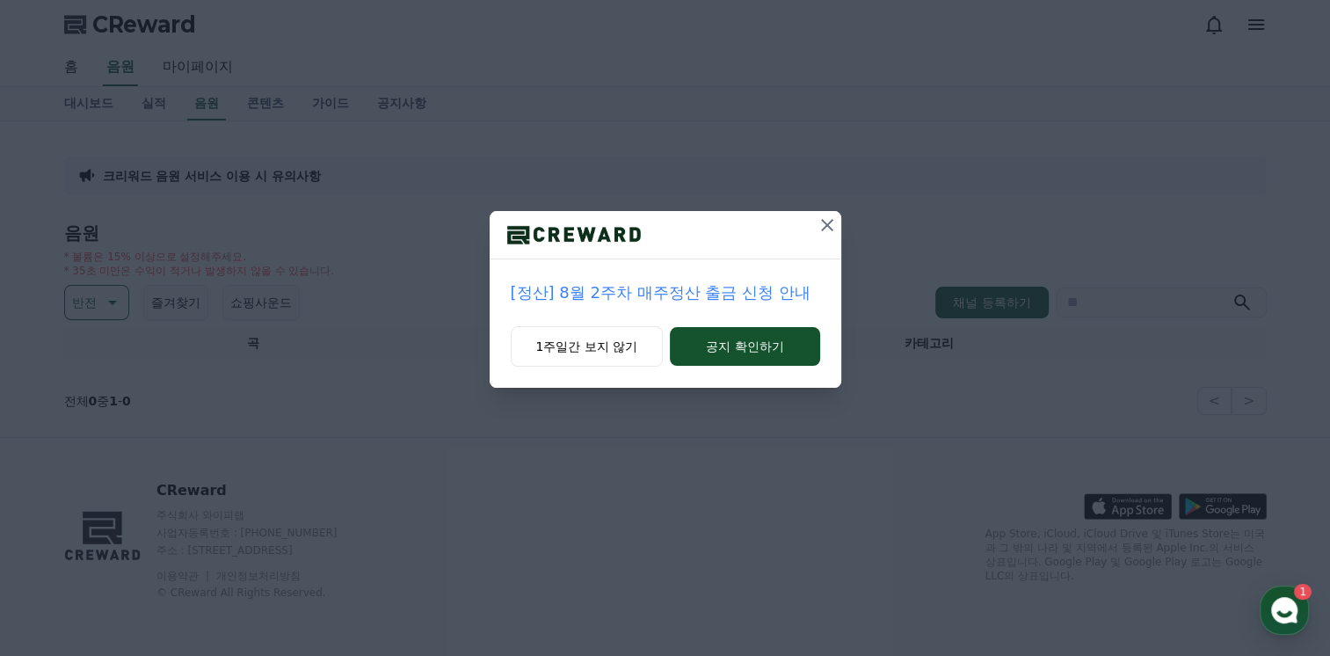
click at [820, 222] on icon at bounding box center [827, 225] width 21 height 21
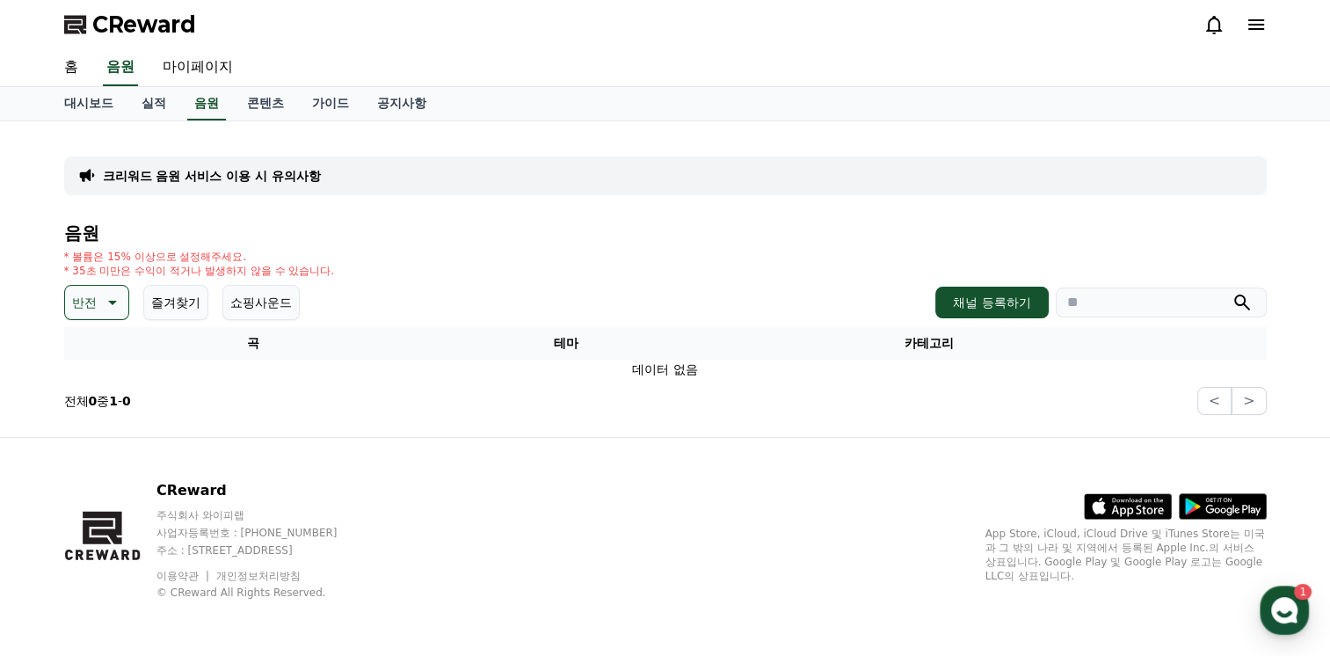
click at [110, 301] on icon at bounding box center [112, 303] width 9 height 4
click at [98, 447] on button "웅장한" at bounding box center [92, 451] width 51 height 39
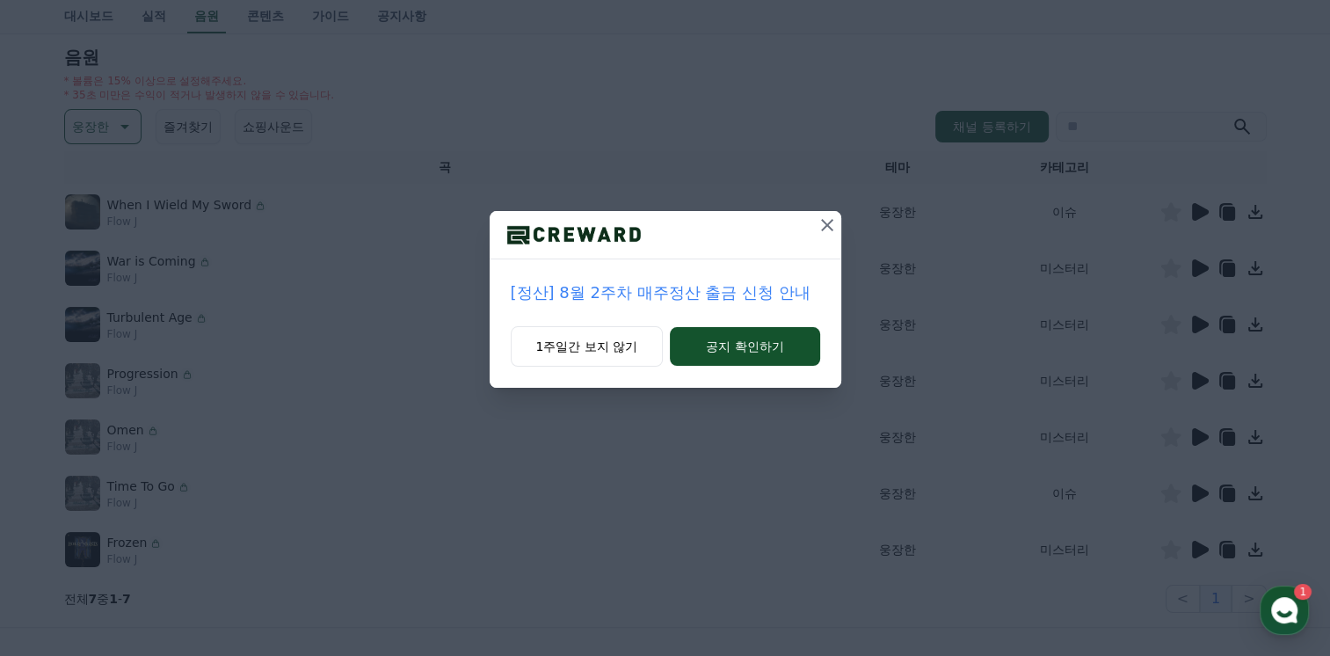
click at [826, 225] on icon at bounding box center [827, 225] width 12 height 12
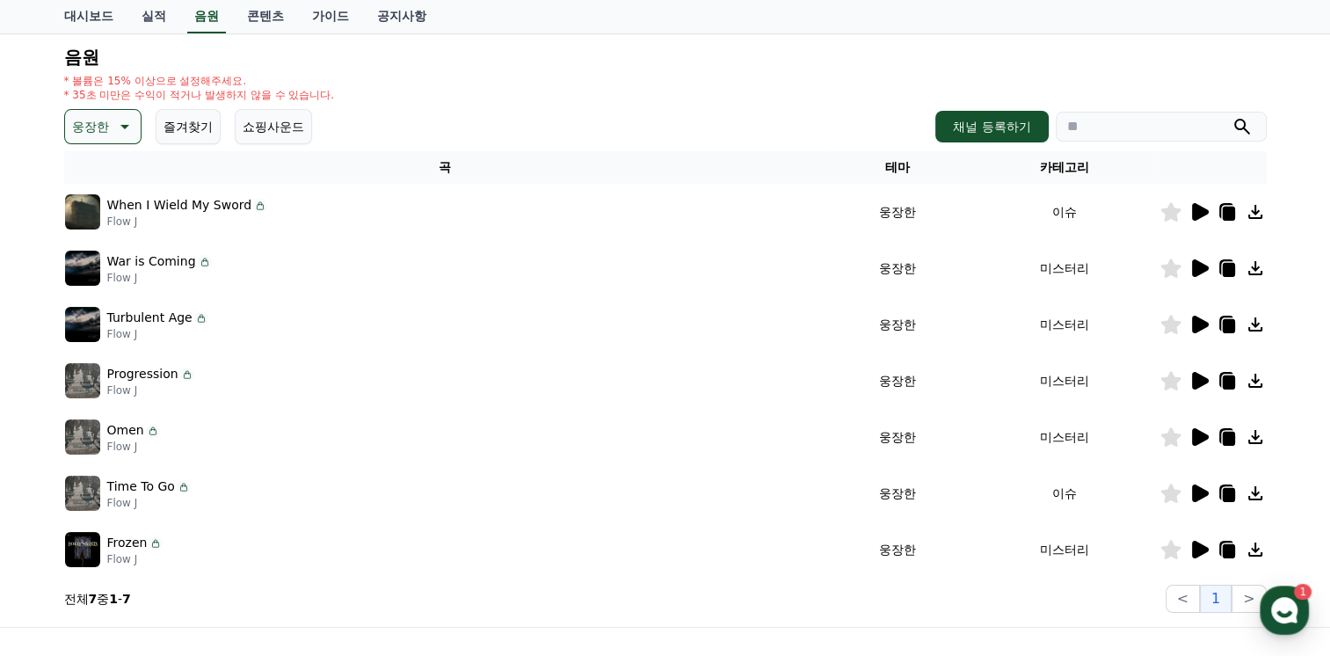
click at [1196, 212] on icon at bounding box center [1200, 212] width 17 height 18
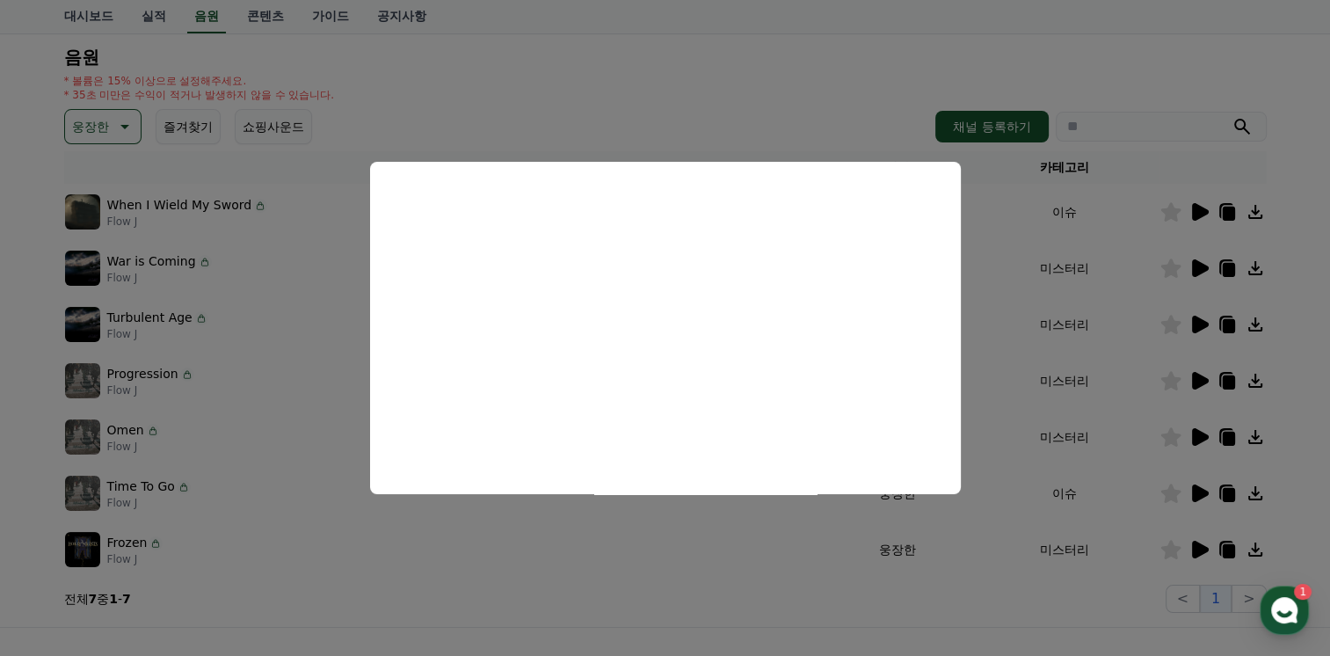
click at [680, 602] on button "close modal" at bounding box center [665, 328] width 1330 height 656
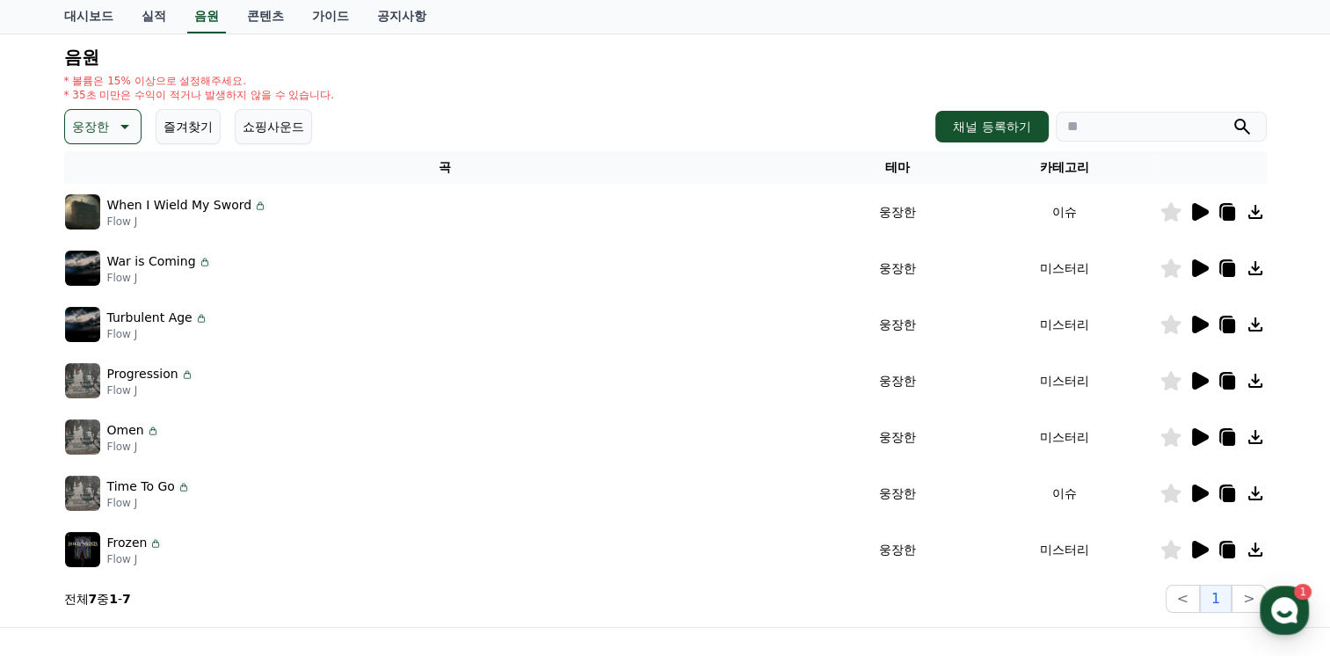
click at [1203, 266] on icon at bounding box center [1200, 268] width 17 height 18
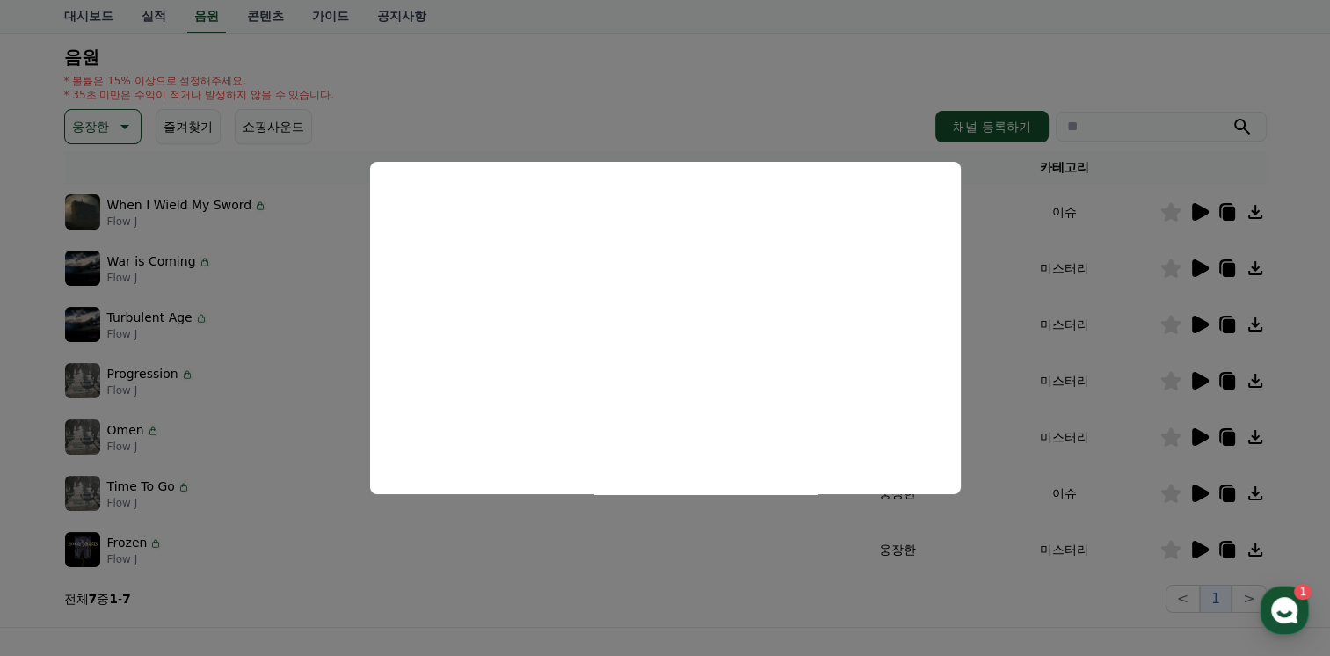
click at [721, 615] on button "close modal" at bounding box center [665, 328] width 1330 height 656
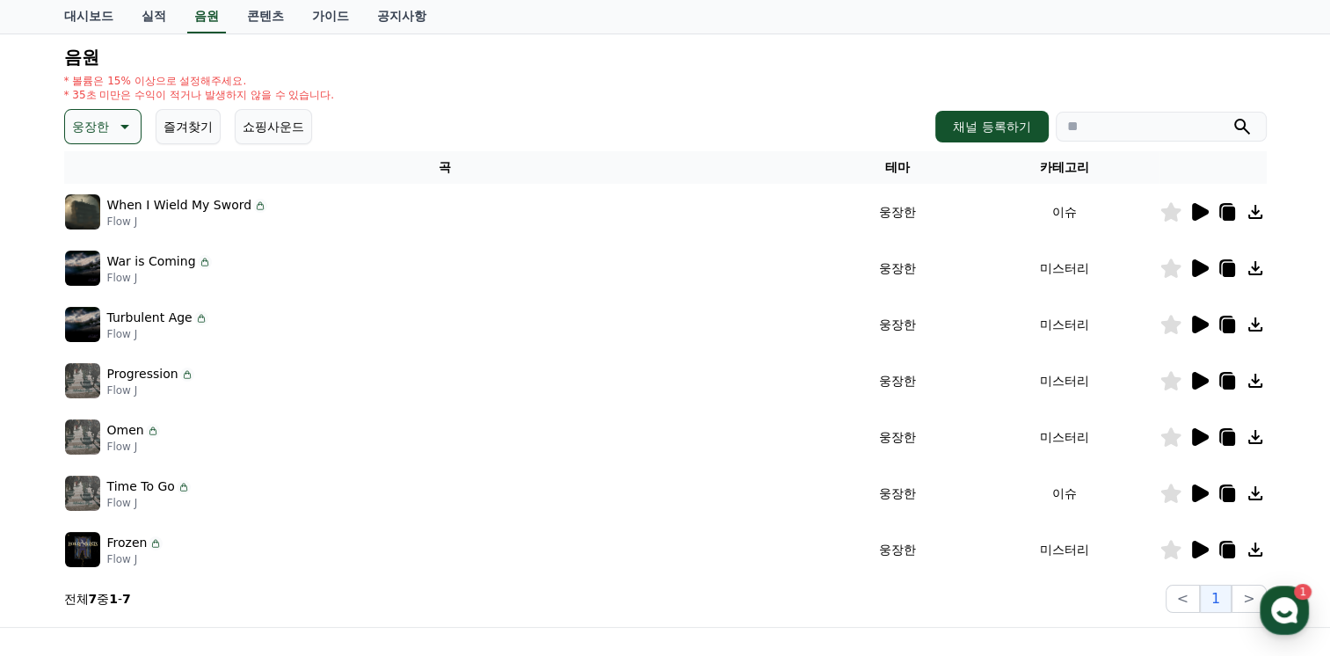
click at [1191, 323] on icon at bounding box center [1199, 324] width 21 height 21
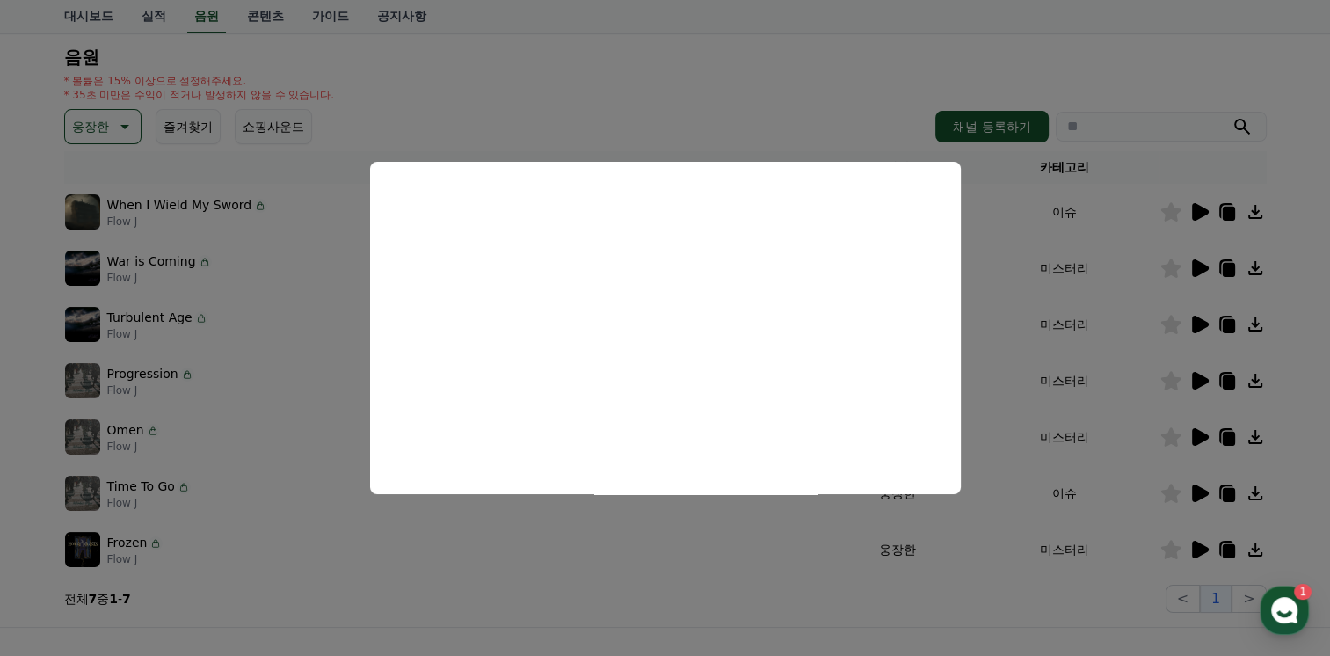
click at [742, 607] on button "close modal" at bounding box center [665, 328] width 1330 height 656
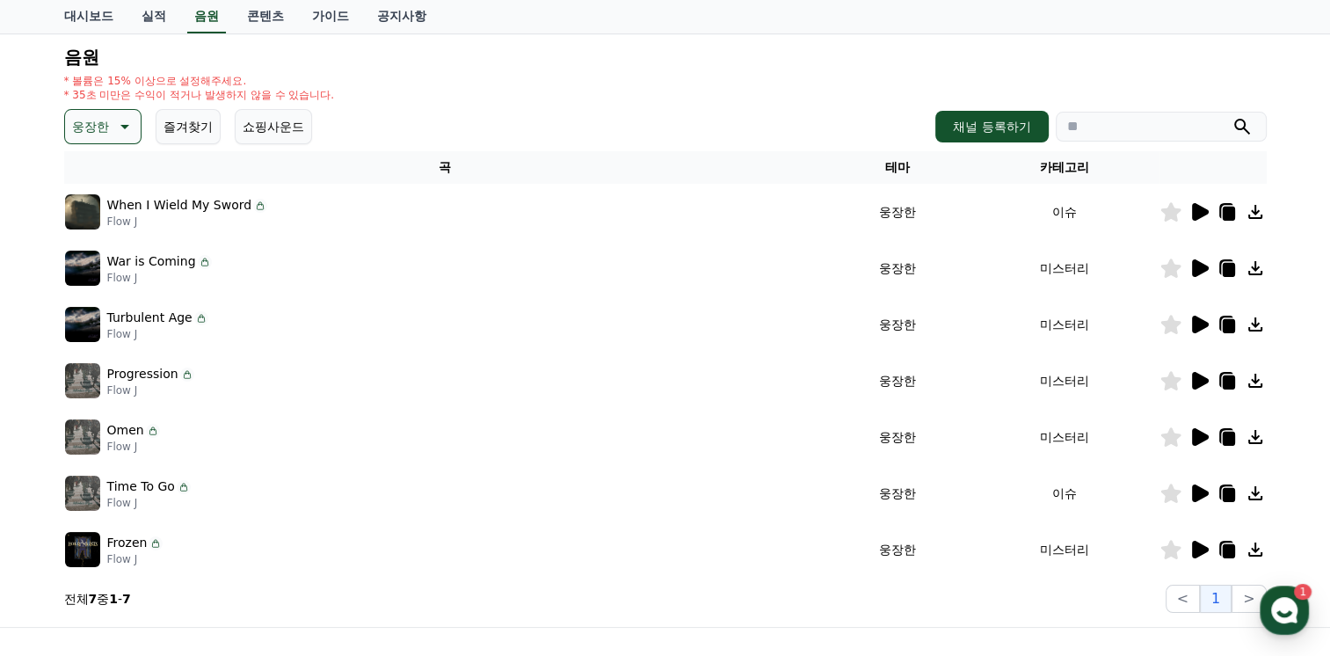
click at [1196, 375] on icon at bounding box center [1200, 381] width 17 height 18
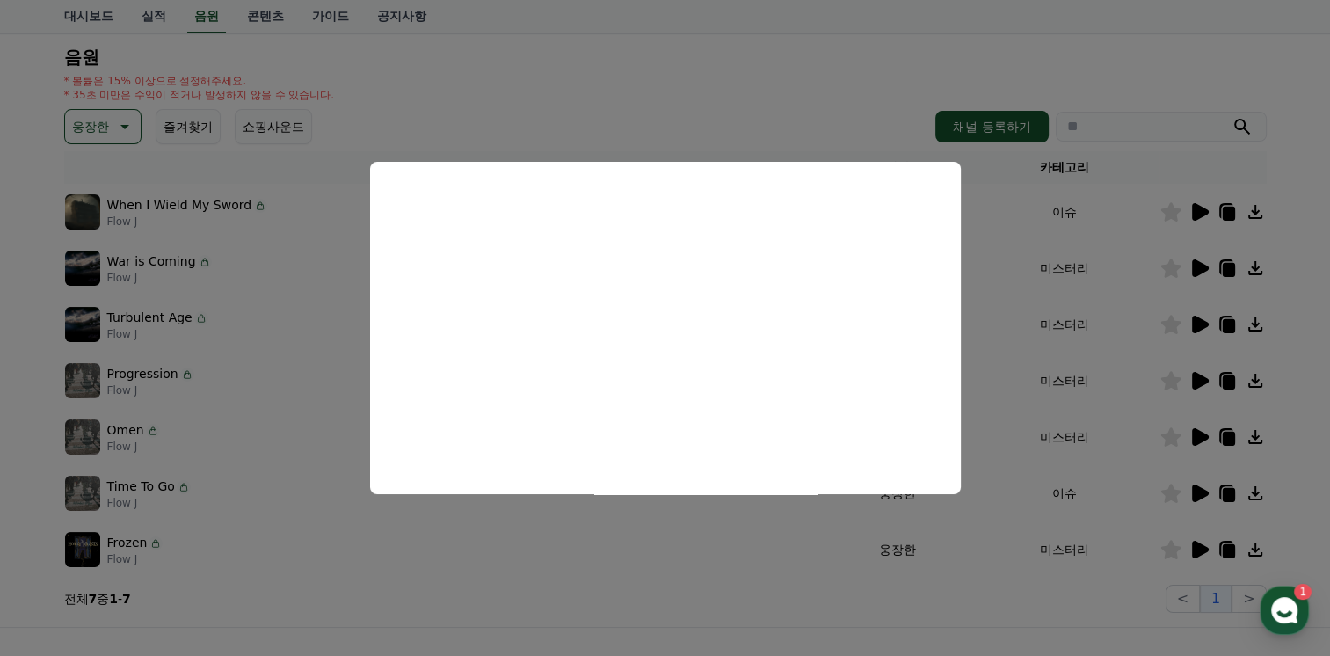
click at [738, 603] on button "close modal" at bounding box center [665, 328] width 1330 height 656
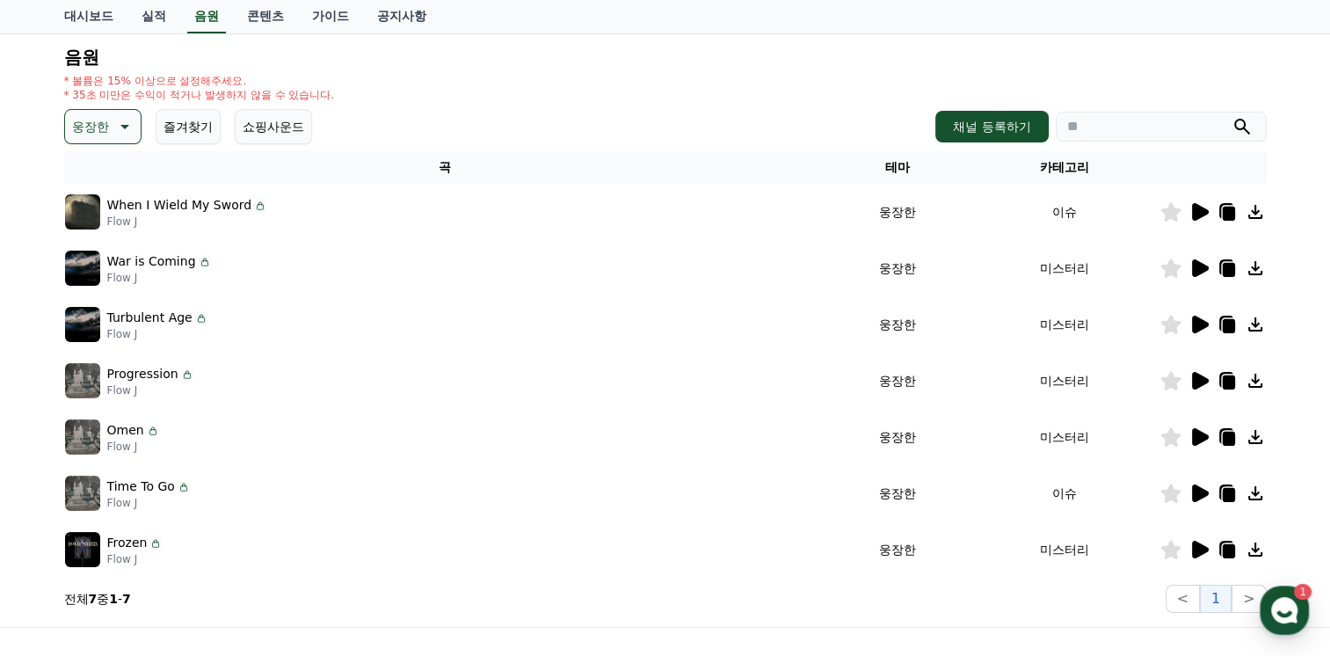
click at [1199, 436] on icon at bounding box center [1200, 437] width 17 height 18
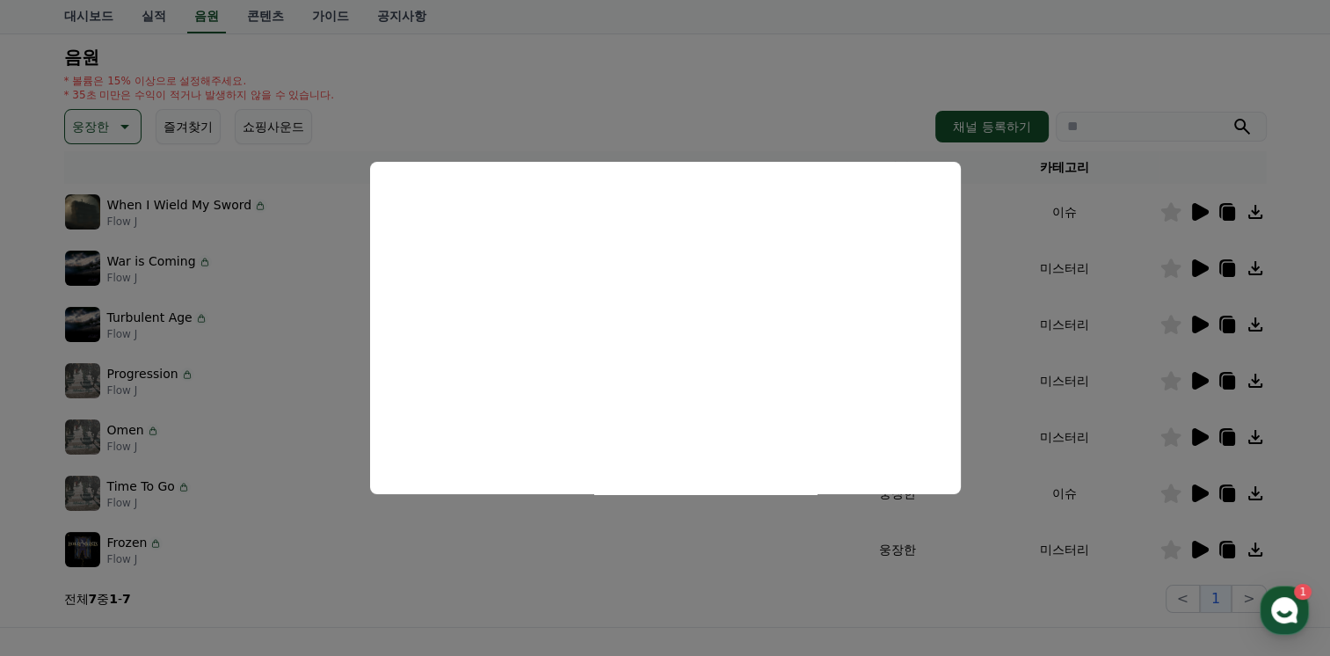
click at [877, 593] on button "close modal" at bounding box center [665, 328] width 1330 height 656
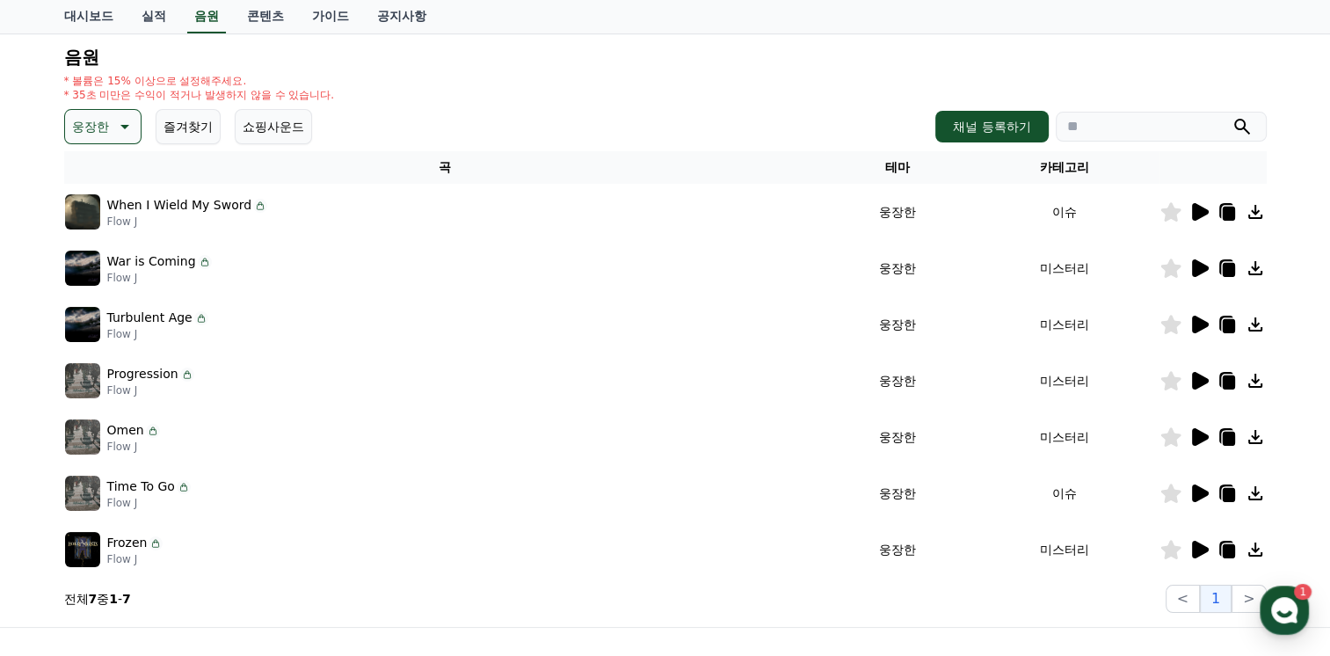
click at [1203, 487] on icon at bounding box center [1200, 493] width 17 height 18
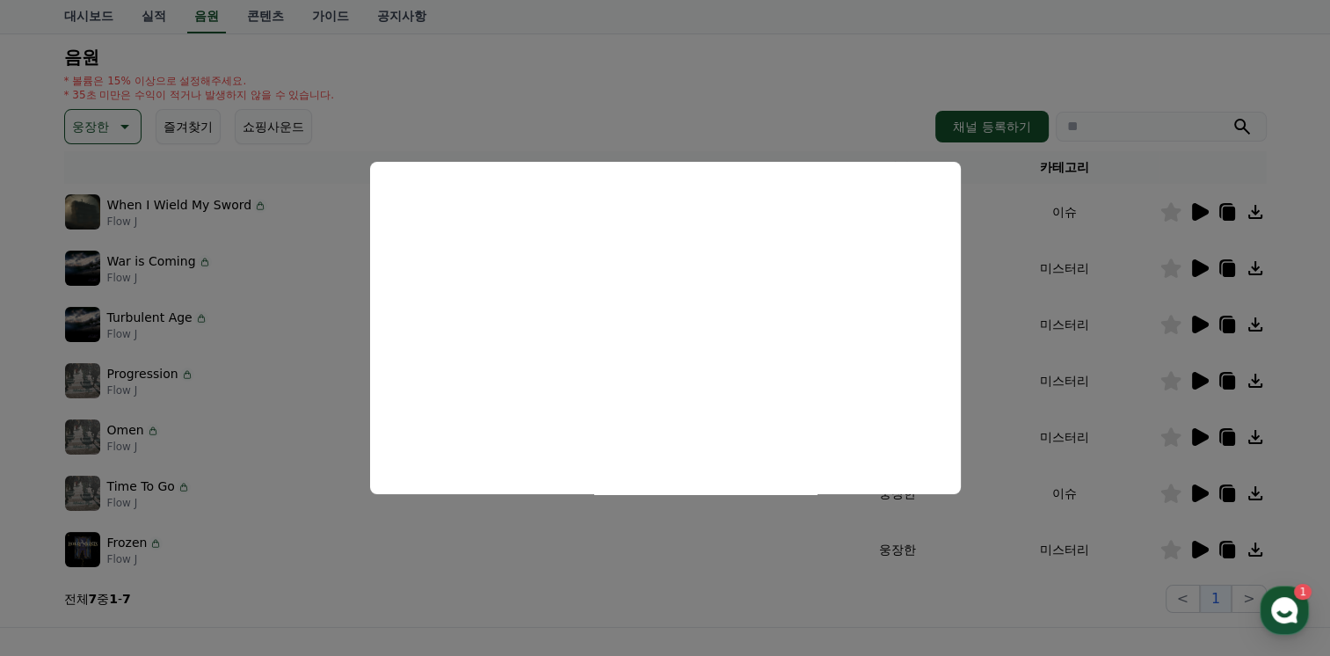
click at [789, 600] on button "close modal" at bounding box center [665, 328] width 1330 height 656
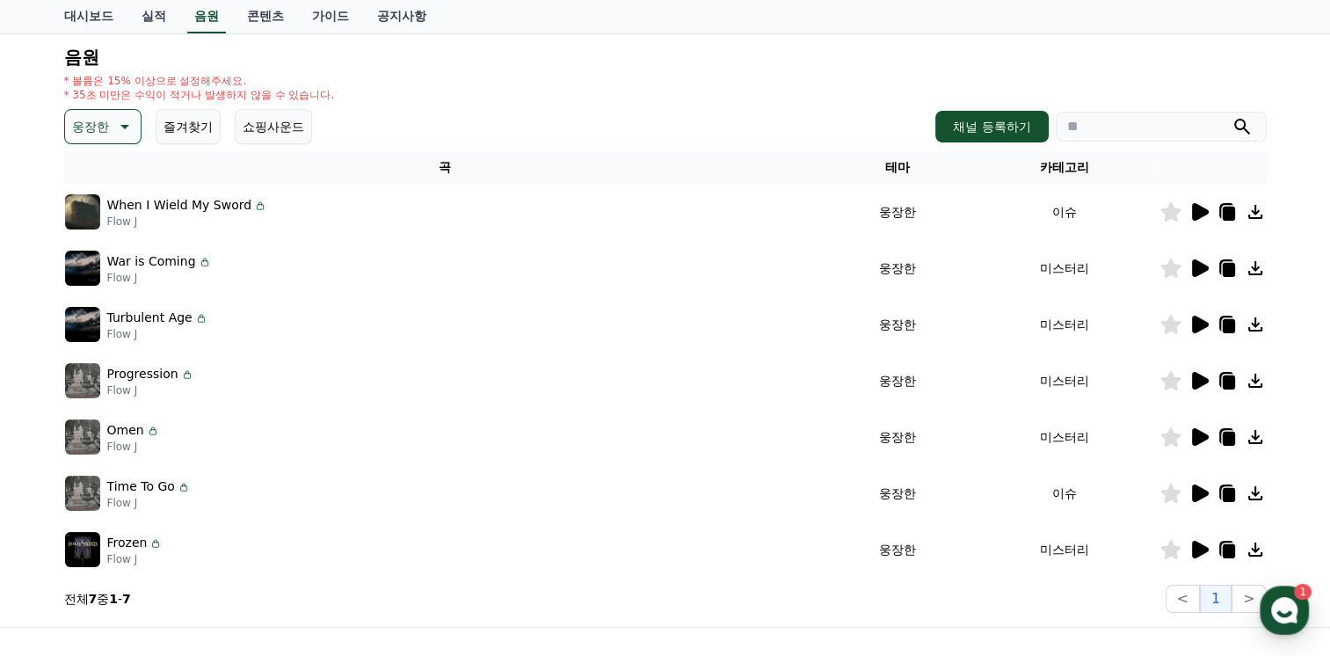
click at [1198, 546] on icon at bounding box center [1200, 550] width 17 height 18
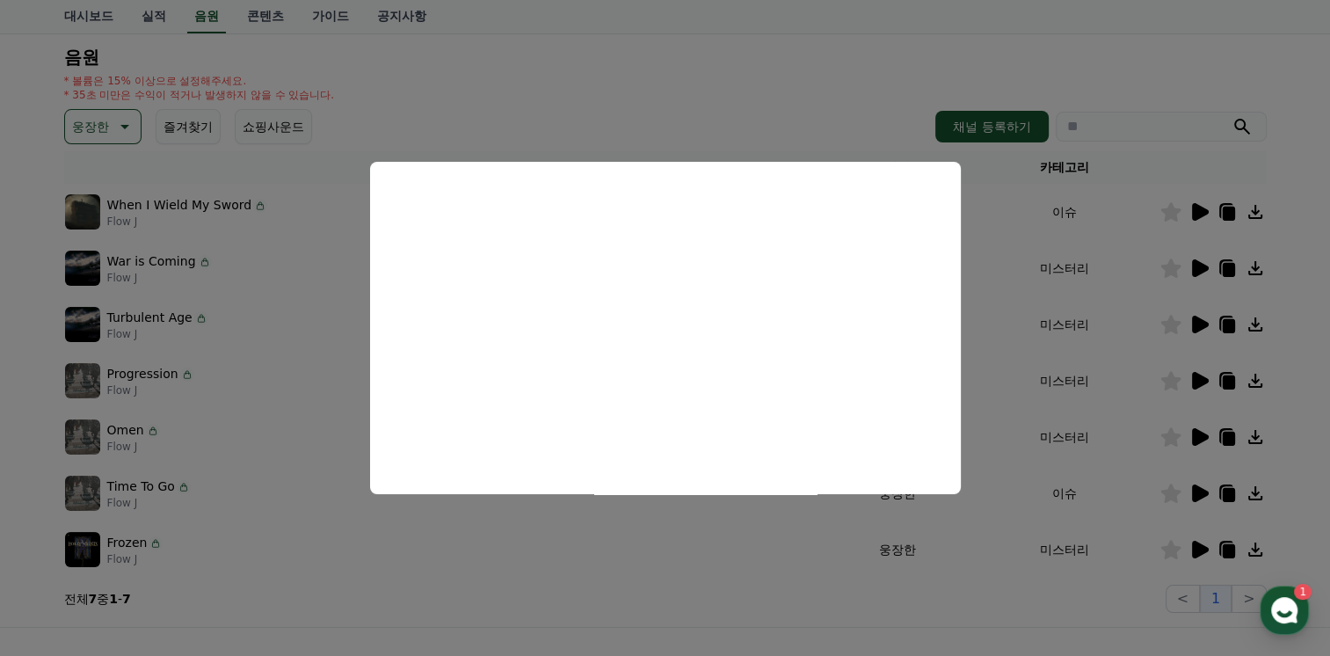
click at [584, 579] on button "close modal" at bounding box center [665, 328] width 1330 height 656
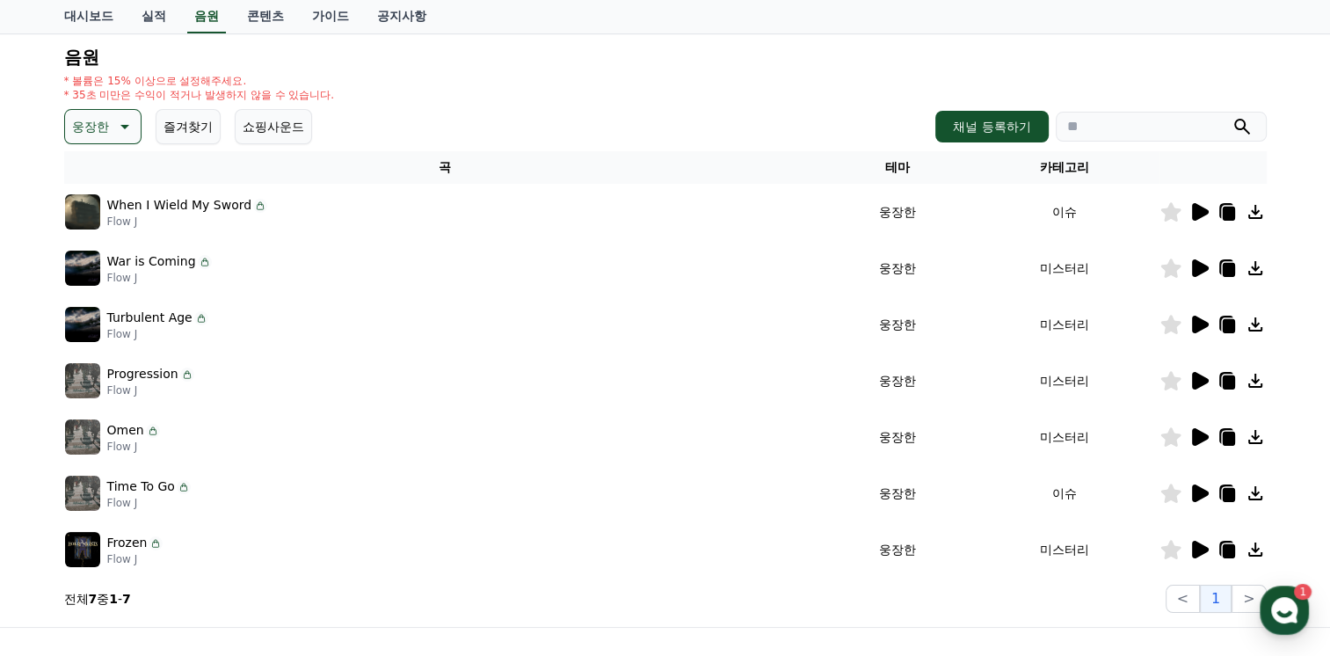
click at [116, 129] on icon at bounding box center [123, 126] width 21 height 21
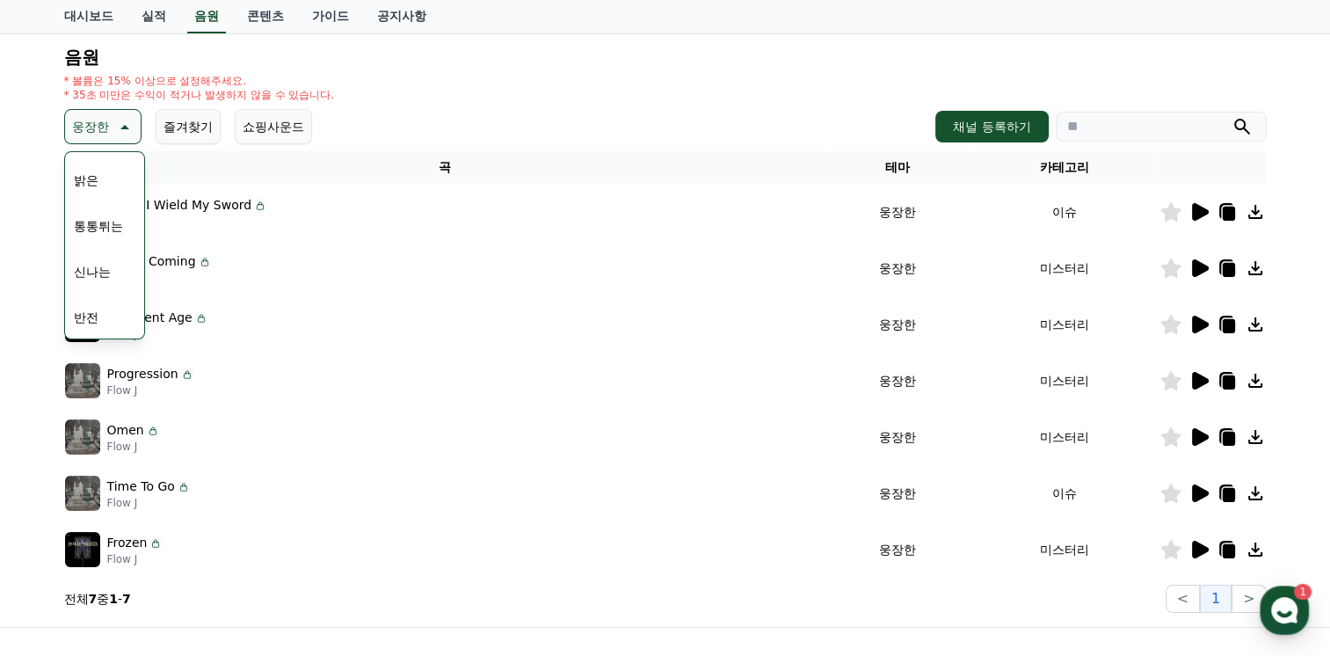
scroll to position [264, 0]
click at [91, 318] on button "드라마틱" at bounding box center [98, 321] width 63 height 39
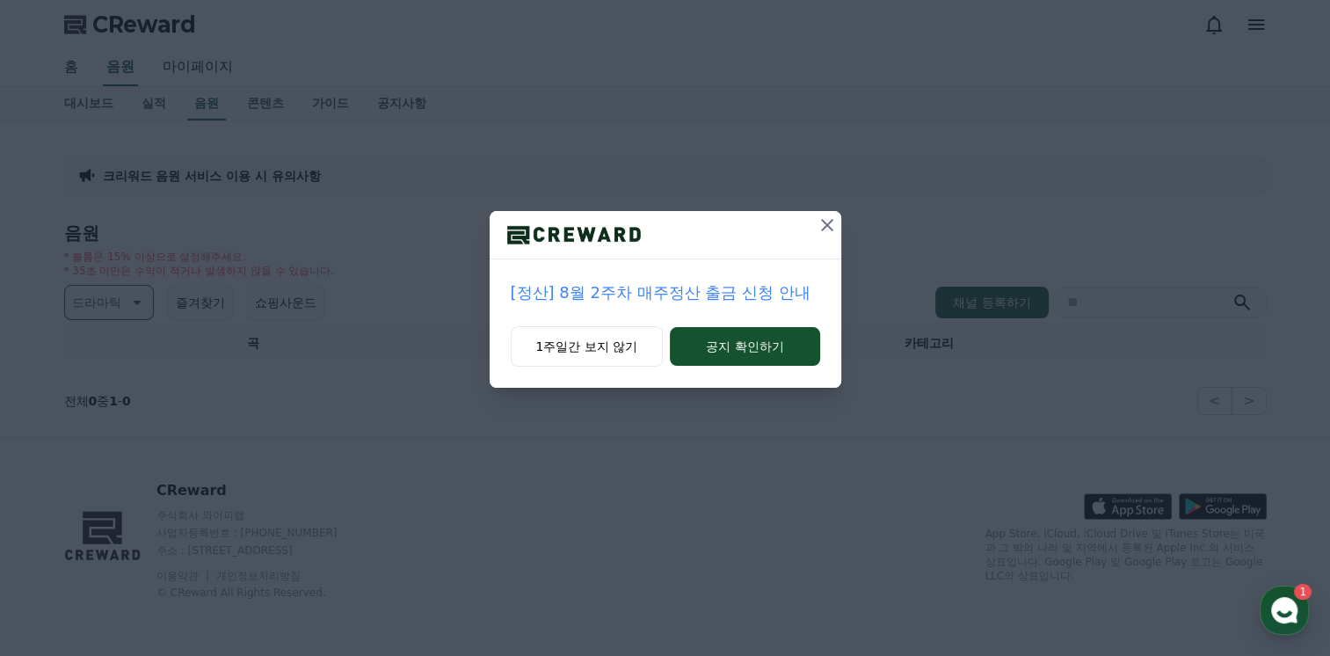
drag, startPoint x: 830, startPoint y: 225, endPoint x: 814, endPoint y: 227, distance: 15.9
click at [830, 225] on icon at bounding box center [827, 225] width 21 height 21
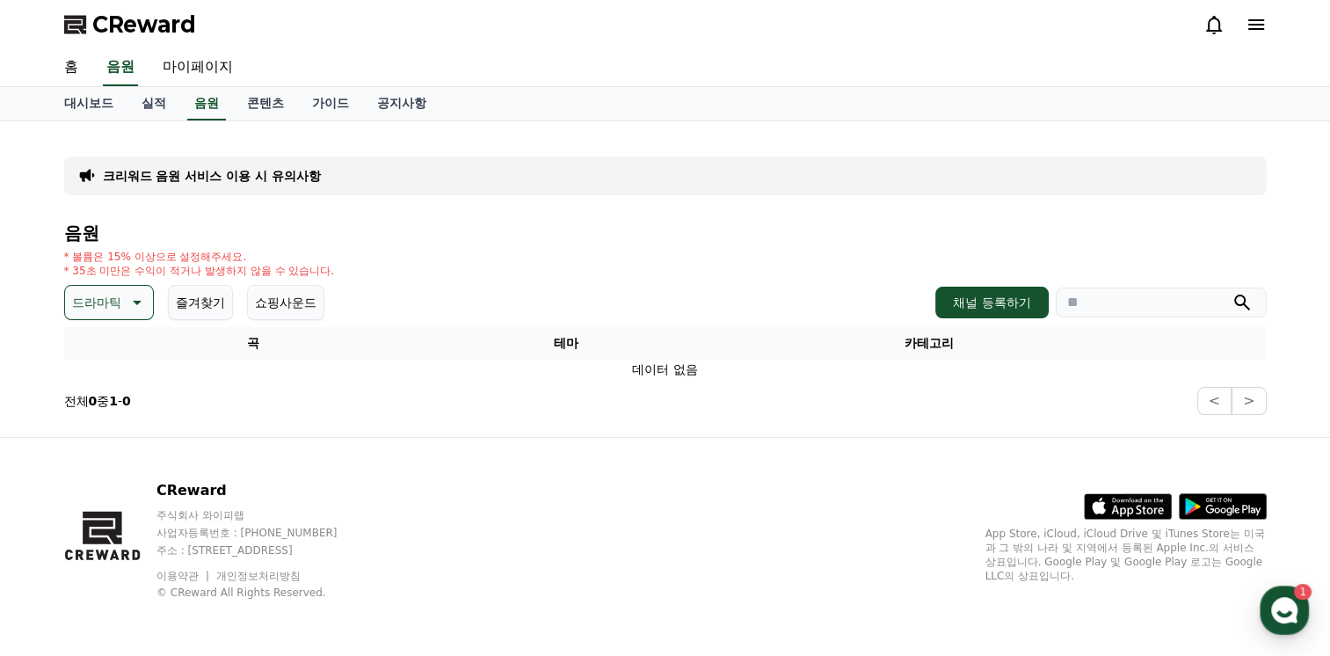
click at [135, 298] on icon at bounding box center [135, 302] width 21 height 21
click at [95, 455] on button "즐거움" at bounding box center [92, 454] width 51 height 39
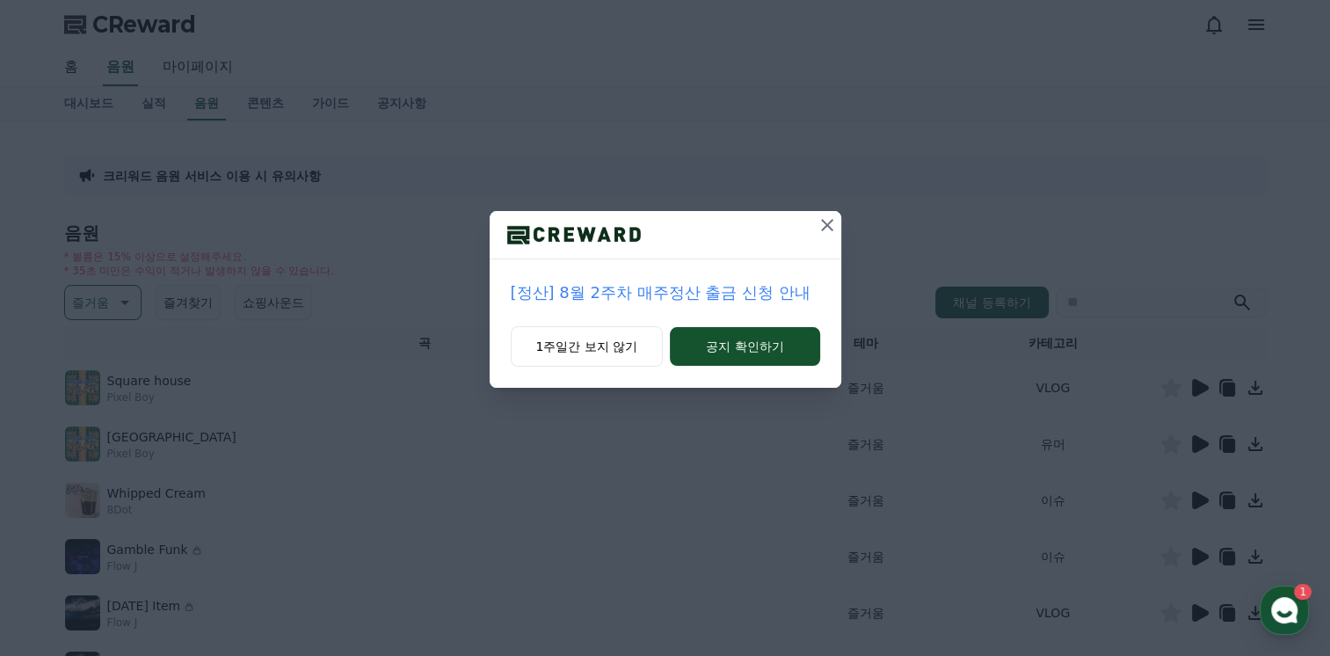
click at [823, 225] on icon at bounding box center [827, 225] width 21 height 21
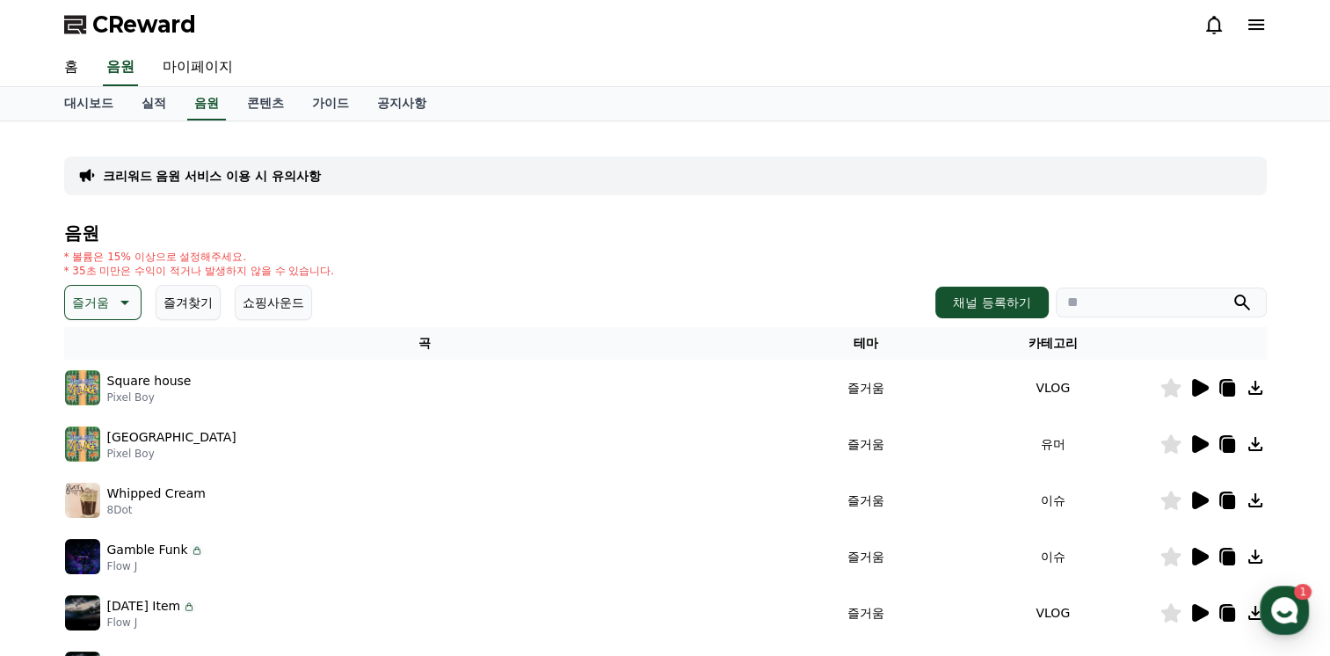
click at [1196, 393] on icon at bounding box center [1200, 388] width 17 height 18
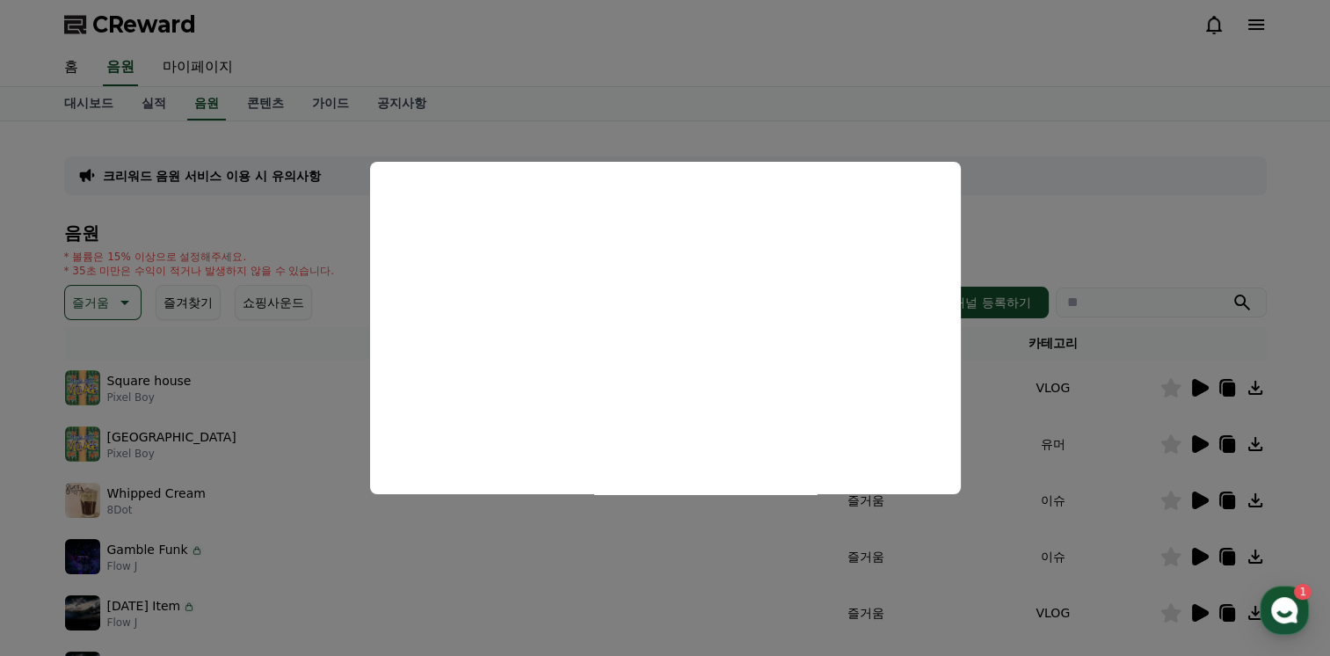
click at [797, 55] on button "close modal" at bounding box center [665, 328] width 1330 height 656
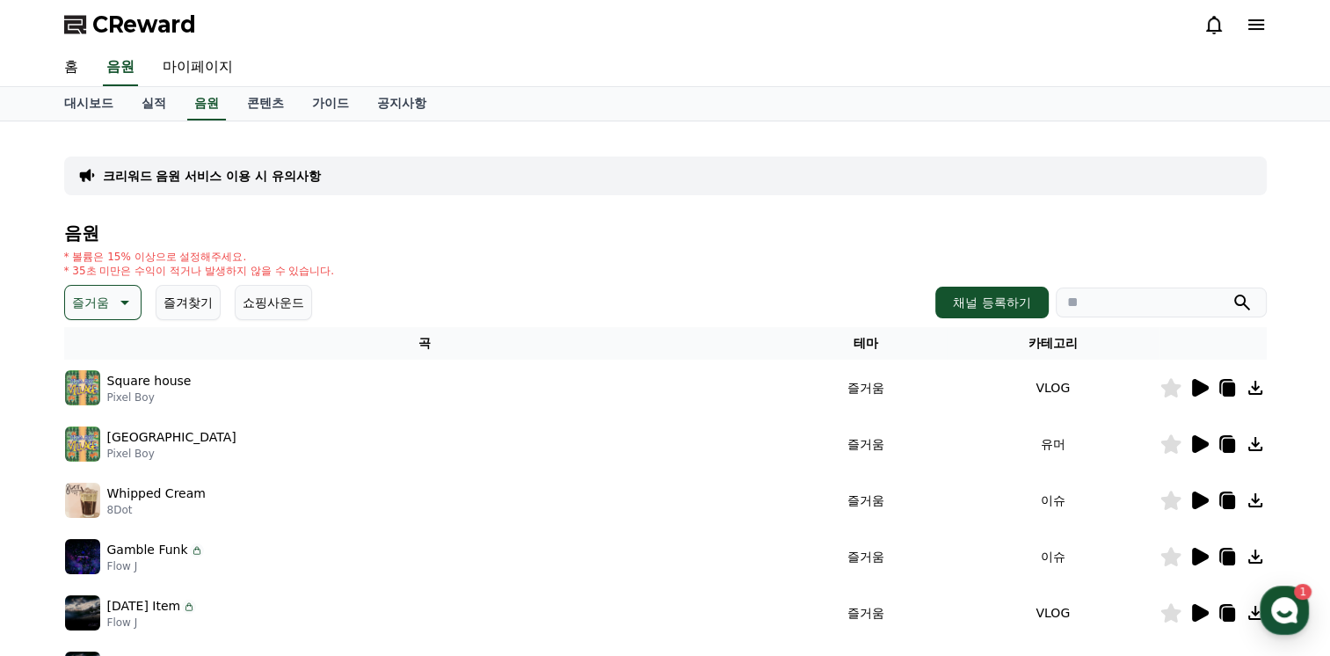
click at [1193, 441] on icon at bounding box center [1200, 444] width 17 height 18
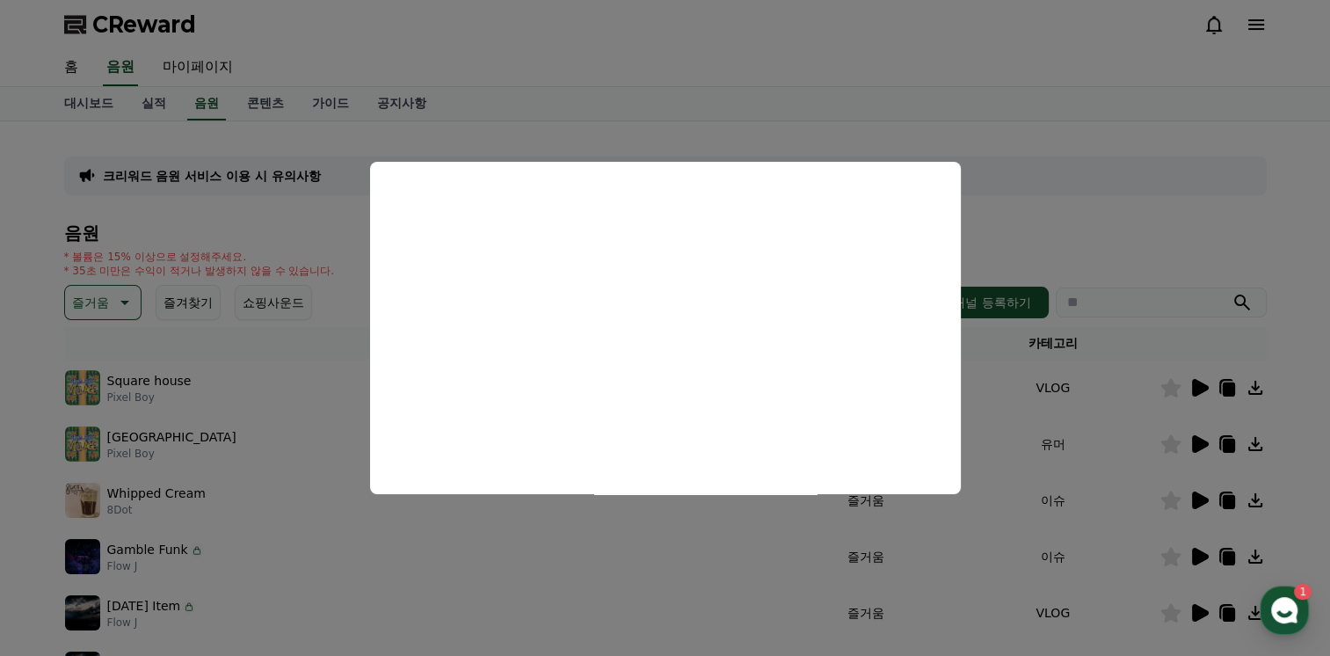
click at [756, 97] on button "close modal" at bounding box center [665, 328] width 1330 height 656
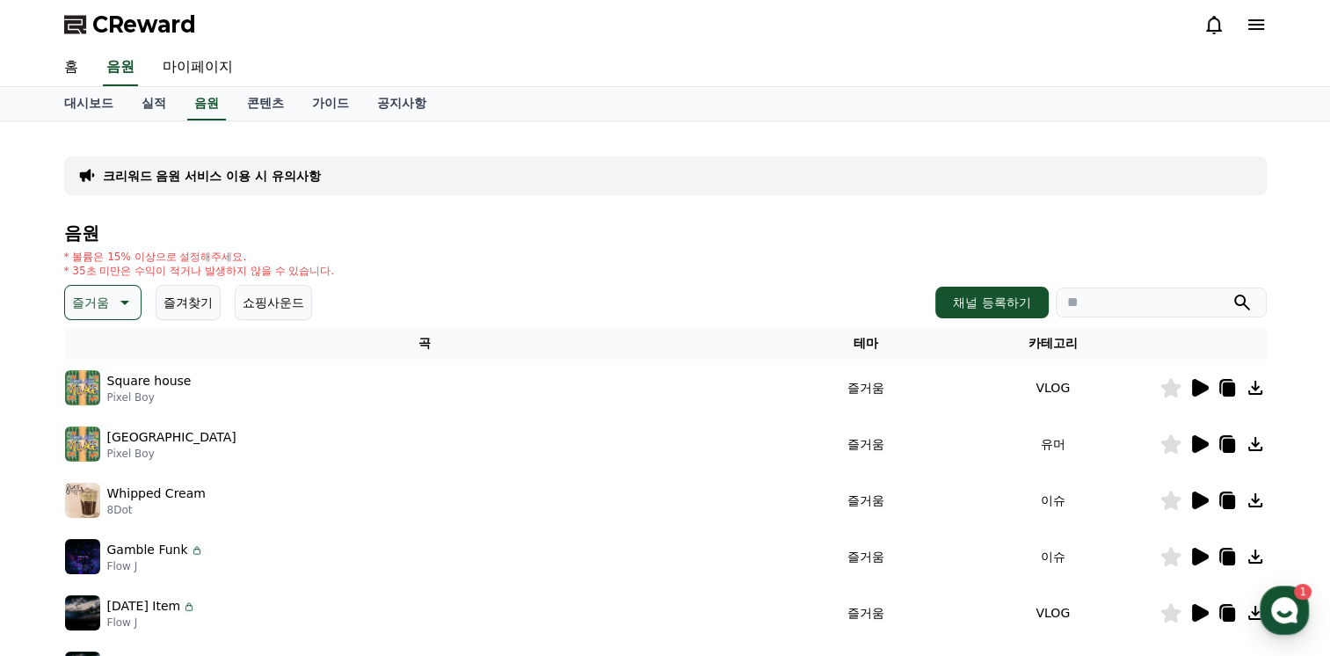
click at [1196, 505] on icon at bounding box center [1200, 500] width 17 height 18
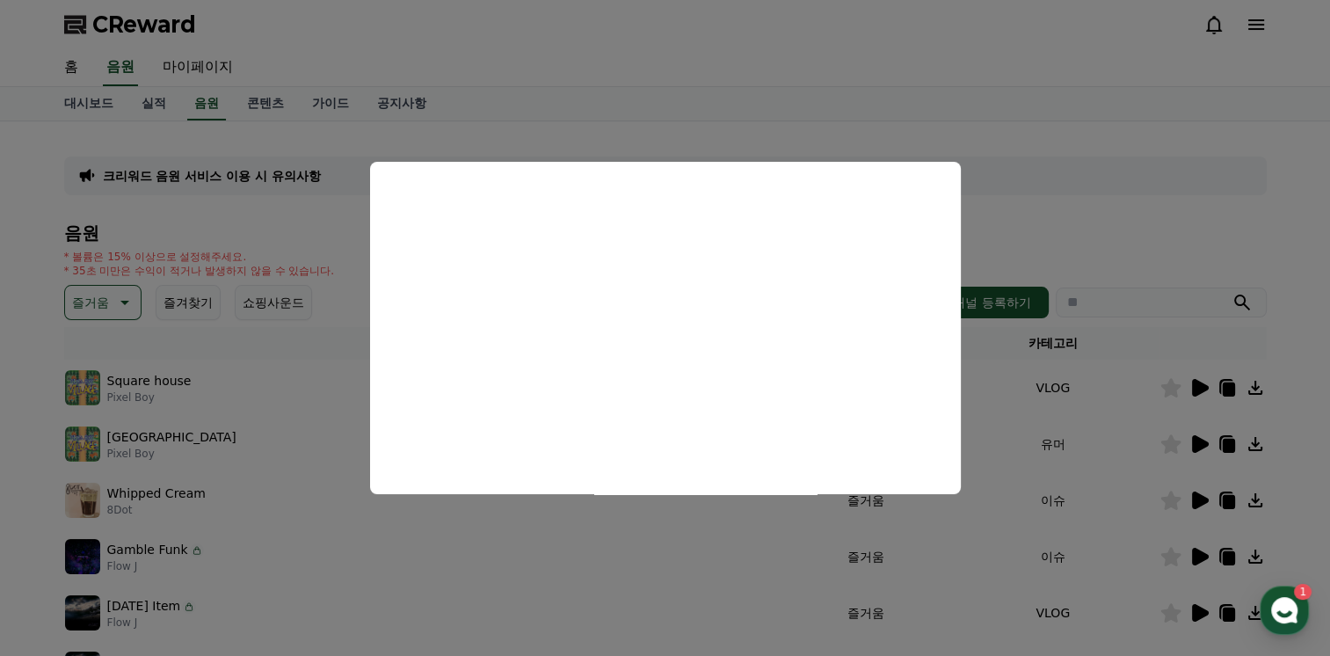
click at [786, 104] on button "close modal" at bounding box center [665, 328] width 1330 height 656
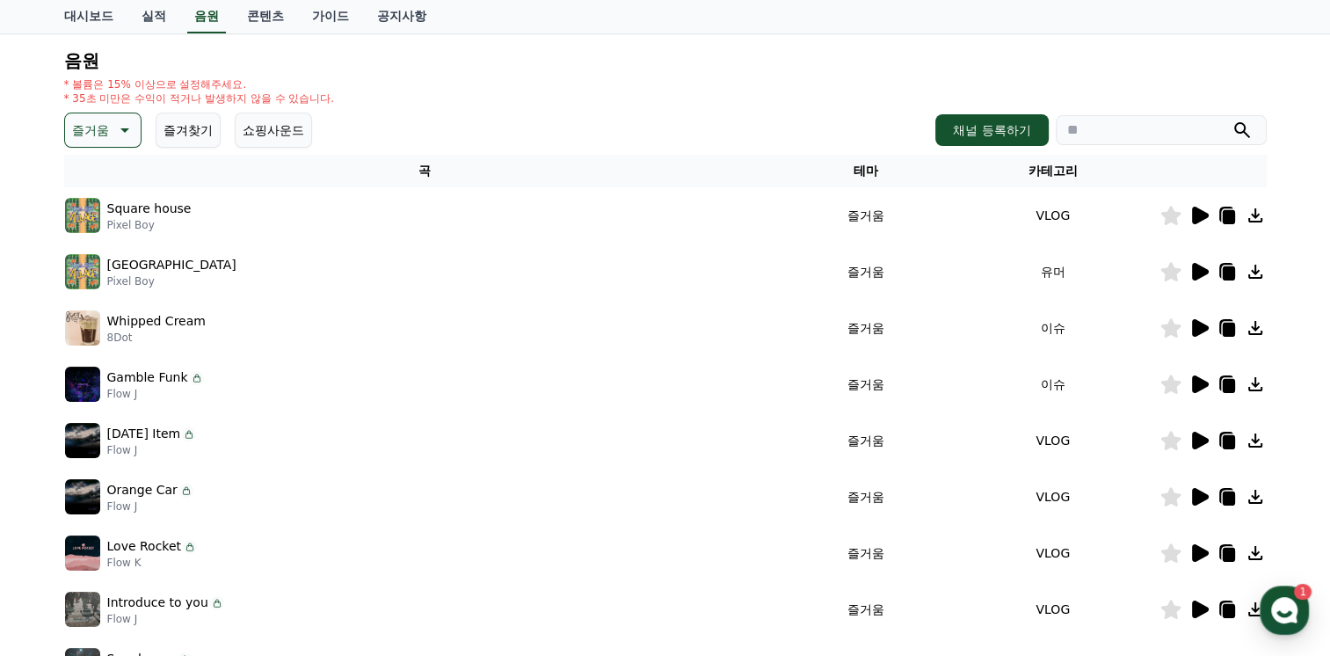
scroll to position [176, 0]
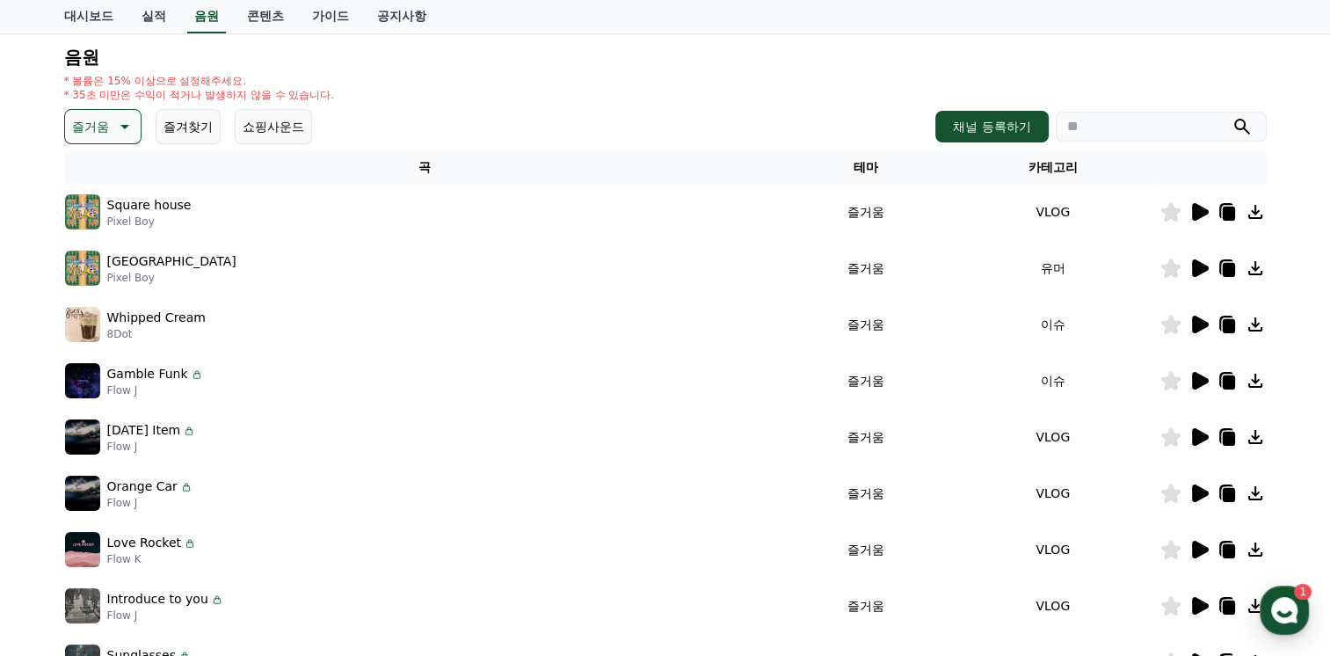
click at [1198, 441] on icon at bounding box center [1200, 437] width 17 height 18
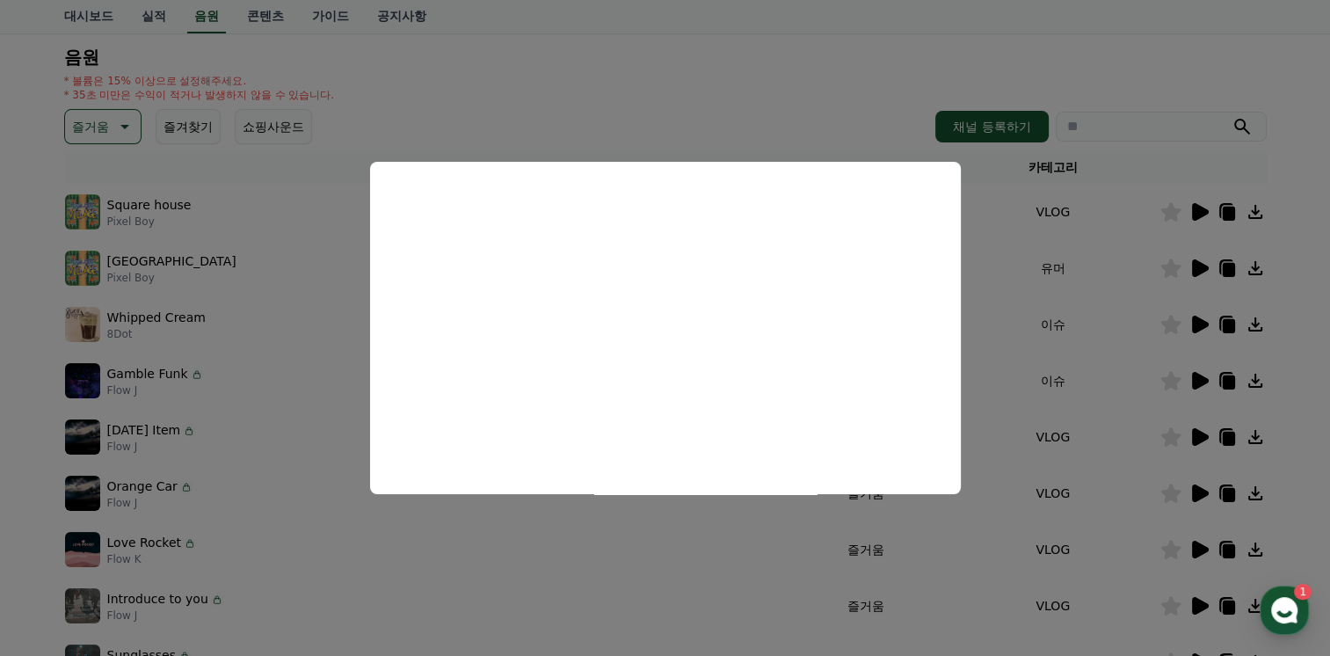
click at [1203, 550] on button "close modal" at bounding box center [665, 328] width 1330 height 656
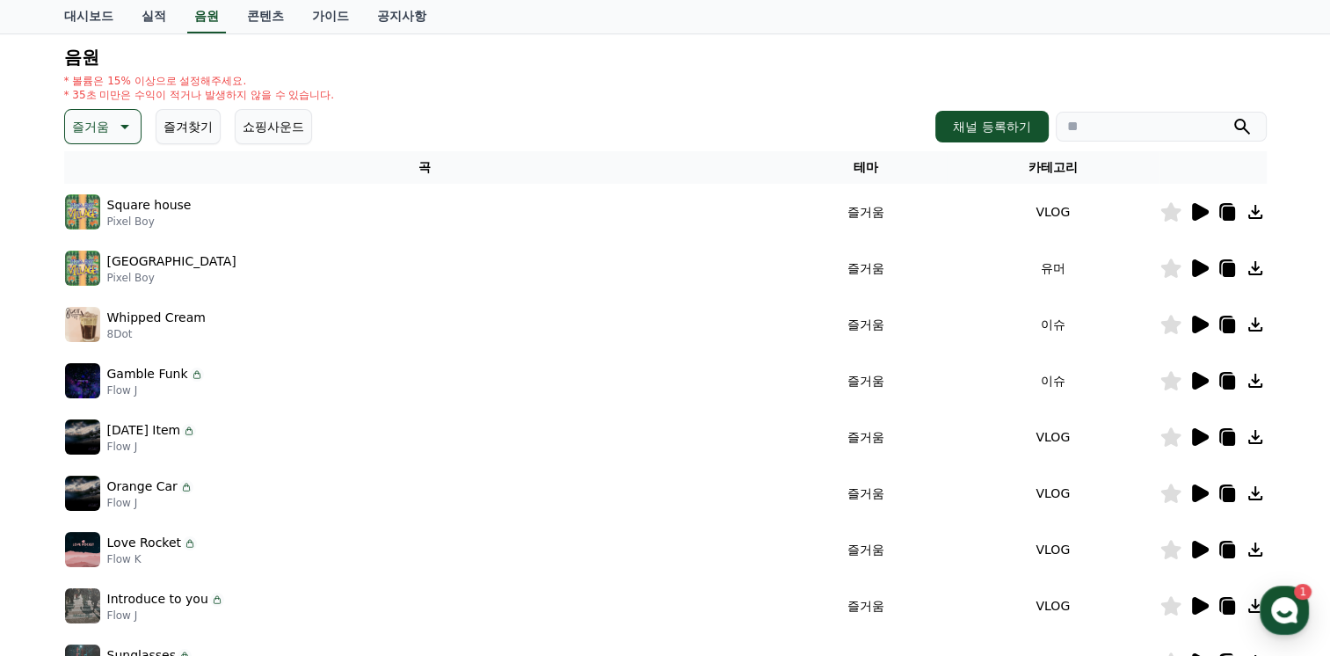
click at [1195, 547] on icon at bounding box center [1200, 550] width 17 height 18
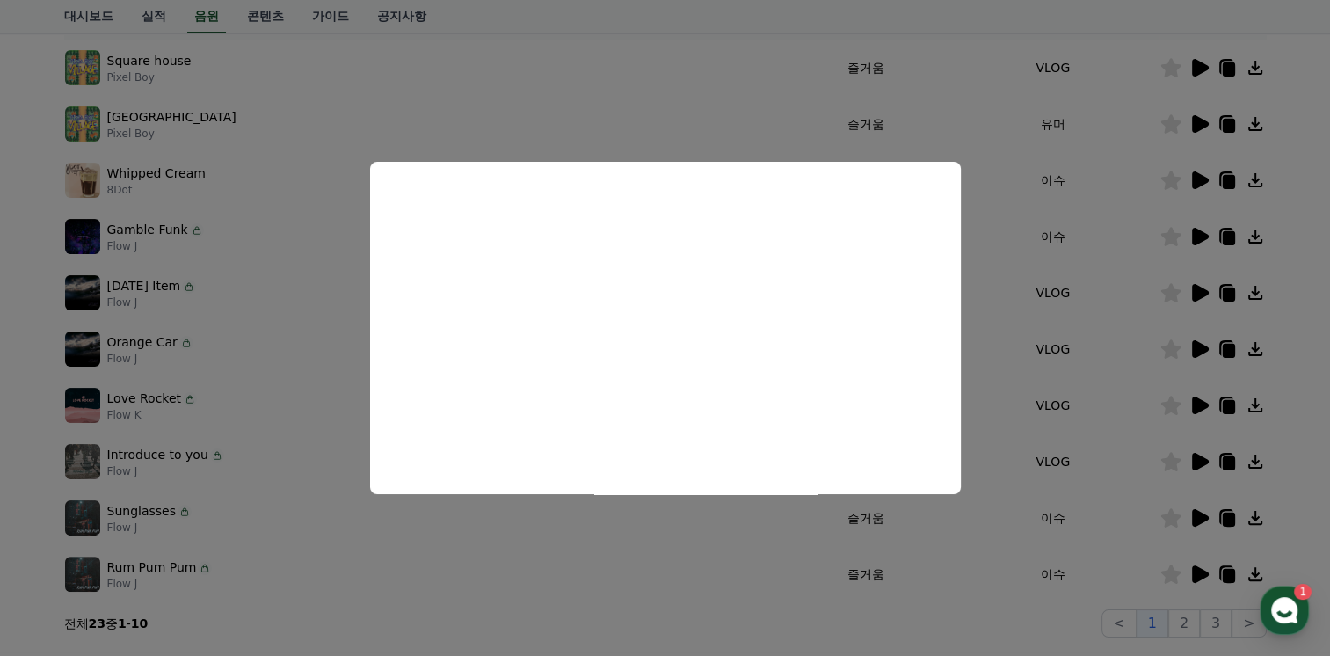
scroll to position [352, 0]
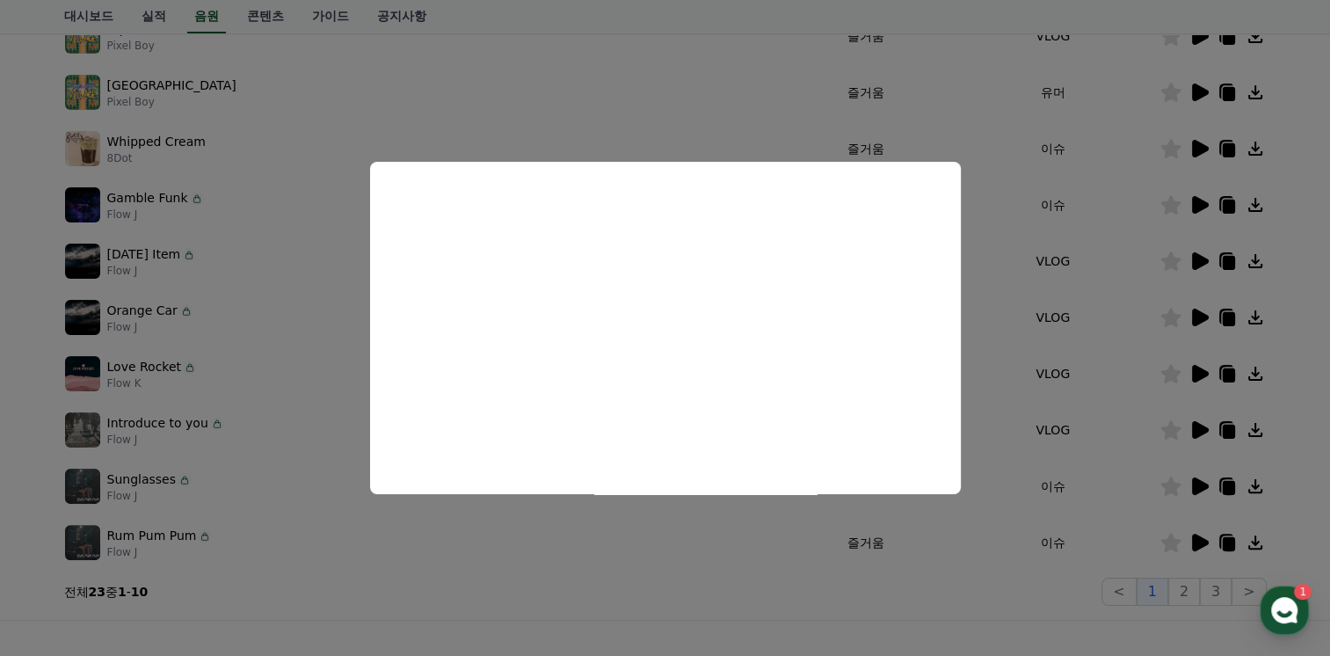
click at [556, 591] on button "close modal" at bounding box center [665, 328] width 1330 height 656
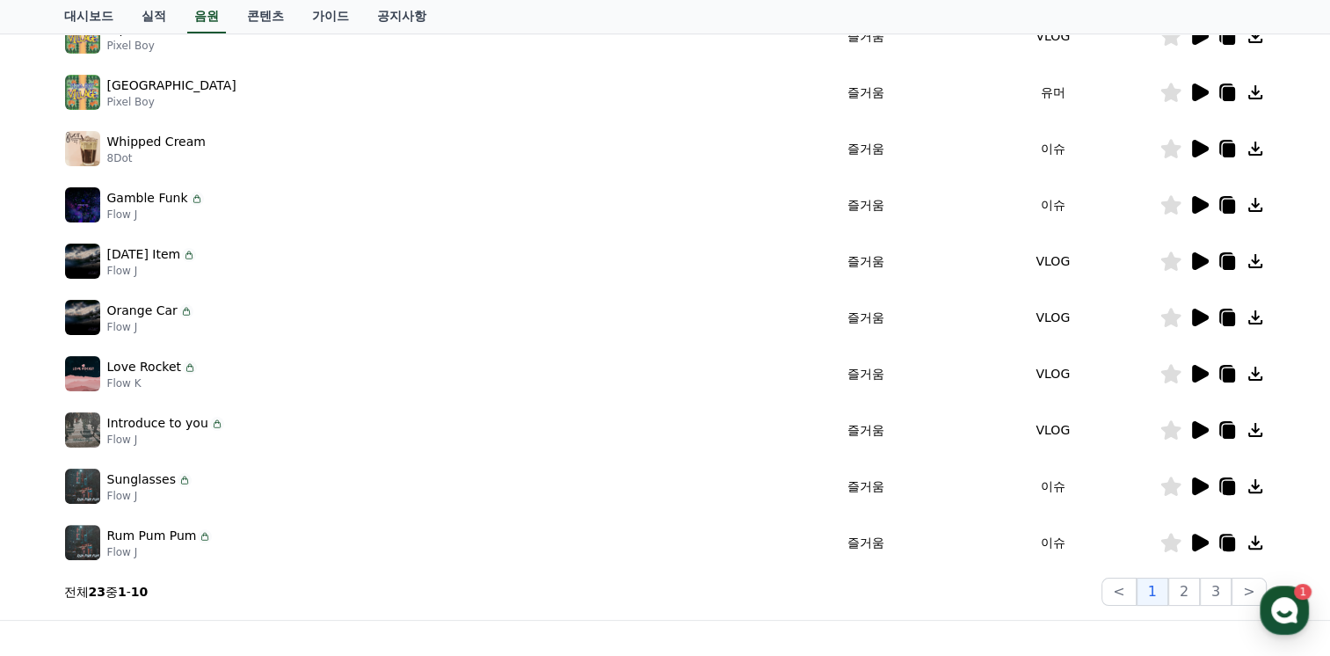
click at [1199, 484] on icon at bounding box center [1200, 486] width 17 height 18
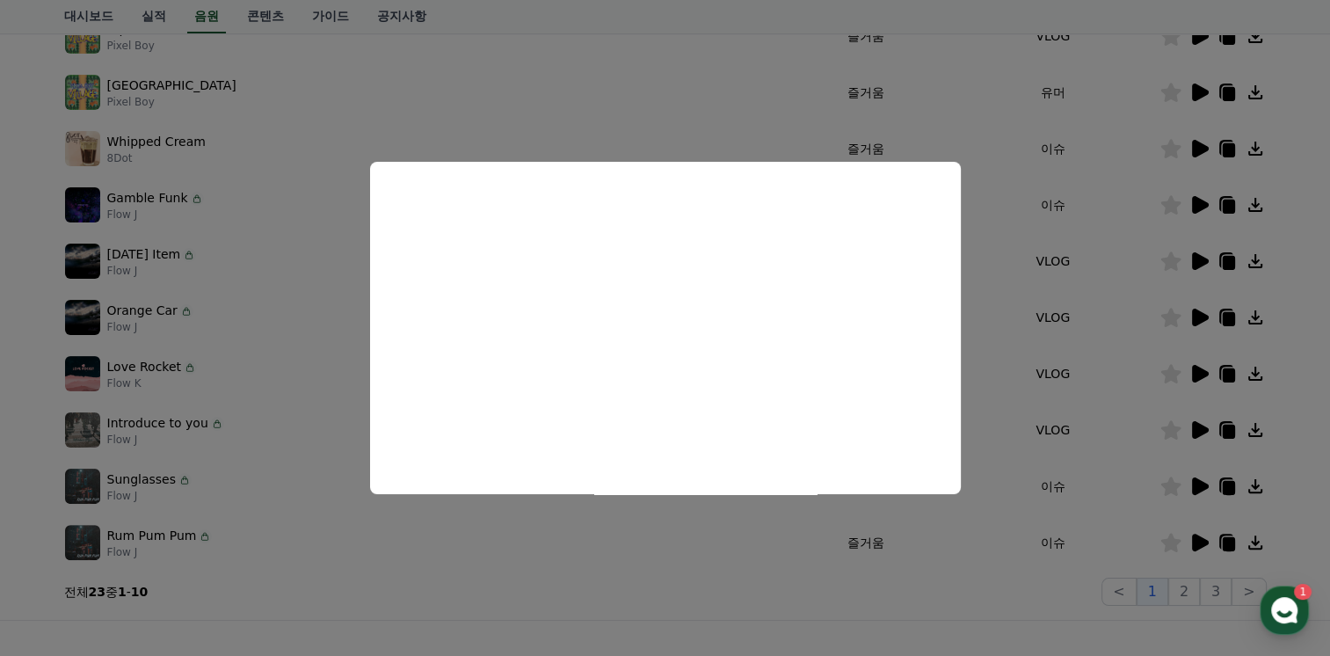
drag, startPoint x: 1192, startPoint y: 543, endPoint x: 1171, endPoint y: 542, distance: 21.1
click at [1192, 543] on button "close modal" at bounding box center [665, 328] width 1330 height 656
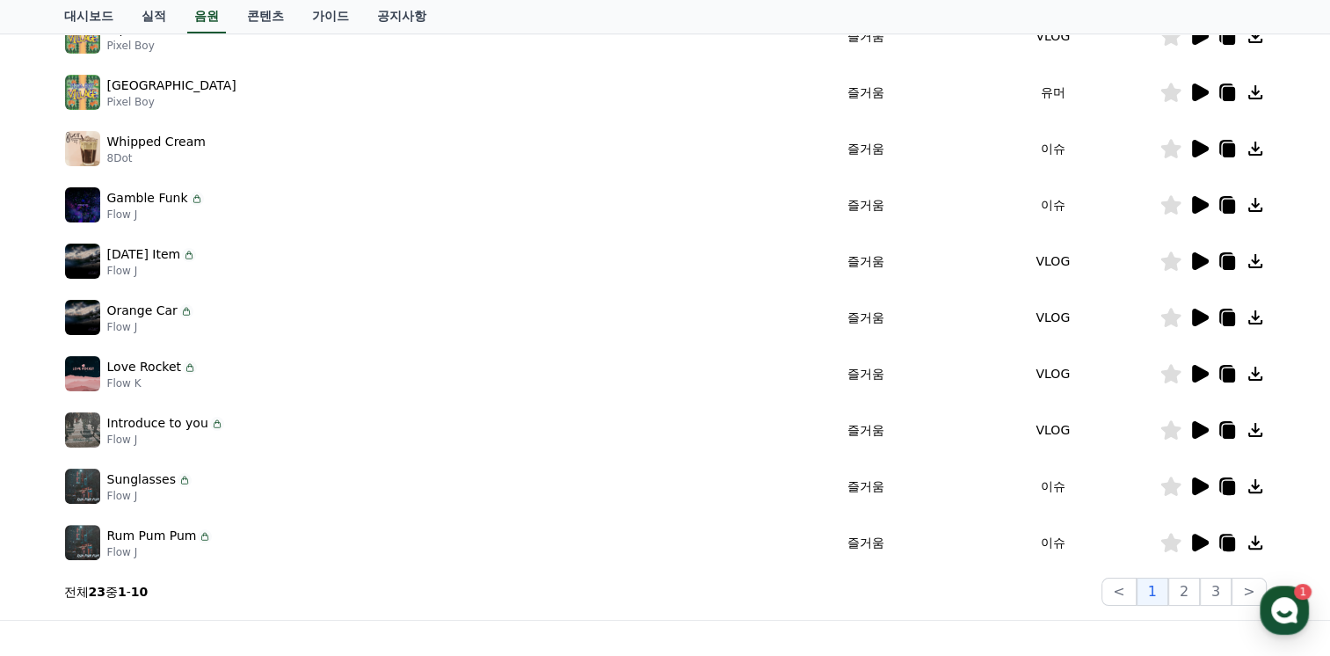
click at [1192, 547] on icon at bounding box center [1200, 543] width 17 height 18
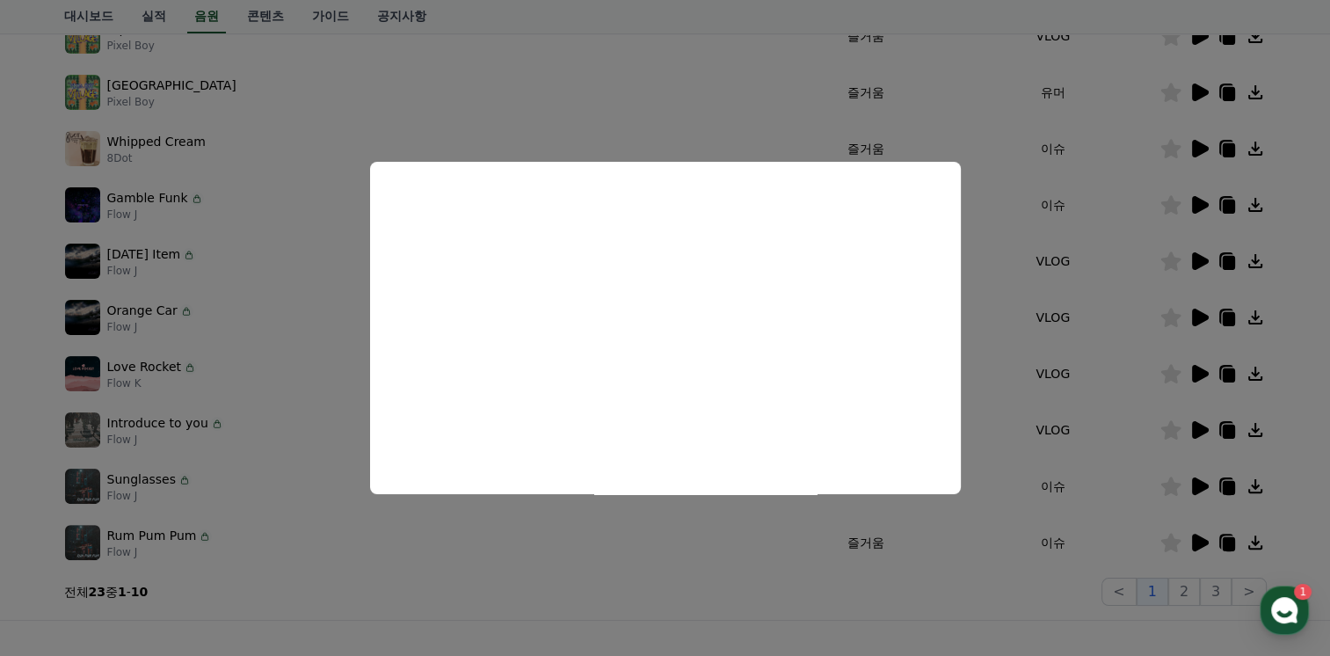
click at [577, 520] on button "close modal" at bounding box center [665, 328] width 1330 height 656
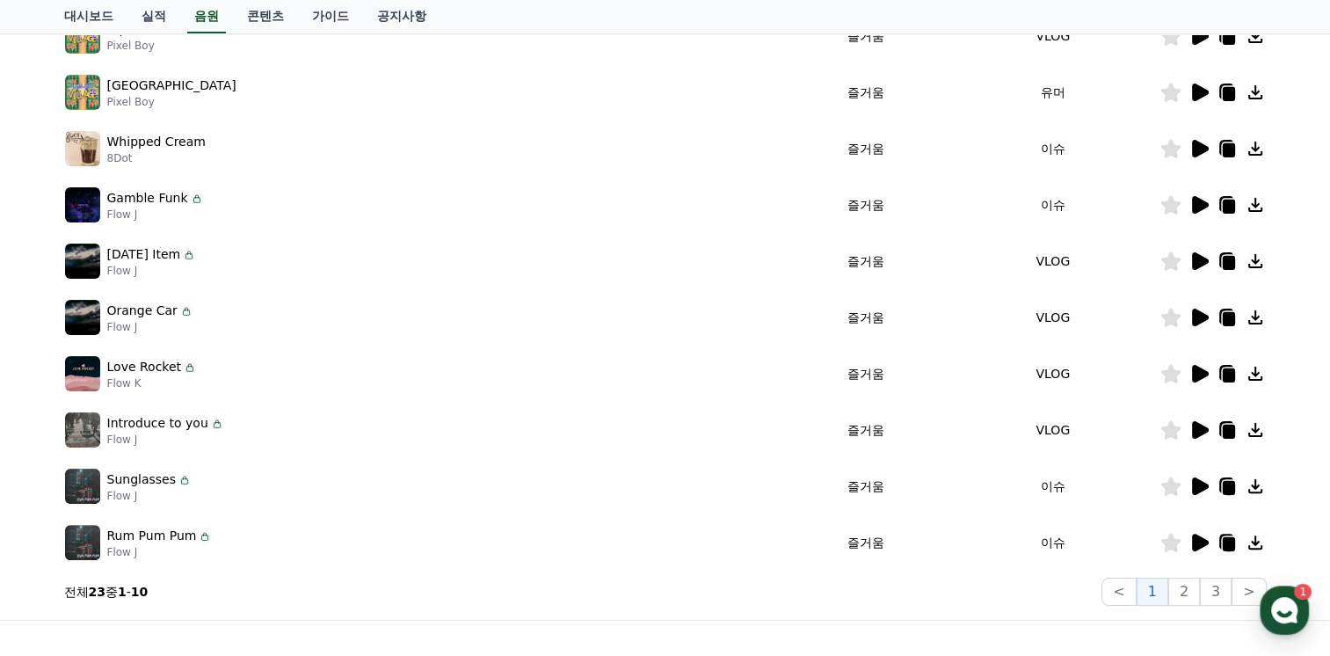
scroll to position [0, 0]
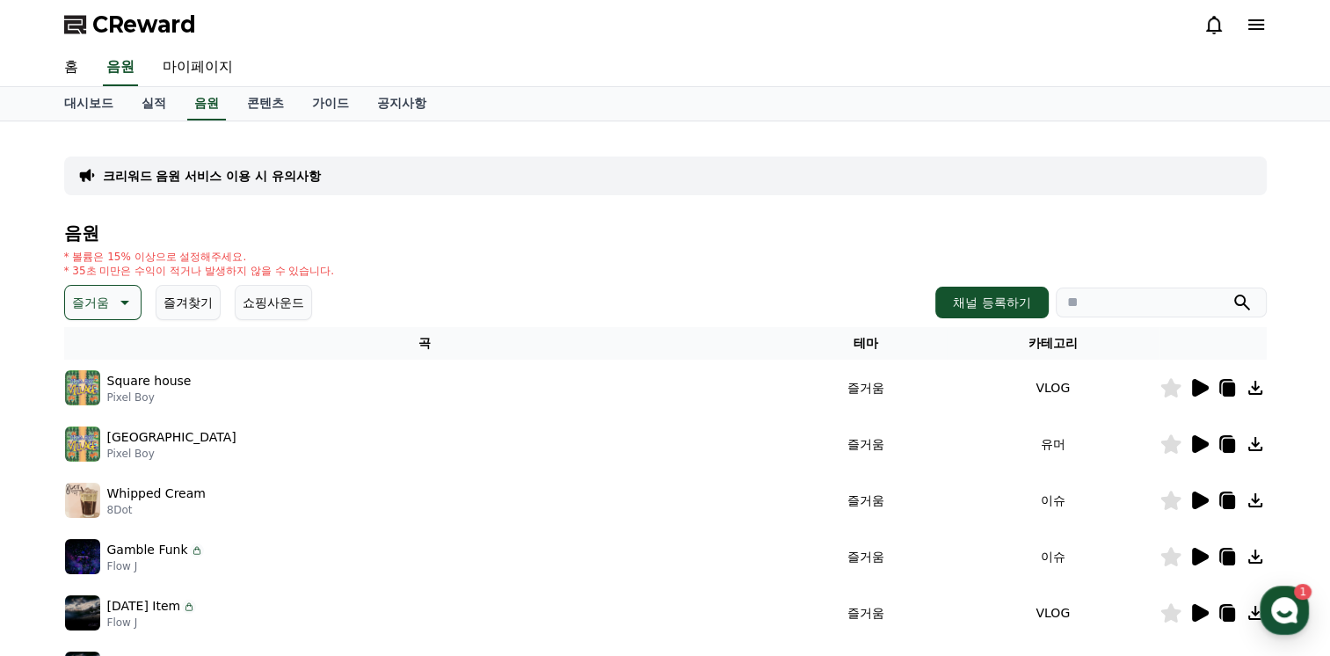
click at [127, 295] on icon at bounding box center [123, 302] width 21 height 21
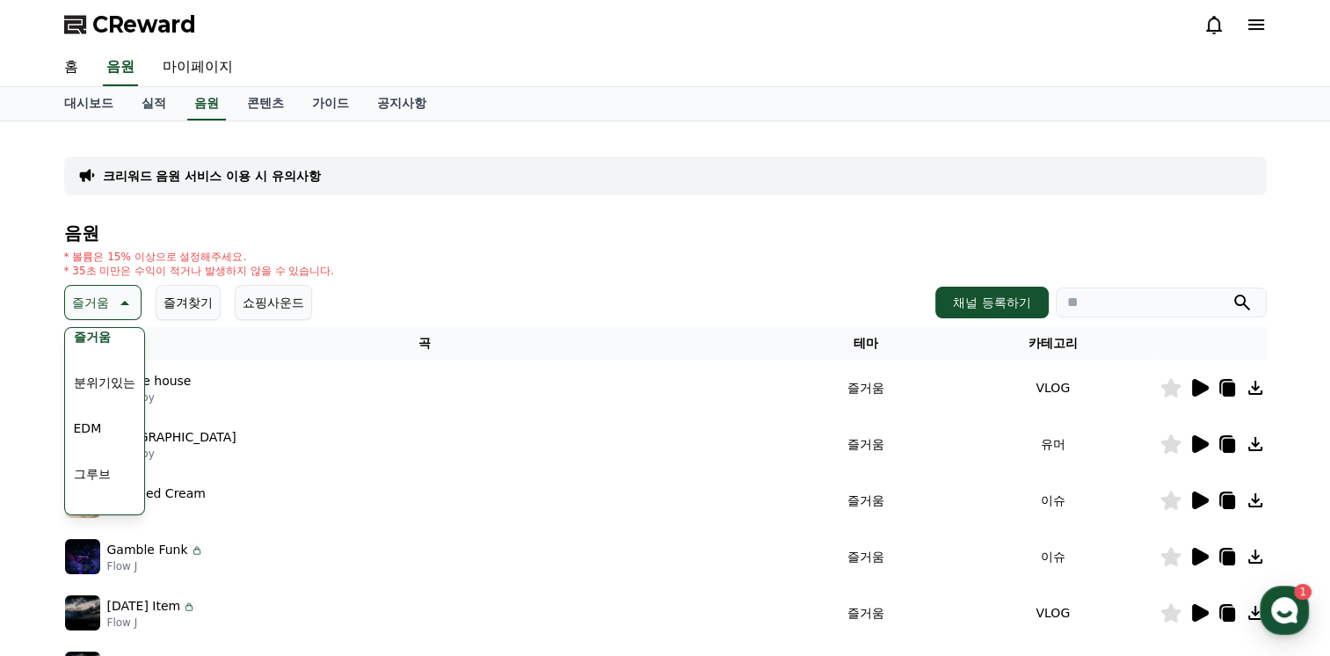
scroll to position [440, 0]
click at [113, 408] on button "분위기있는" at bounding box center [105, 412] width 76 height 39
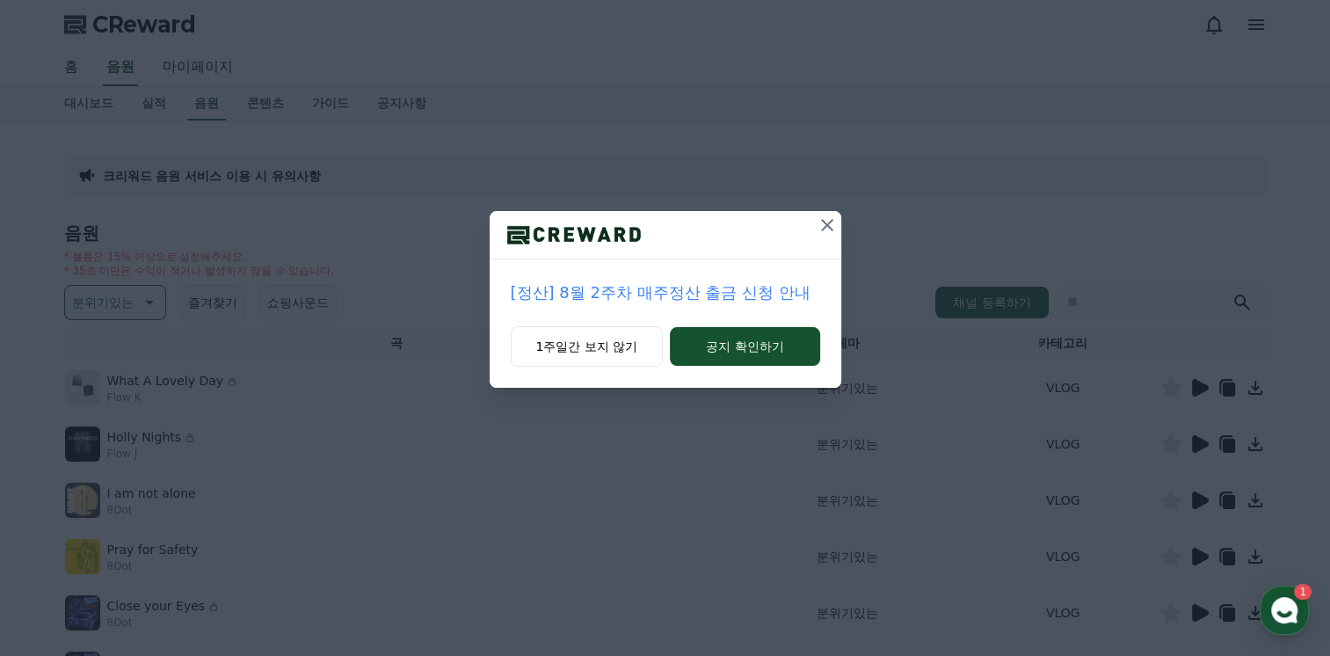
click at [830, 227] on icon at bounding box center [827, 225] width 21 height 21
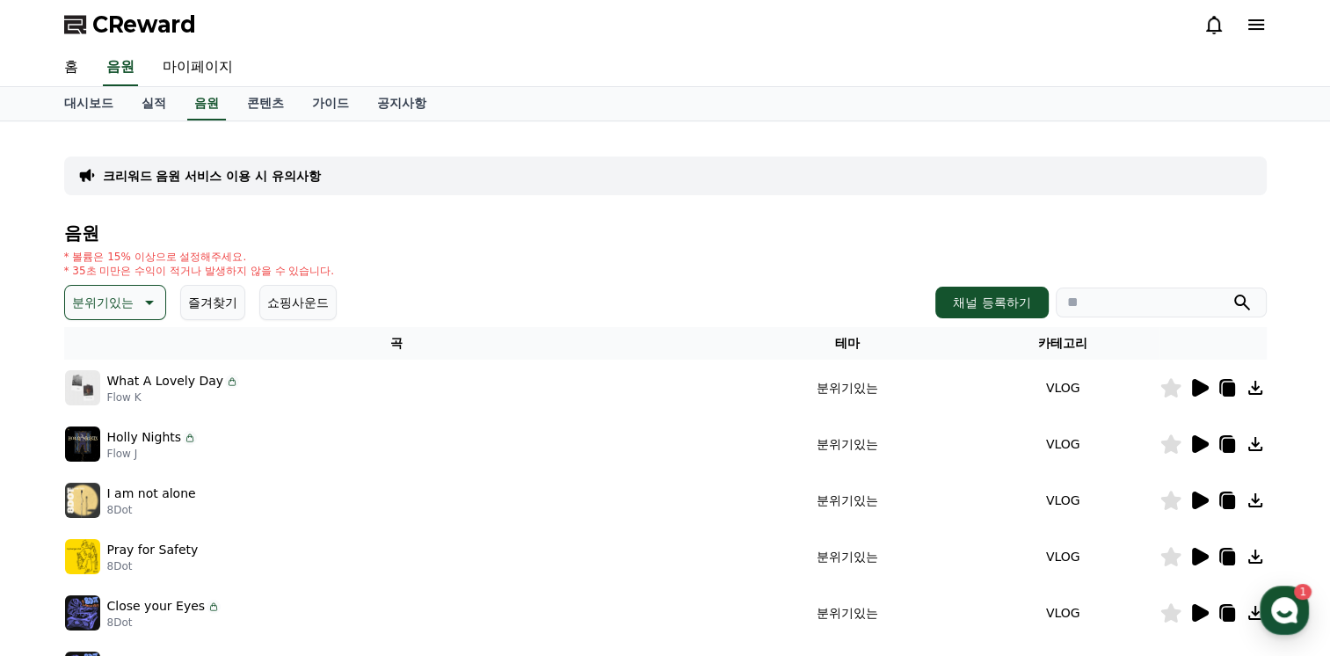
click at [1195, 388] on icon at bounding box center [1200, 388] width 17 height 18
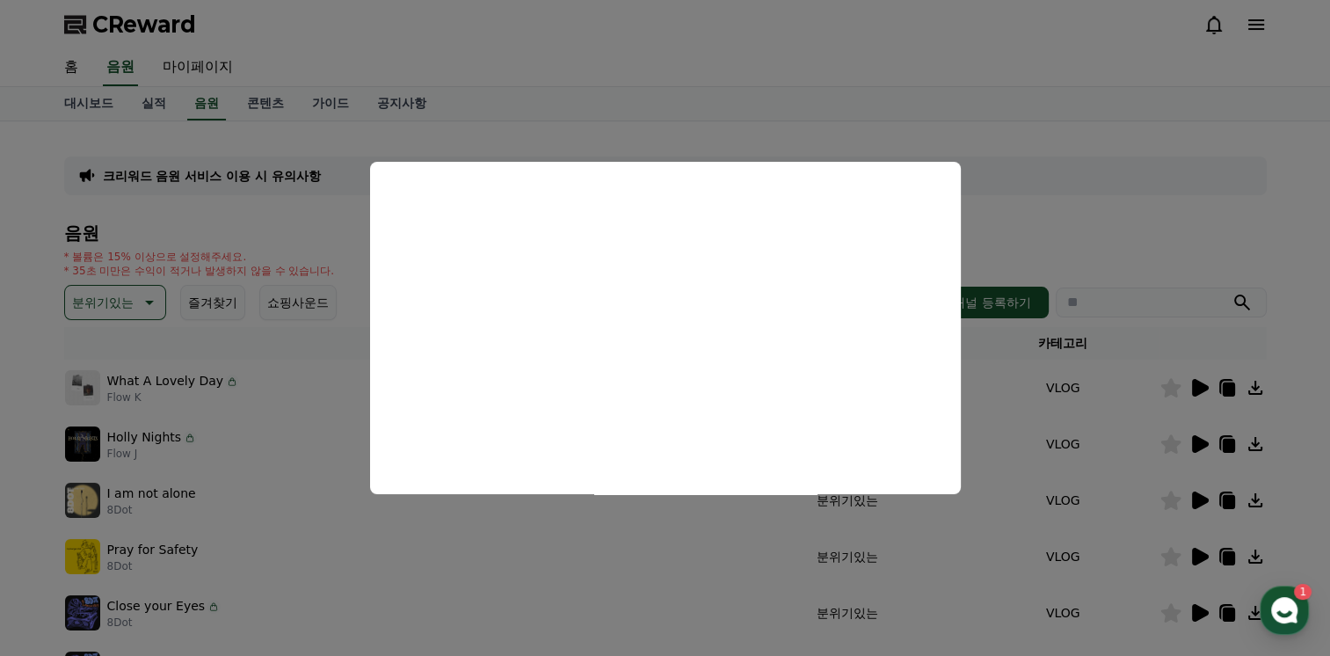
click at [960, 130] on button "close modal" at bounding box center [665, 328] width 1330 height 656
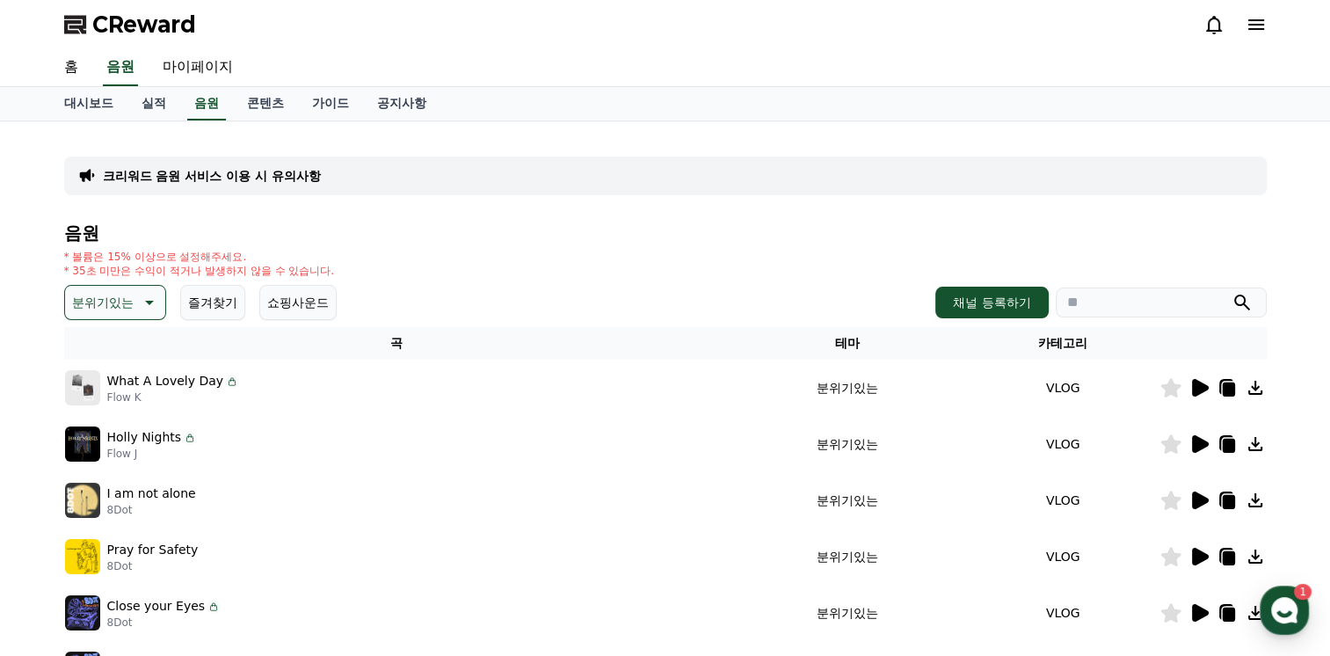
click at [1193, 445] on icon at bounding box center [1200, 444] width 17 height 18
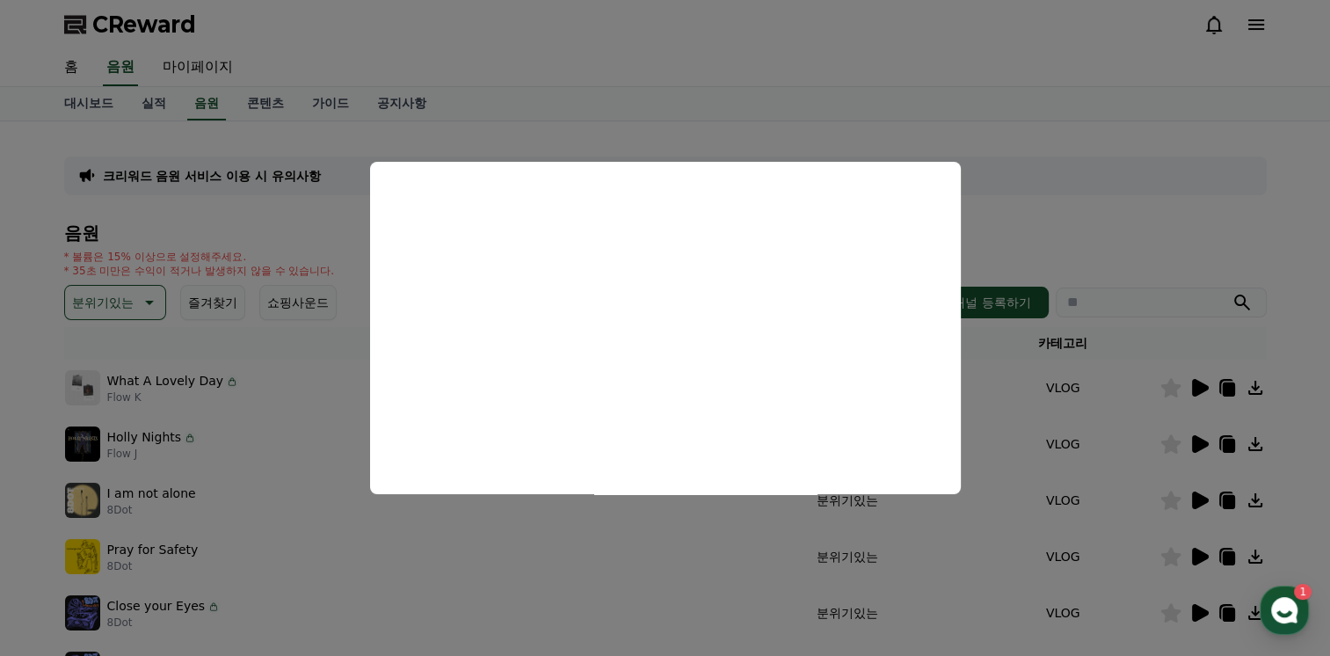
click at [1014, 80] on button "close modal" at bounding box center [665, 328] width 1330 height 656
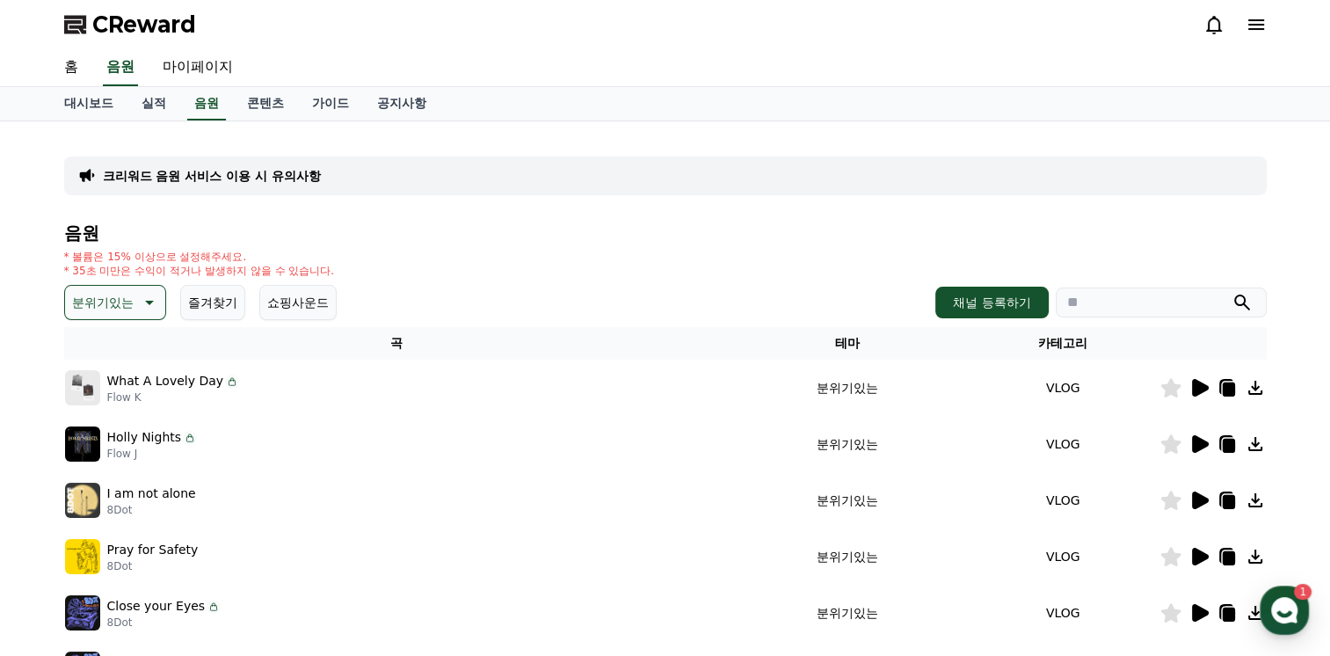
click at [1202, 502] on icon at bounding box center [1200, 500] width 17 height 18
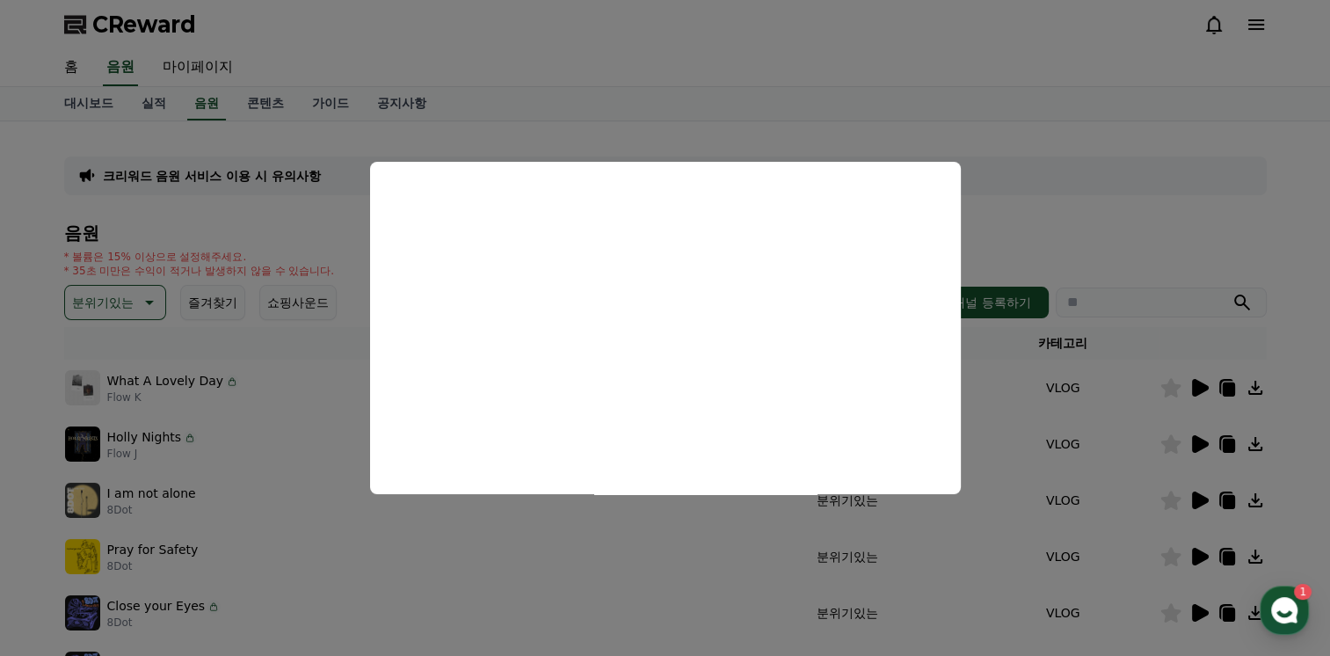
click at [1013, 105] on button "close modal" at bounding box center [665, 328] width 1330 height 656
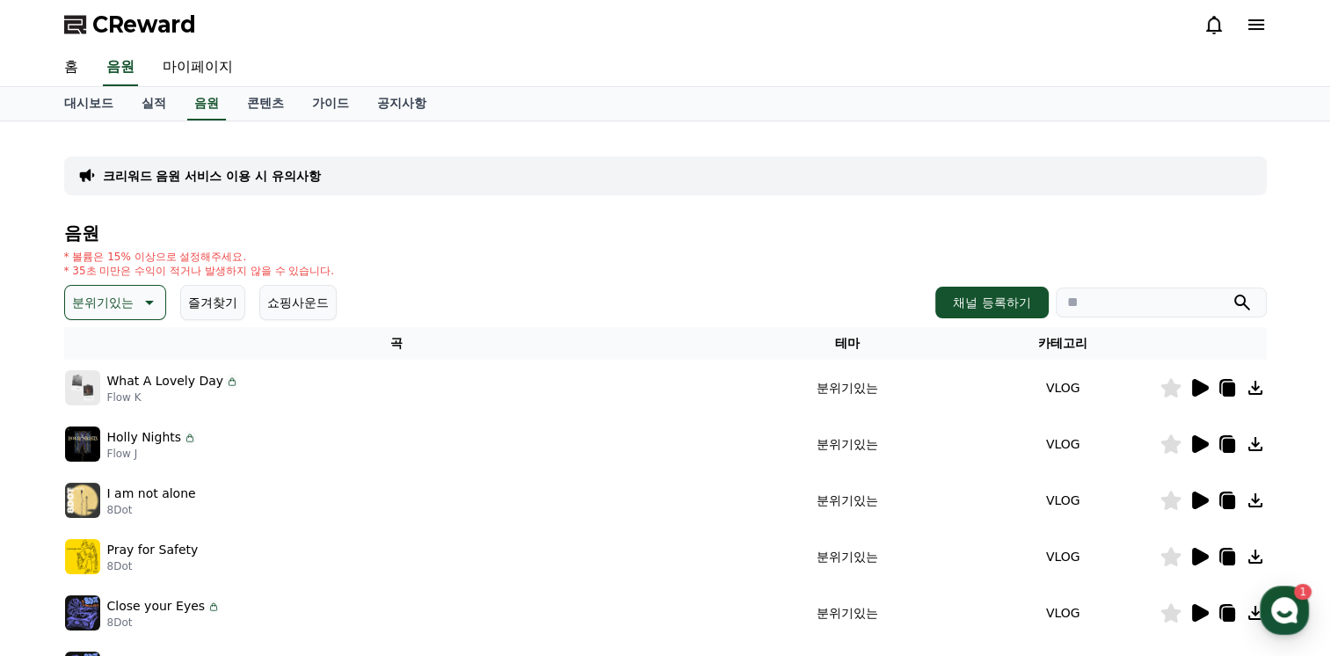
click at [1207, 554] on icon at bounding box center [1200, 557] width 17 height 18
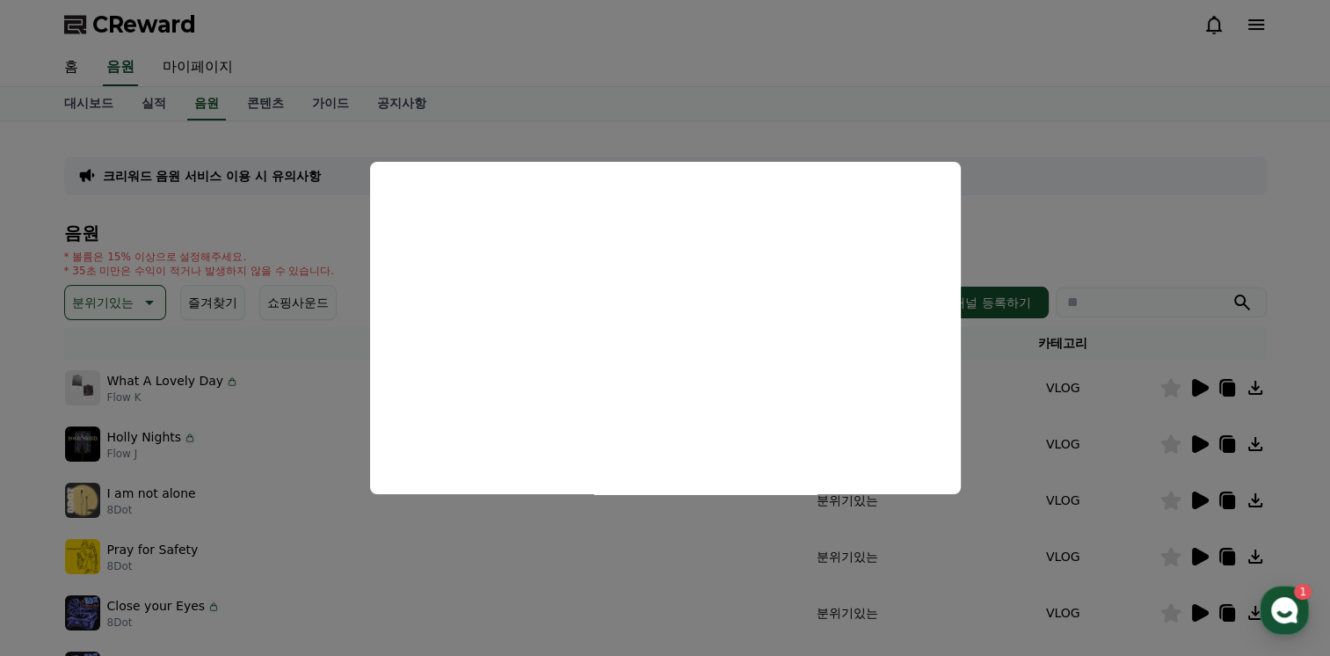
click at [744, 79] on button "close modal" at bounding box center [665, 328] width 1330 height 656
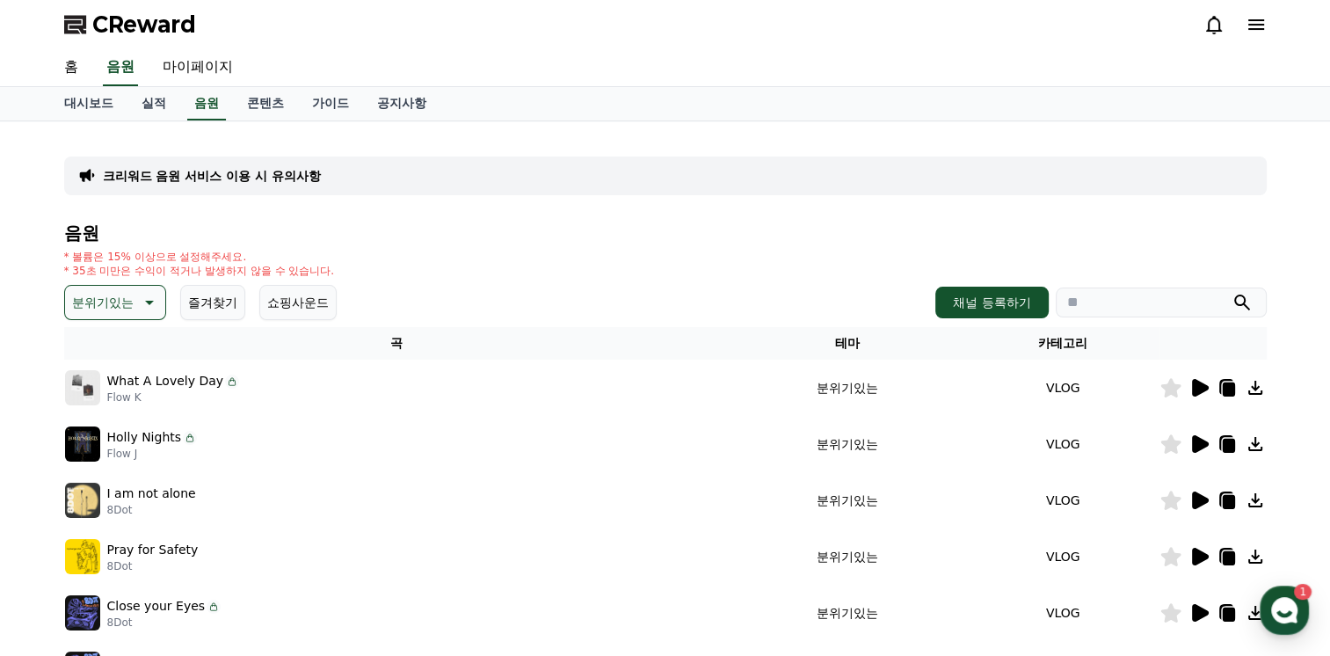
click at [1253, 558] on icon at bounding box center [1255, 556] width 21 height 21
click at [1255, 554] on icon at bounding box center [1255, 556] width 14 height 14
click at [1195, 614] on icon at bounding box center [1200, 613] width 17 height 18
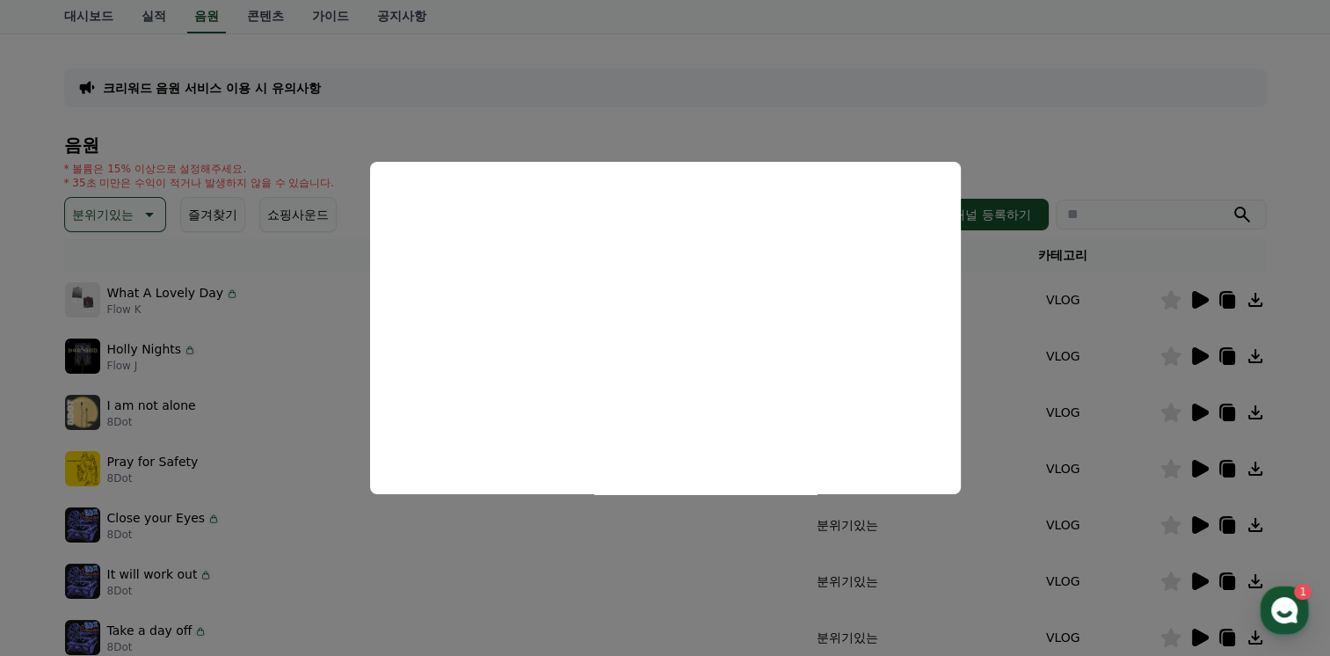
scroll to position [176, 0]
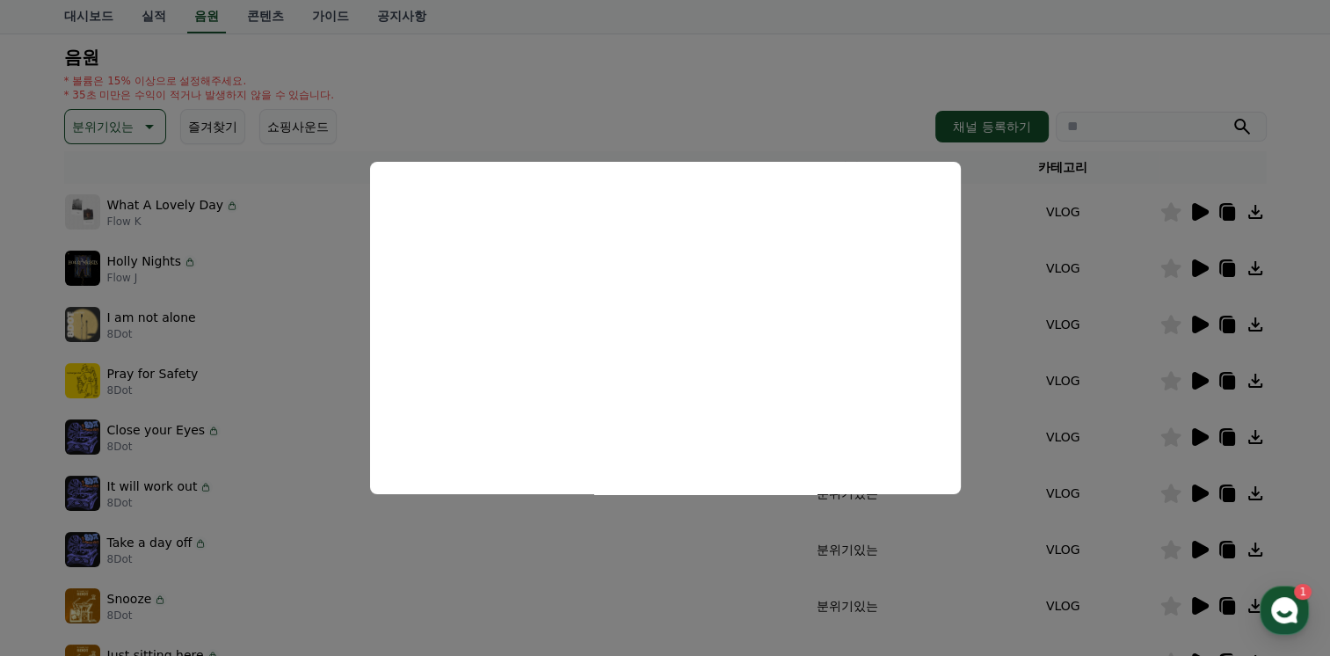
click at [1198, 494] on button "close modal" at bounding box center [665, 328] width 1330 height 656
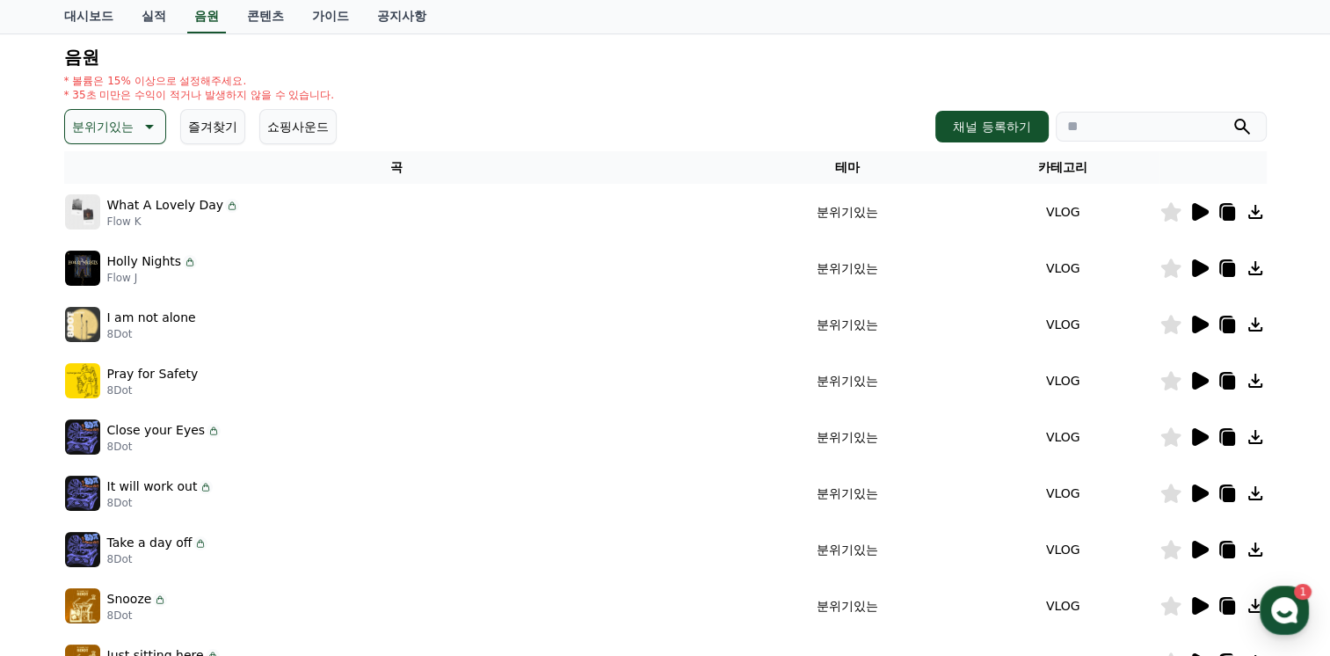
click at [1198, 494] on icon at bounding box center [1200, 493] width 17 height 18
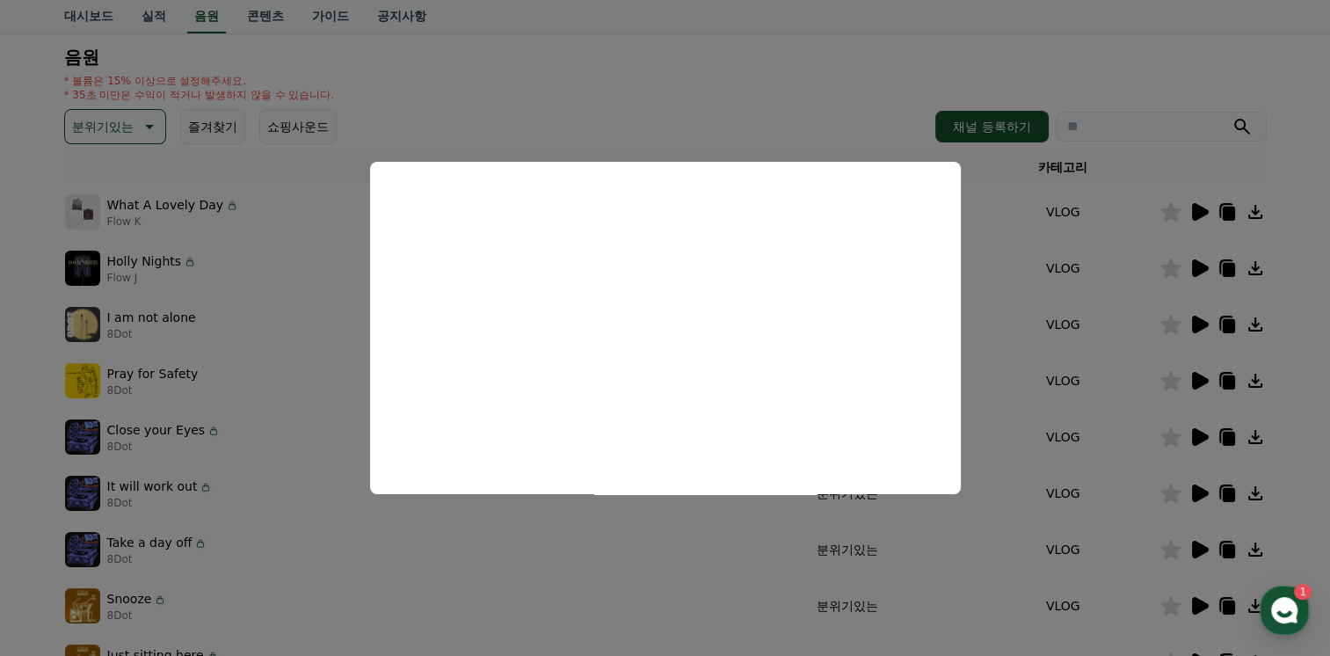
click at [583, 555] on button "close modal" at bounding box center [665, 328] width 1330 height 656
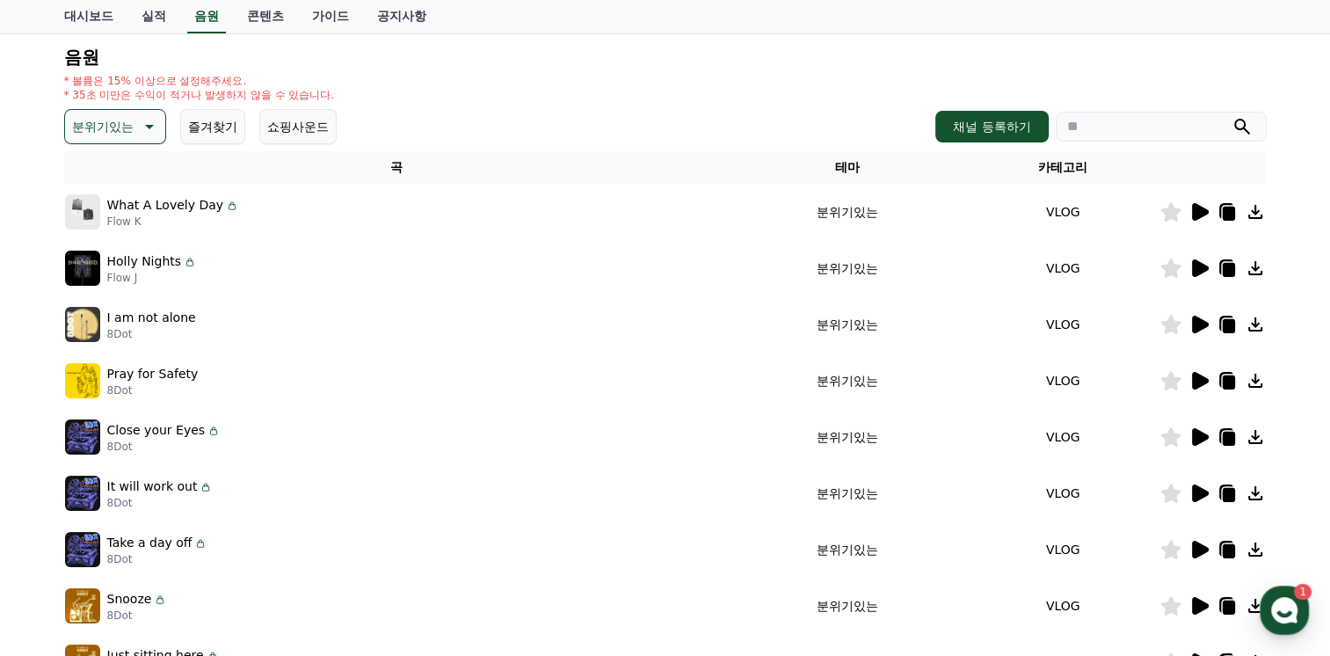
click at [1199, 547] on icon at bounding box center [1200, 550] width 17 height 18
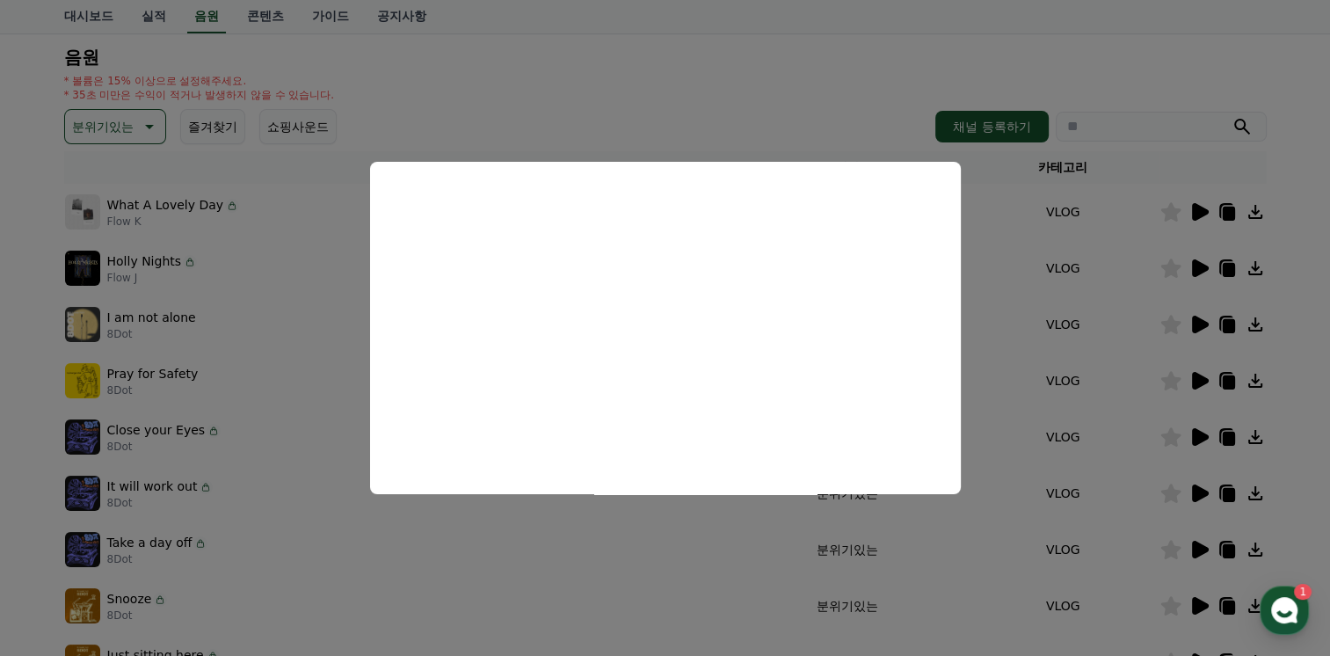
scroll to position [264, 0]
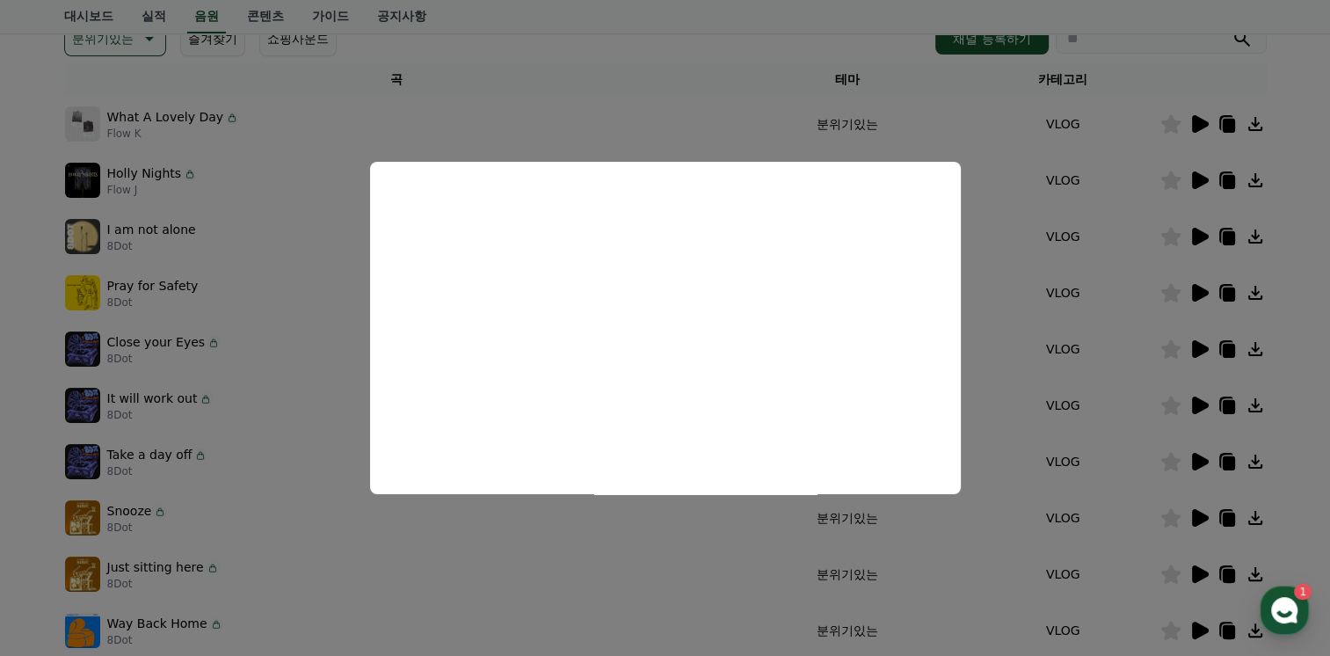
click at [571, 508] on button "close modal" at bounding box center [665, 328] width 1330 height 656
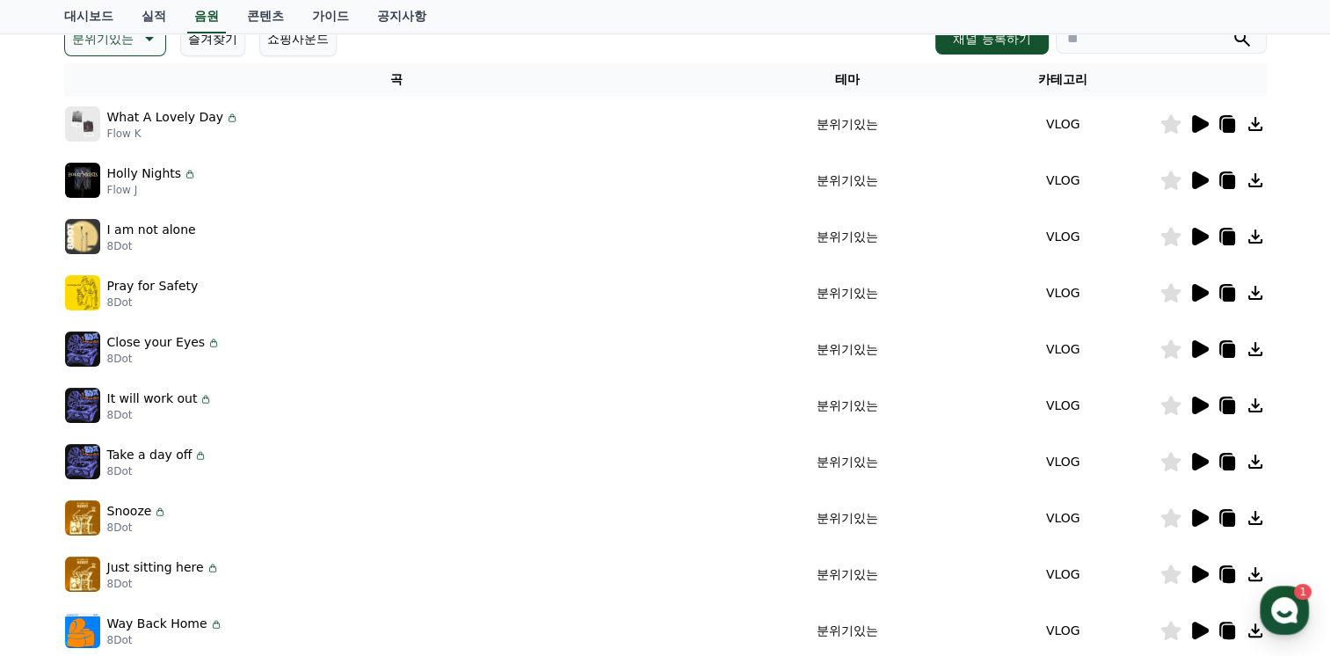
click at [1192, 511] on icon at bounding box center [1200, 518] width 17 height 18
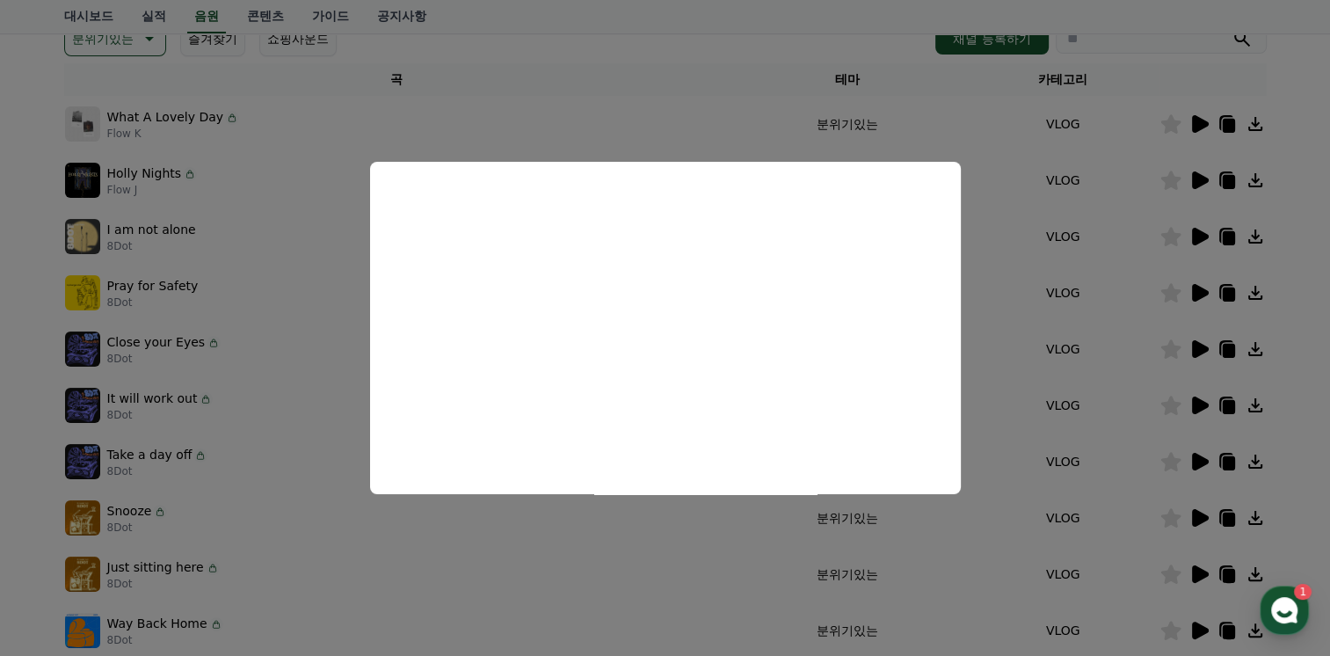
click at [609, 566] on button "close modal" at bounding box center [665, 328] width 1330 height 656
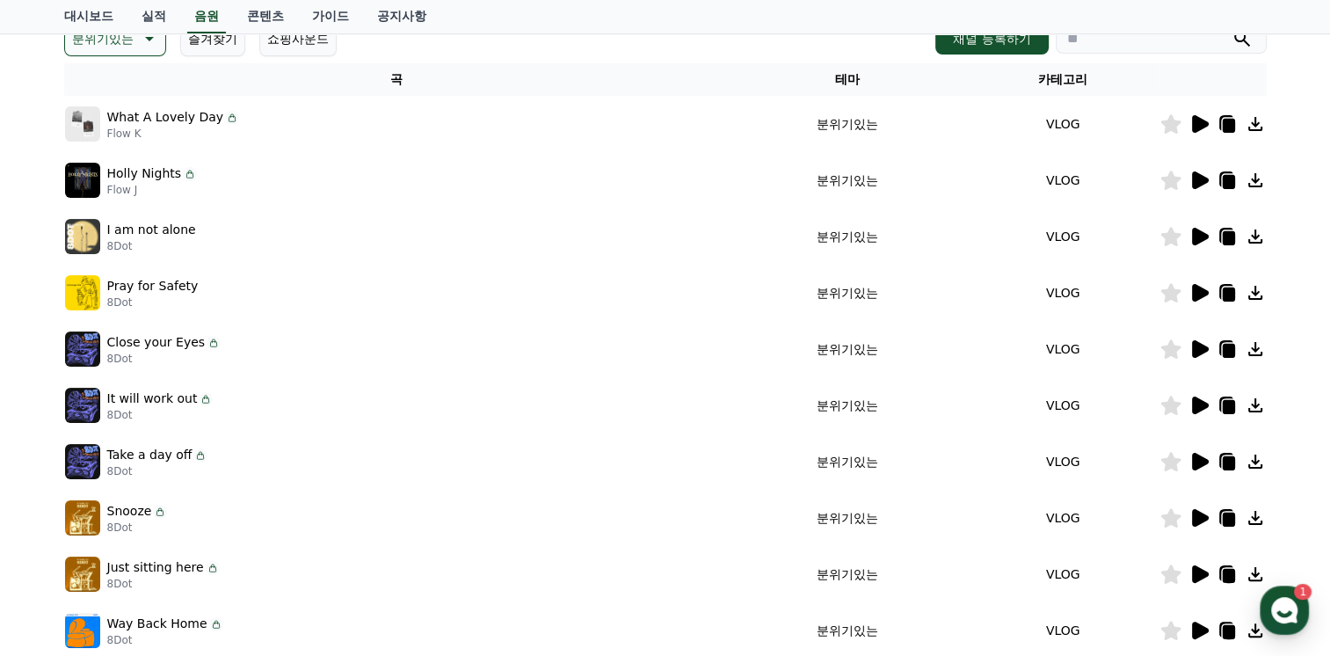
click at [1197, 572] on icon at bounding box center [1200, 574] width 17 height 18
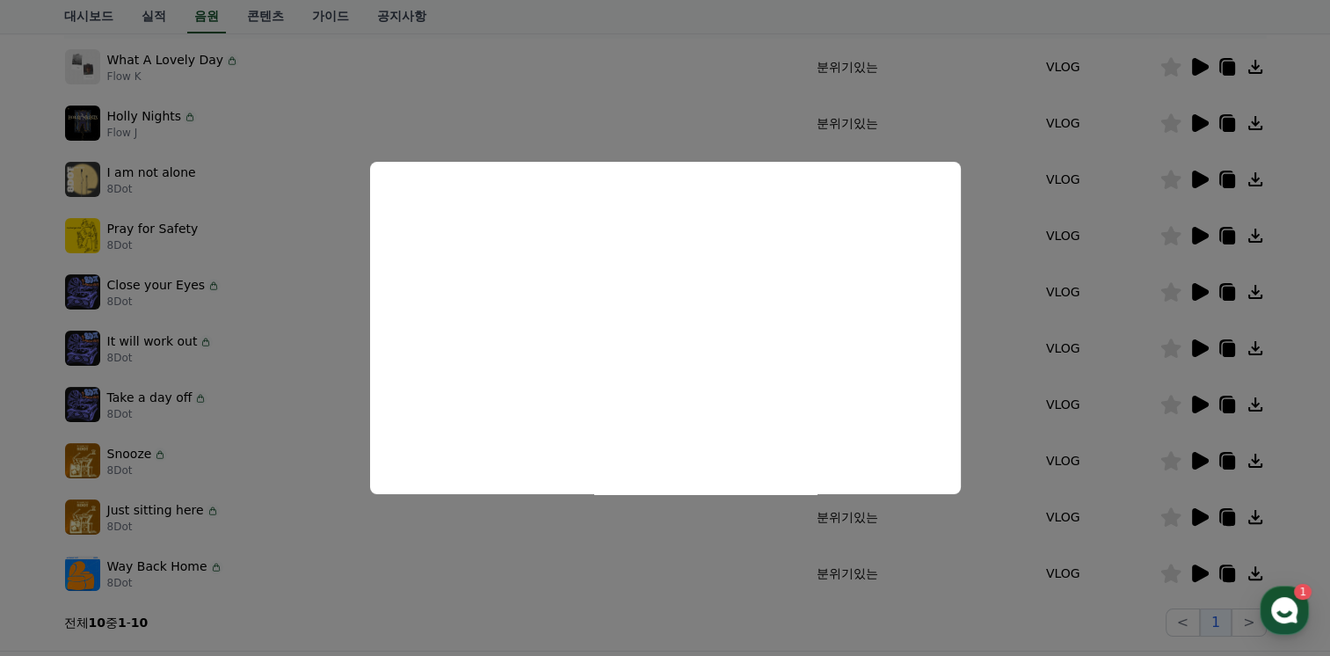
scroll to position [352, 0]
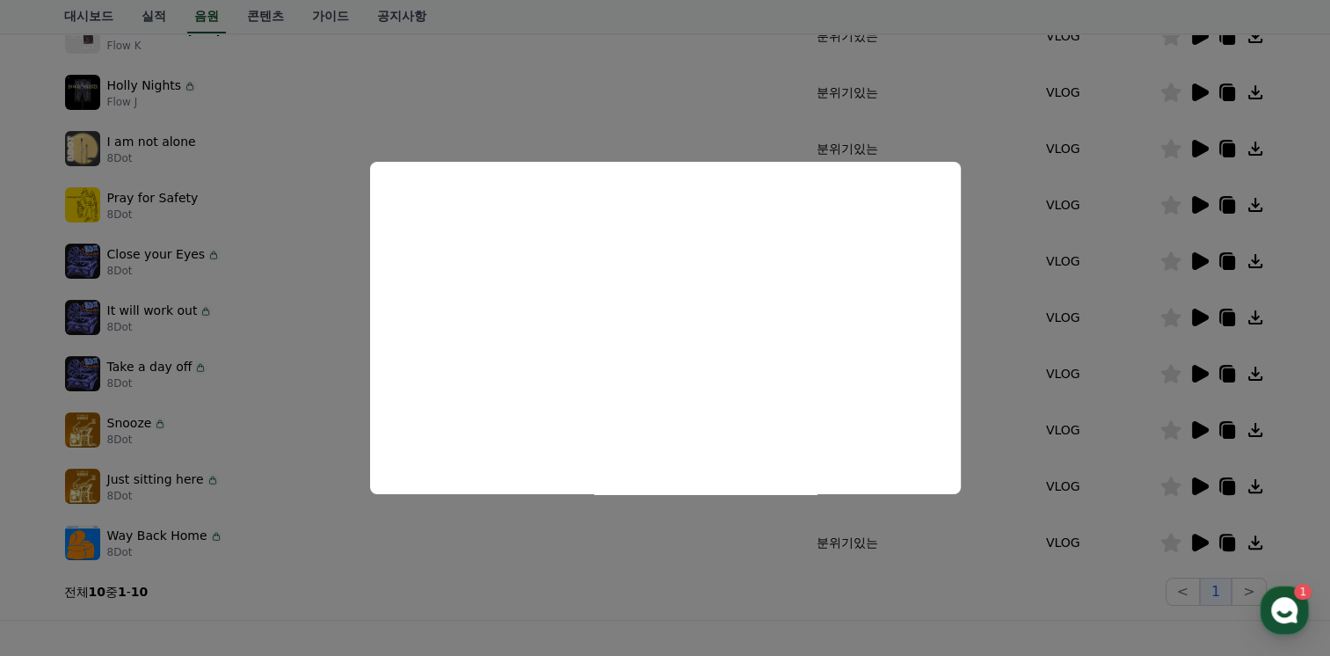
click at [724, 614] on button "close modal" at bounding box center [665, 328] width 1330 height 656
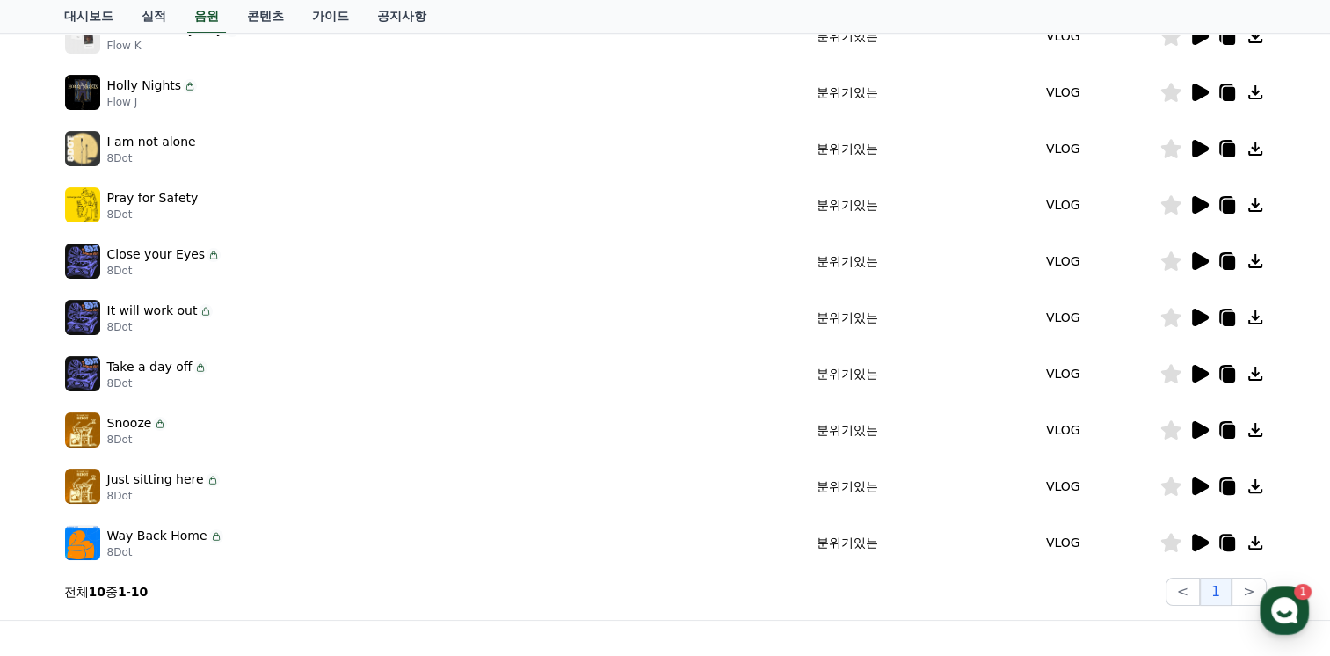
click at [1192, 544] on icon at bounding box center [1200, 543] width 17 height 18
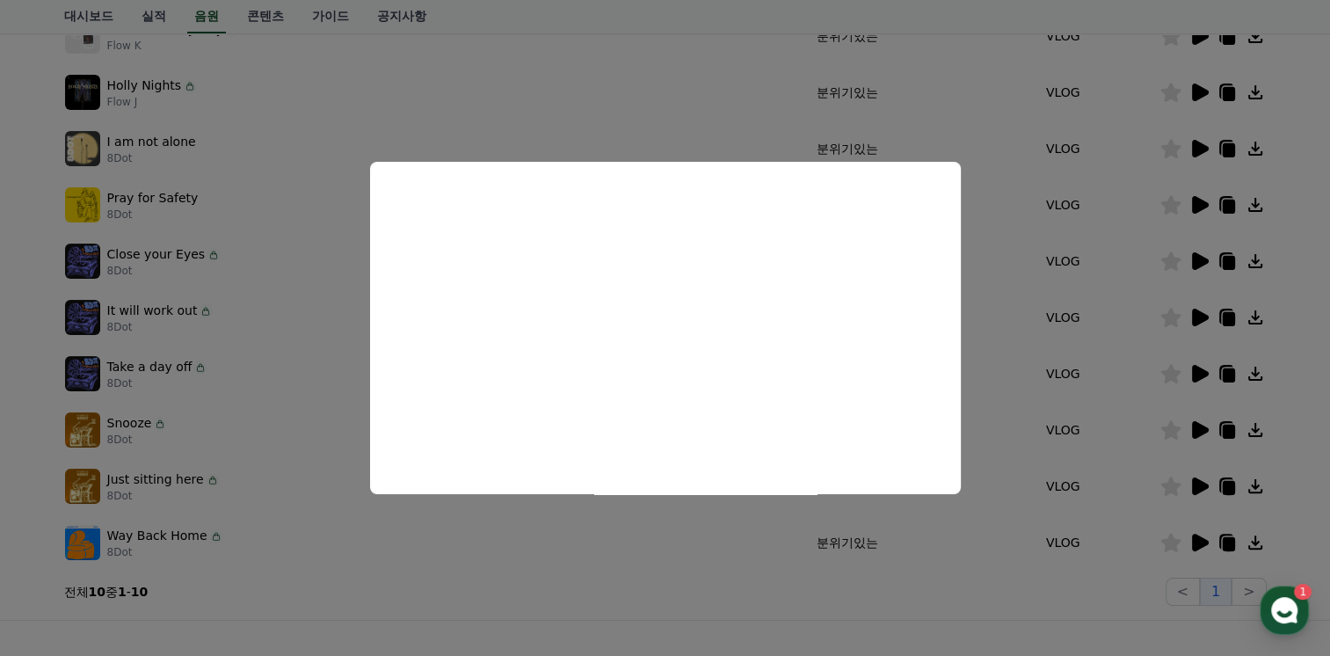
click at [517, 577] on button "close modal" at bounding box center [665, 328] width 1330 height 656
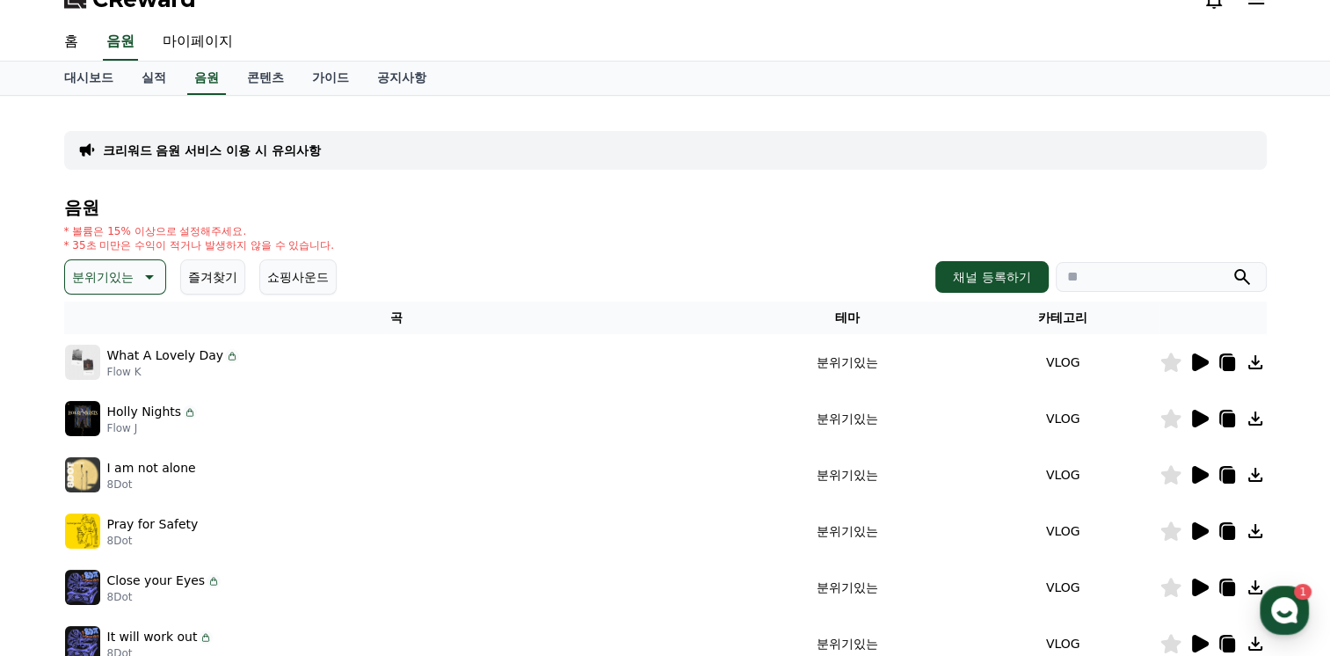
scroll to position [0, 0]
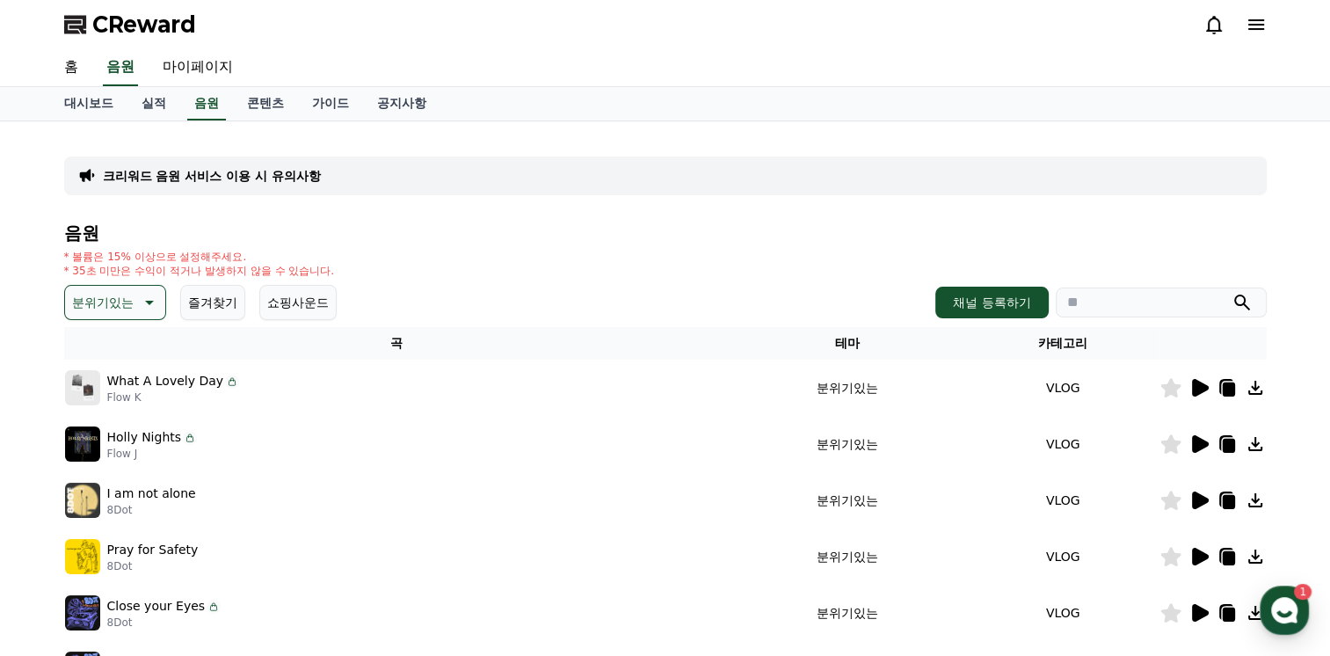
click at [148, 301] on icon at bounding box center [149, 303] width 9 height 4
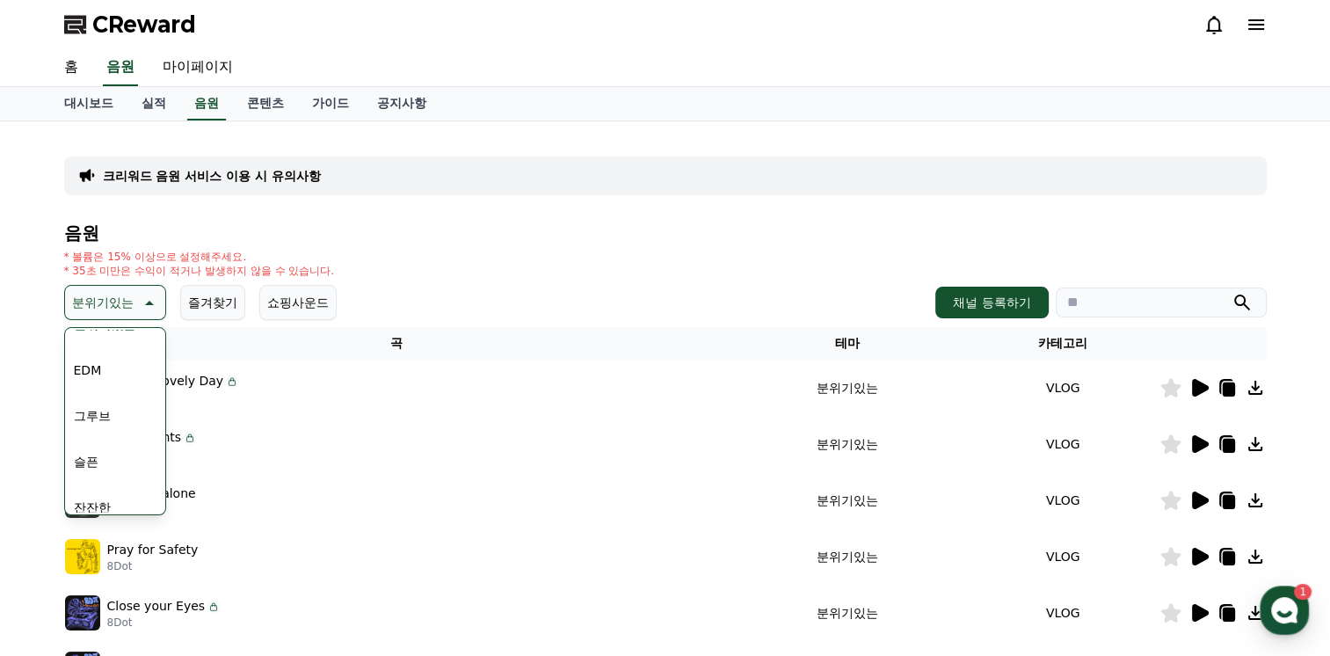
scroll to position [440, 0]
click at [103, 503] on button "그루브" at bounding box center [92, 503] width 51 height 39
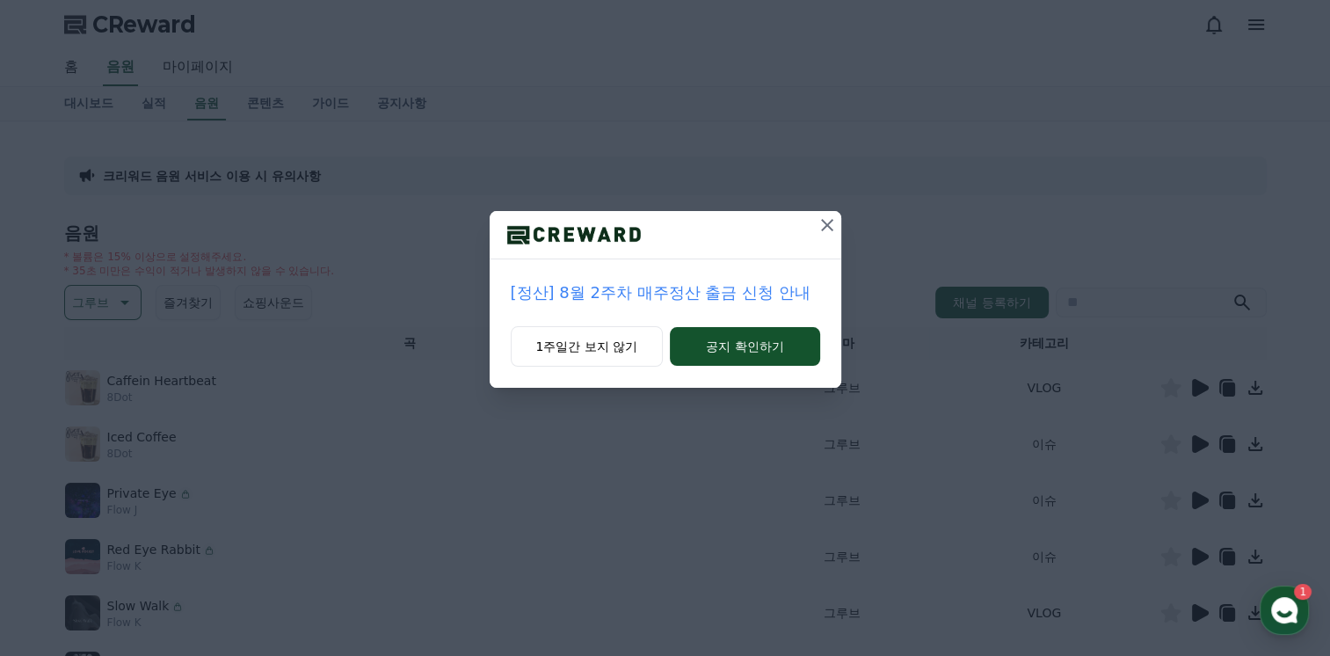
click at [826, 226] on icon at bounding box center [827, 225] width 12 height 12
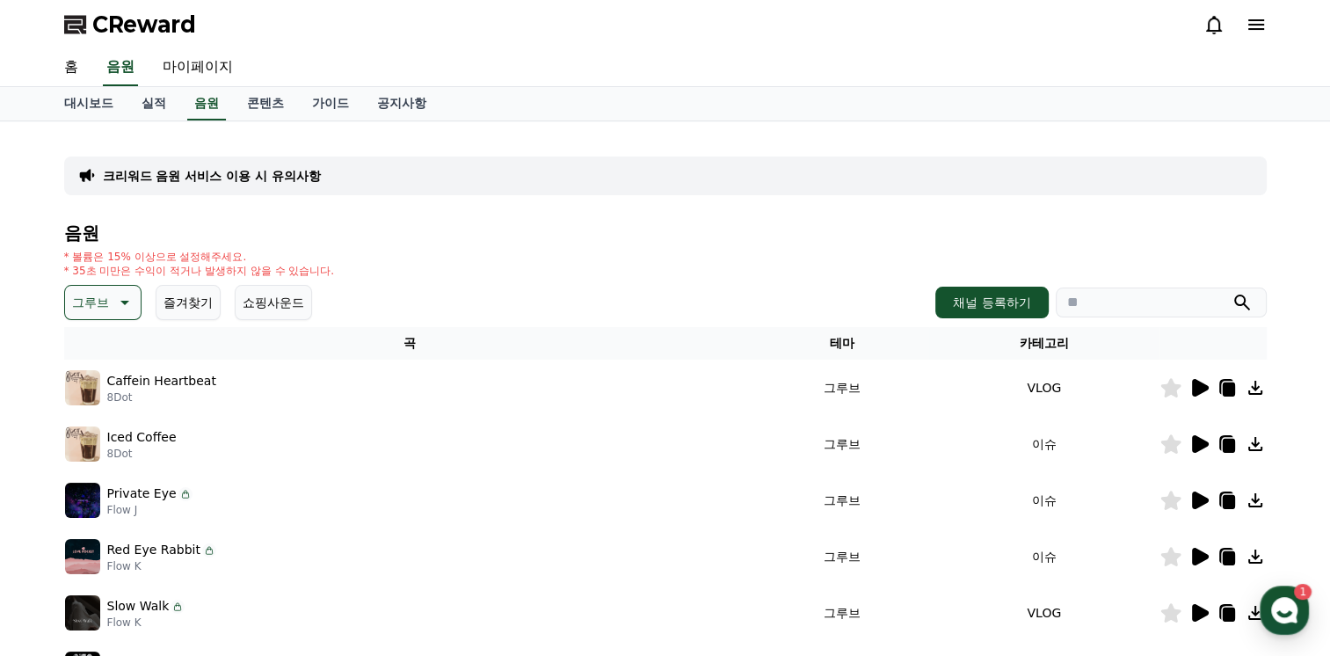
click at [1196, 389] on icon at bounding box center [1200, 388] width 17 height 18
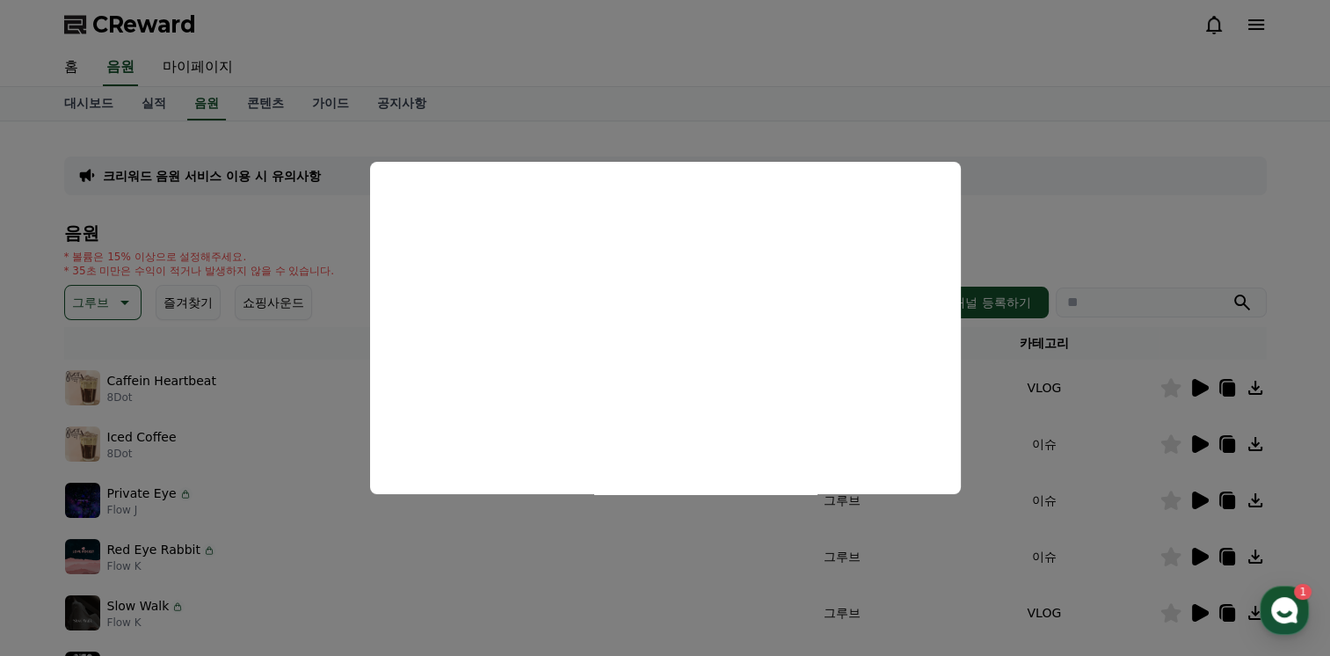
click at [1058, 151] on button "close modal" at bounding box center [665, 328] width 1330 height 656
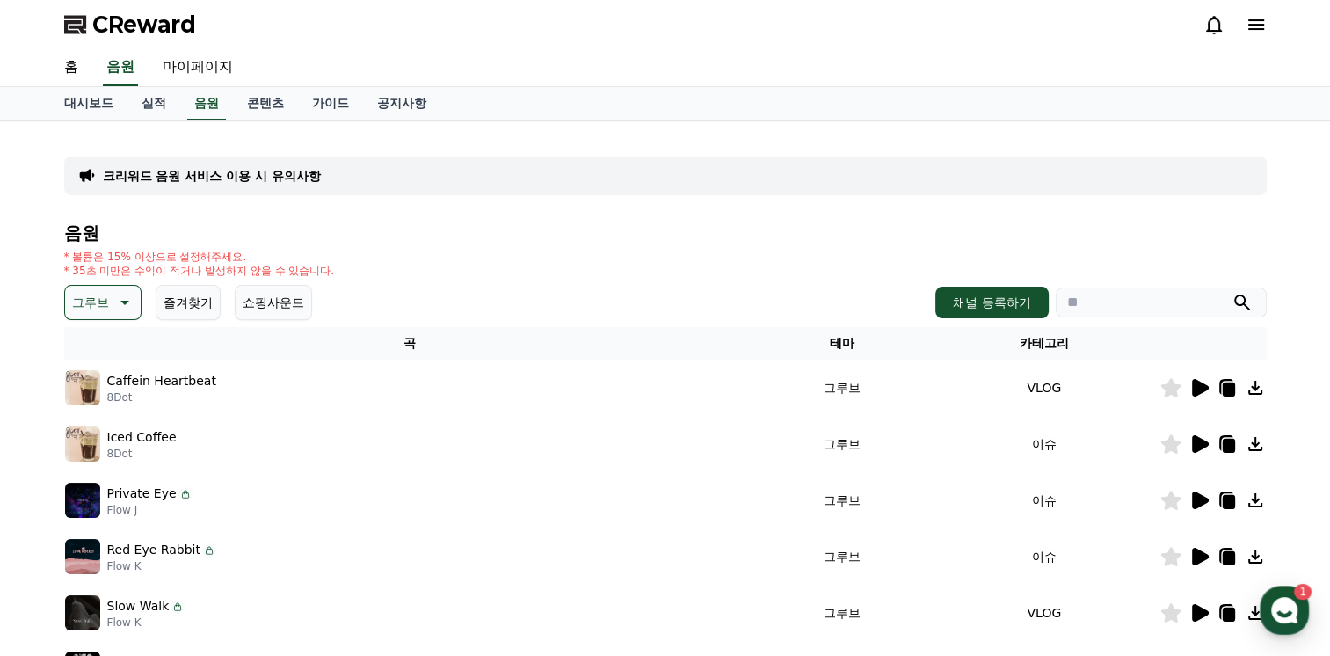
click at [1194, 438] on icon at bounding box center [1200, 444] width 17 height 18
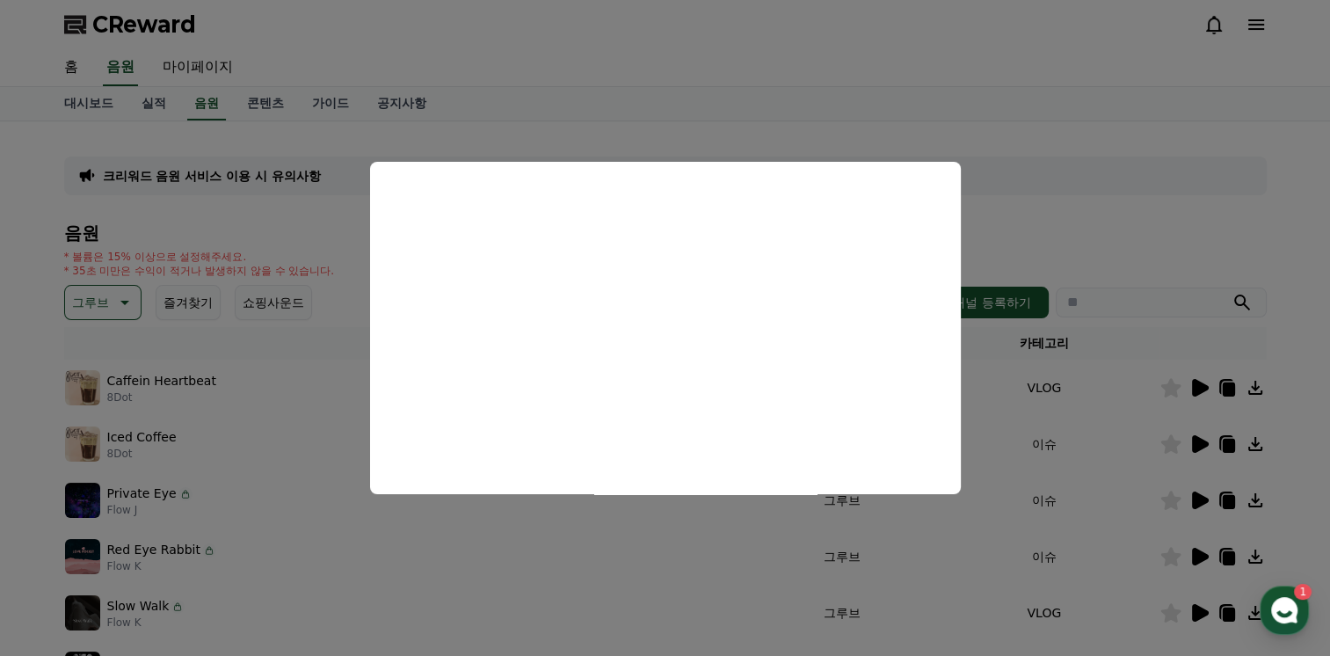
click at [1095, 188] on button "close modal" at bounding box center [665, 328] width 1330 height 656
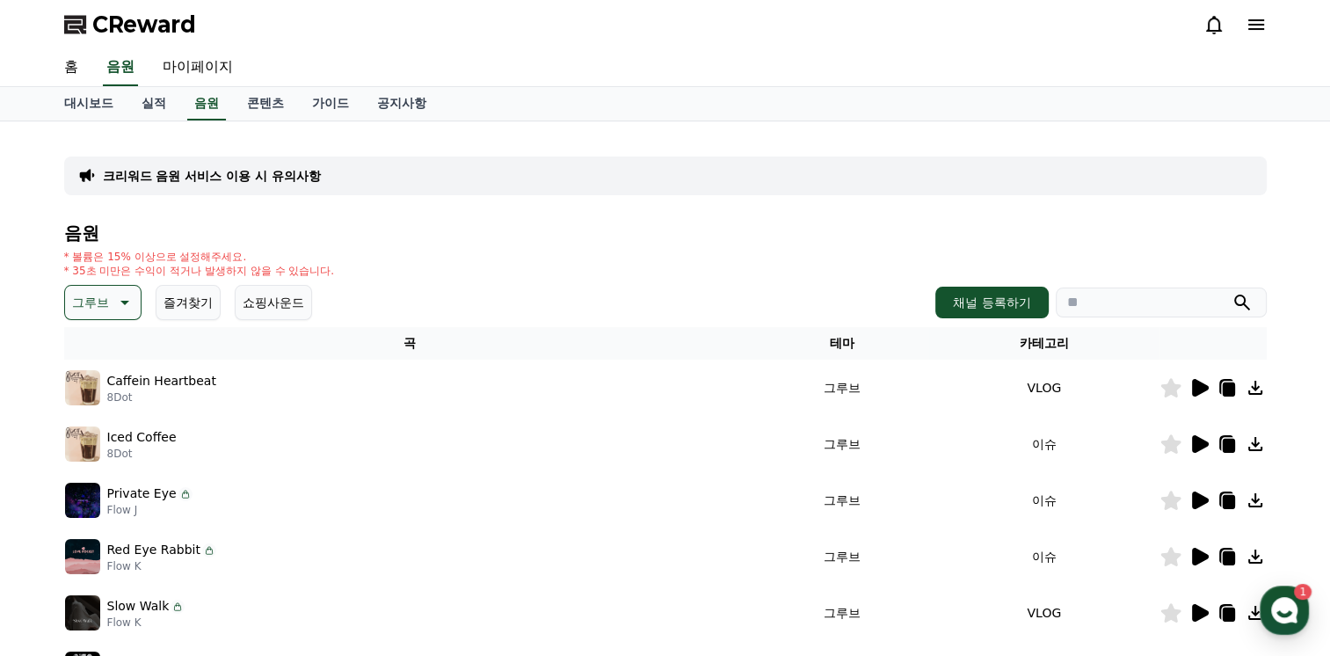
click at [1193, 501] on icon at bounding box center [1200, 500] width 17 height 18
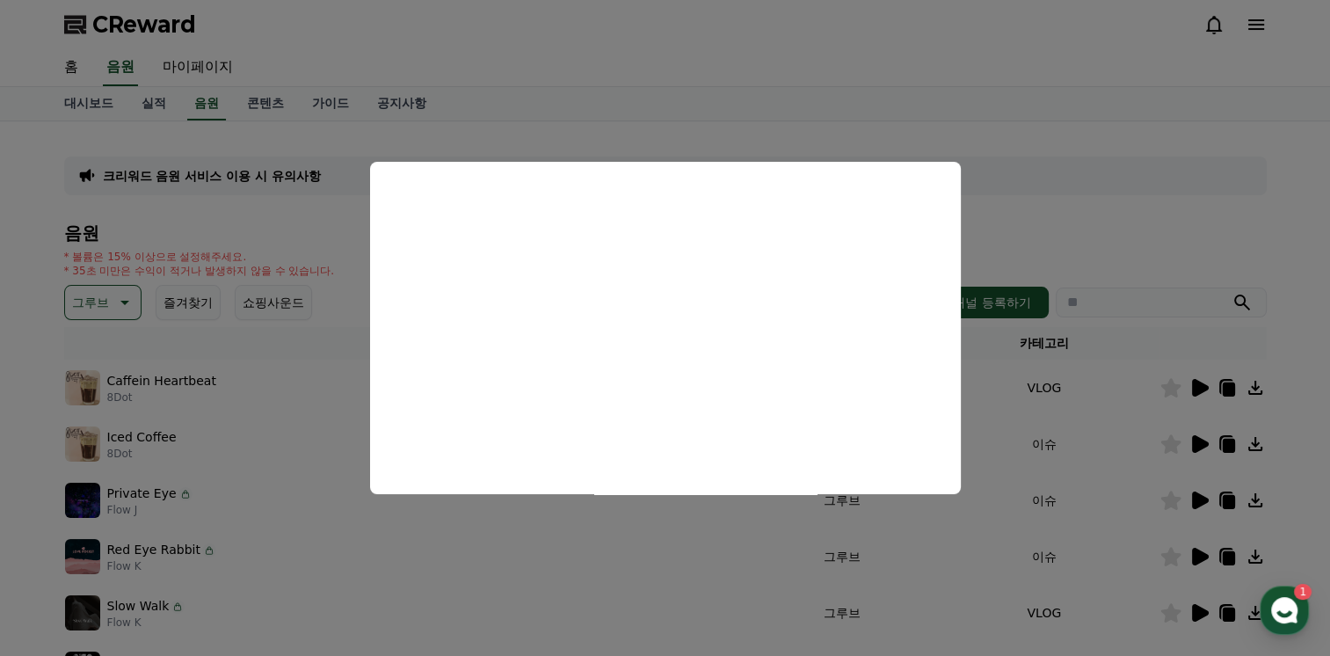
click at [1041, 90] on button "close modal" at bounding box center [665, 328] width 1330 height 656
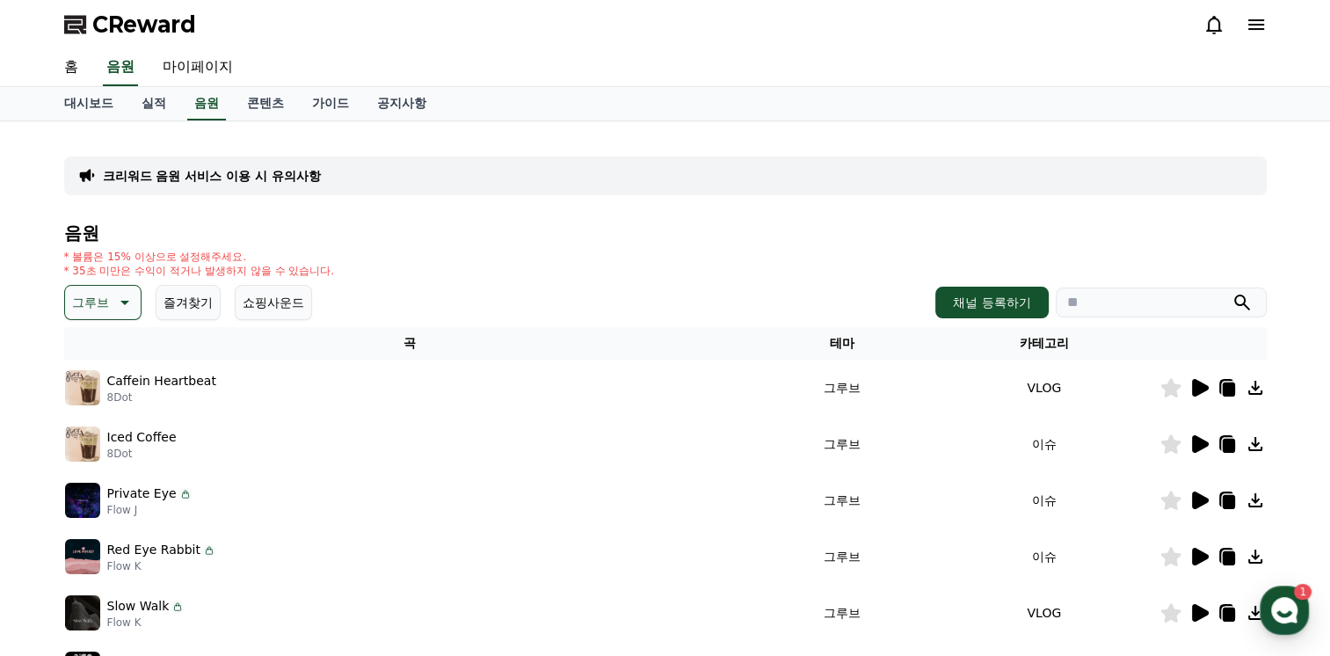
drag, startPoint x: 1187, startPoint y: 553, endPoint x: 1200, endPoint y: 558, distance: 14.2
click at [1189, 554] on div at bounding box center [1212, 556] width 105 height 21
click at [1200, 558] on icon at bounding box center [1200, 557] width 17 height 18
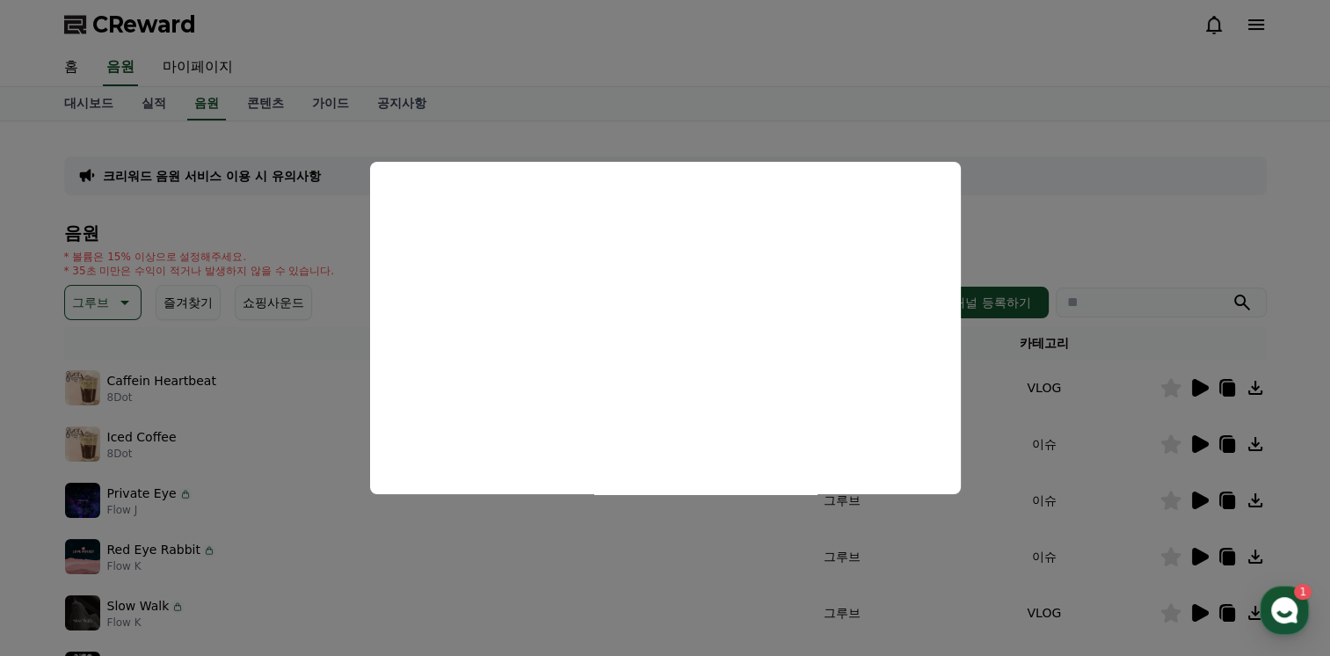
scroll to position [88, 0]
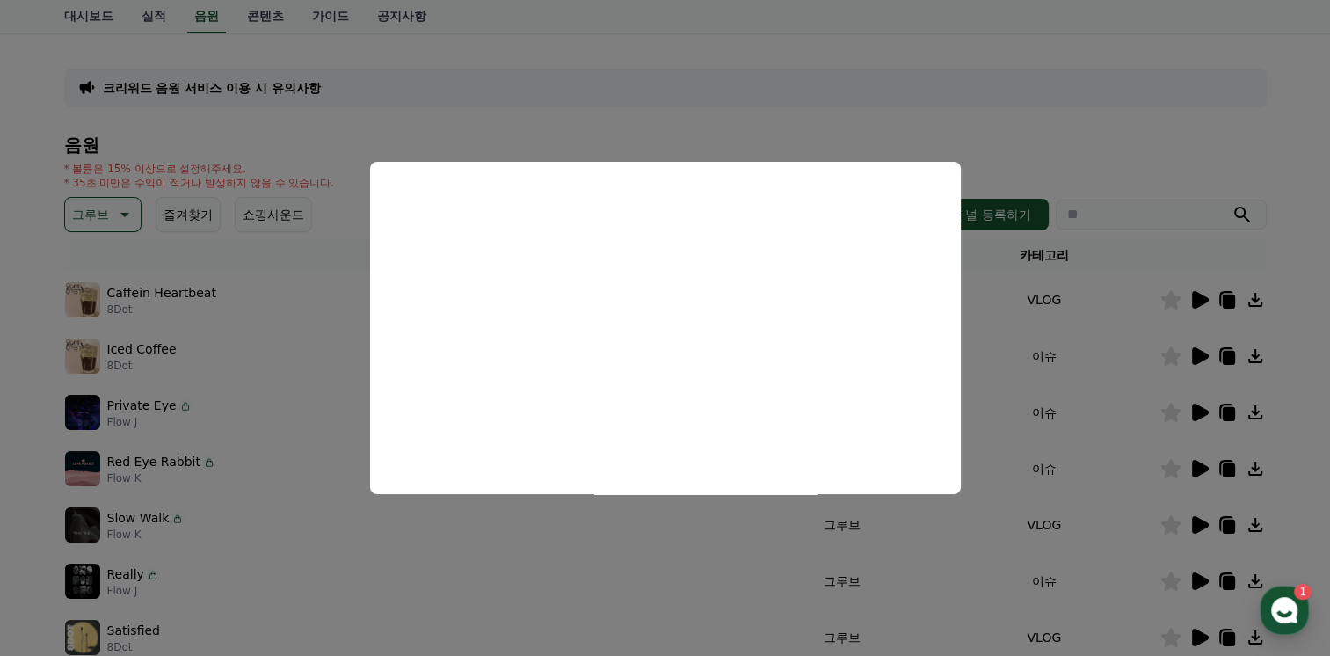
click at [996, 118] on button "close modal" at bounding box center [665, 328] width 1330 height 656
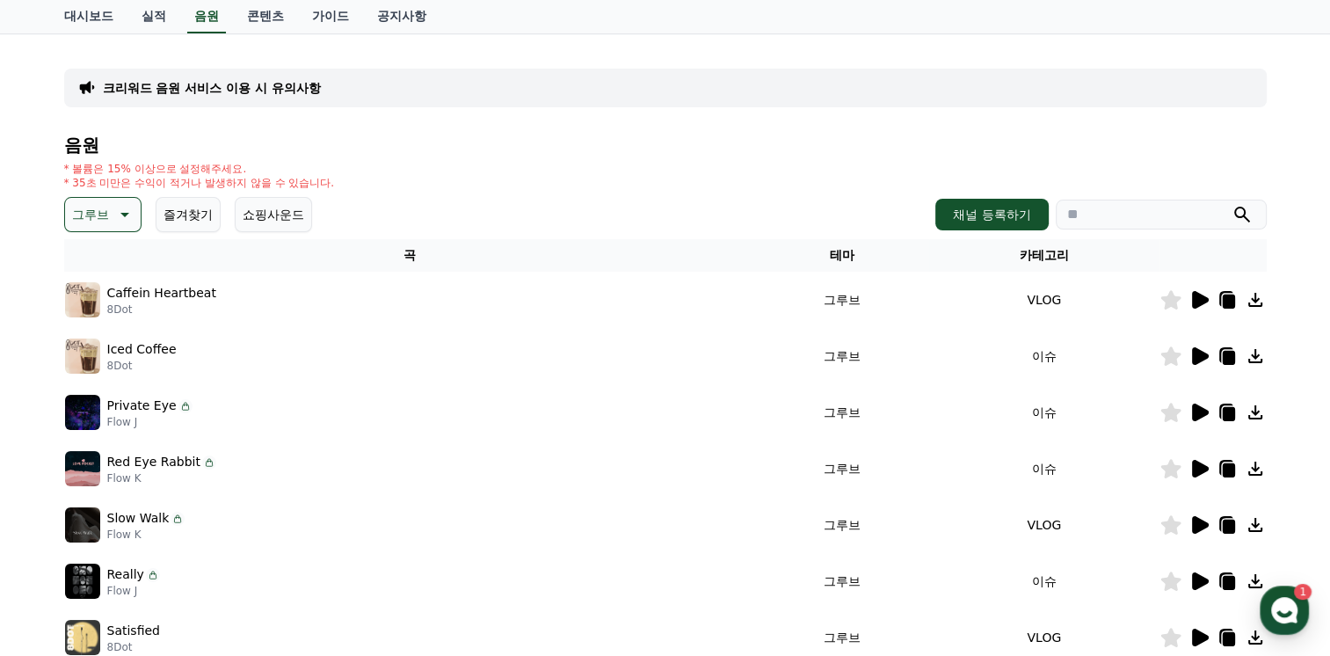
click at [1192, 528] on icon at bounding box center [1200, 525] width 17 height 18
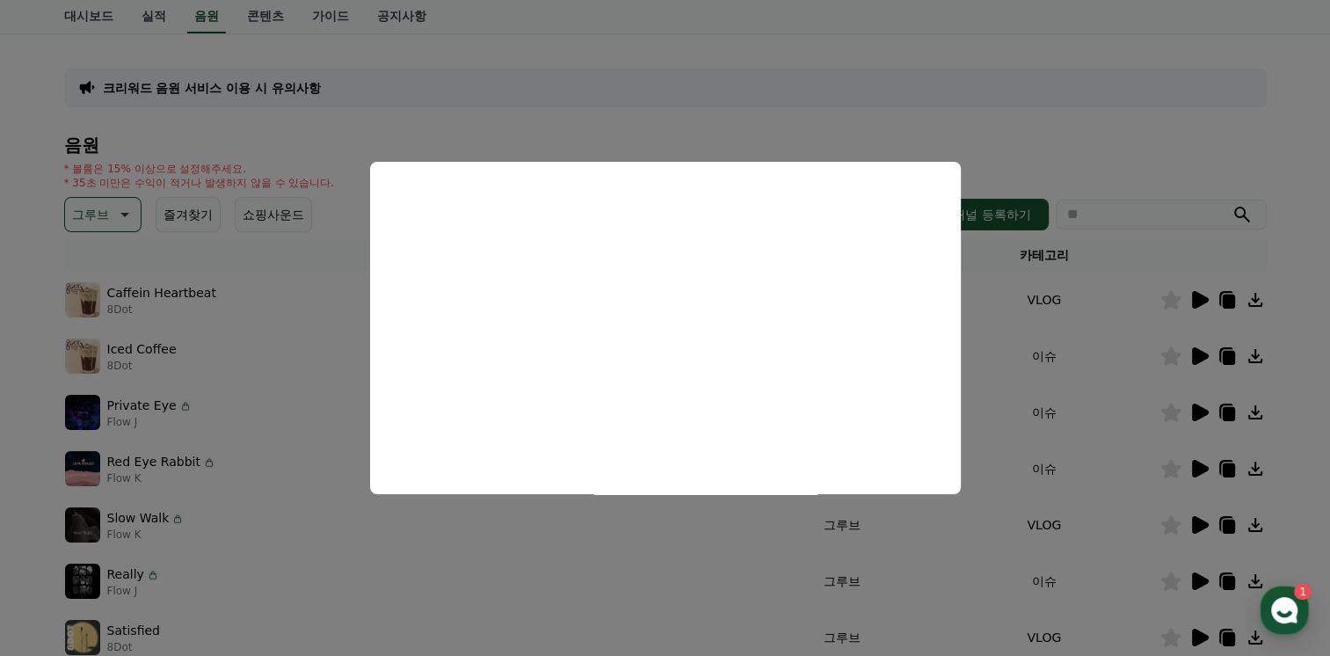
click at [1255, 518] on button "close modal" at bounding box center [665, 328] width 1330 height 656
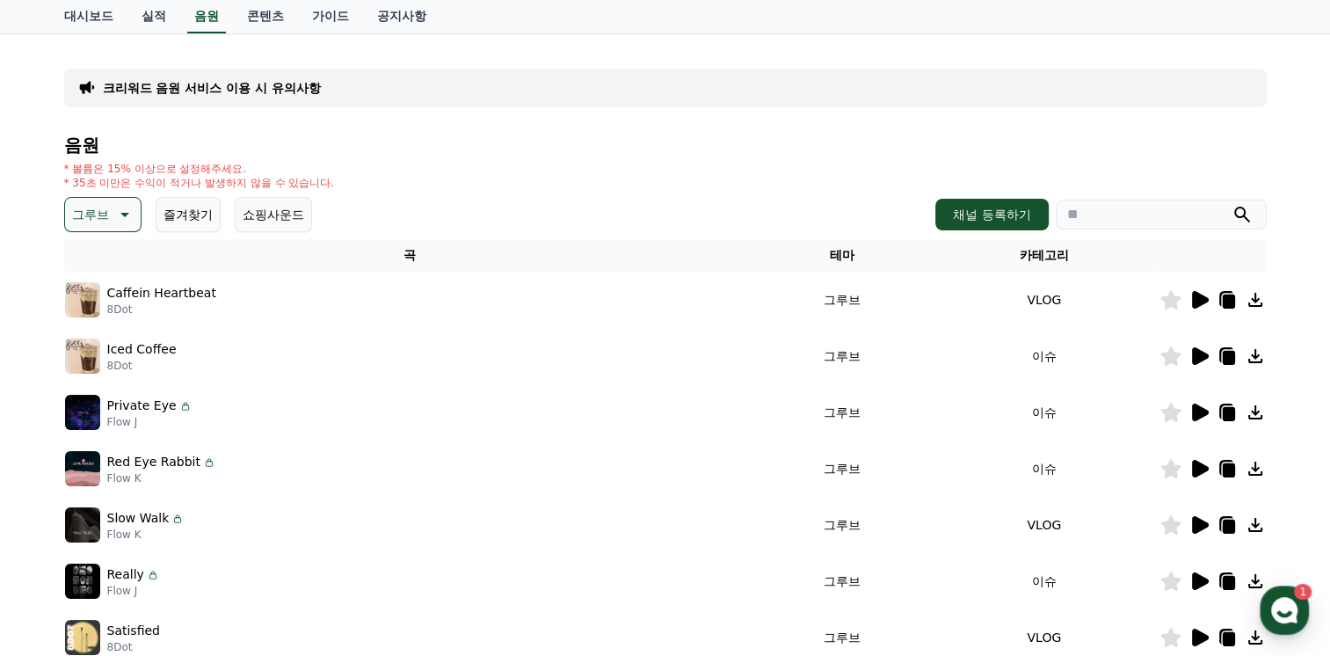
click at [1254, 521] on icon at bounding box center [1255, 525] width 14 height 14
click at [1194, 581] on icon at bounding box center [1200, 581] width 17 height 18
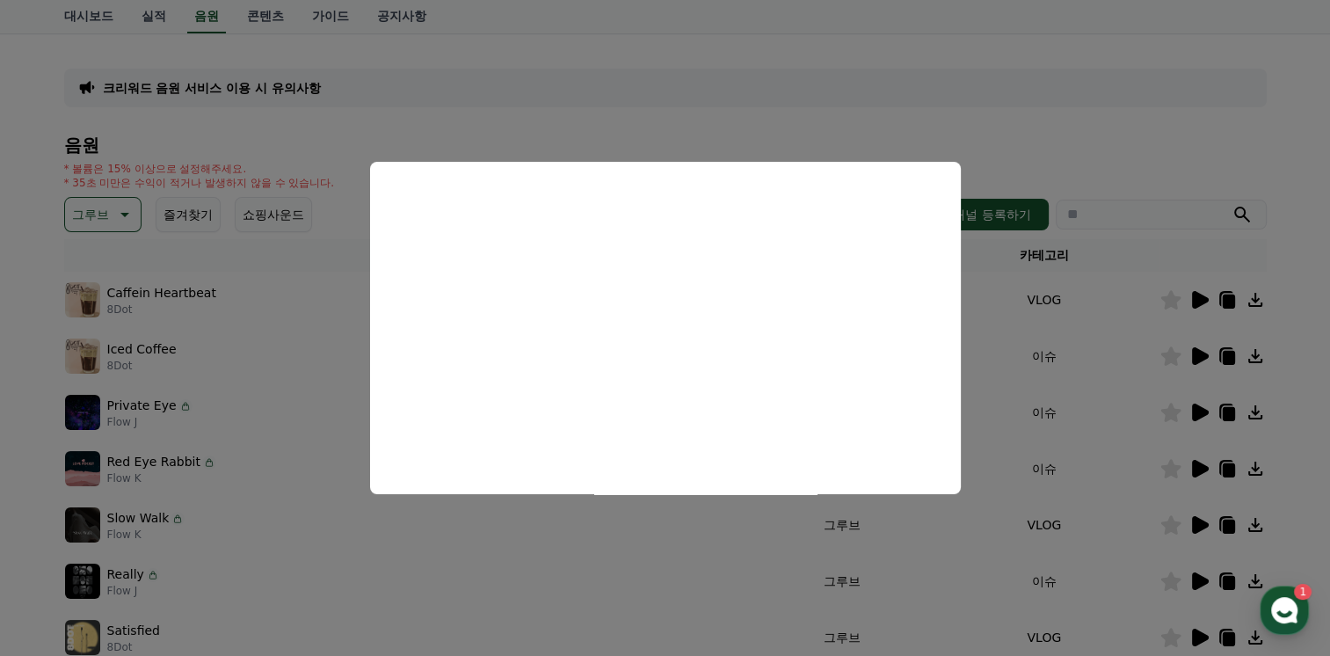
click at [880, 74] on button "close modal" at bounding box center [665, 328] width 1330 height 656
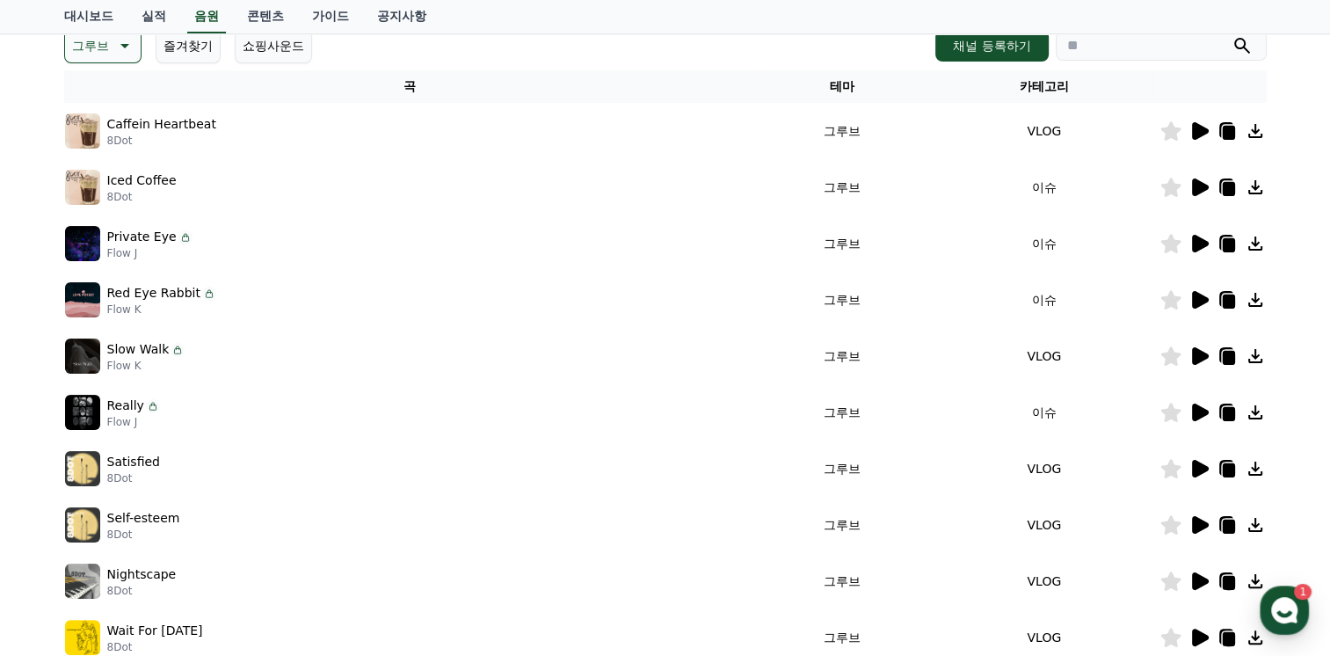
scroll to position [264, 0]
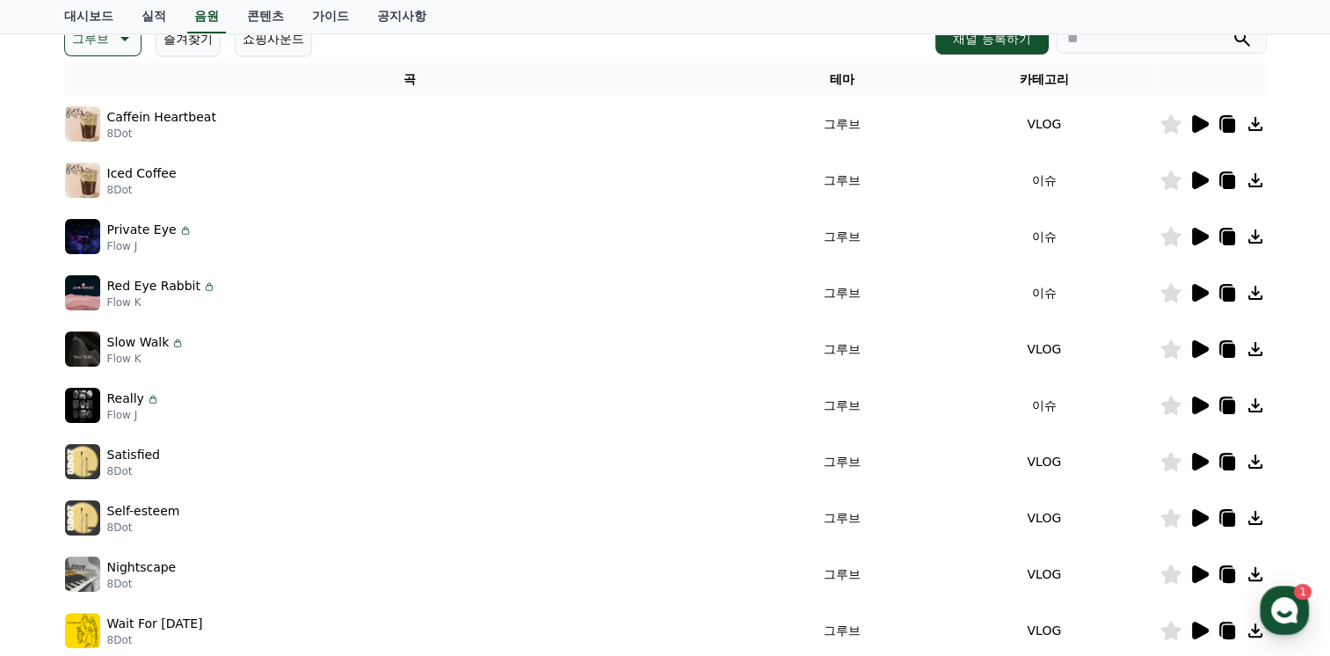
click at [1197, 460] on icon at bounding box center [1200, 462] width 17 height 18
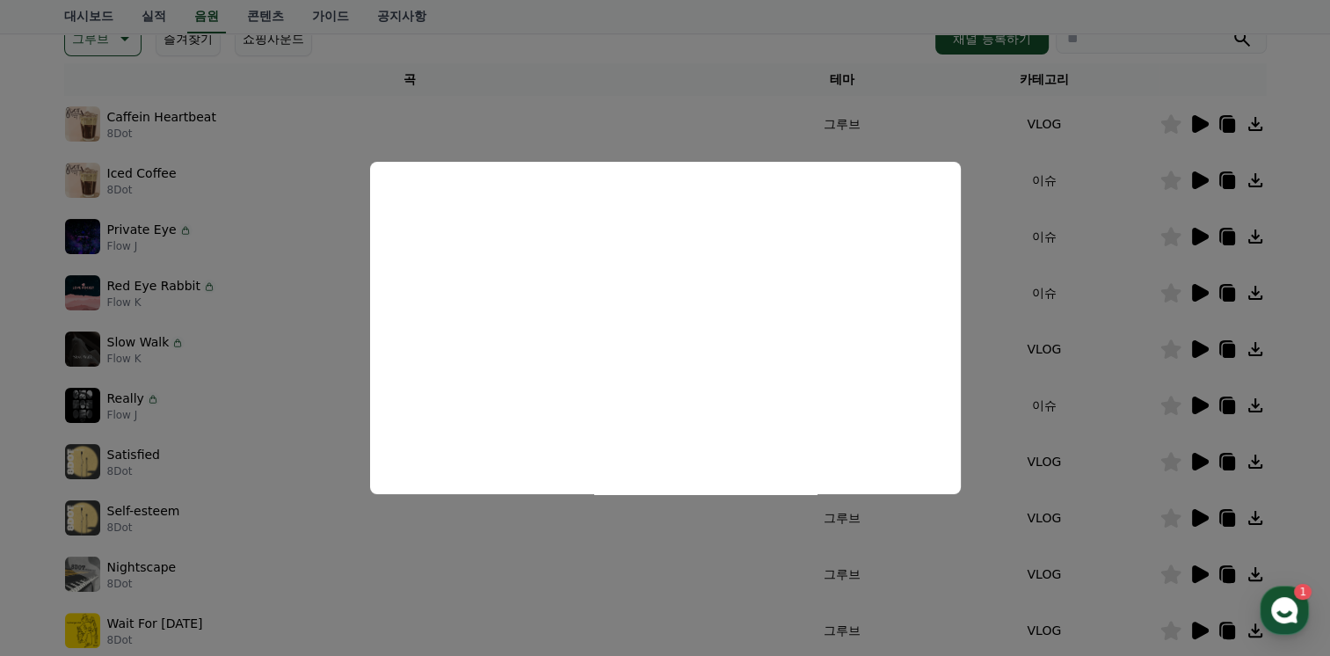
click at [1189, 515] on button "close modal" at bounding box center [665, 328] width 1330 height 656
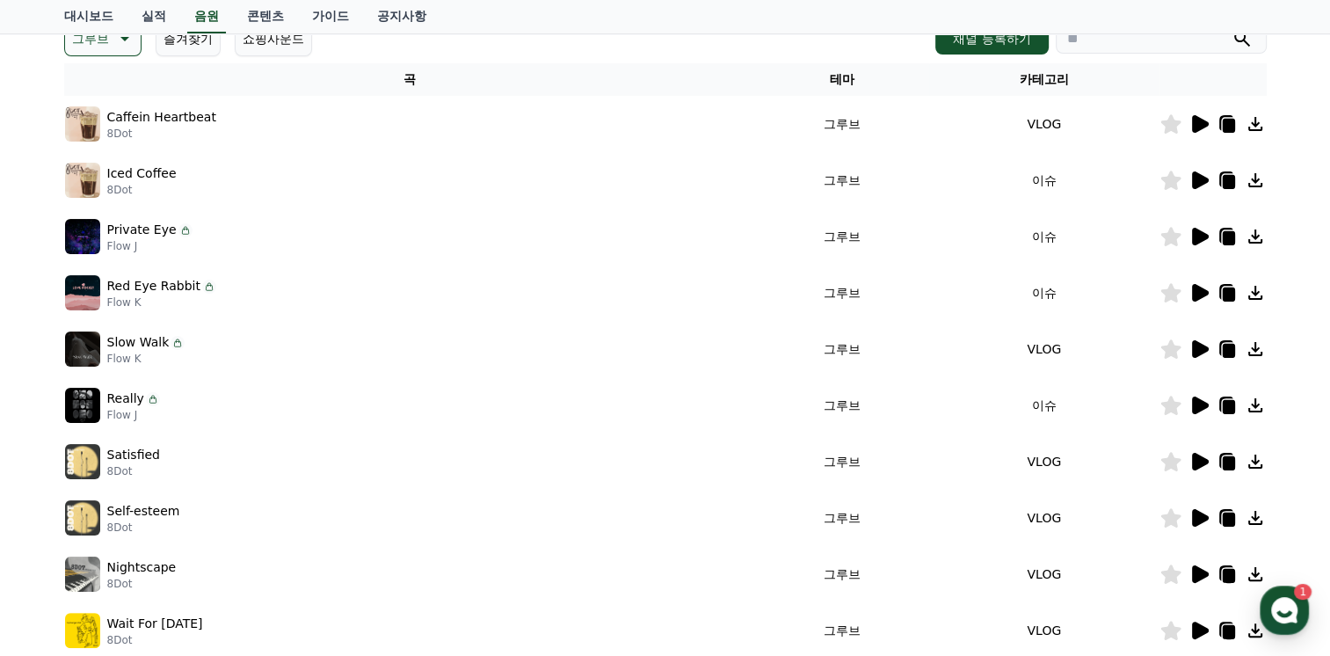
click at [1189, 515] on icon at bounding box center [1199, 517] width 21 height 21
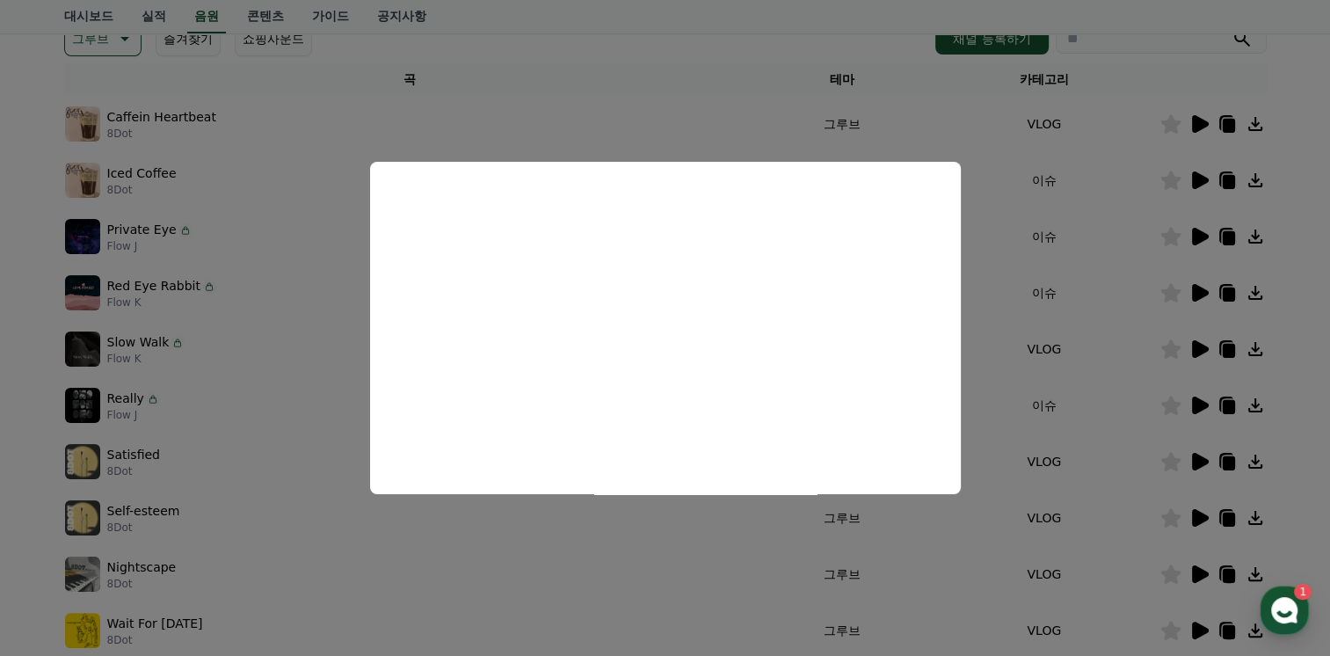
click at [653, 564] on button "close modal" at bounding box center [665, 328] width 1330 height 656
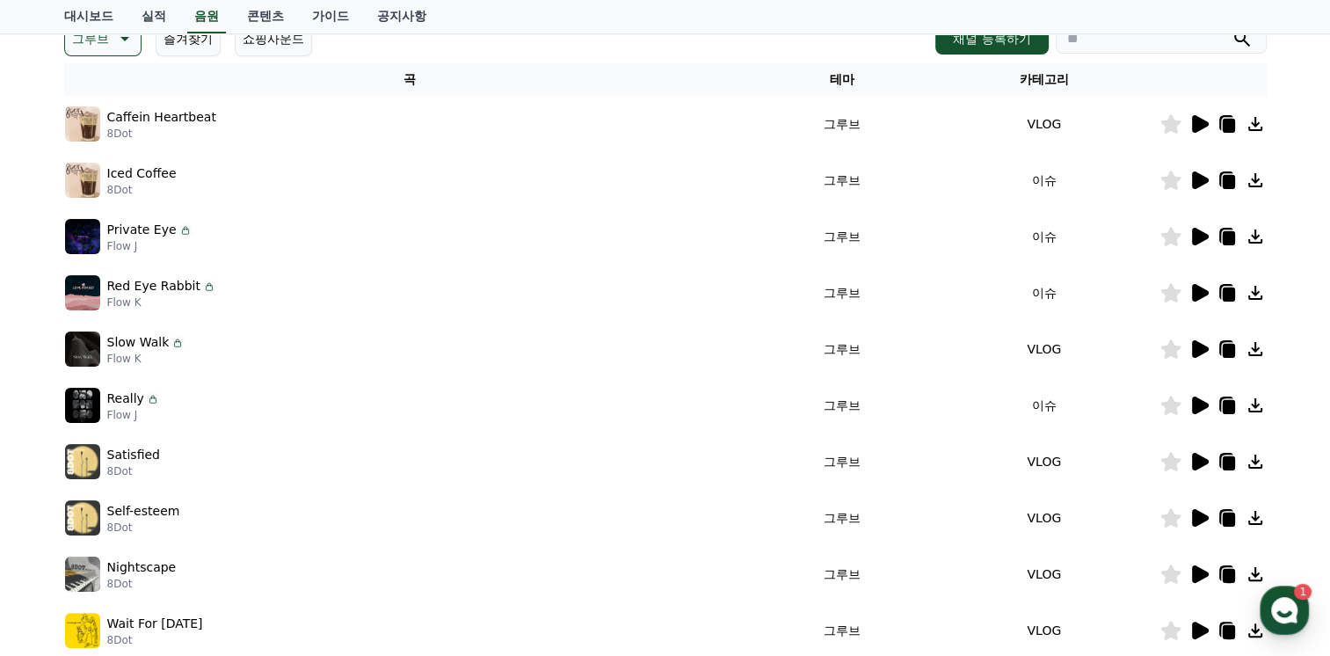
click at [1201, 575] on icon at bounding box center [1200, 574] width 17 height 18
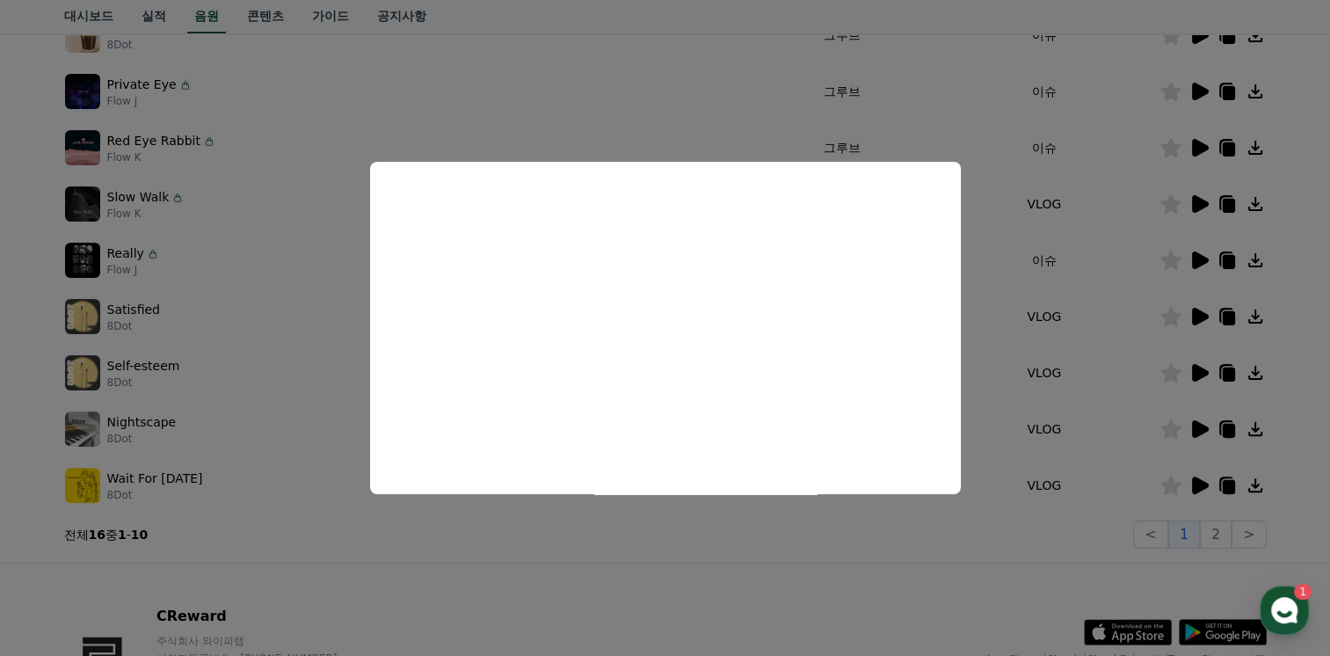
scroll to position [440, 0]
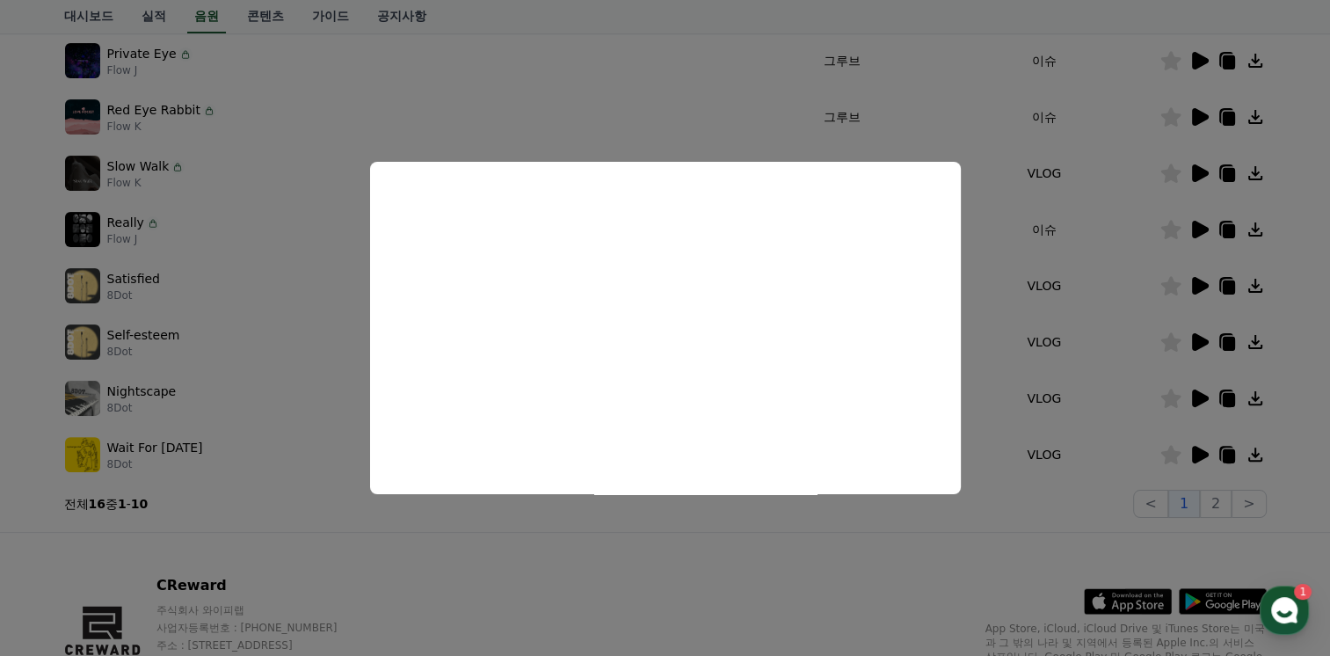
click at [1189, 452] on button "close modal" at bounding box center [665, 328] width 1330 height 656
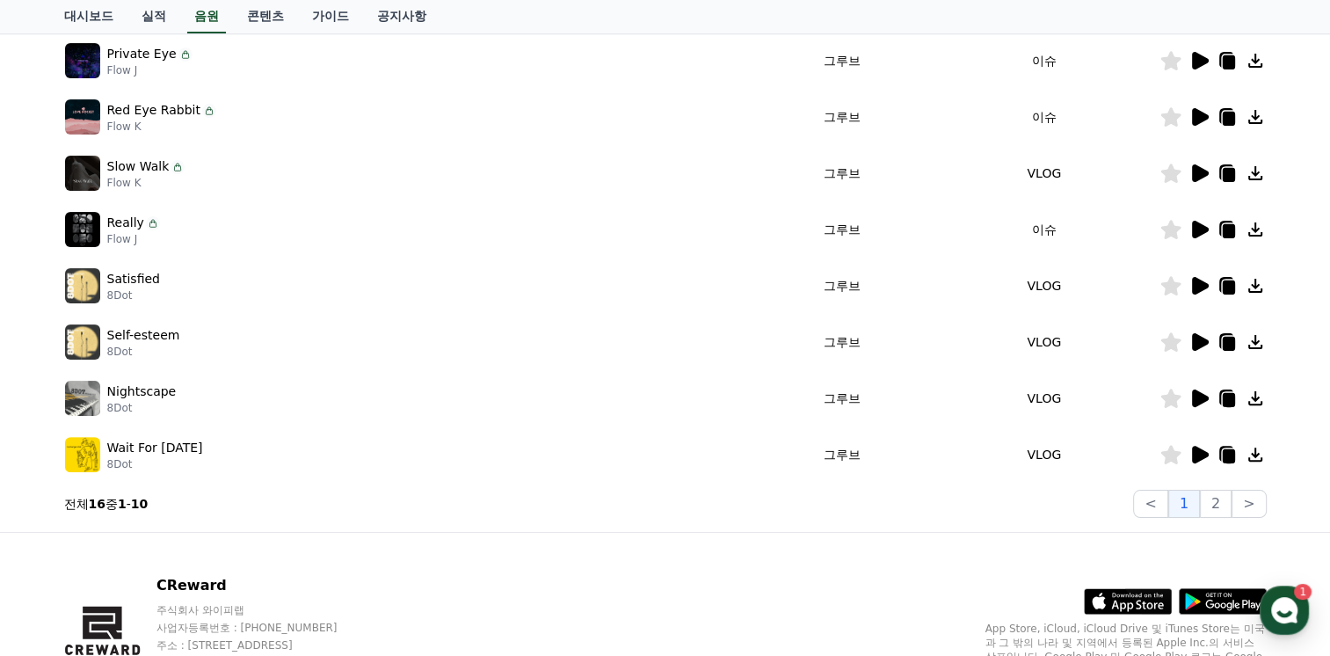
click at [1199, 455] on icon at bounding box center [1200, 455] width 17 height 18
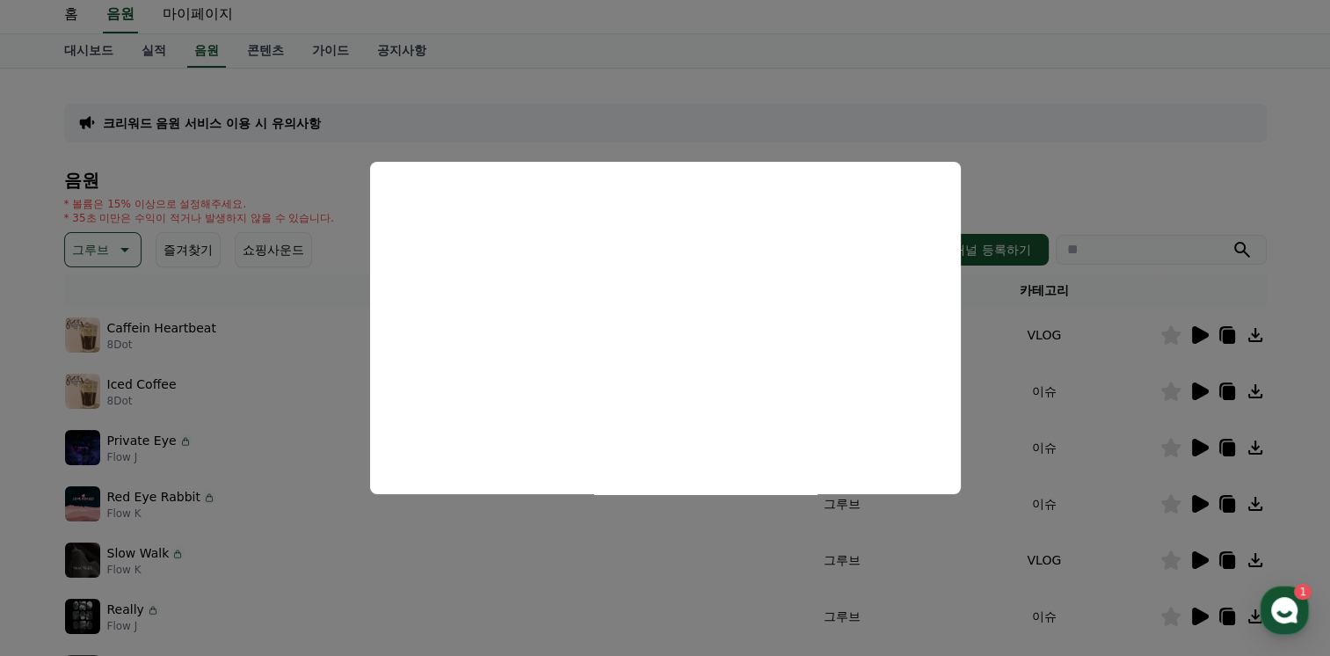
scroll to position [0, 0]
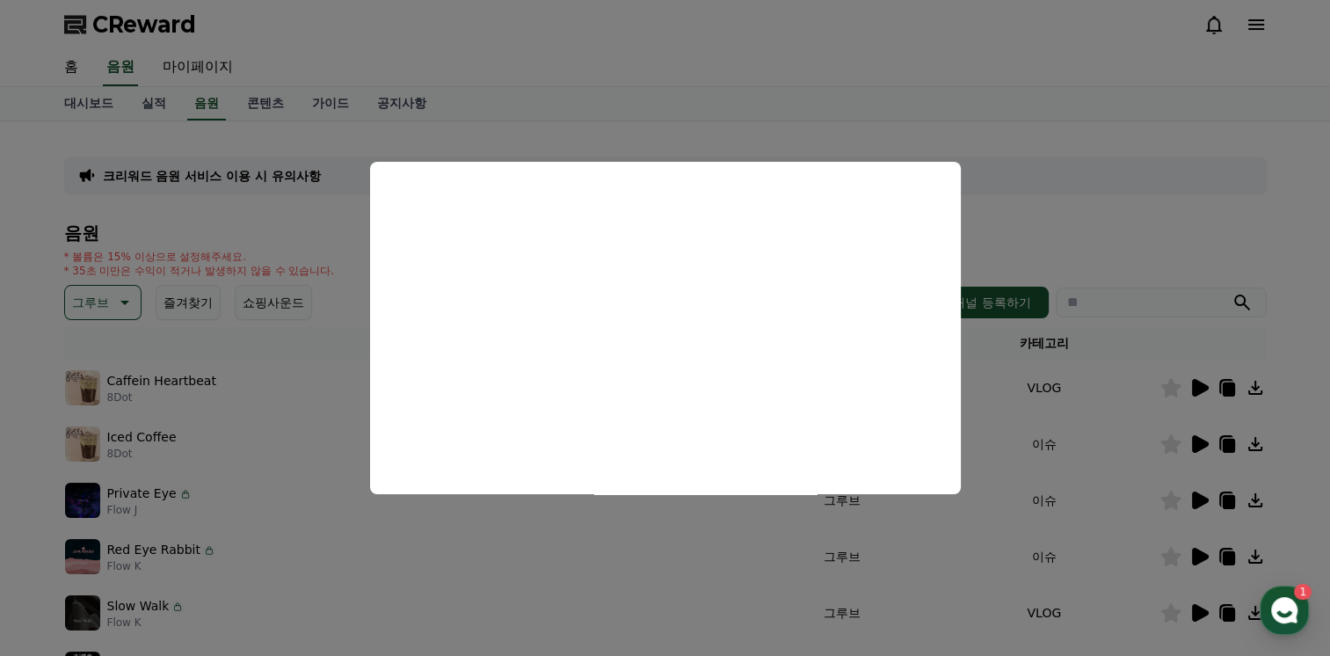
click at [122, 307] on button "close modal" at bounding box center [665, 328] width 1330 height 656
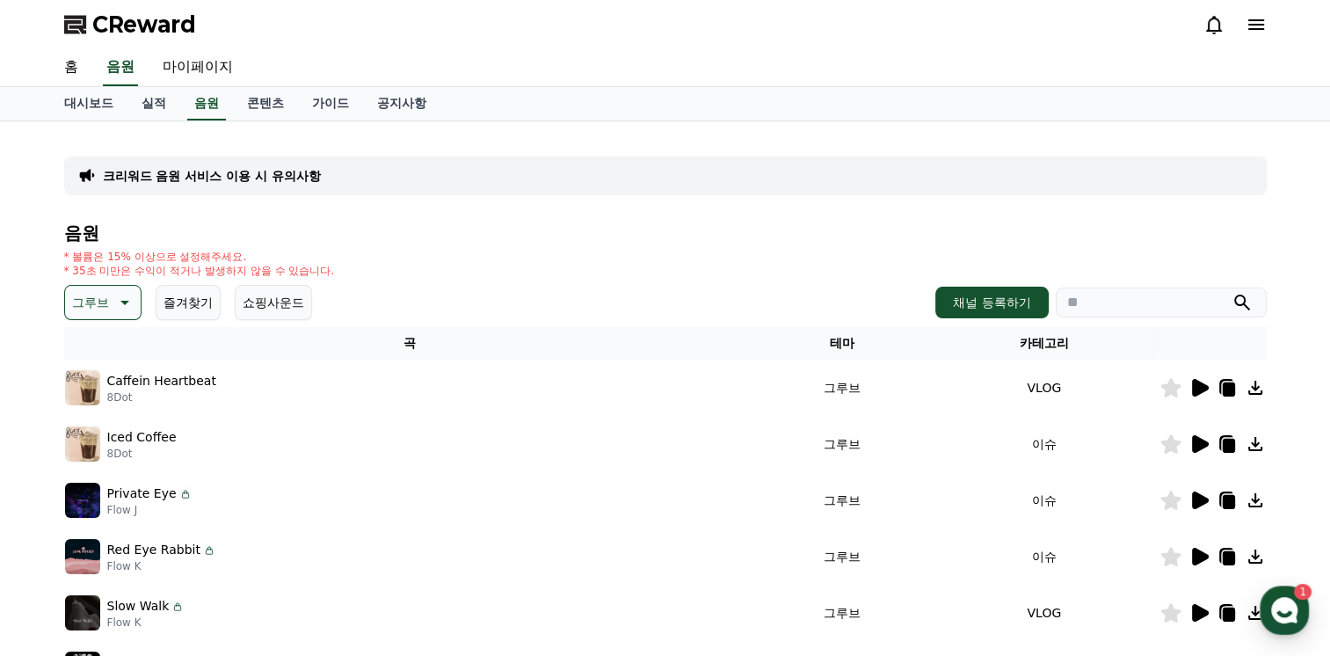
click at [122, 307] on icon at bounding box center [123, 302] width 21 height 21
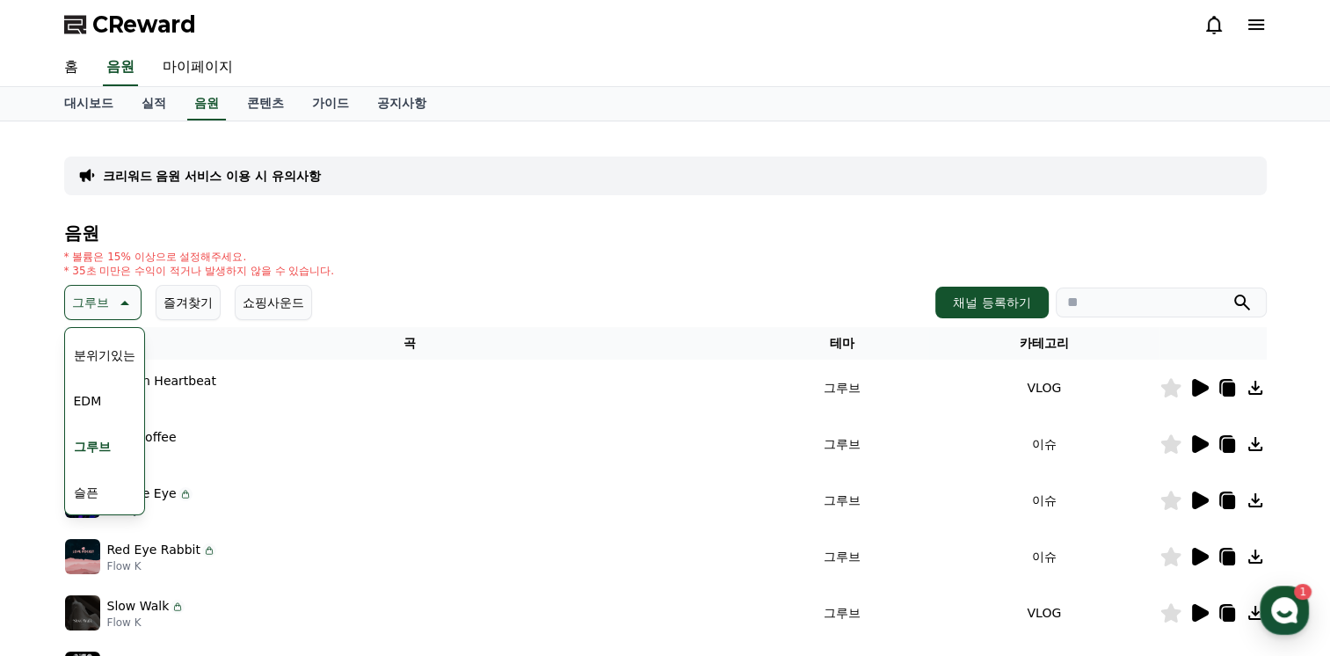
scroll to position [527, 0]
click at [91, 456] on button "슬픈" at bounding box center [86, 461] width 39 height 39
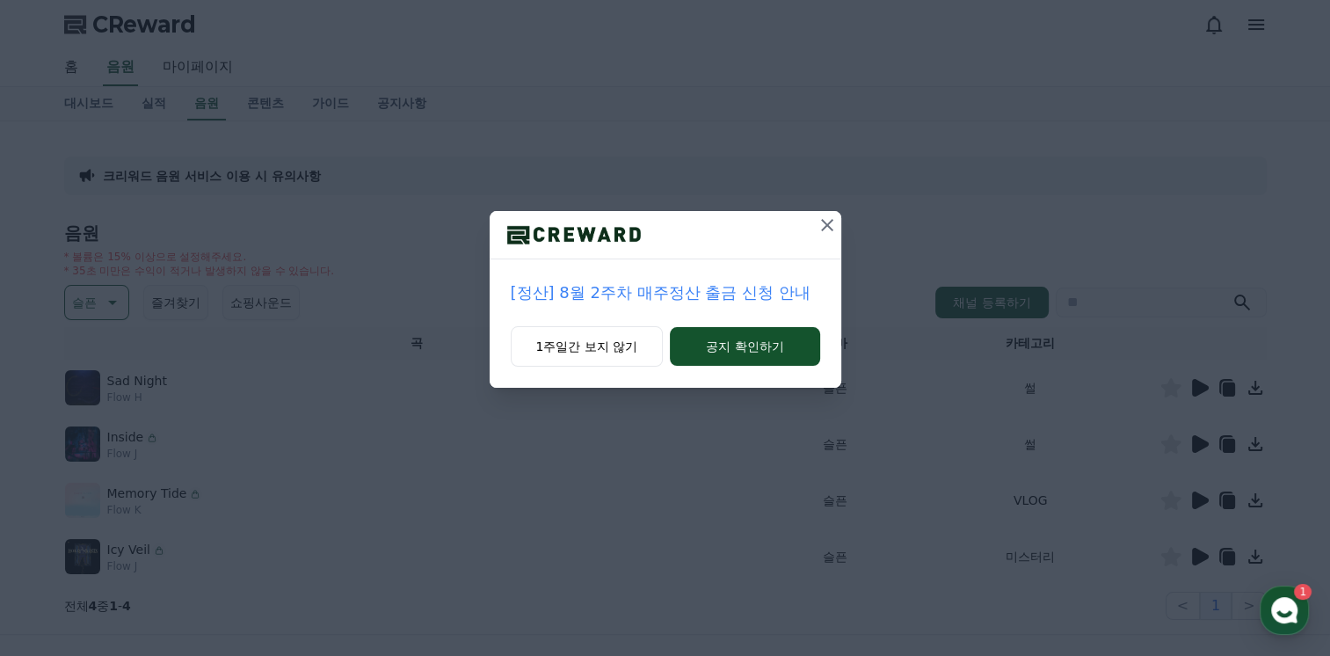
click at [830, 227] on icon at bounding box center [827, 225] width 21 height 21
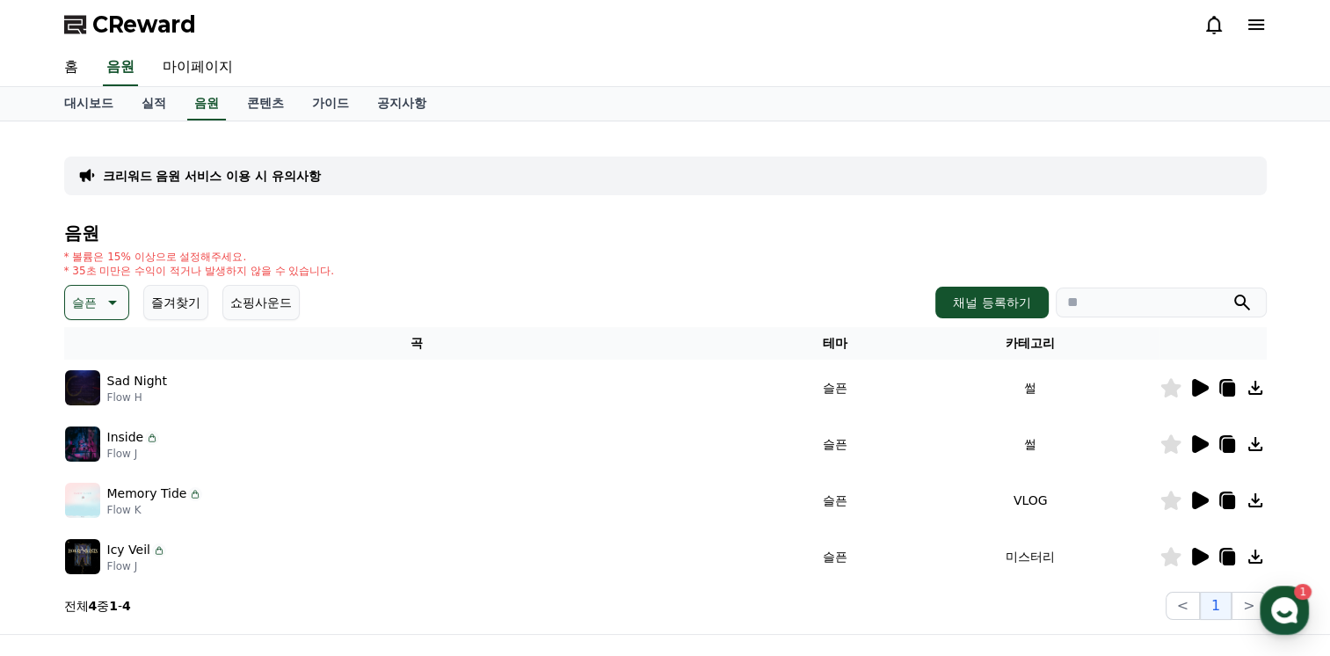
click at [1198, 386] on icon at bounding box center [1200, 388] width 17 height 18
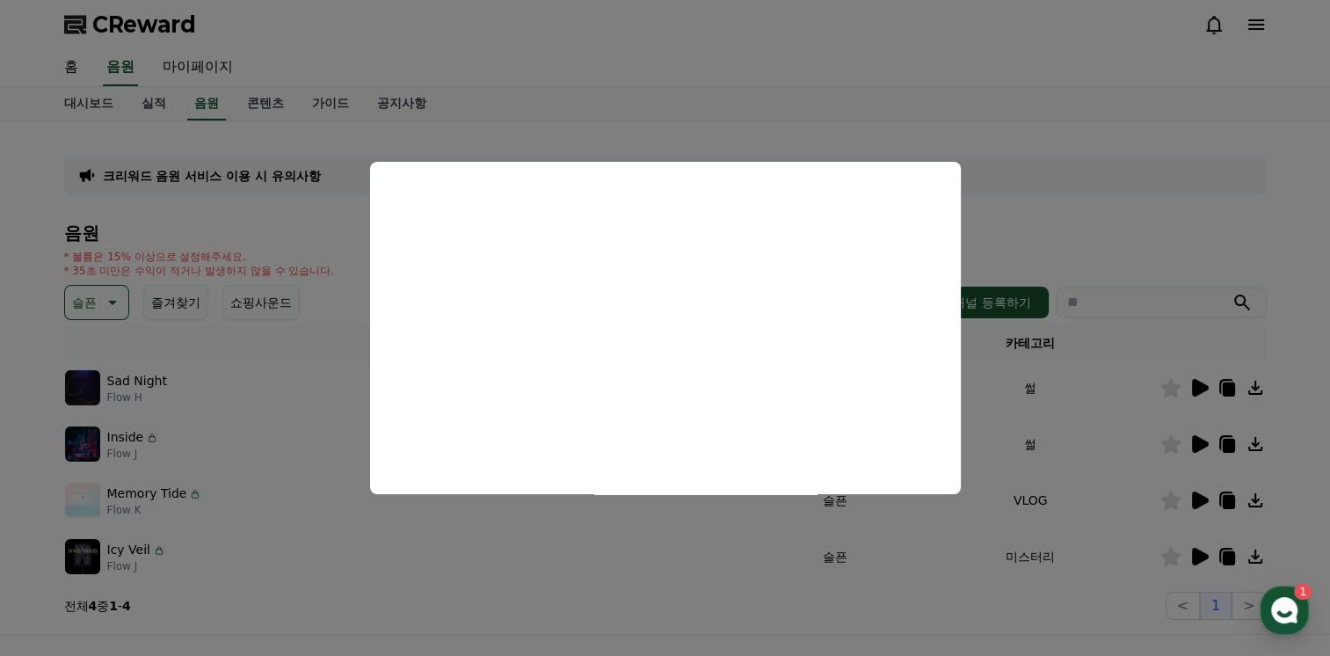
click at [1252, 385] on button "close modal" at bounding box center [665, 328] width 1330 height 656
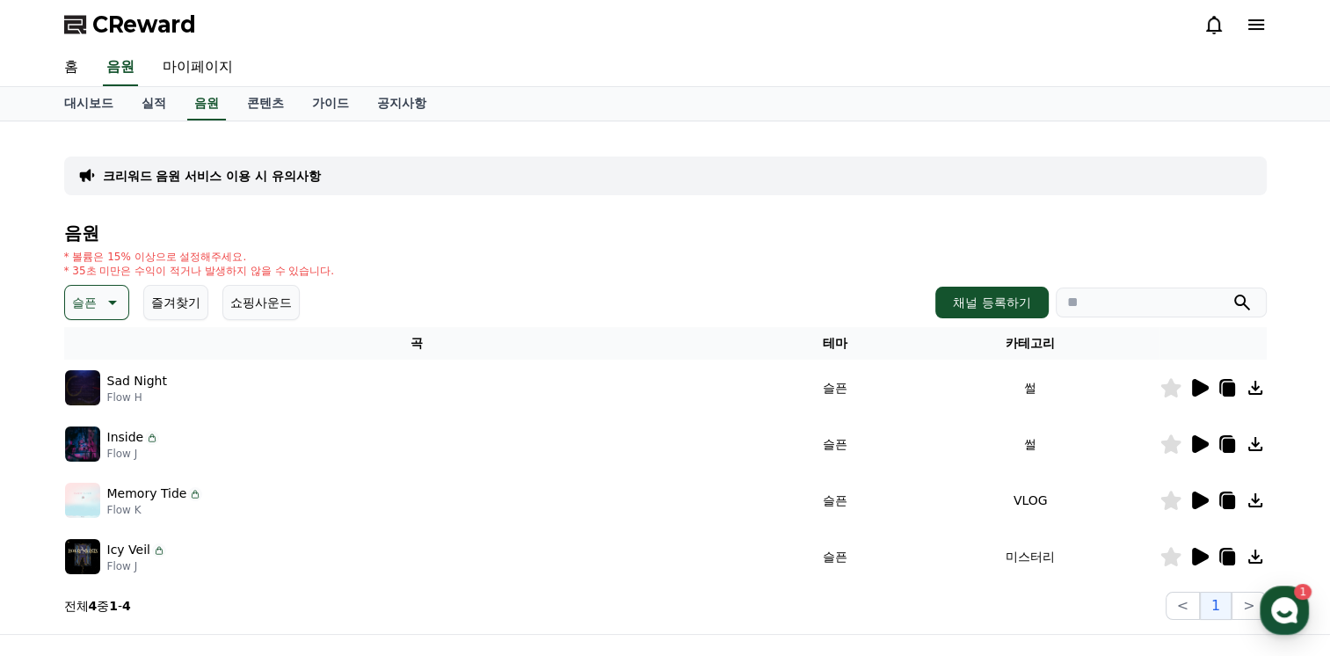
click at [1254, 386] on icon at bounding box center [1255, 388] width 14 height 14
click at [534, 477] on td "Memory Tide Flow K" at bounding box center [416, 500] width 705 height 56
click at [1208, 445] on icon at bounding box center [1199, 443] width 21 height 21
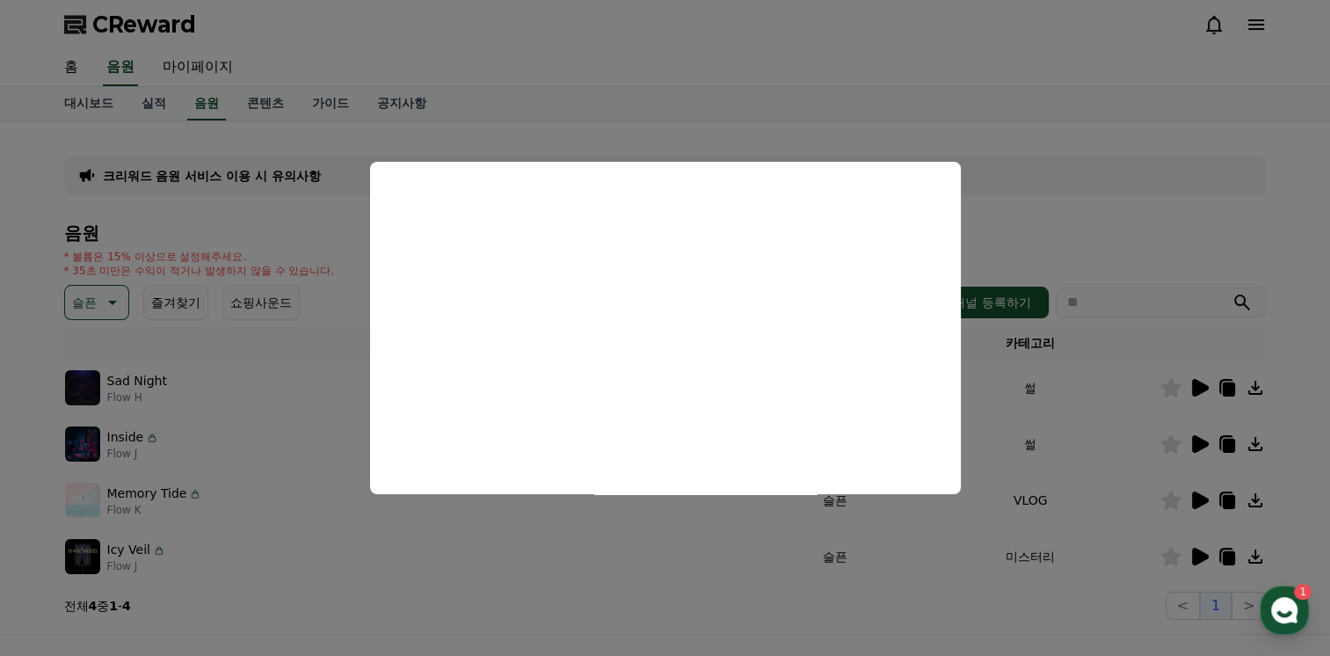
click at [1255, 445] on button "close modal" at bounding box center [665, 328] width 1330 height 656
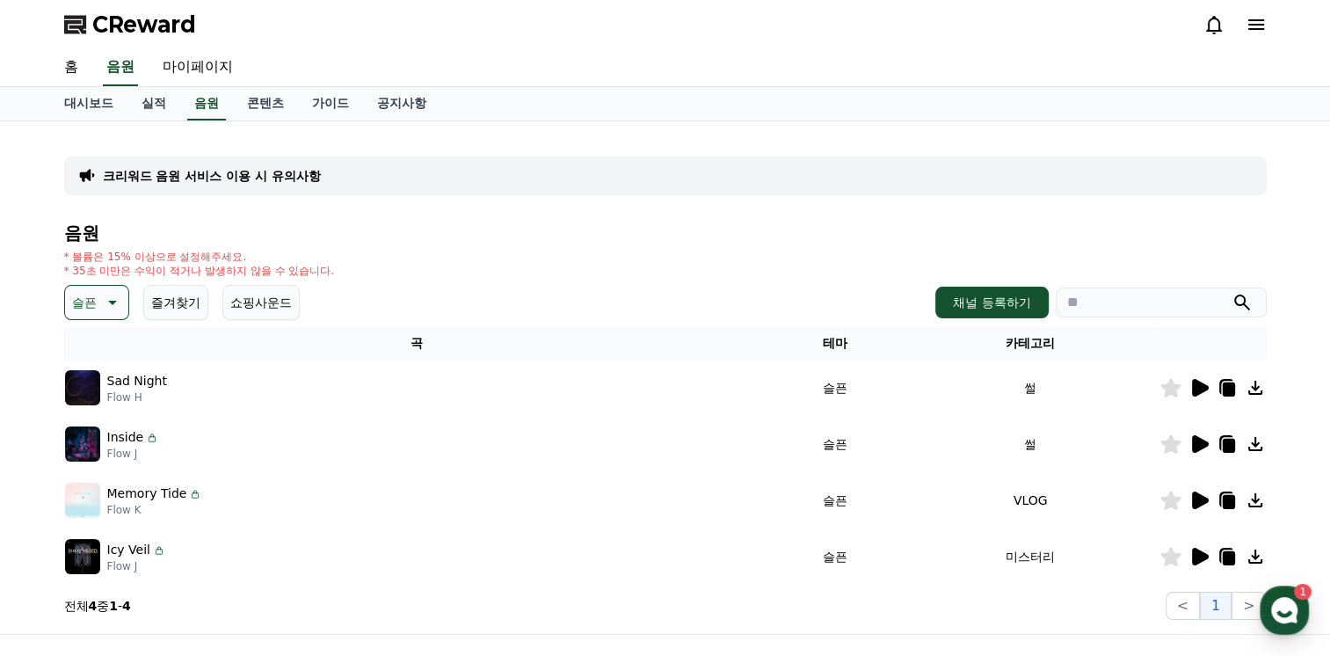
click at [1249, 444] on icon at bounding box center [1255, 443] width 21 height 21
click at [676, 578] on td "Icy Veil Flow J" at bounding box center [416, 556] width 705 height 56
click at [1203, 500] on icon at bounding box center [1200, 500] width 17 height 18
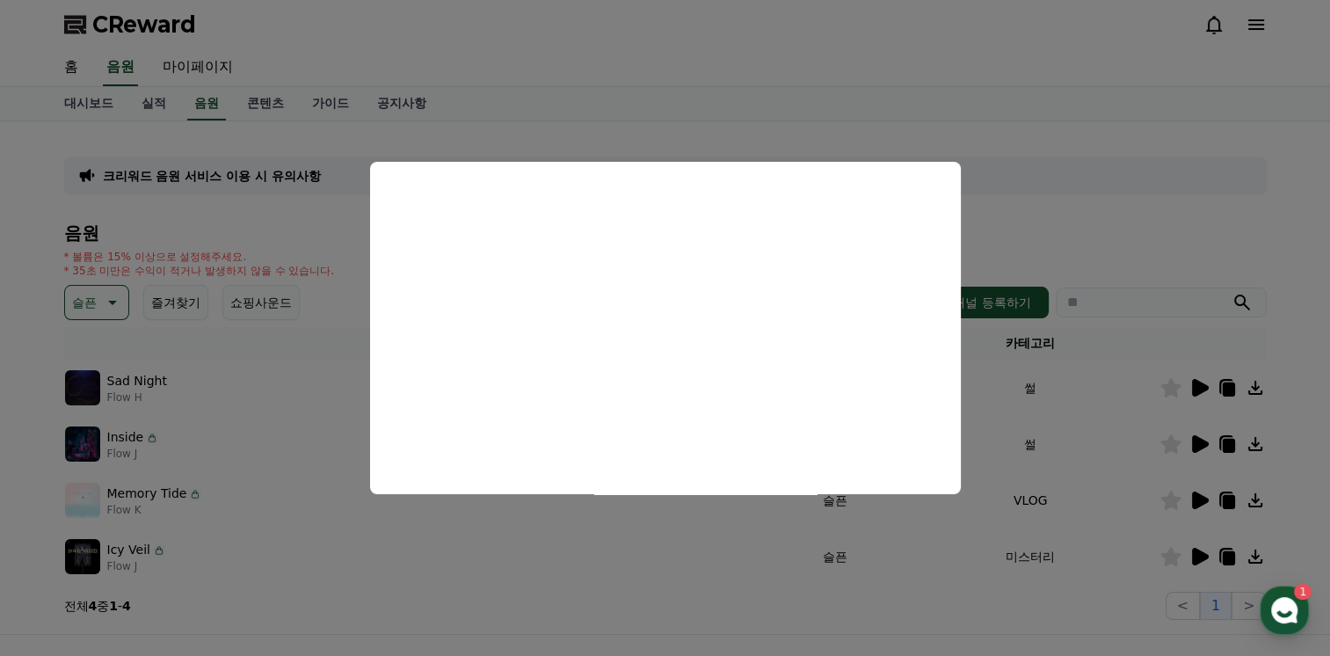
click at [1198, 497] on button "close modal" at bounding box center [665, 328] width 1330 height 656
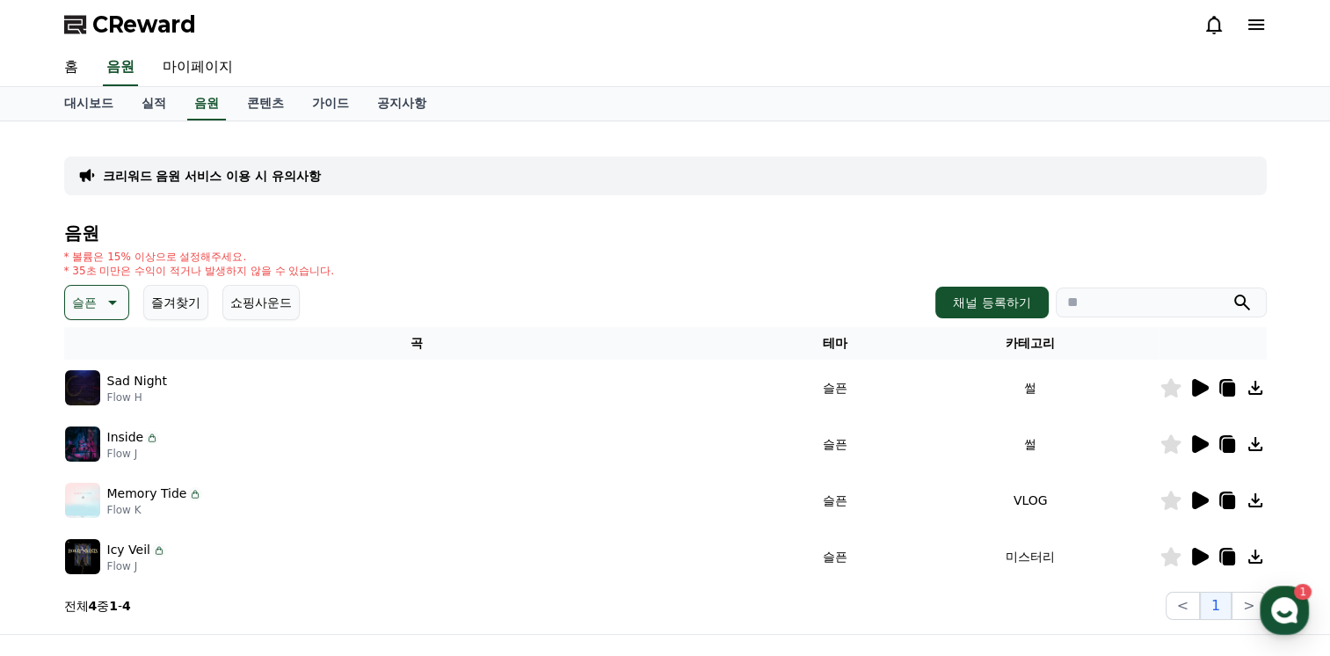
click at [1259, 498] on icon at bounding box center [1255, 500] width 21 height 21
click at [639, 578] on td "Icy Veil Flow J" at bounding box center [416, 556] width 705 height 56
click at [1195, 552] on icon at bounding box center [1200, 557] width 17 height 18
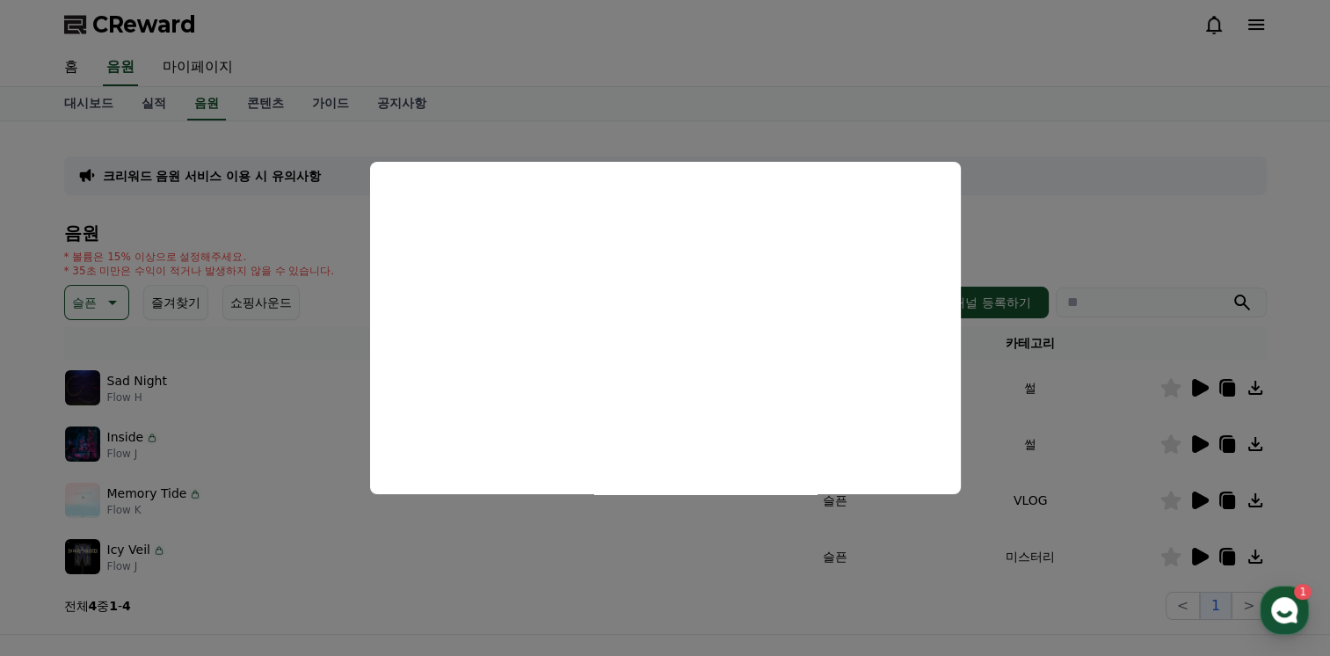
click at [113, 302] on button "close modal" at bounding box center [665, 328] width 1330 height 656
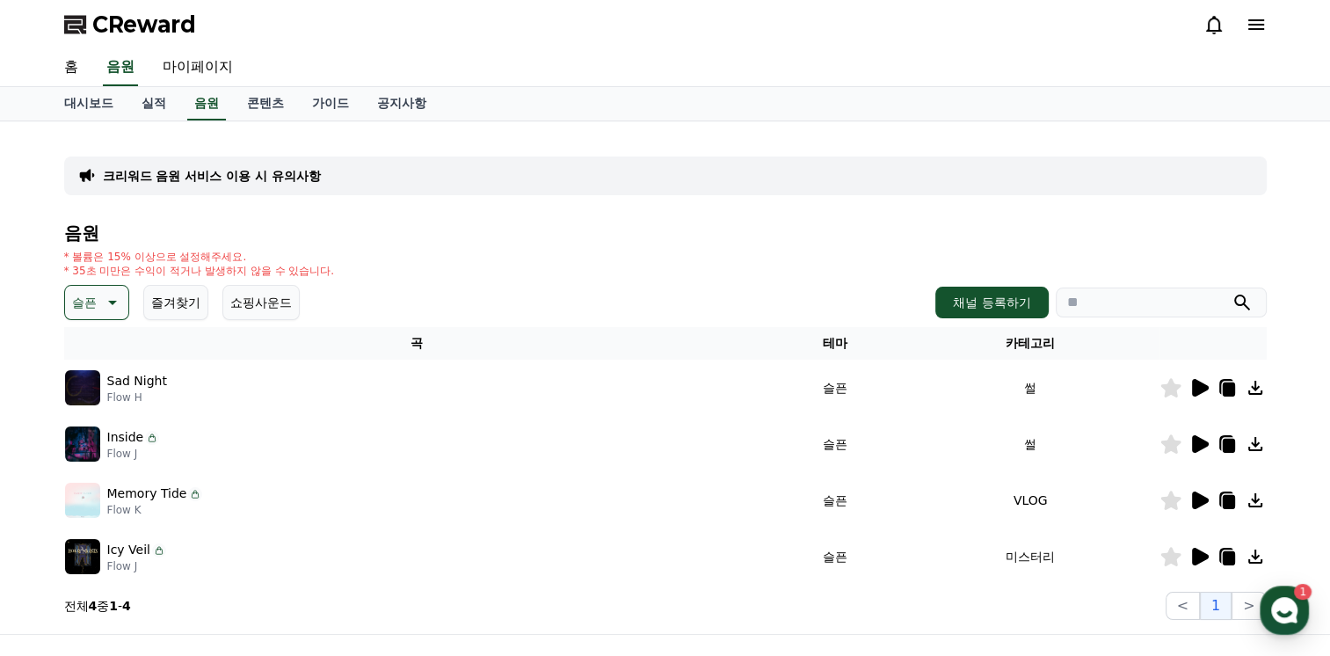
click at [111, 309] on icon at bounding box center [110, 302] width 21 height 21
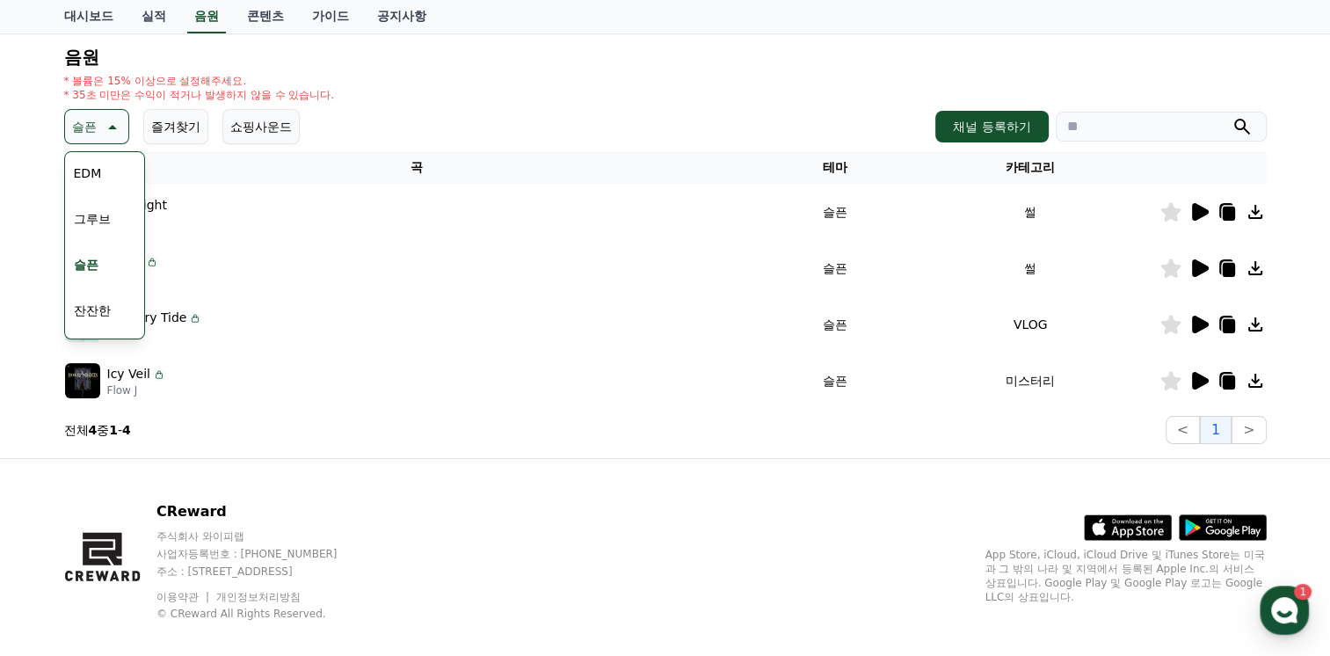
scroll to position [637, 0]
click at [88, 218] on button "잔잔한" at bounding box center [92, 222] width 51 height 39
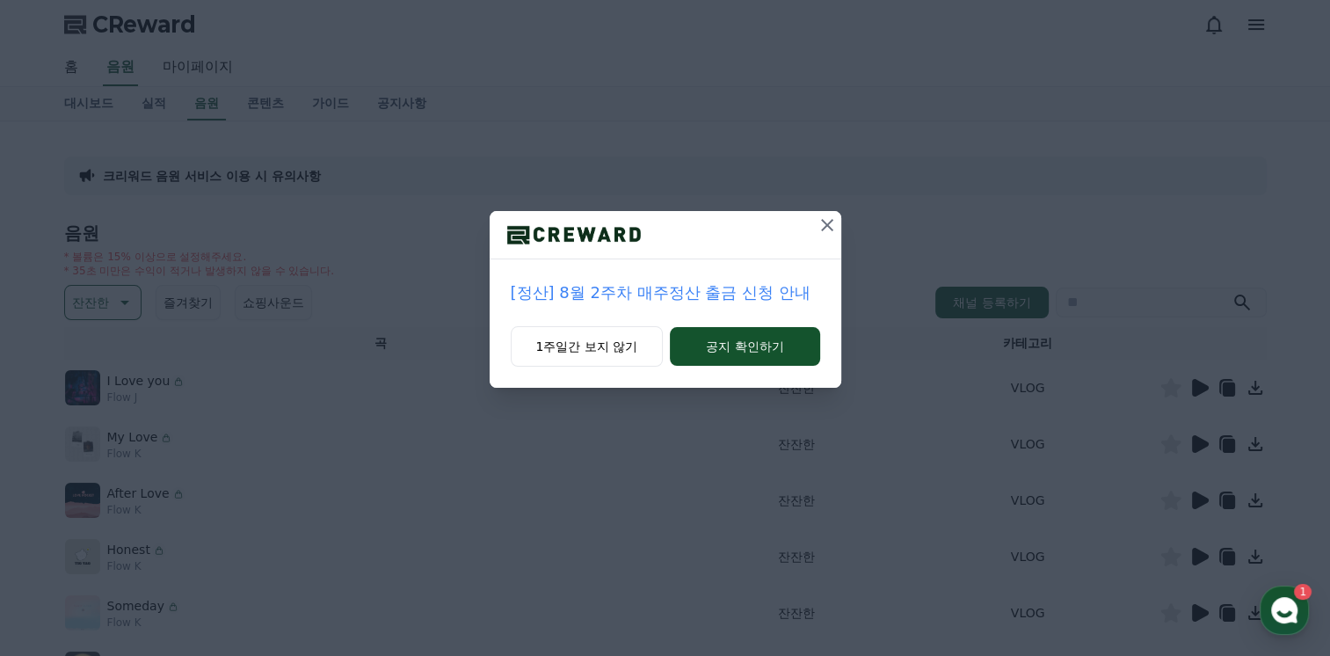
click at [826, 223] on icon at bounding box center [827, 225] width 21 height 21
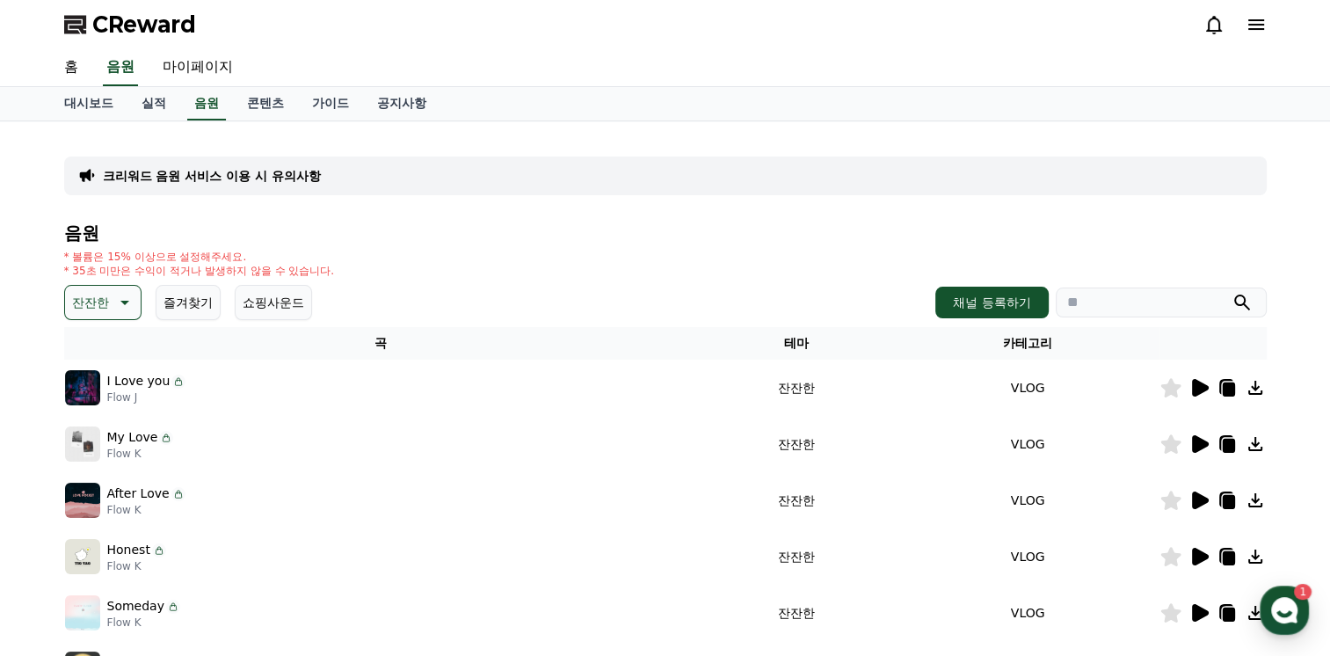
click at [1203, 389] on icon at bounding box center [1200, 388] width 17 height 18
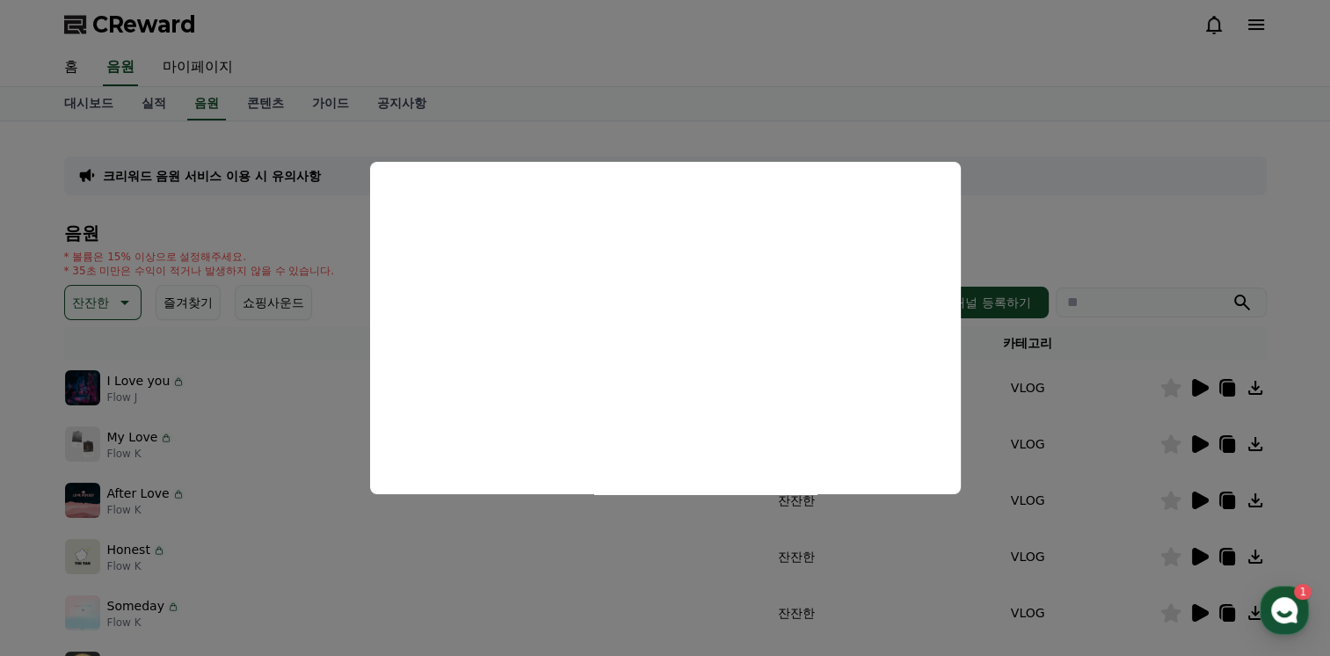
click at [1196, 386] on button "close modal" at bounding box center [665, 328] width 1330 height 656
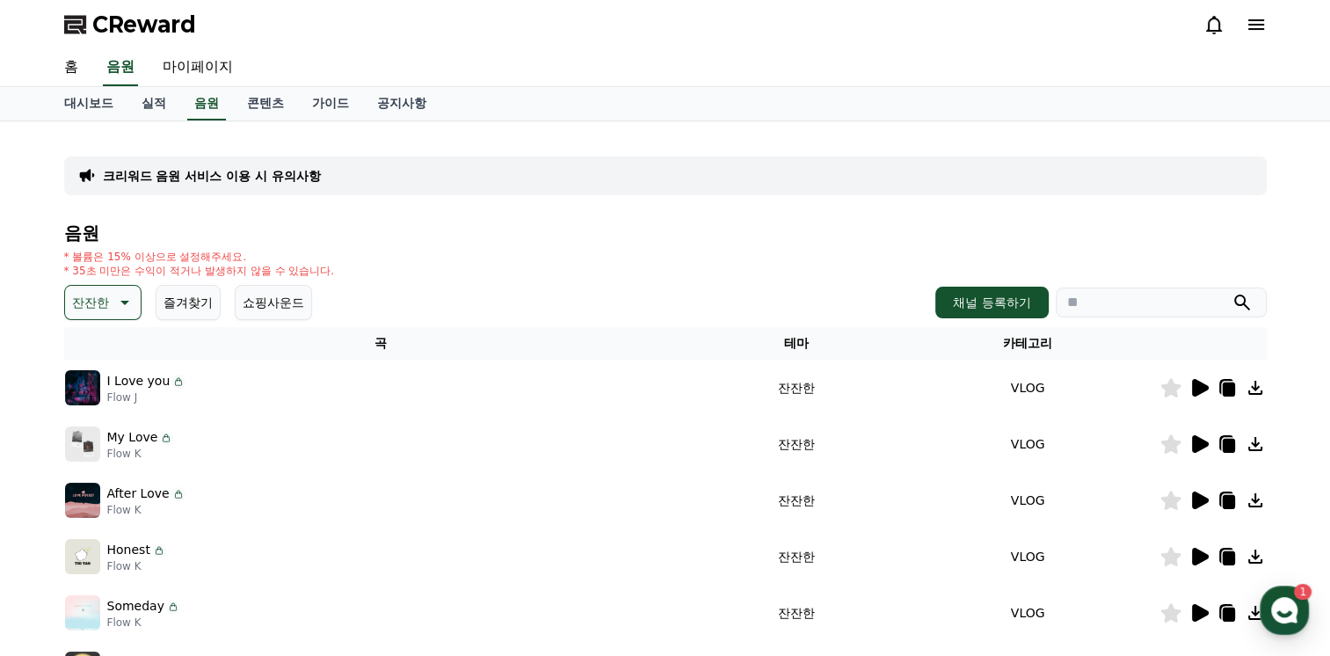
click at [1258, 389] on icon at bounding box center [1255, 387] width 21 height 21
click at [607, 452] on div "My Love Flow K" at bounding box center [380, 443] width 631 height 35
click at [1202, 445] on icon at bounding box center [1200, 444] width 17 height 18
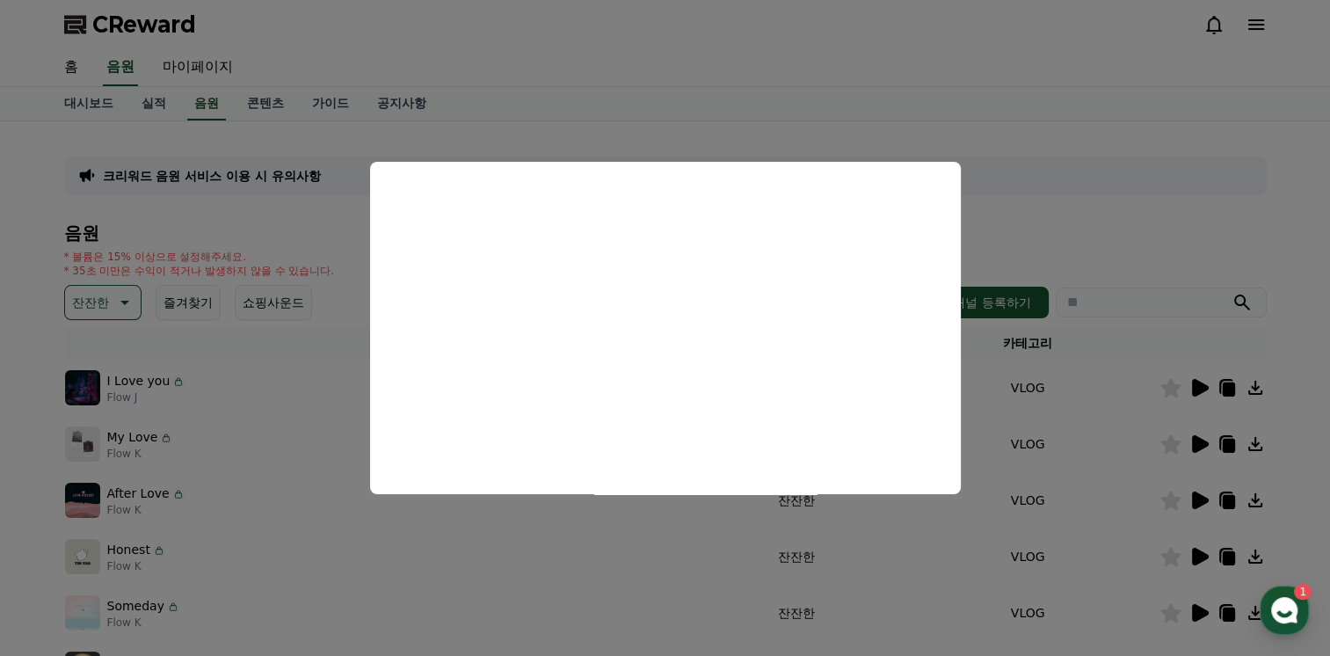
click at [1256, 445] on button "close modal" at bounding box center [665, 328] width 1330 height 656
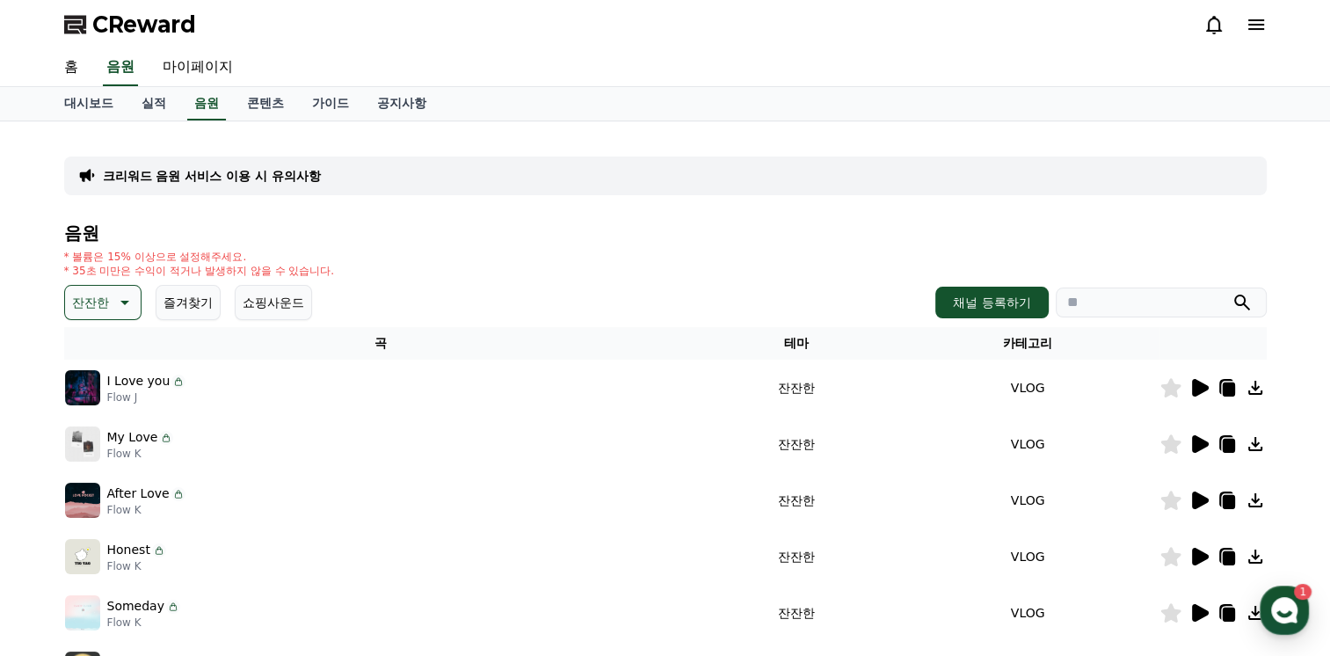
click at [1255, 444] on icon at bounding box center [1255, 444] width 14 height 14
click at [751, 501] on td "잔잔한" at bounding box center [797, 500] width 200 height 56
click at [1200, 501] on icon at bounding box center [1200, 500] width 17 height 18
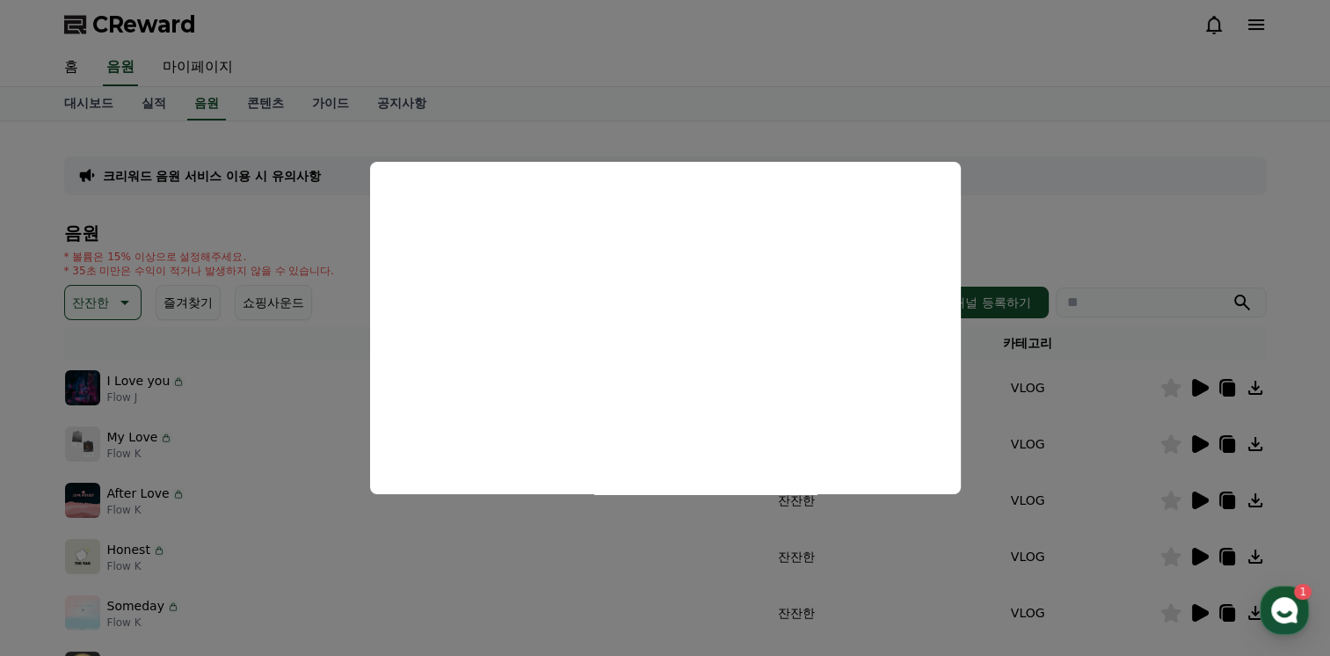
click at [1252, 498] on button "close modal" at bounding box center [665, 328] width 1330 height 656
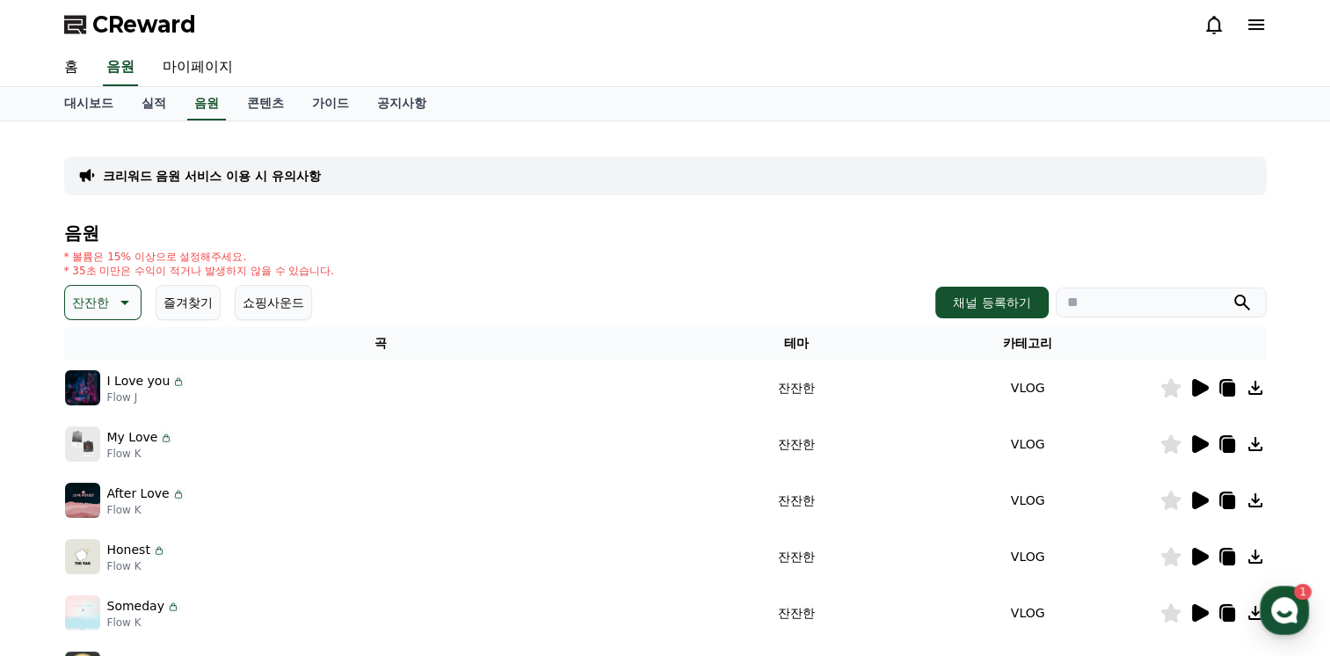
click at [1255, 497] on icon at bounding box center [1255, 500] width 21 height 21
click at [1252, 499] on icon at bounding box center [1255, 500] width 14 height 14
click at [798, 557] on td "잔잔한" at bounding box center [797, 556] width 200 height 56
click at [1192, 555] on icon at bounding box center [1200, 557] width 17 height 18
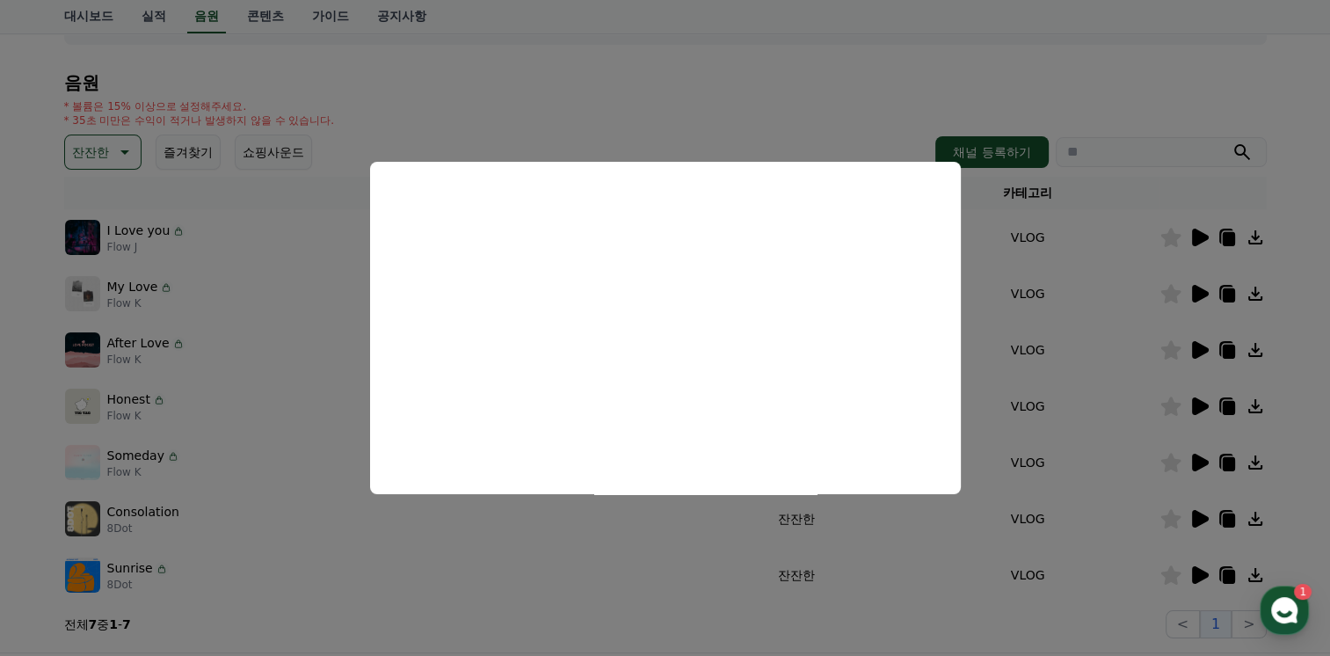
scroll to position [176, 0]
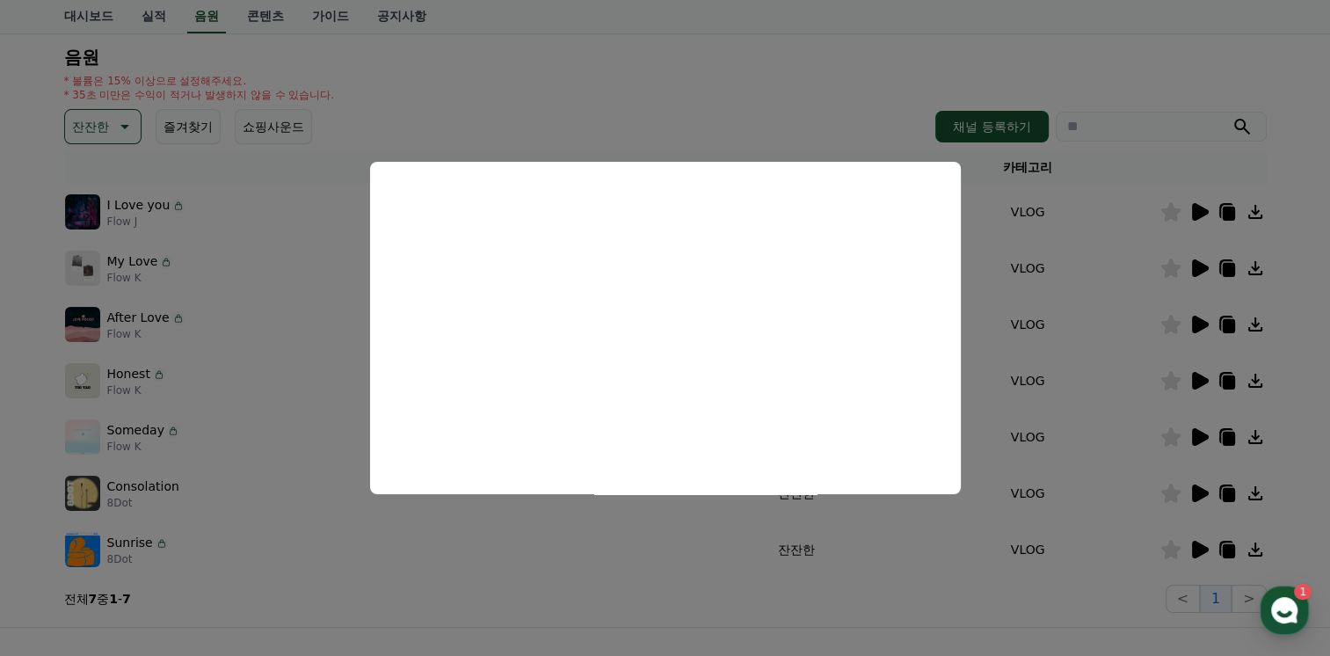
click at [1255, 381] on button "close modal" at bounding box center [665, 328] width 1330 height 656
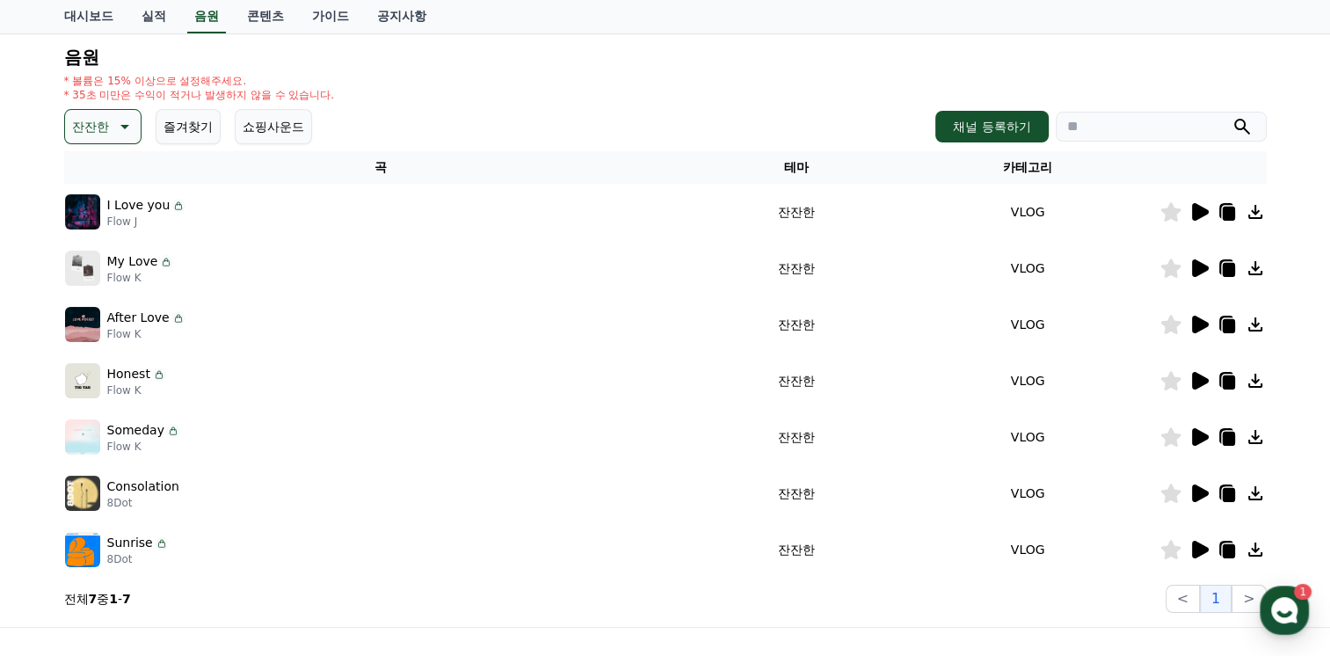
click at [1255, 381] on icon at bounding box center [1255, 381] width 14 height 14
click at [234, 428] on div "Someday Flow K" at bounding box center [380, 436] width 631 height 35
click at [1191, 433] on icon at bounding box center [1199, 436] width 21 height 21
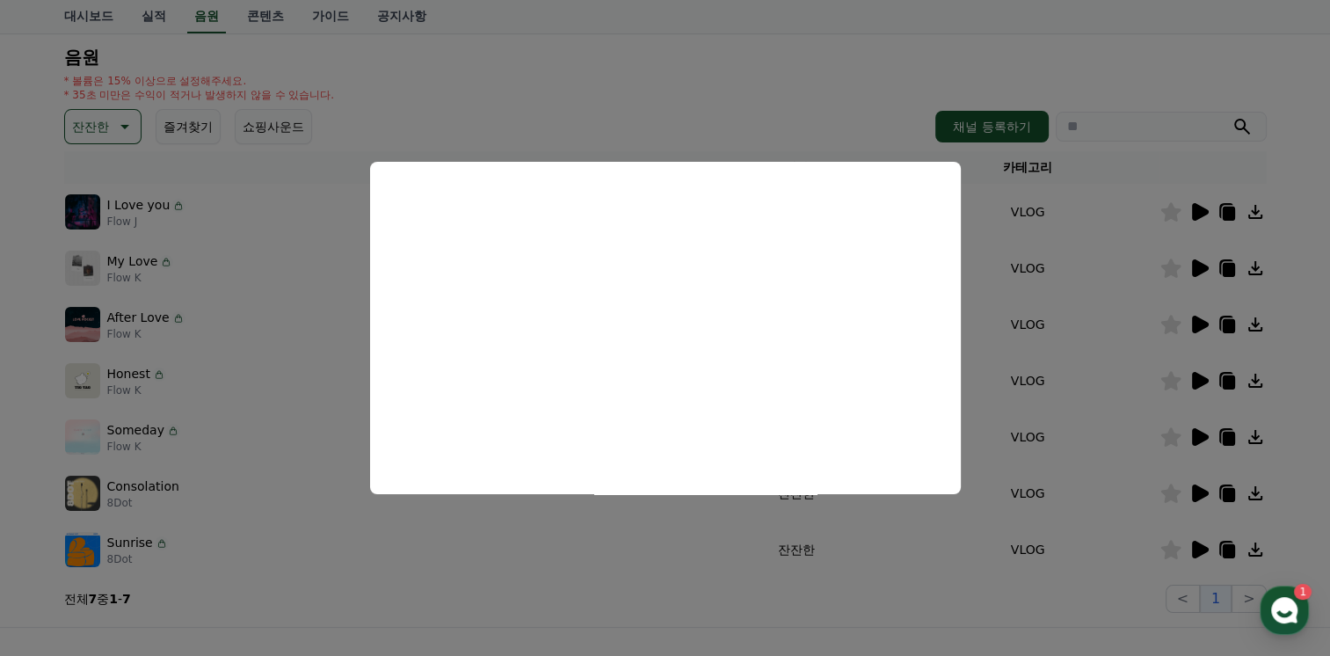
click at [1255, 434] on button "close modal" at bounding box center [665, 328] width 1330 height 656
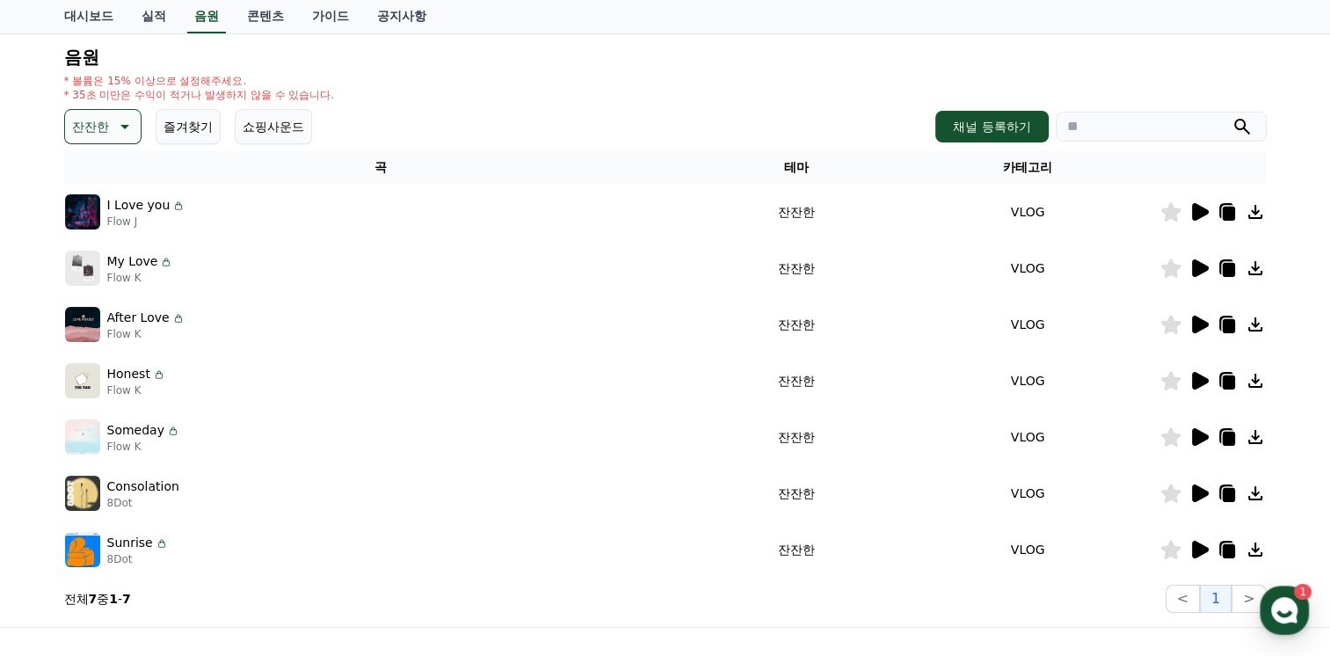
click at [1255, 434] on icon at bounding box center [1255, 437] width 14 height 14
click at [384, 502] on div "Consolation 8Dot" at bounding box center [380, 493] width 631 height 35
click at [1196, 490] on icon at bounding box center [1200, 493] width 17 height 18
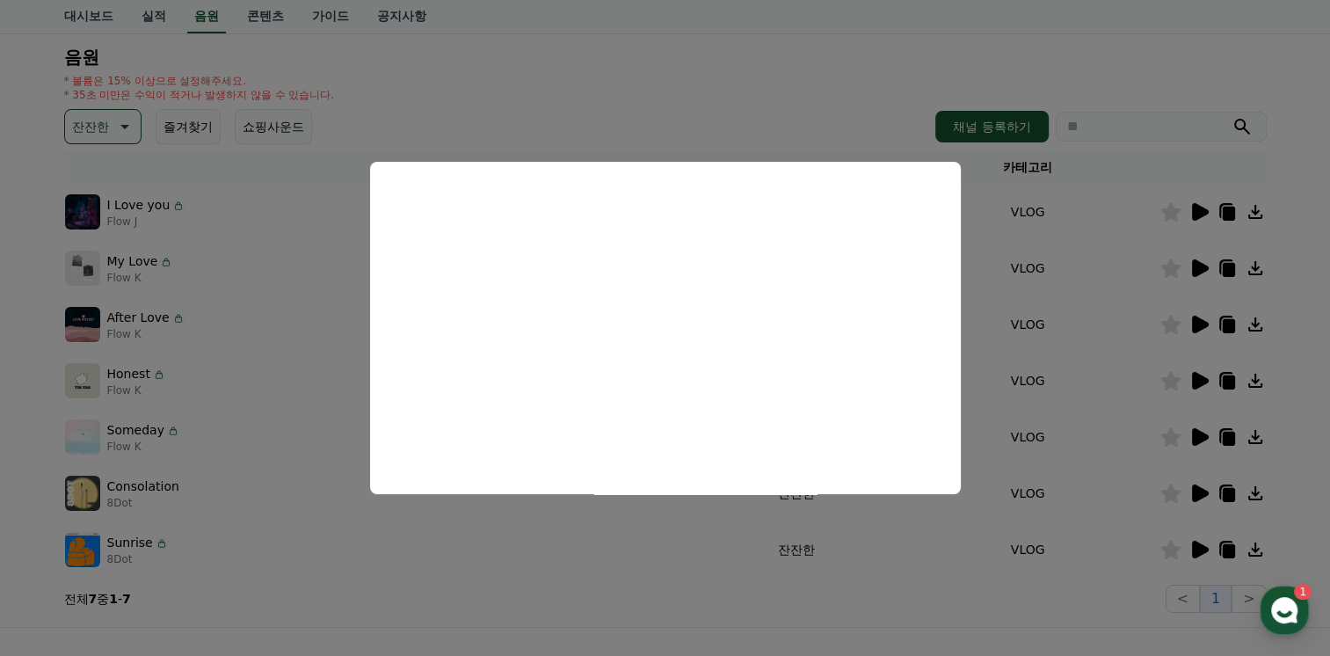
click at [1253, 497] on button "close modal" at bounding box center [665, 328] width 1330 height 656
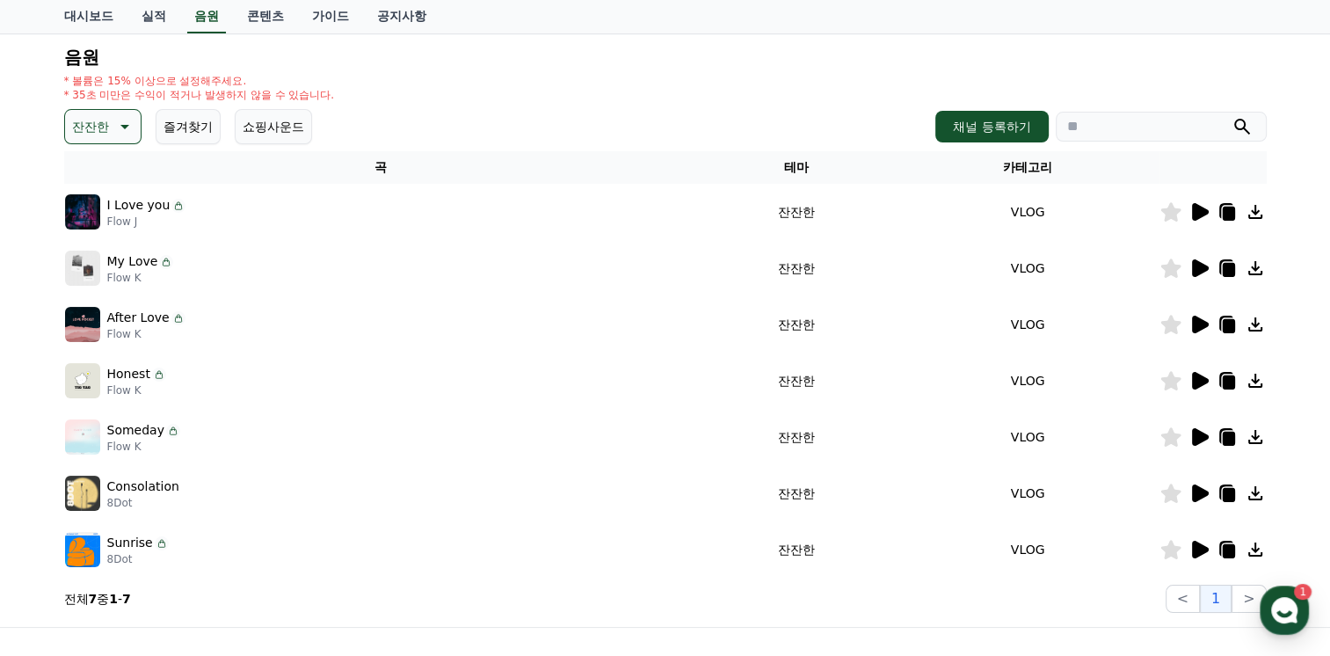
click at [1255, 494] on icon at bounding box center [1255, 493] width 14 height 14
click at [1255, 492] on icon at bounding box center [1255, 493] width 14 height 14
click at [1206, 547] on icon at bounding box center [1200, 550] width 17 height 18
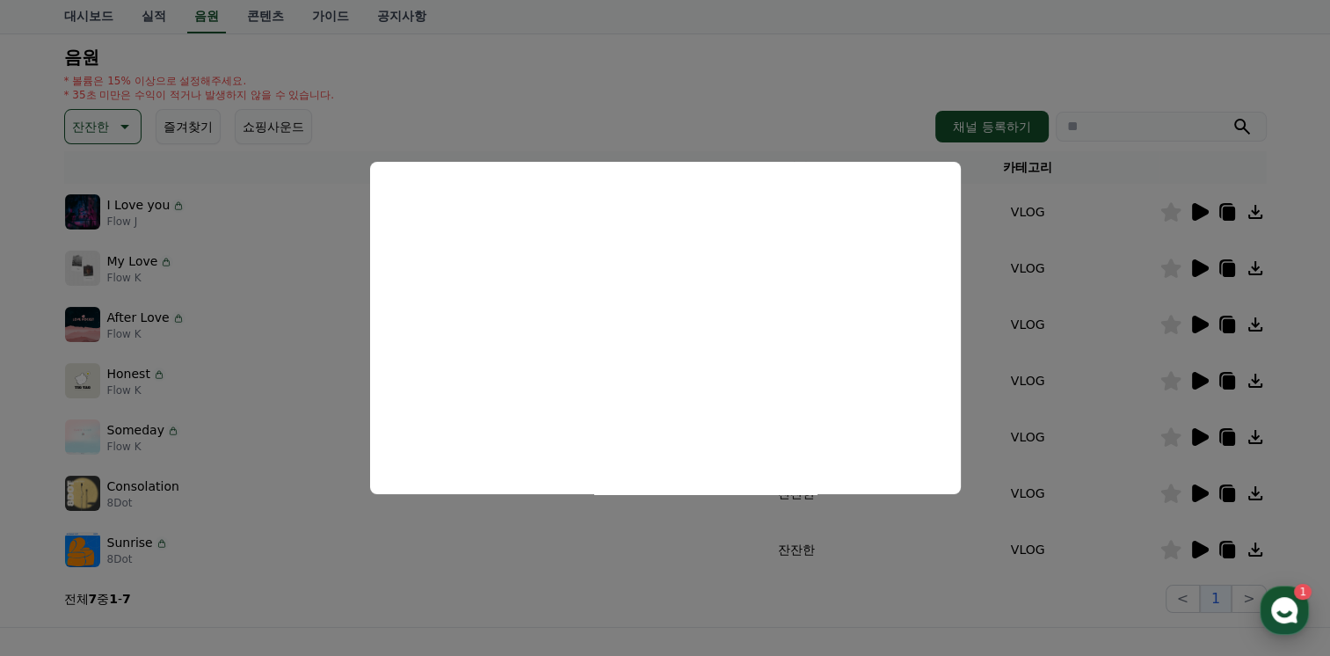
click at [1295, 599] on div "CReward 상담 버튼 1" at bounding box center [1284, 610] width 49 height 49
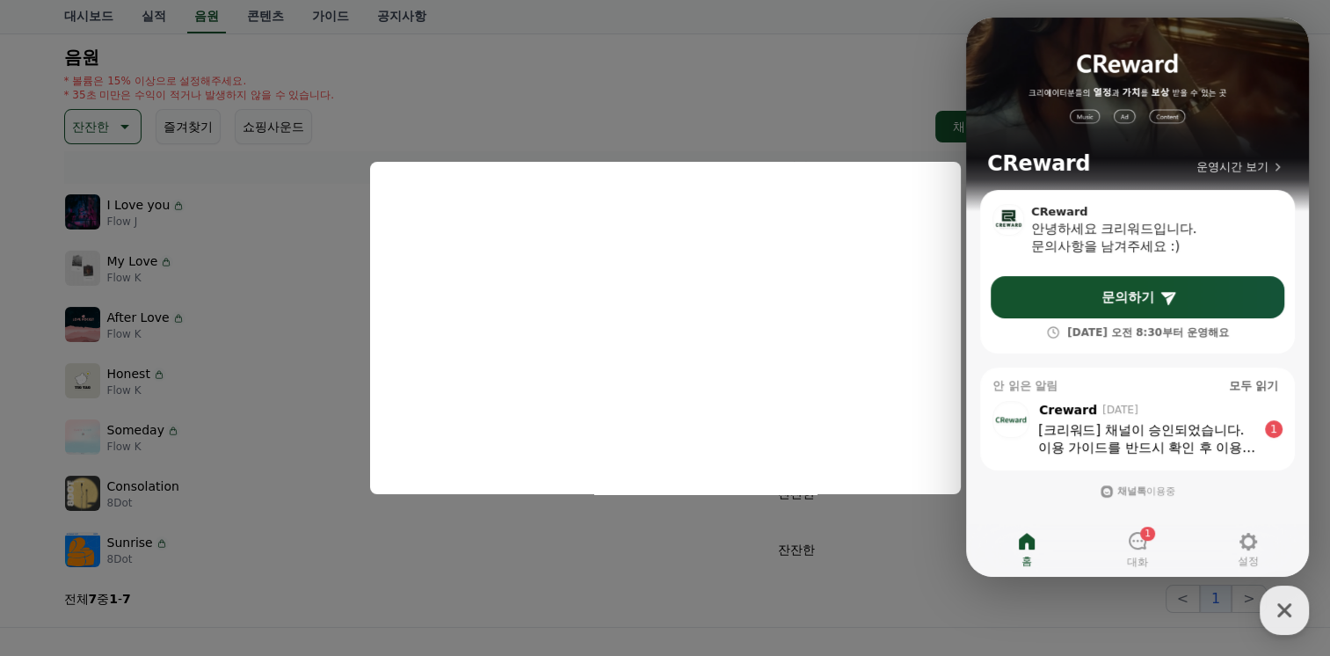
click at [589, 599] on button "close modal" at bounding box center [665, 328] width 1330 height 656
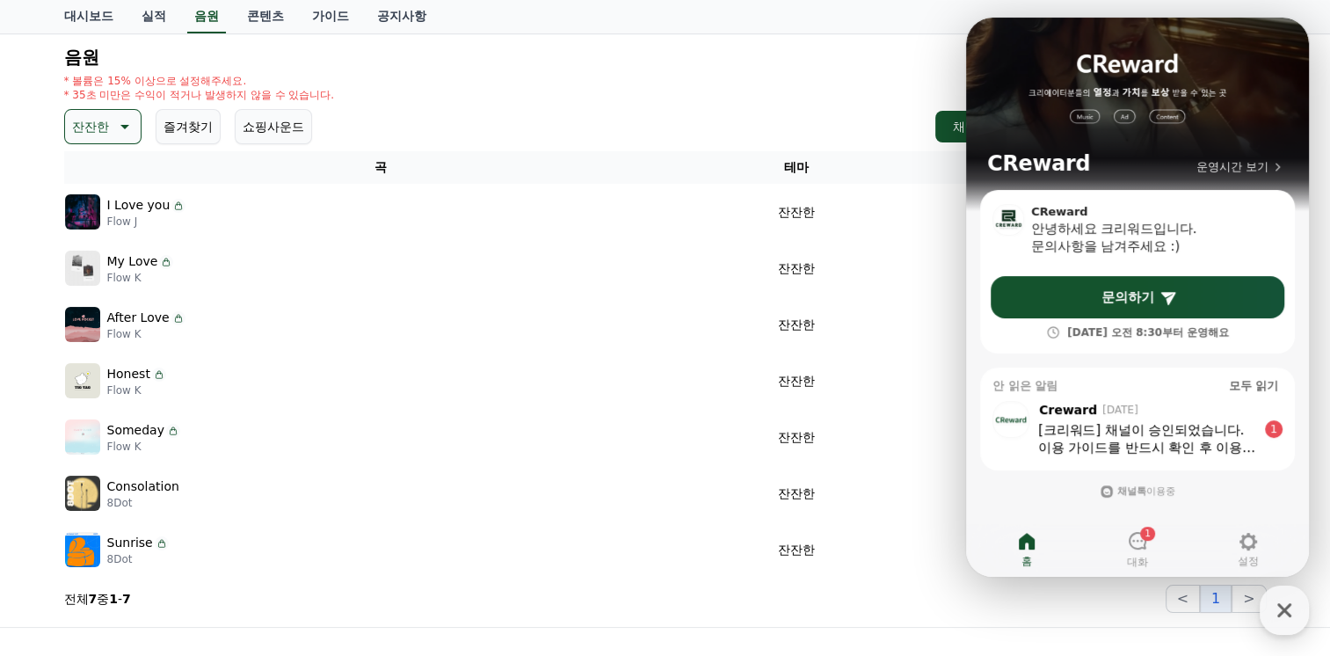
click at [813, 620] on div "크리워드 음원 서비스 이용 시 유의사항 음원 * 볼륨은 15% 이상으로 설정해주세요. * 35초 미만은 수익이 적거나 발생하지 않을 수 있습니…" at bounding box center [665, 285] width 1231 height 681
click at [1283, 603] on icon "button" at bounding box center [1285, 610] width 32 height 32
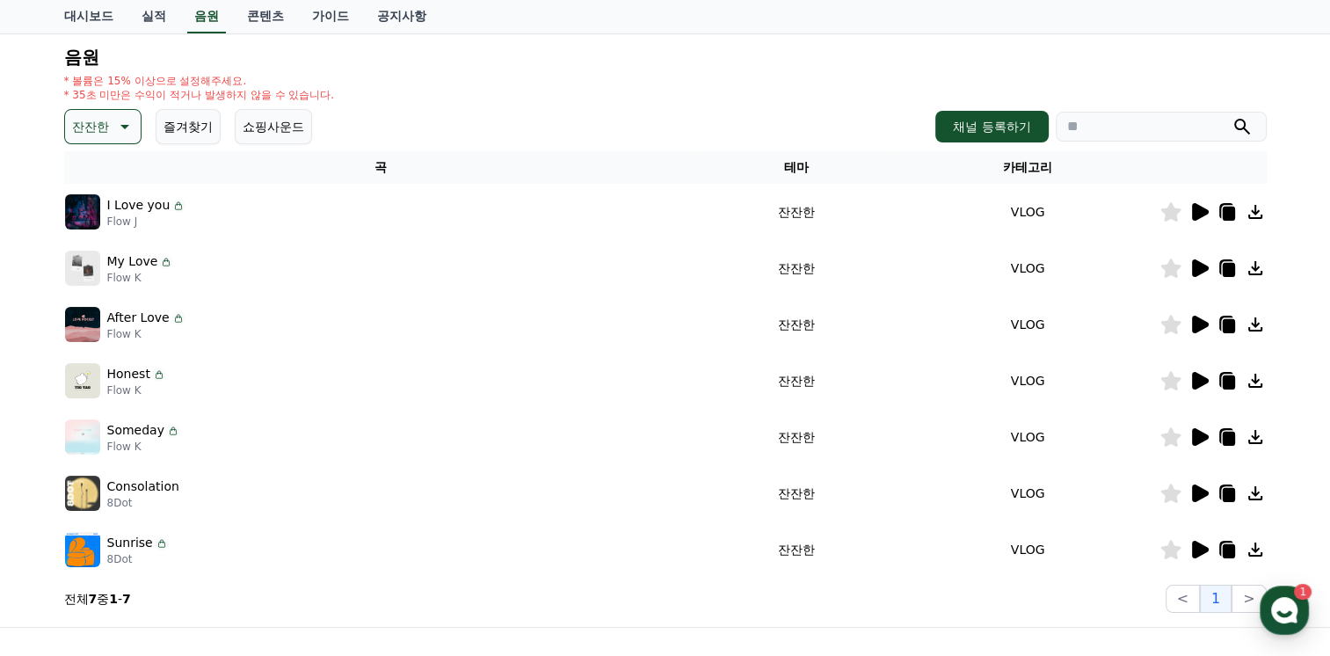
click at [1254, 544] on icon at bounding box center [1255, 549] width 14 height 14
click at [1248, 547] on icon at bounding box center [1255, 549] width 21 height 21
click at [123, 135] on icon at bounding box center [123, 126] width 21 height 21
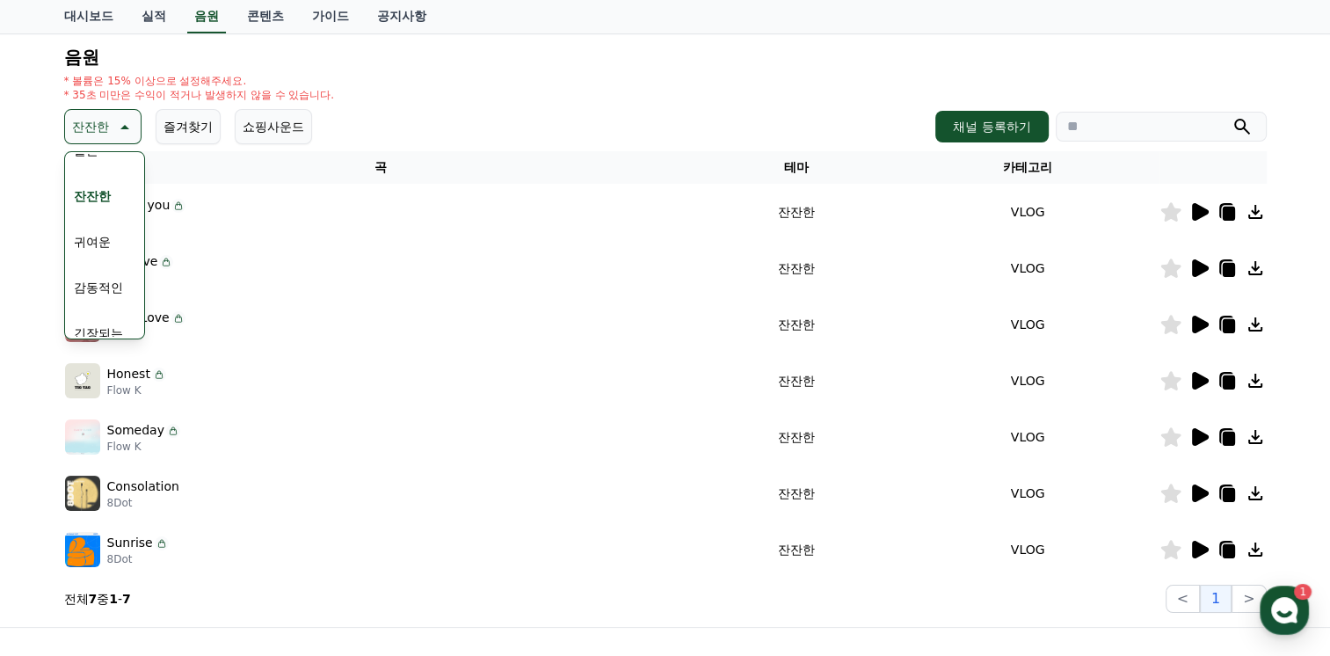
scroll to position [637, 0]
click at [89, 266] on button "귀여운" at bounding box center [92, 268] width 51 height 39
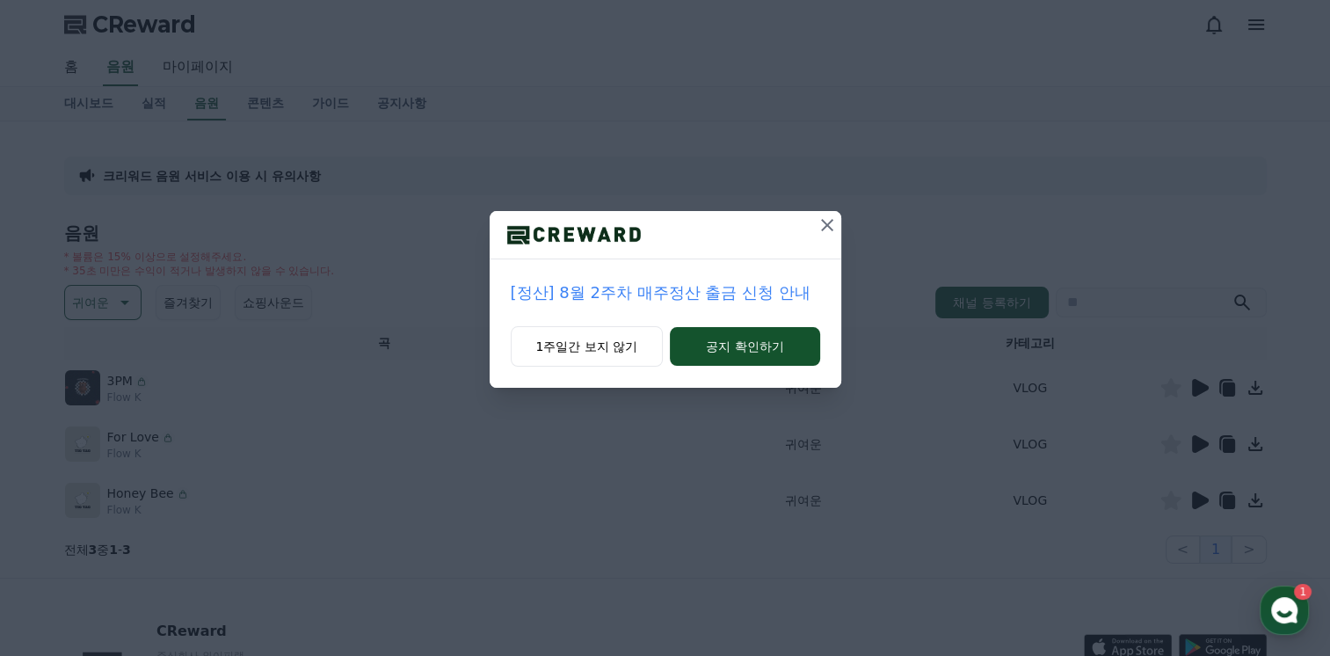
click at [826, 224] on icon at bounding box center [827, 225] width 12 height 12
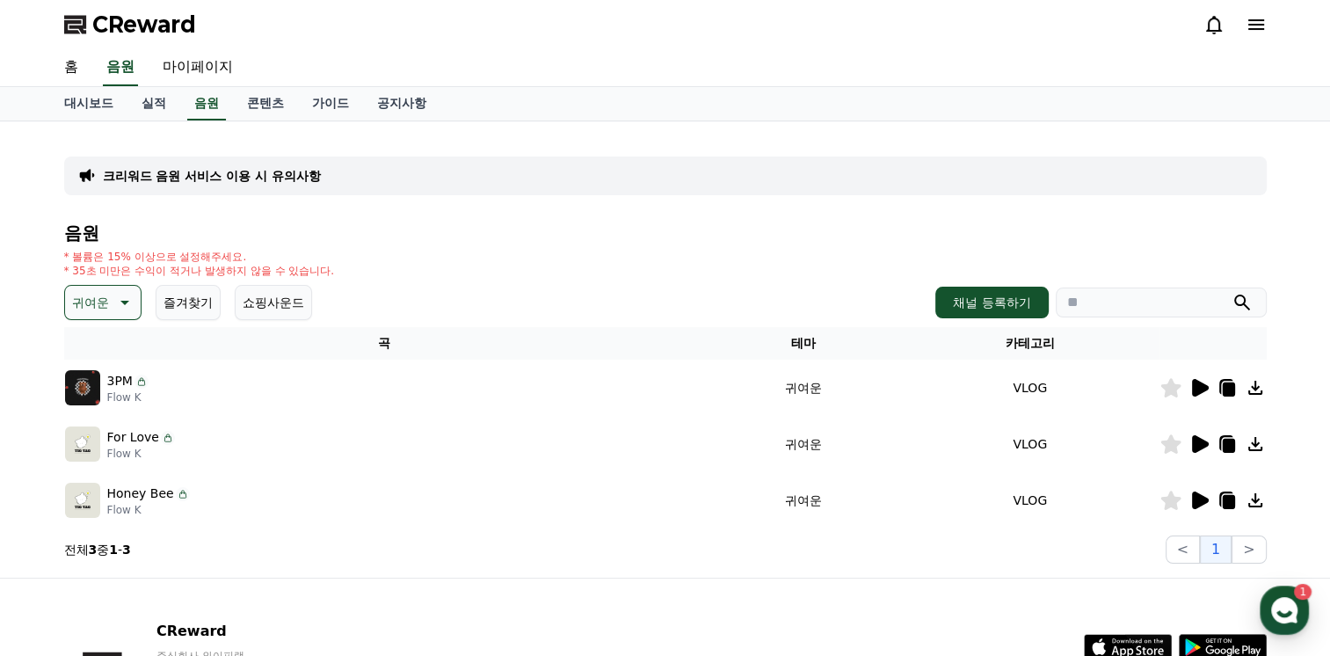
click at [1197, 389] on icon at bounding box center [1200, 388] width 17 height 18
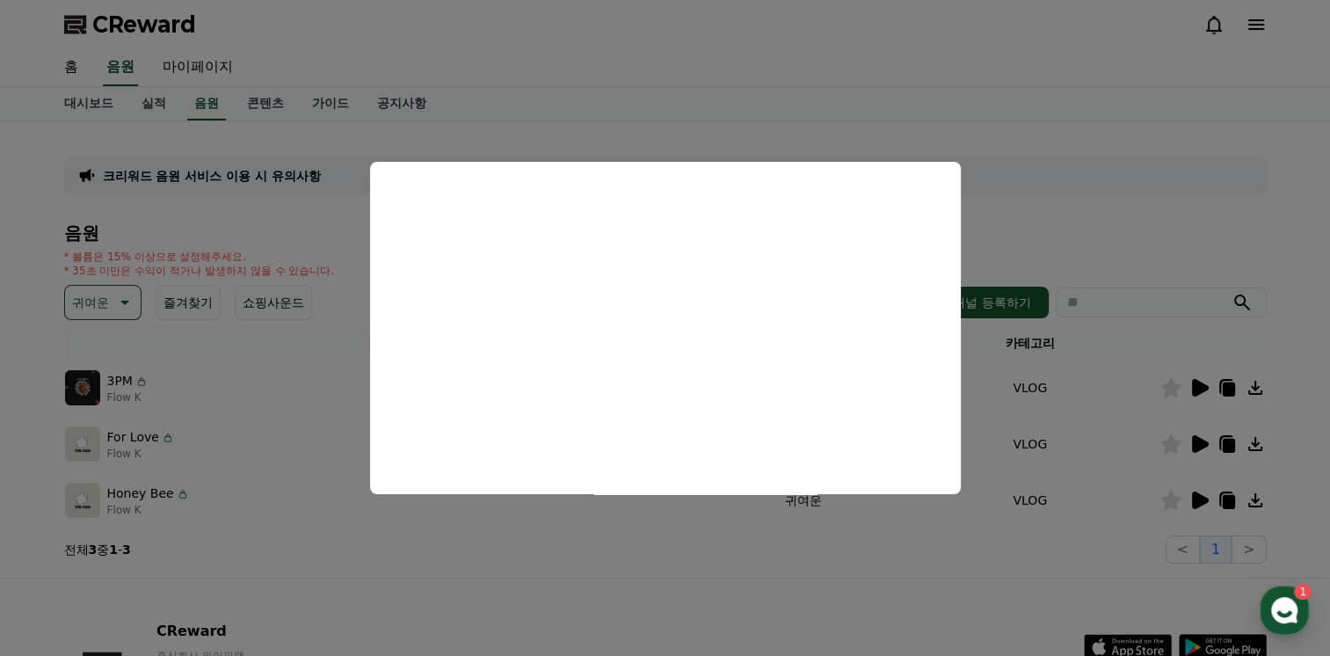
click at [884, 590] on button "close modal" at bounding box center [665, 328] width 1330 height 656
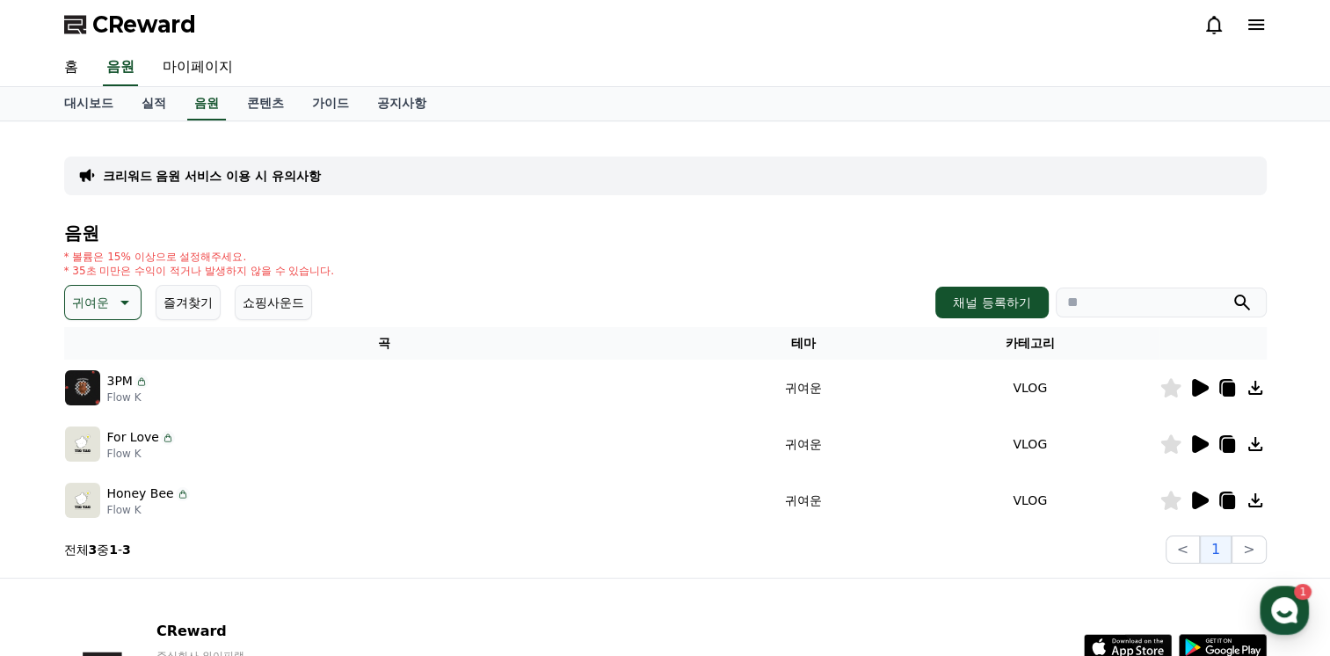
click at [1255, 382] on icon at bounding box center [1255, 387] width 21 height 21
click at [1252, 389] on icon at bounding box center [1255, 387] width 21 height 21
click at [1252, 383] on icon at bounding box center [1255, 387] width 21 height 21
click at [1253, 389] on icon at bounding box center [1255, 388] width 14 height 14
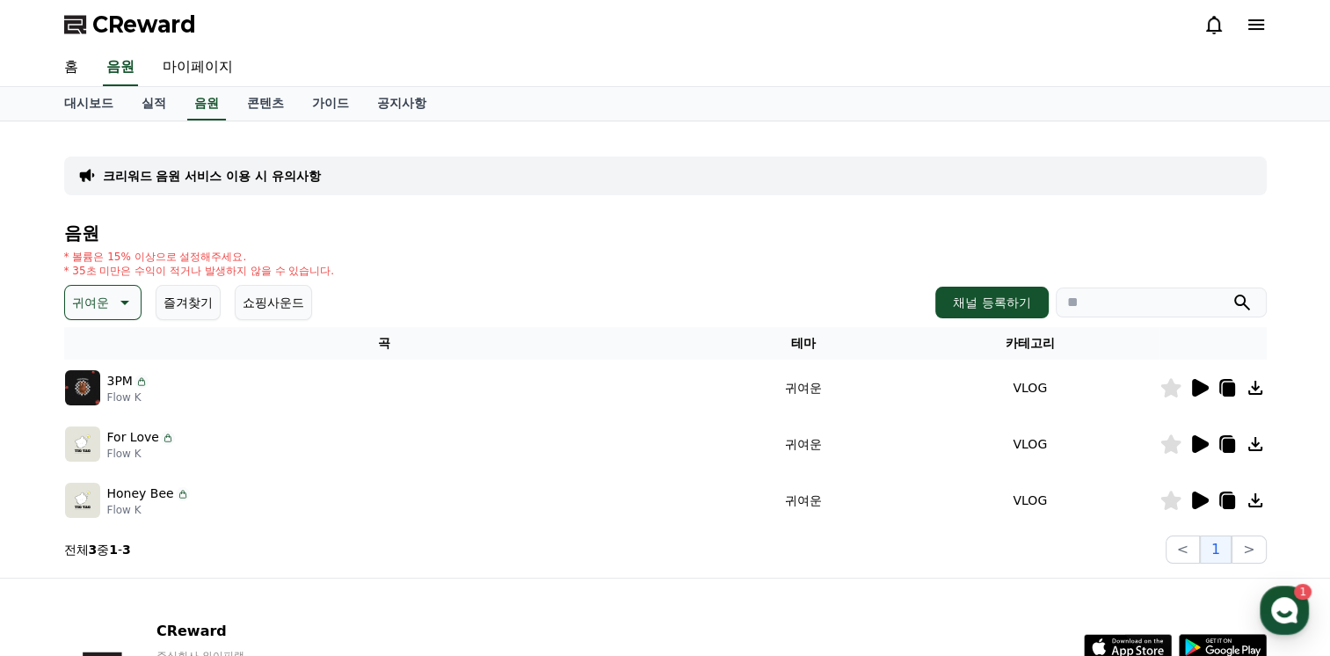
click at [1253, 389] on icon at bounding box center [1255, 388] width 14 height 14
drag, startPoint x: 1030, startPoint y: 578, endPoint x: 609, endPoint y: 597, distance: 421.6
click at [1251, 389] on icon at bounding box center [1255, 387] width 21 height 21
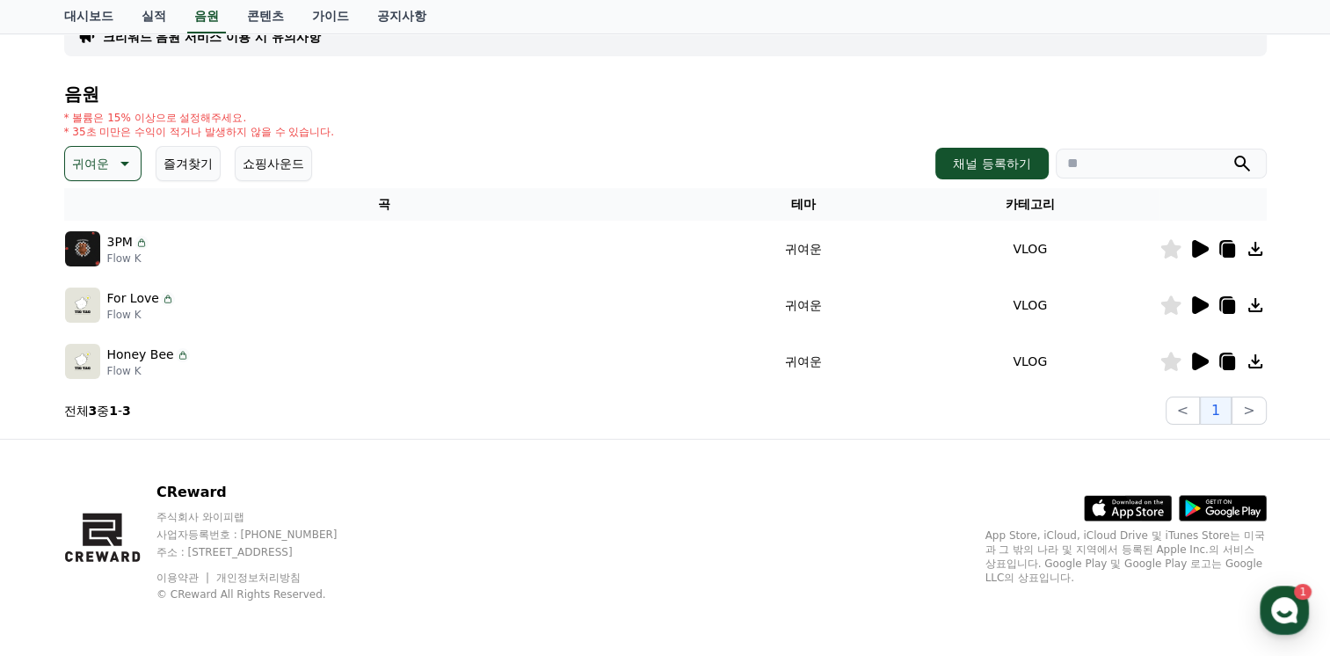
click at [1196, 360] on icon at bounding box center [1200, 362] width 17 height 18
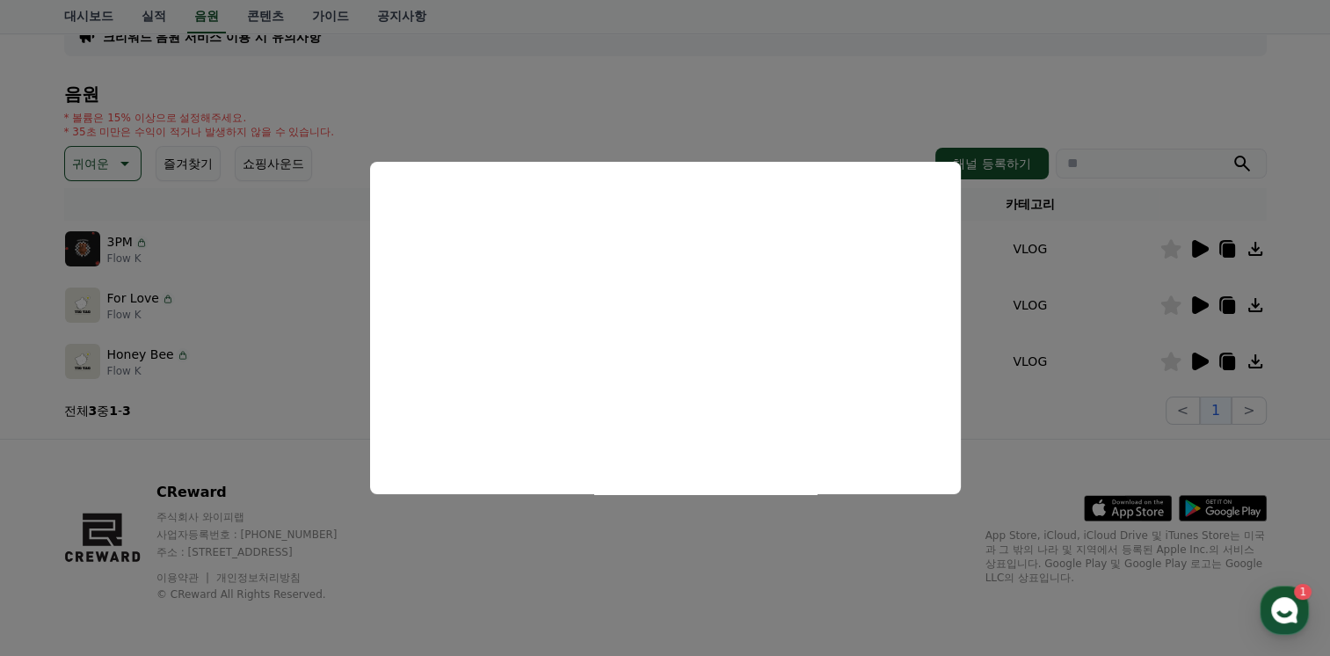
click at [816, 569] on button "close modal" at bounding box center [665, 328] width 1330 height 656
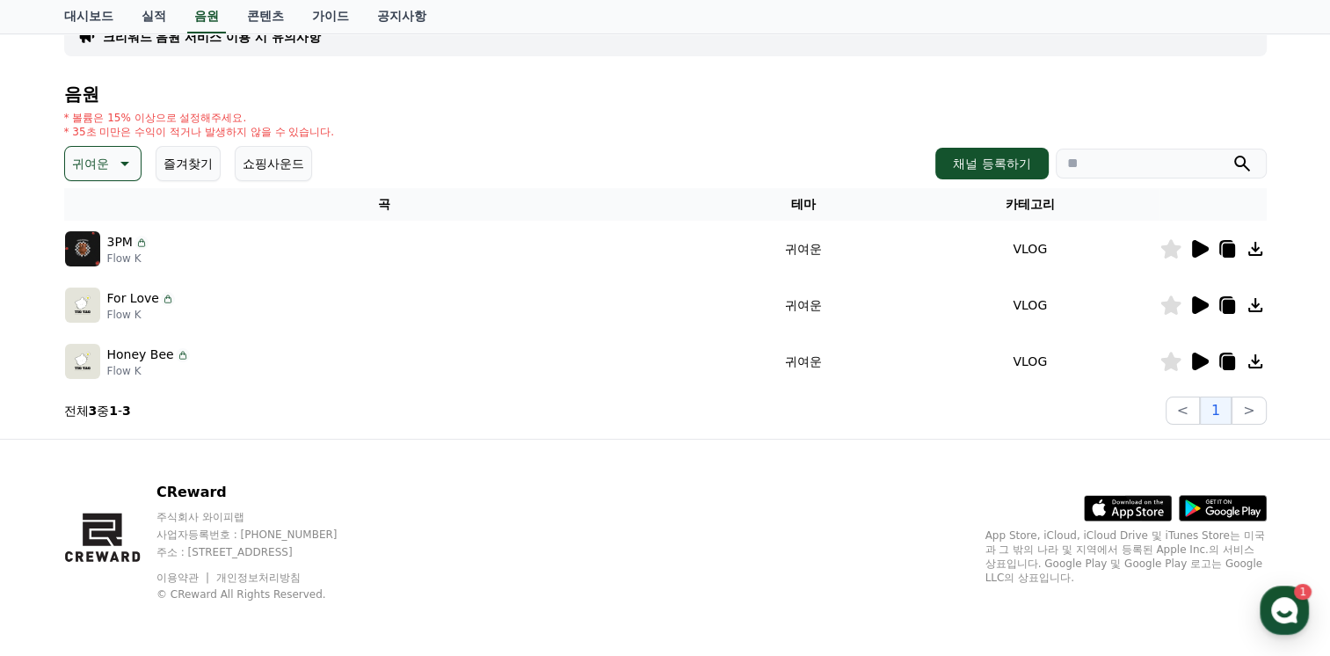
click at [1196, 309] on icon at bounding box center [1200, 305] width 17 height 18
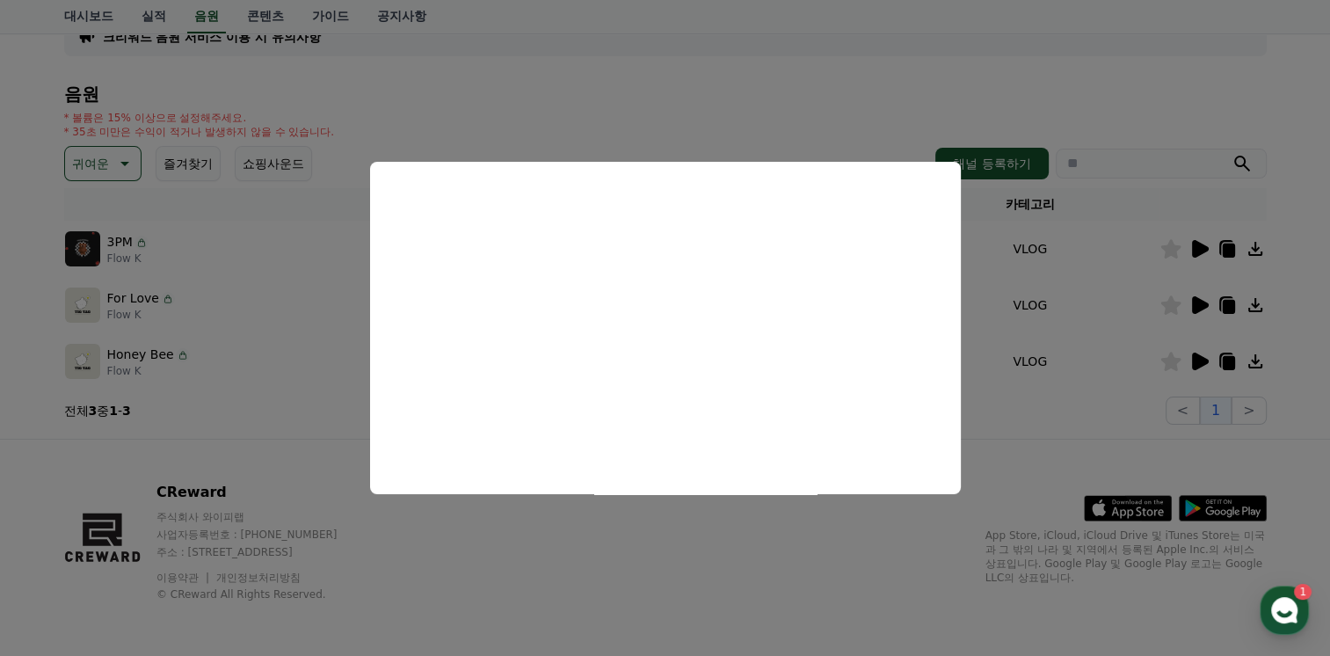
click at [780, 587] on button "close modal" at bounding box center [665, 328] width 1330 height 656
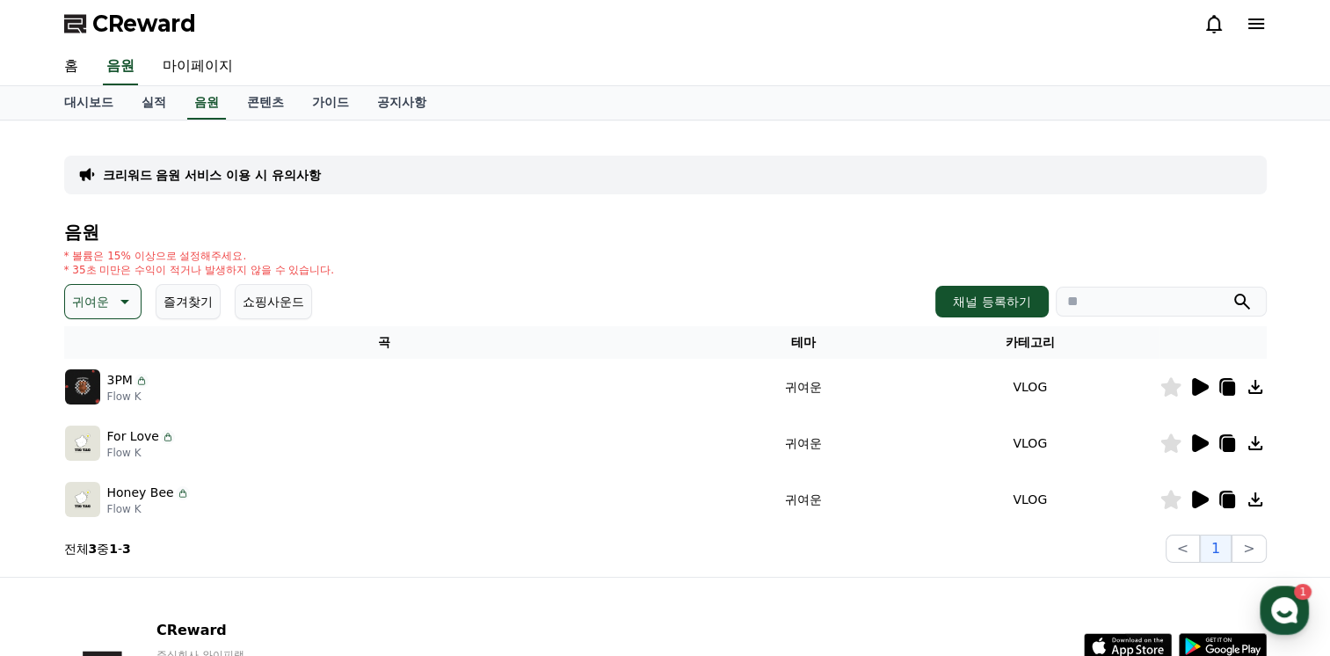
scroll to position [0, 0]
click at [122, 305] on icon at bounding box center [123, 302] width 21 height 21
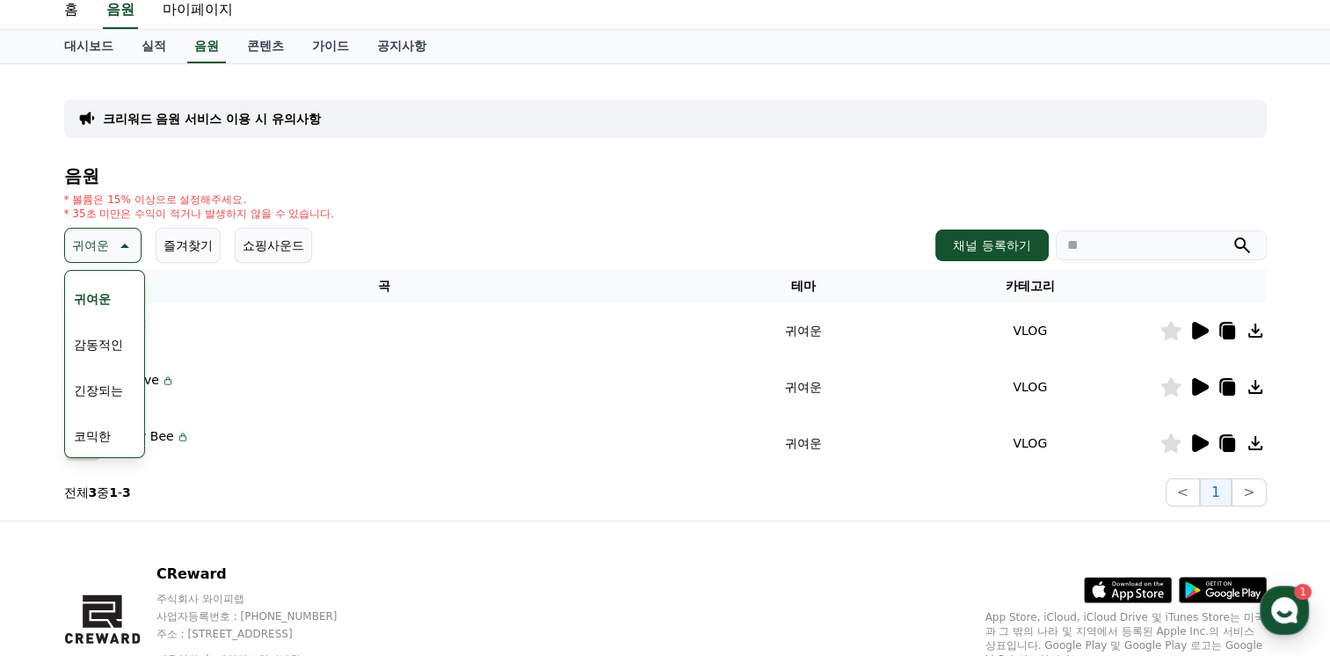
scroll to position [88, 0]
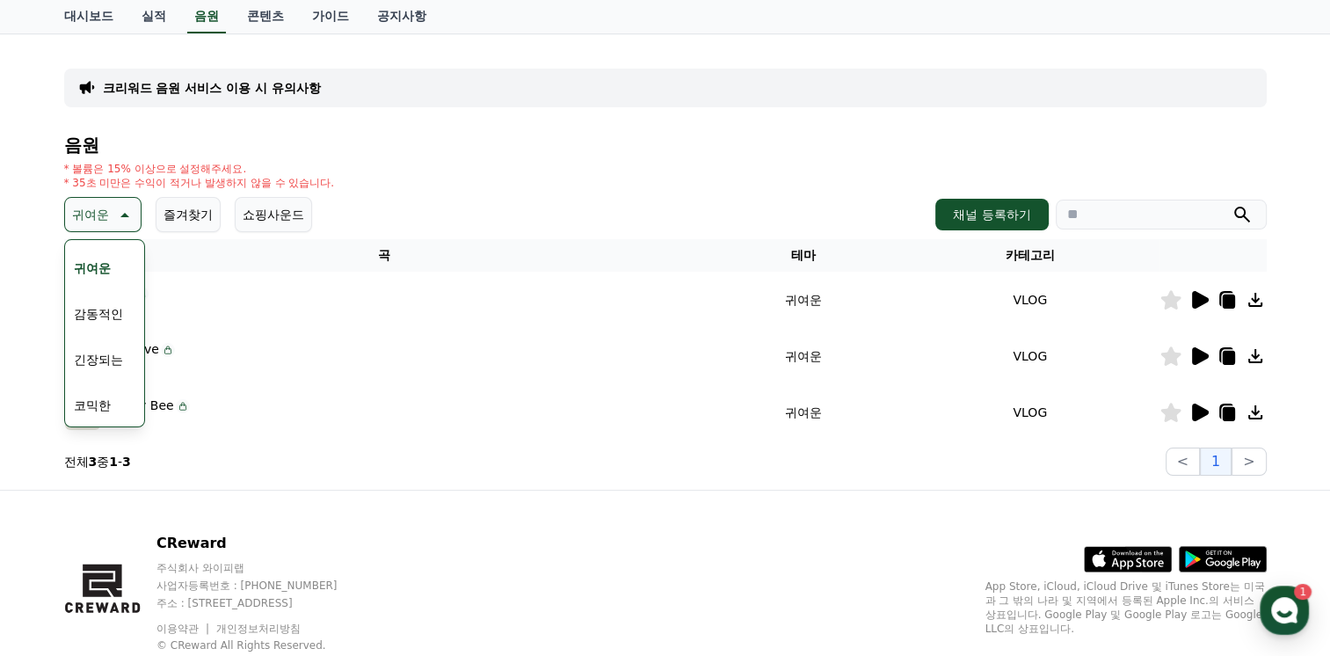
click at [85, 311] on button "감동적인" at bounding box center [98, 314] width 63 height 39
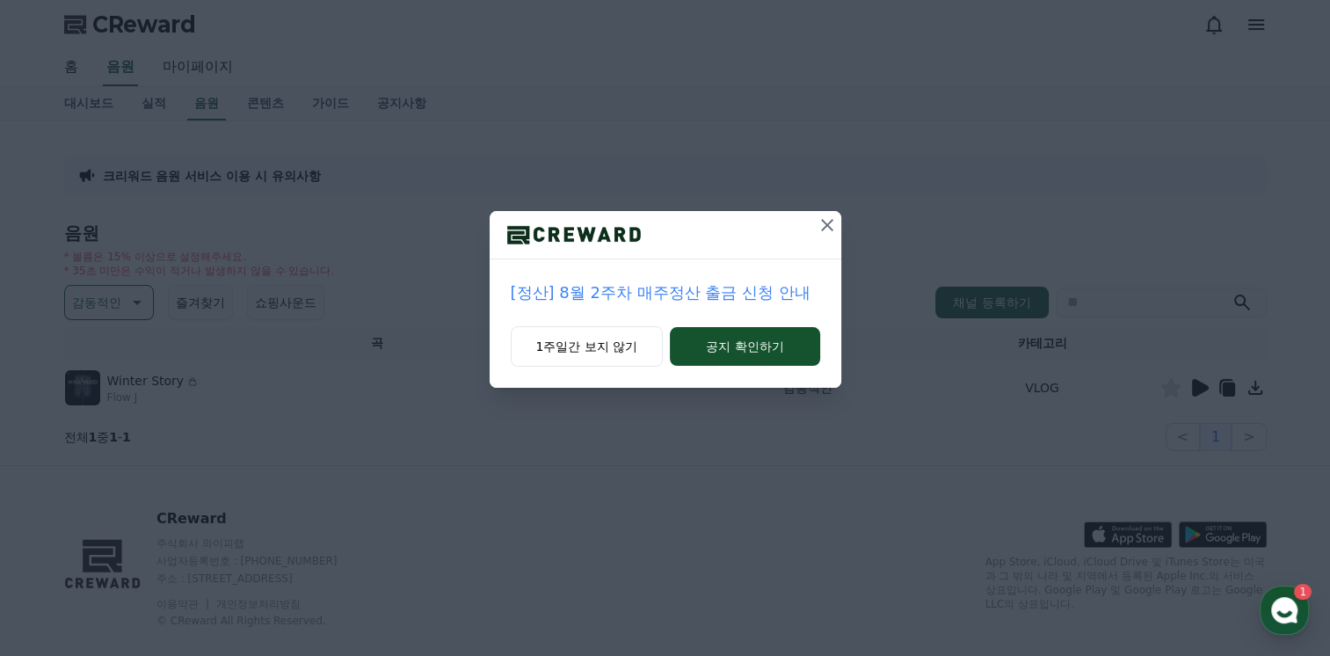
click at [823, 221] on icon at bounding box center [827, 225] width 12 height 12
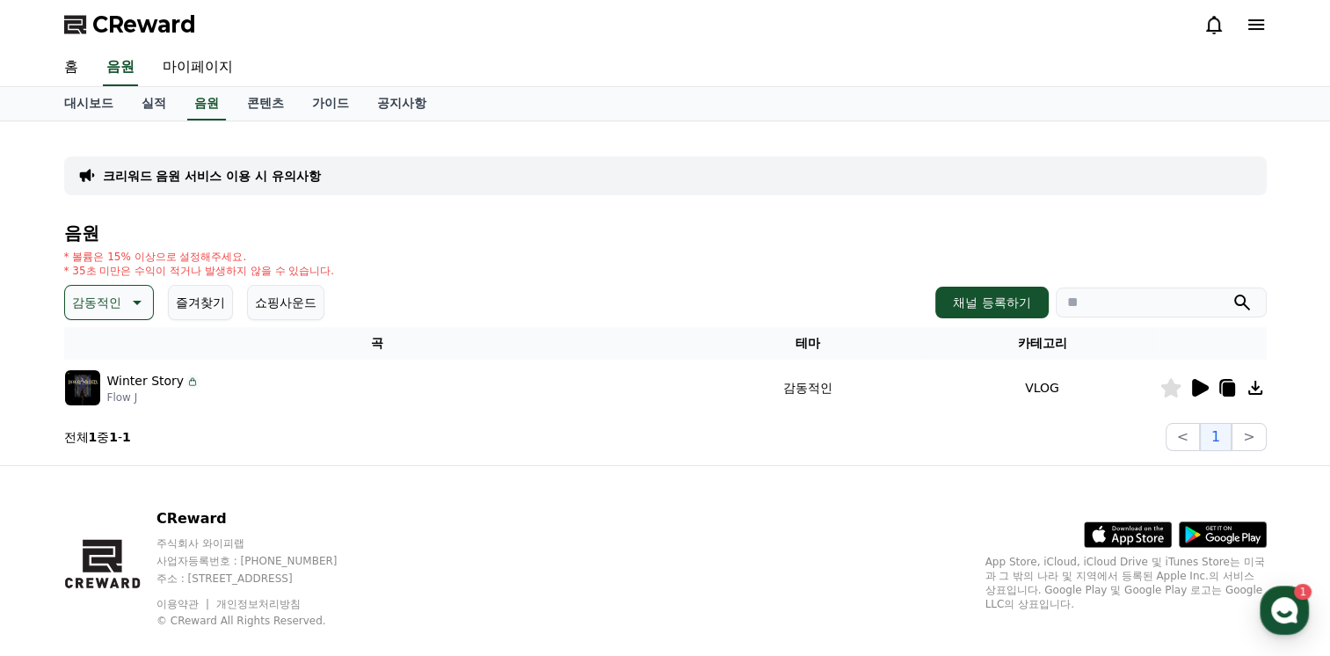
click at [1192, 383] on icon at bounding box center [1200, 388] width 17 height 18
